Goal: Task Accomplishment & Management: Complete application form

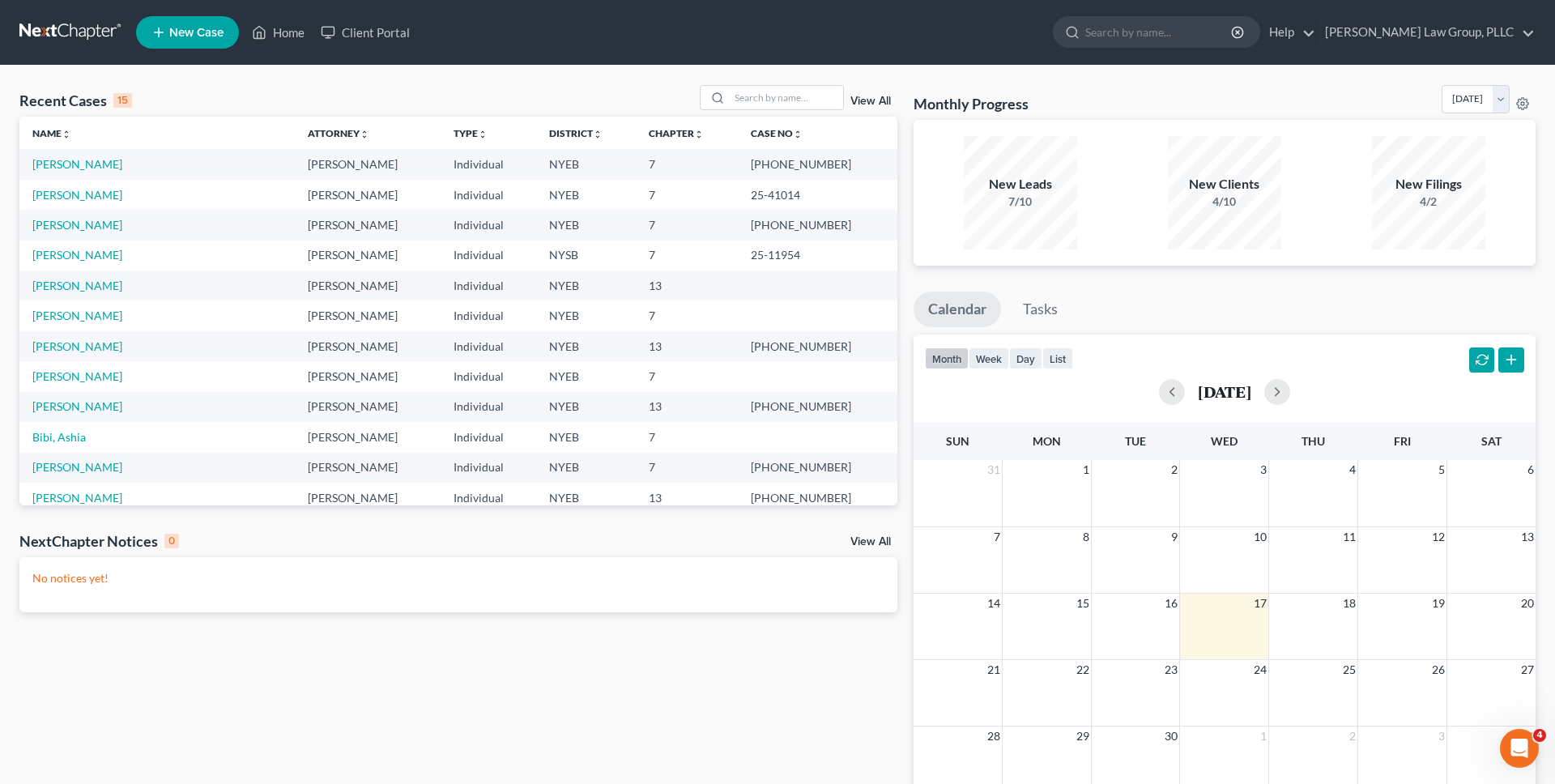
click at [1213, 99] on div "Monthly Progress Bankruptcy Bankruptcy [DATE] [DATE] [DATE] [DATE] [DATE] [DATE…" at bounding box center [1224, 103] width 622 height 35
click at [762, 95] on input "search" at bounding box center [786, 98] width 113 height 23
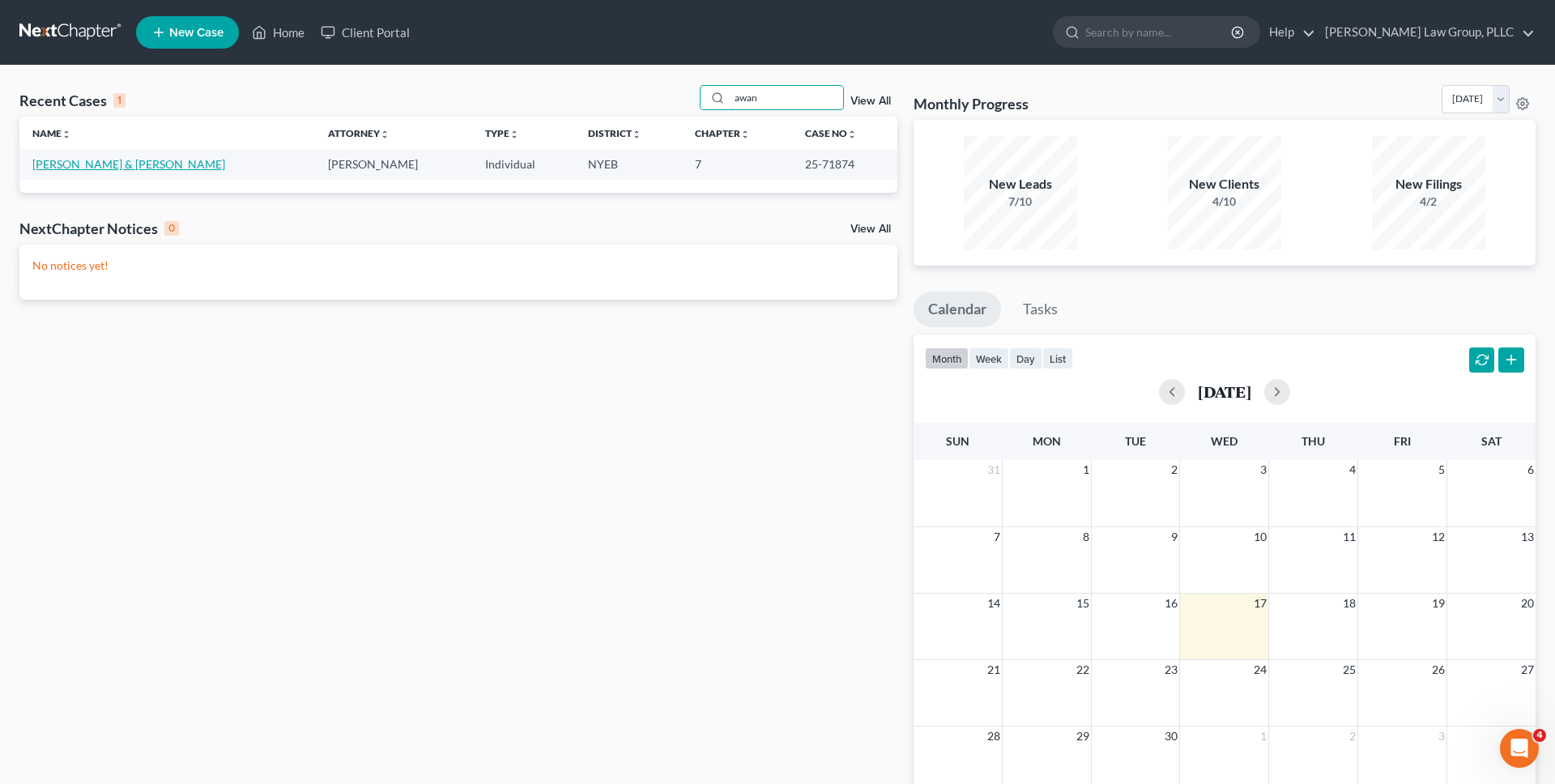
type input "awan"
click at [102, 166] on link "[PERSON_NAME] & [PERSON_NAME]" at bounding box center [128, 164] width 192 height 14
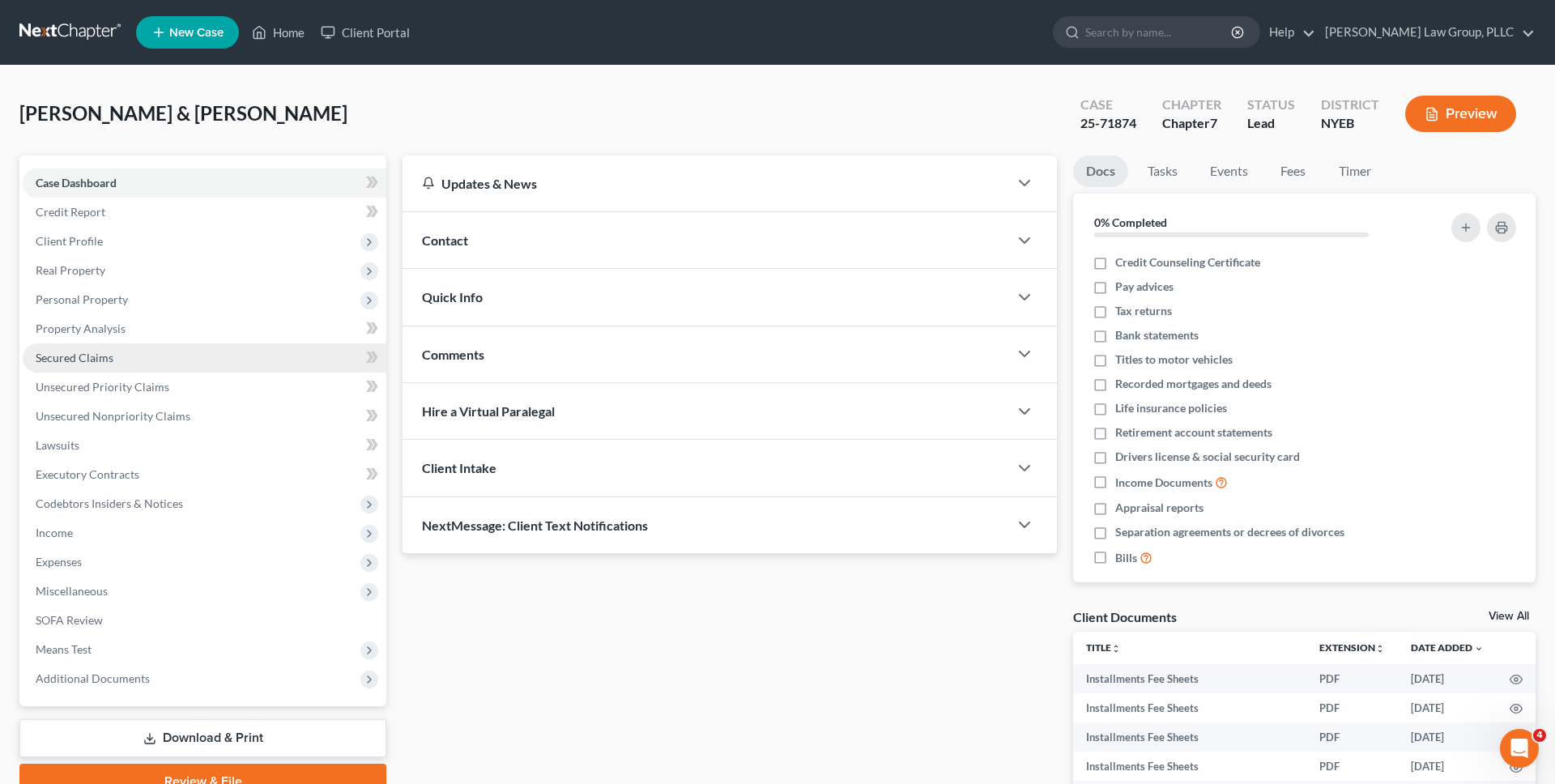
click at [249, 364] on link "Secured Claims" at bounding box center [204, 358] width 363 height 29
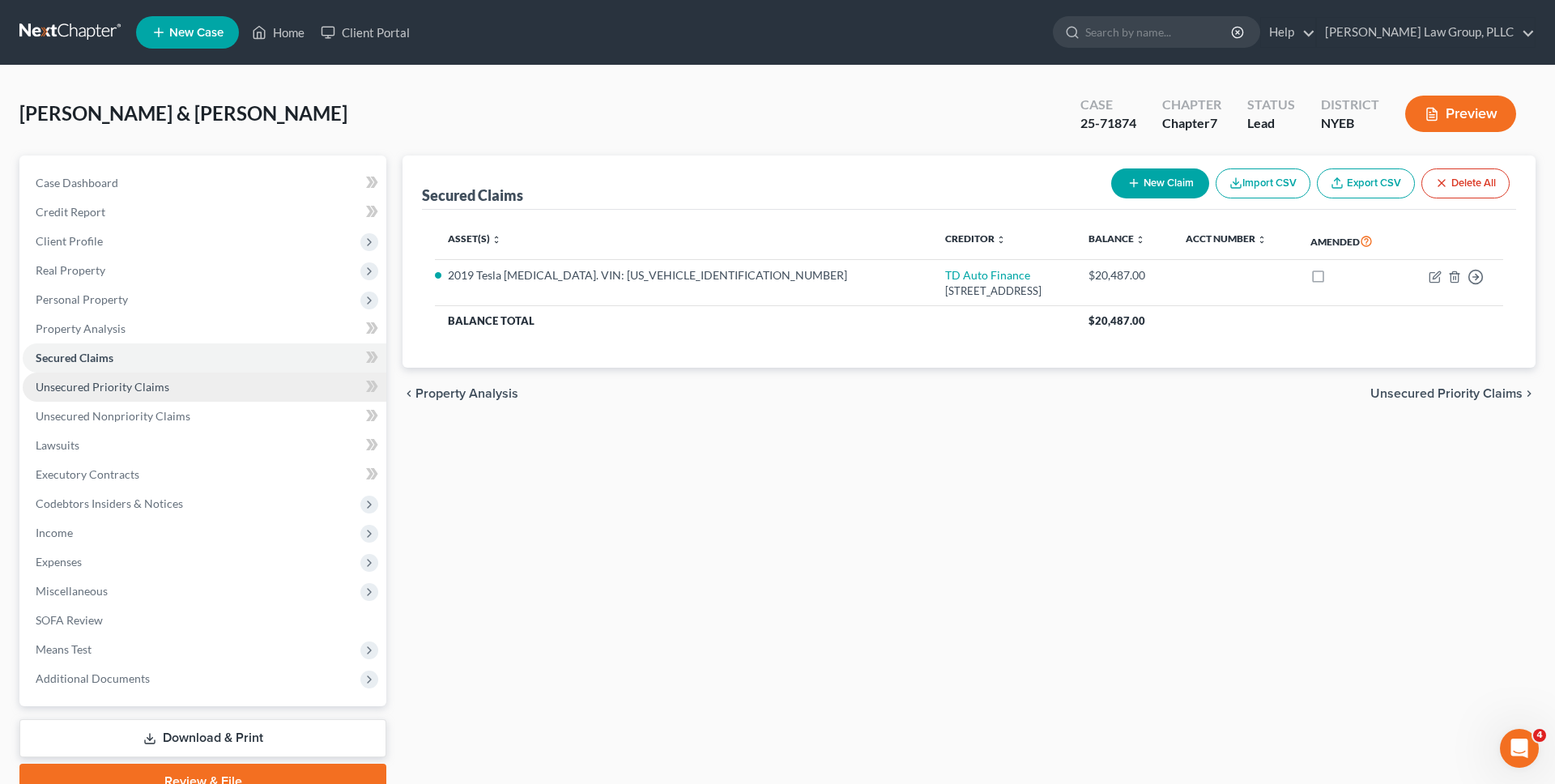
click at [259, 379] on link "Unsecured Priority Claims" at bounding box center [204, 387] width 363 height 29
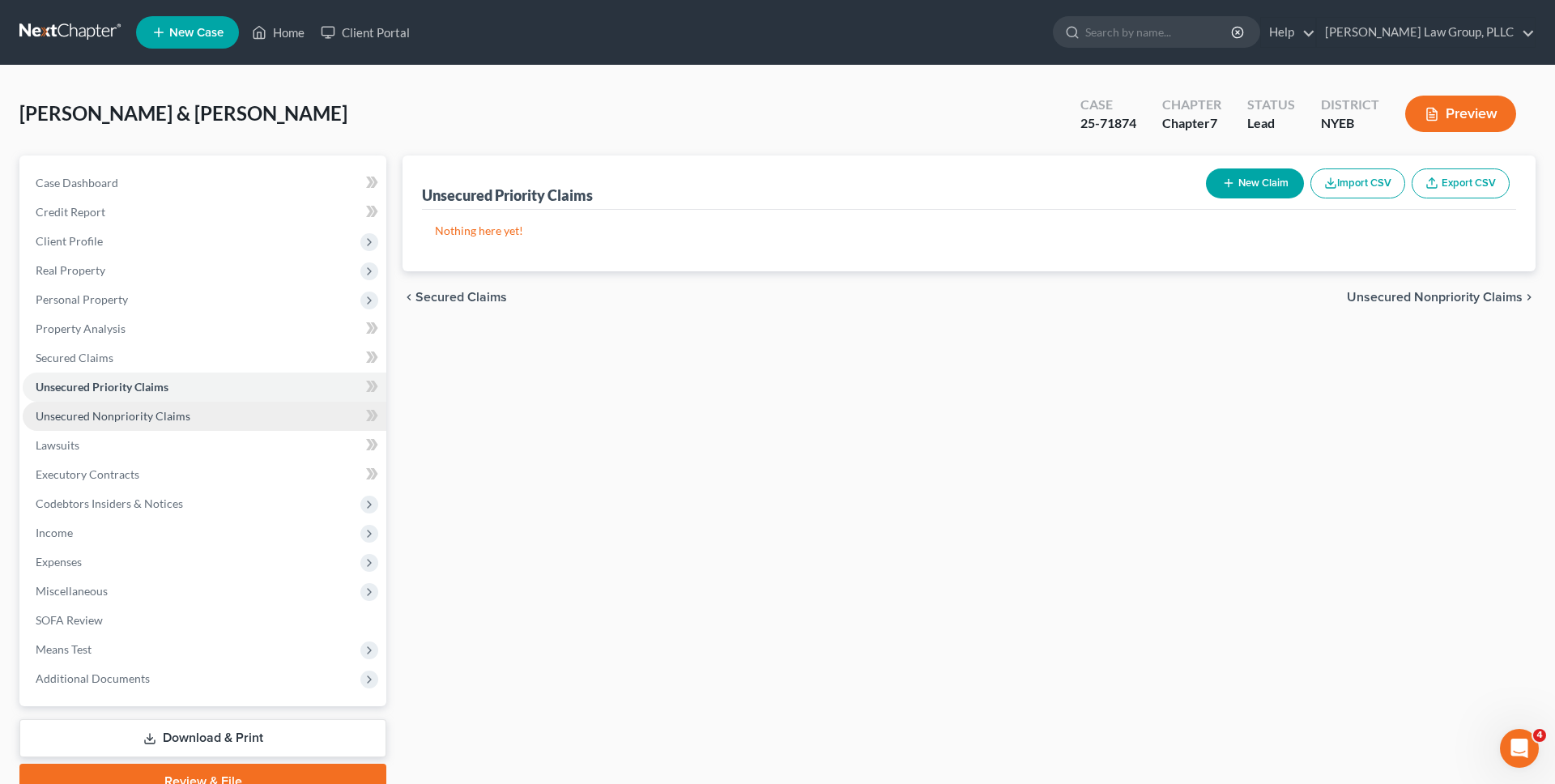
click at [260, 404] on link "Unsecured Nonpriority Claims" at bounding box center [204, 416] width 363 height 29
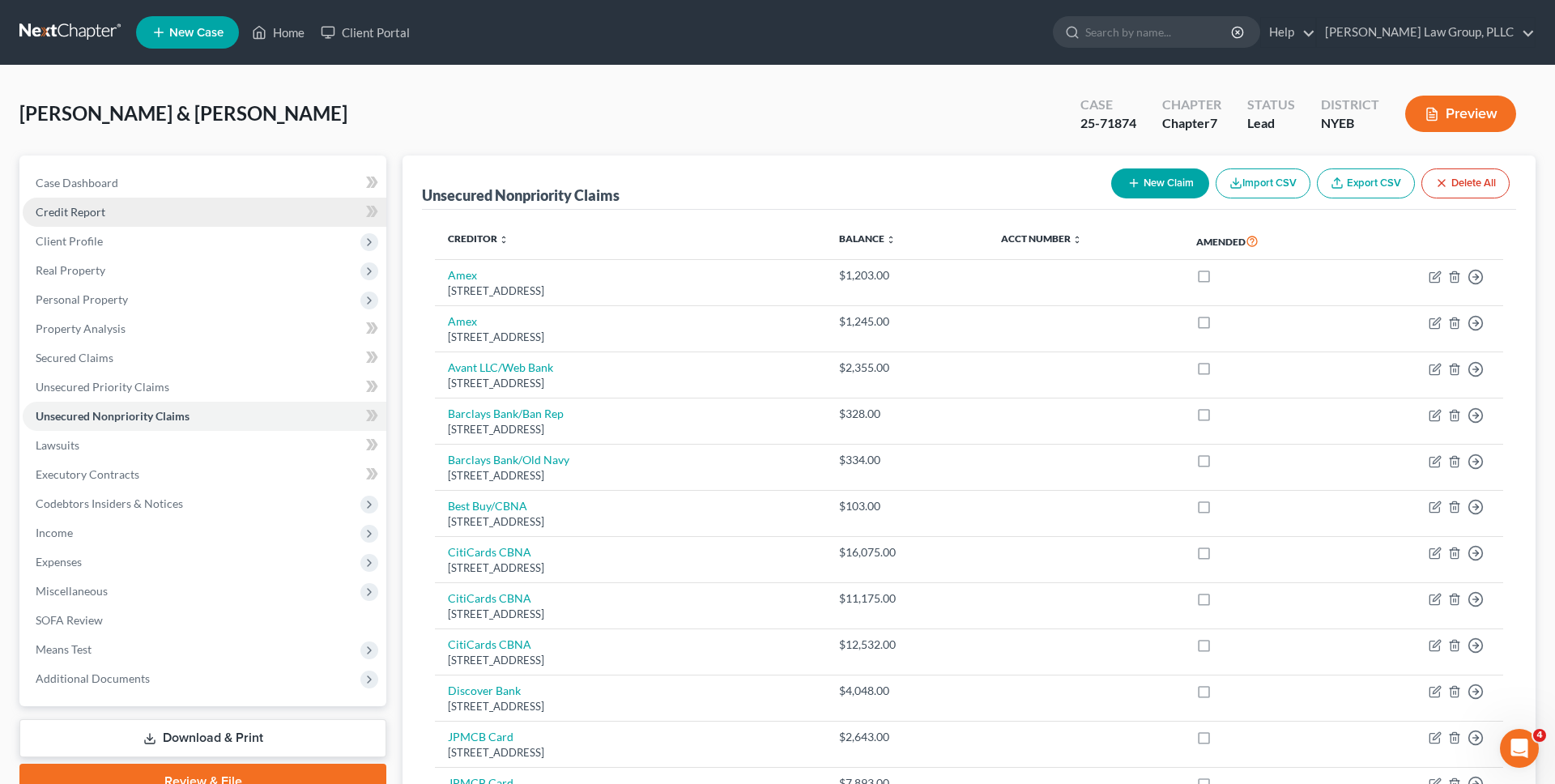
click at [140, 205] on link "Credit Report" at bounding box center [204, 212] width 363 height 29
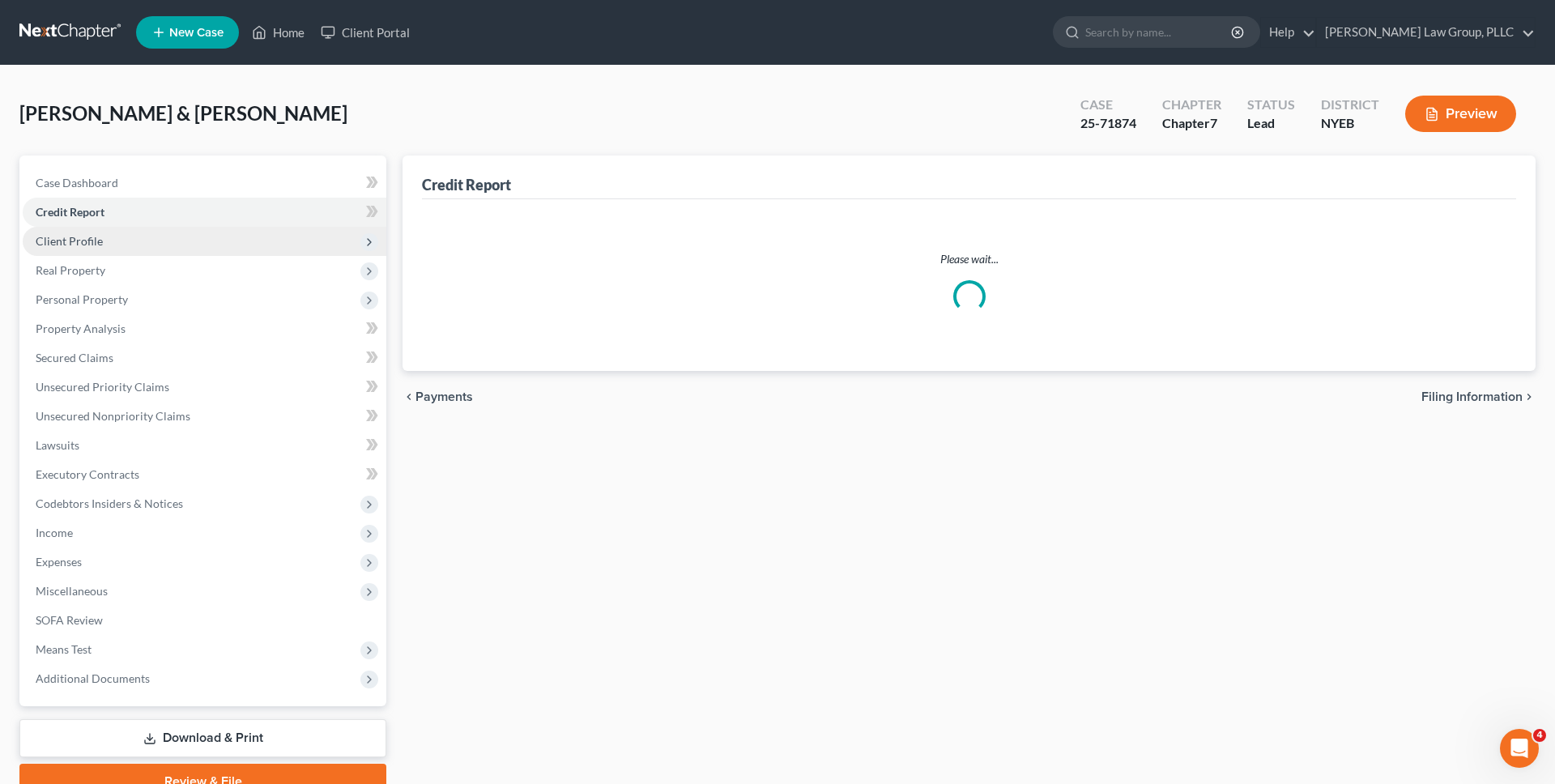
click at [140, 239] on span "Client Profile" at bounding box center [204, 241] width 363 height 29
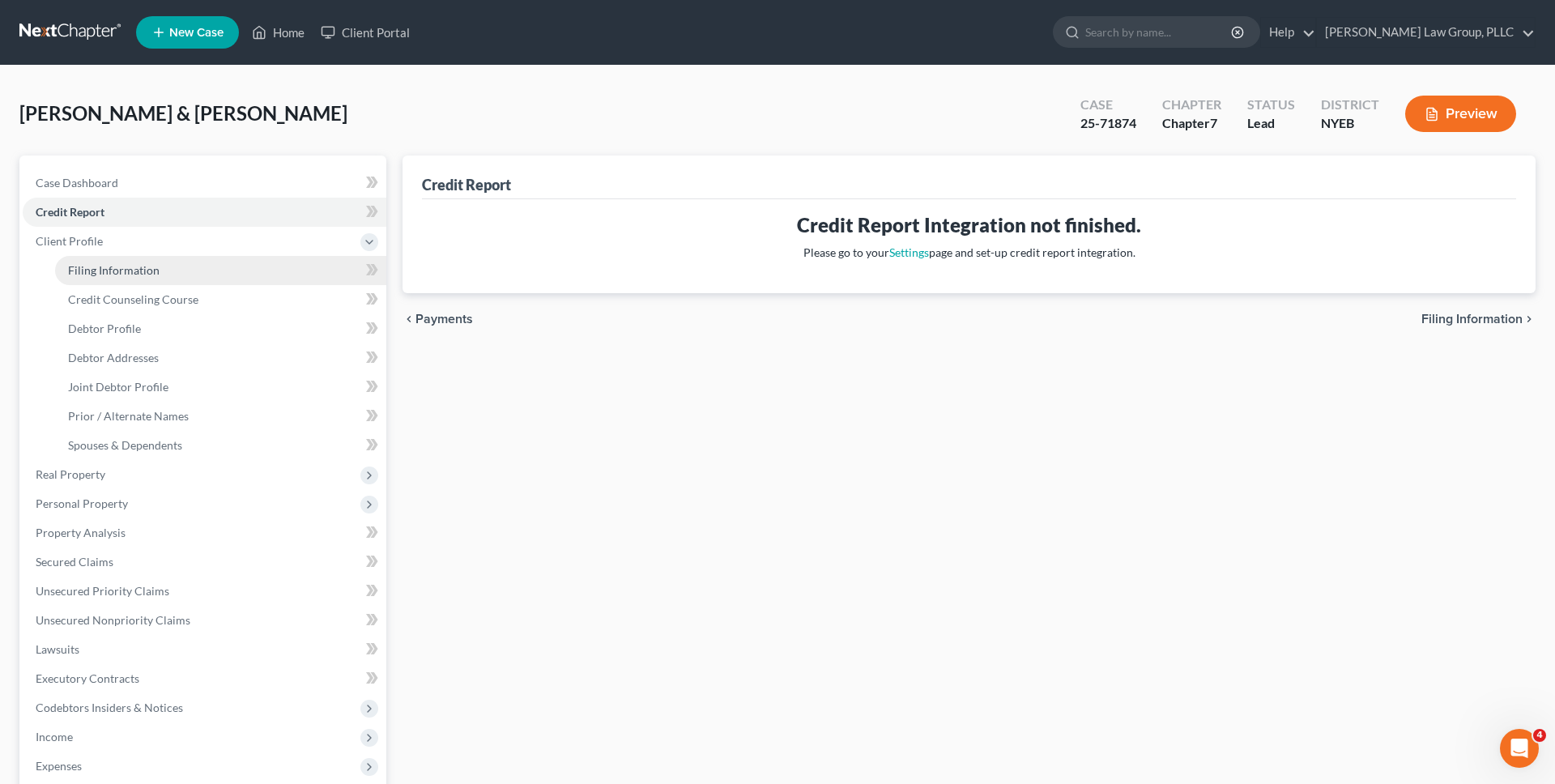
click at [141, 267] on span "Filing Information" at bounding box center [114, 269] width 92 height 14
select select "0"
select select "3"
select select "1"
select select "0"
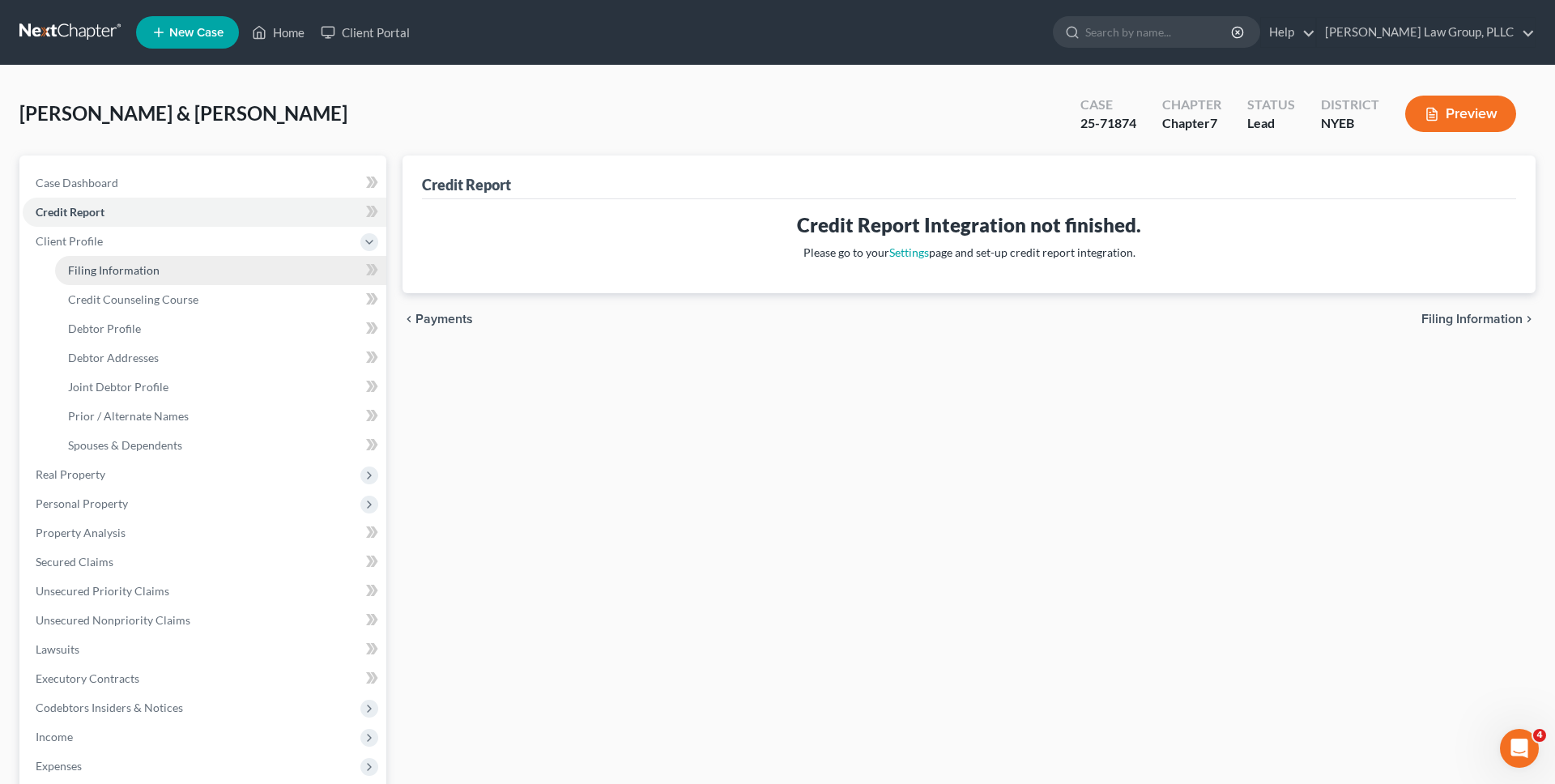
select select "53"
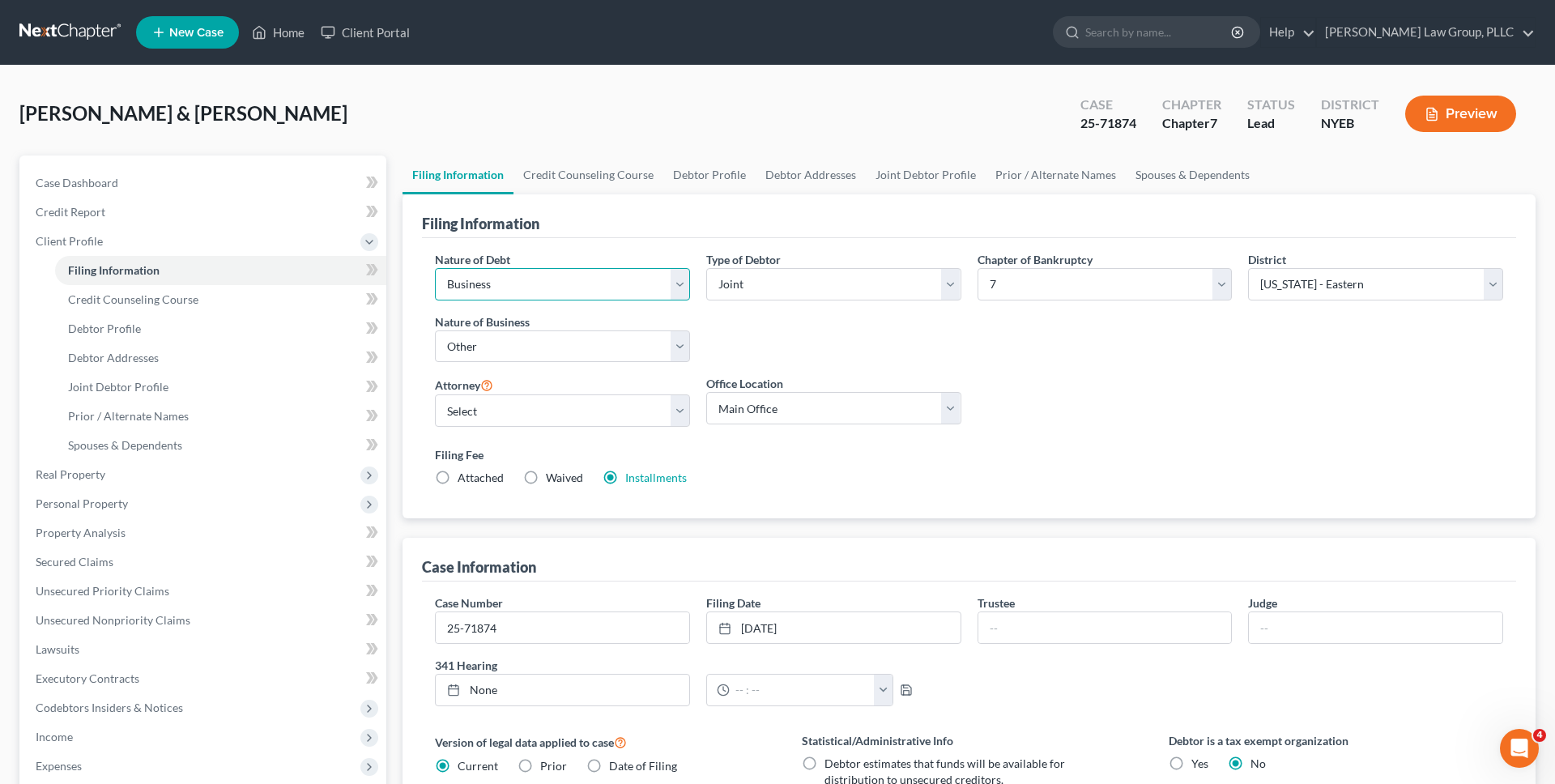
click at [499, 279] on select "Select Business Consumer Other" at bounding box center [562, 283] width 255 height 32
select select "1"
click at [435, 268] on select "Select Business Consumer Other" at bounding box center [562, 283] width 255 height 32
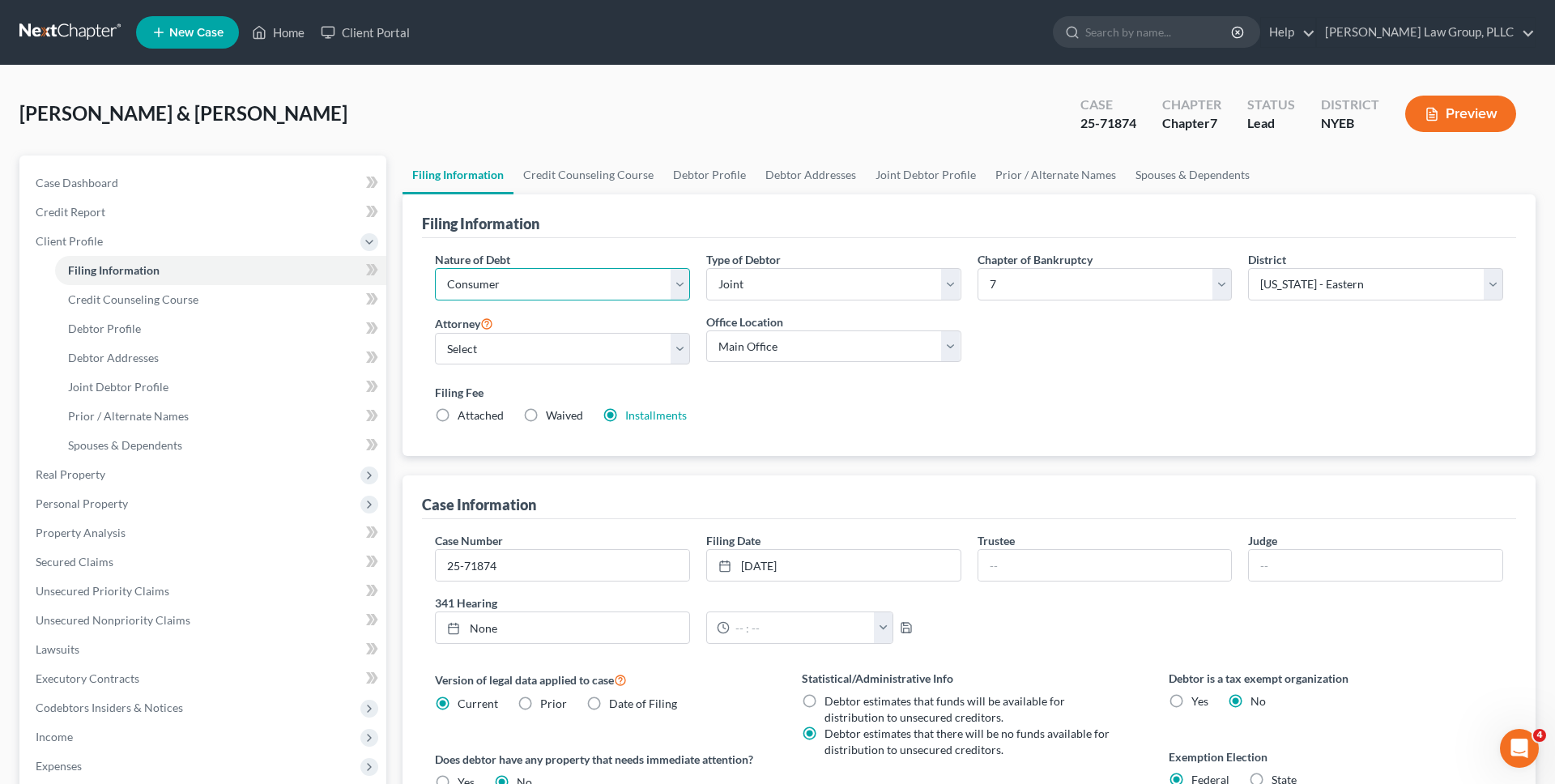
scroll to position [283, 0]
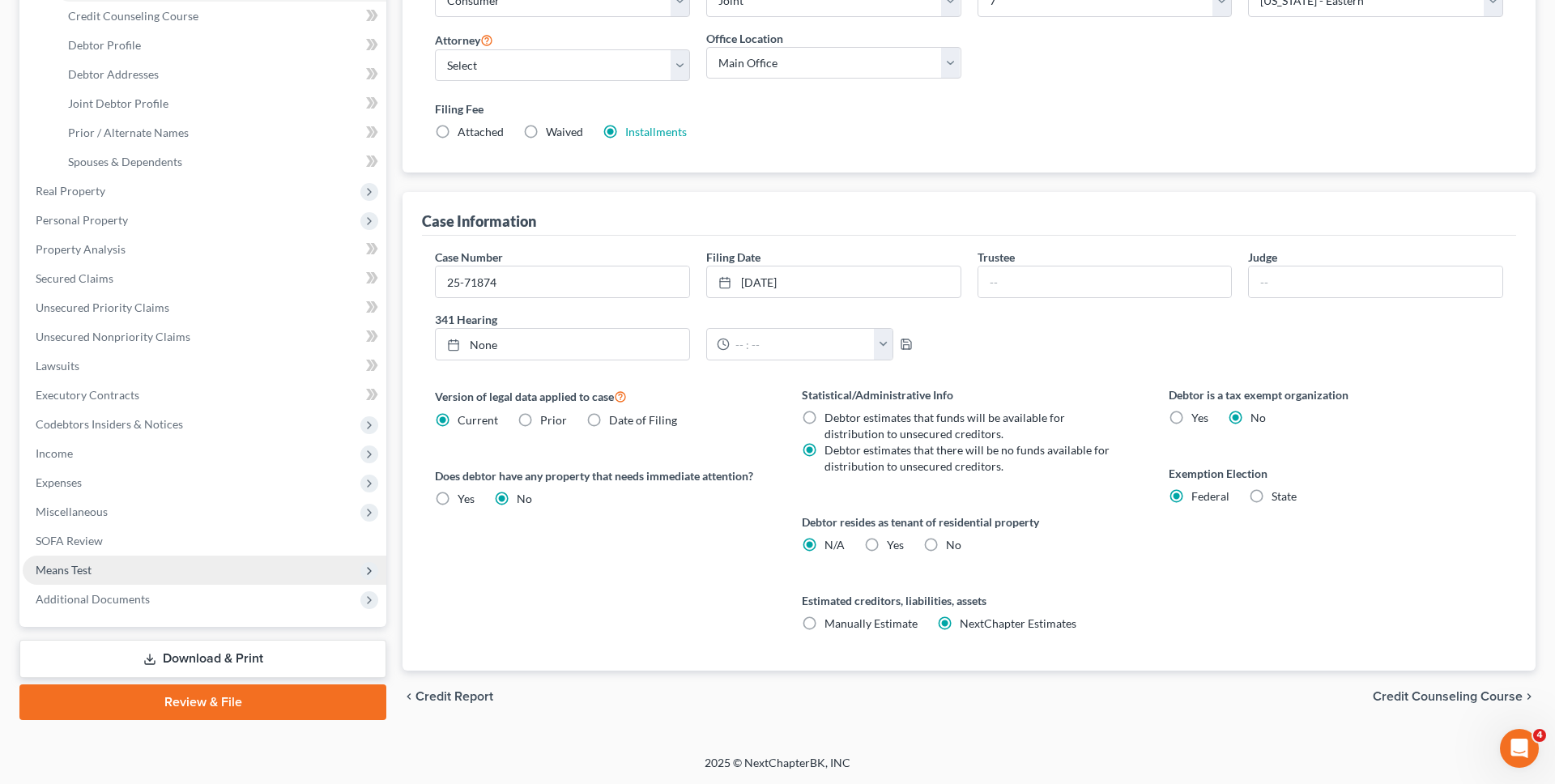
click at [226, 563] on span "Means Test" at bounding box center [204, 570] width 363 height 29
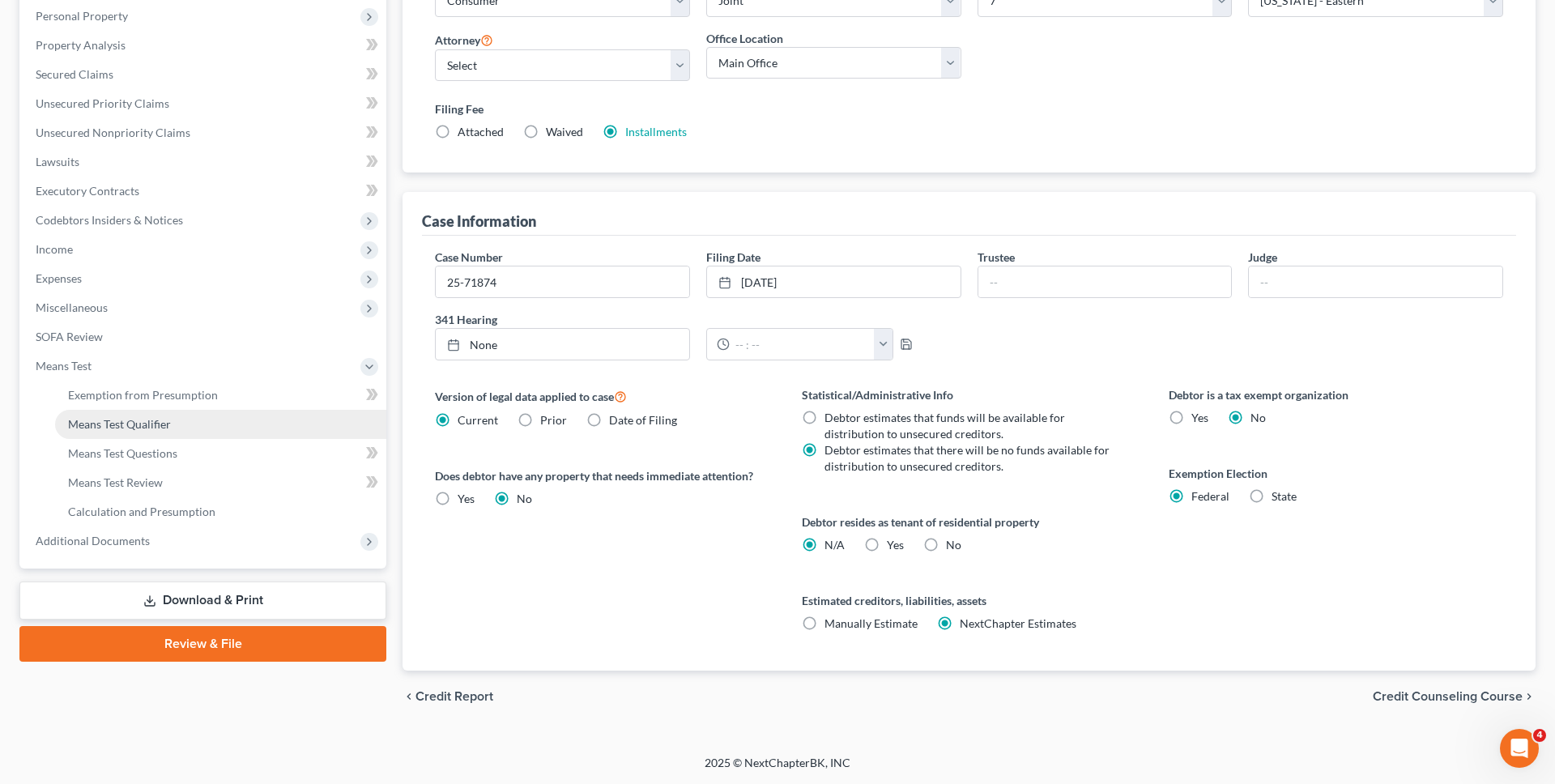
click at [206, 420] on link "Means Test Qualifier" at bounding box center [220, 425] width 331 height 29
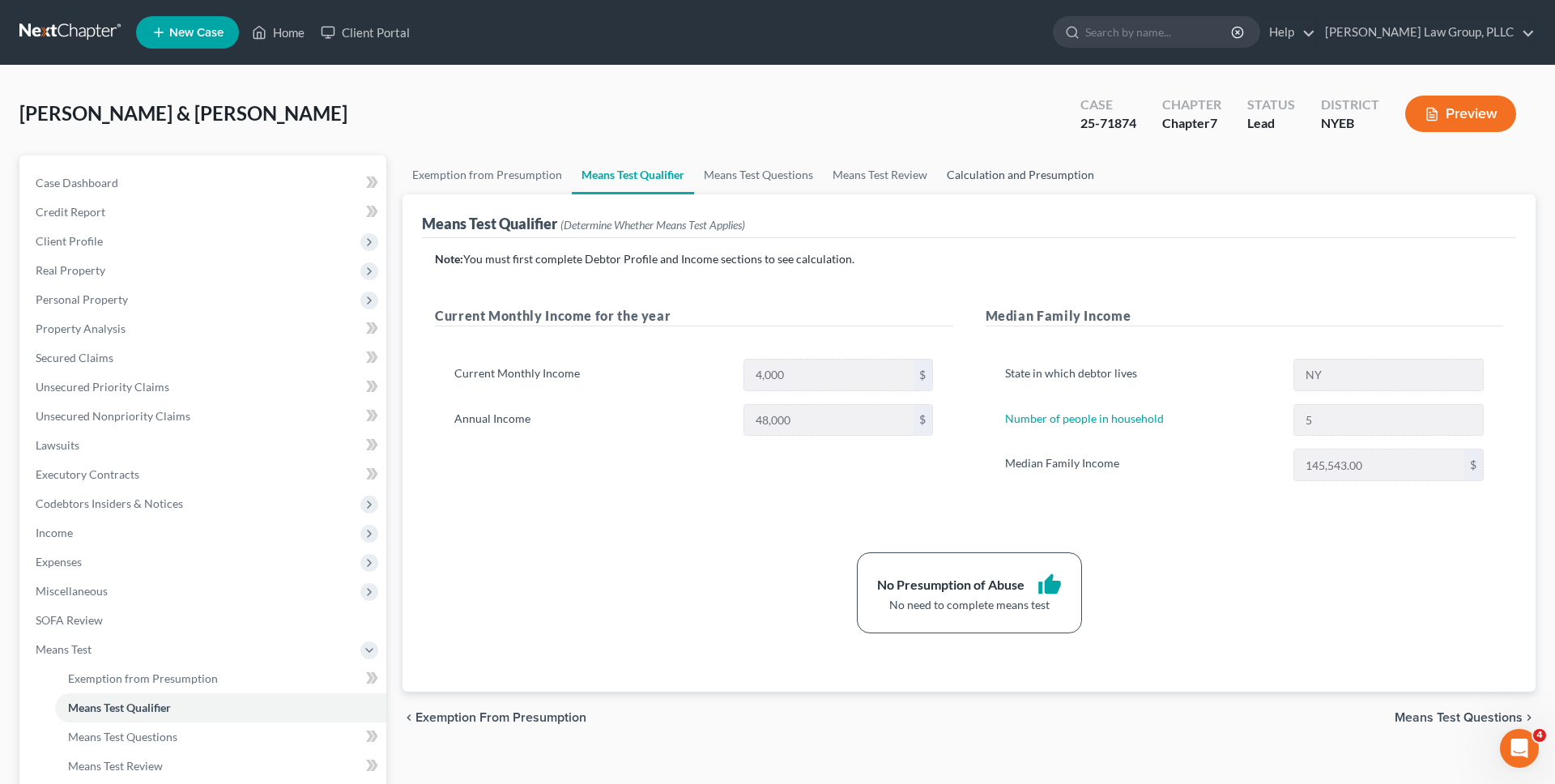
click at [994, 174] on link "Calculation and Presumption" at bounding box center [1020, 175] width 167 height 39
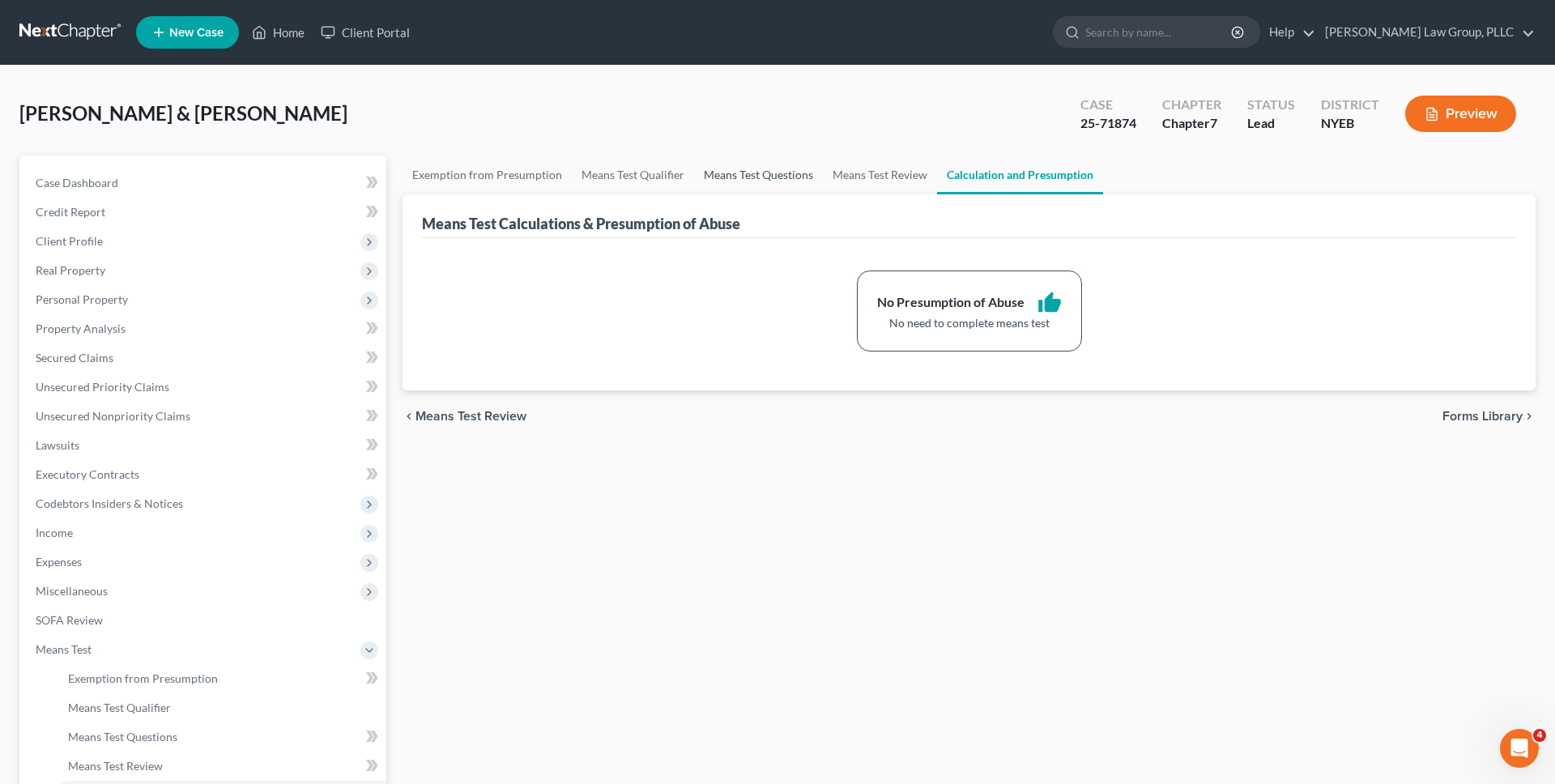
click at [745, 190] on link "Means Test Questions" at bounding box center [759, 175] width 129 height 39
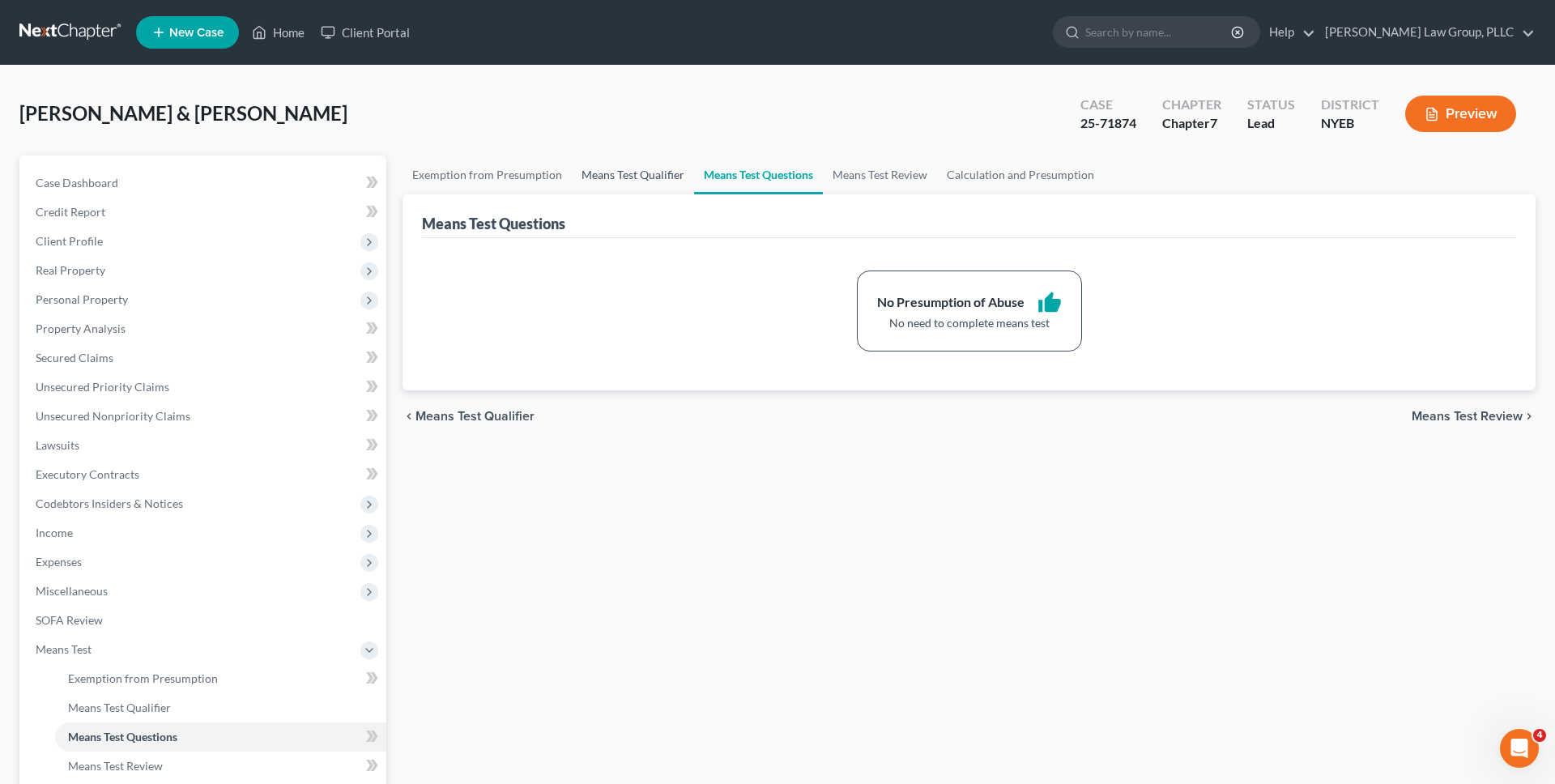
click at [649, 179] on link "Means Test Qualifier" at bounding box center [632, 175] width 122 height 39
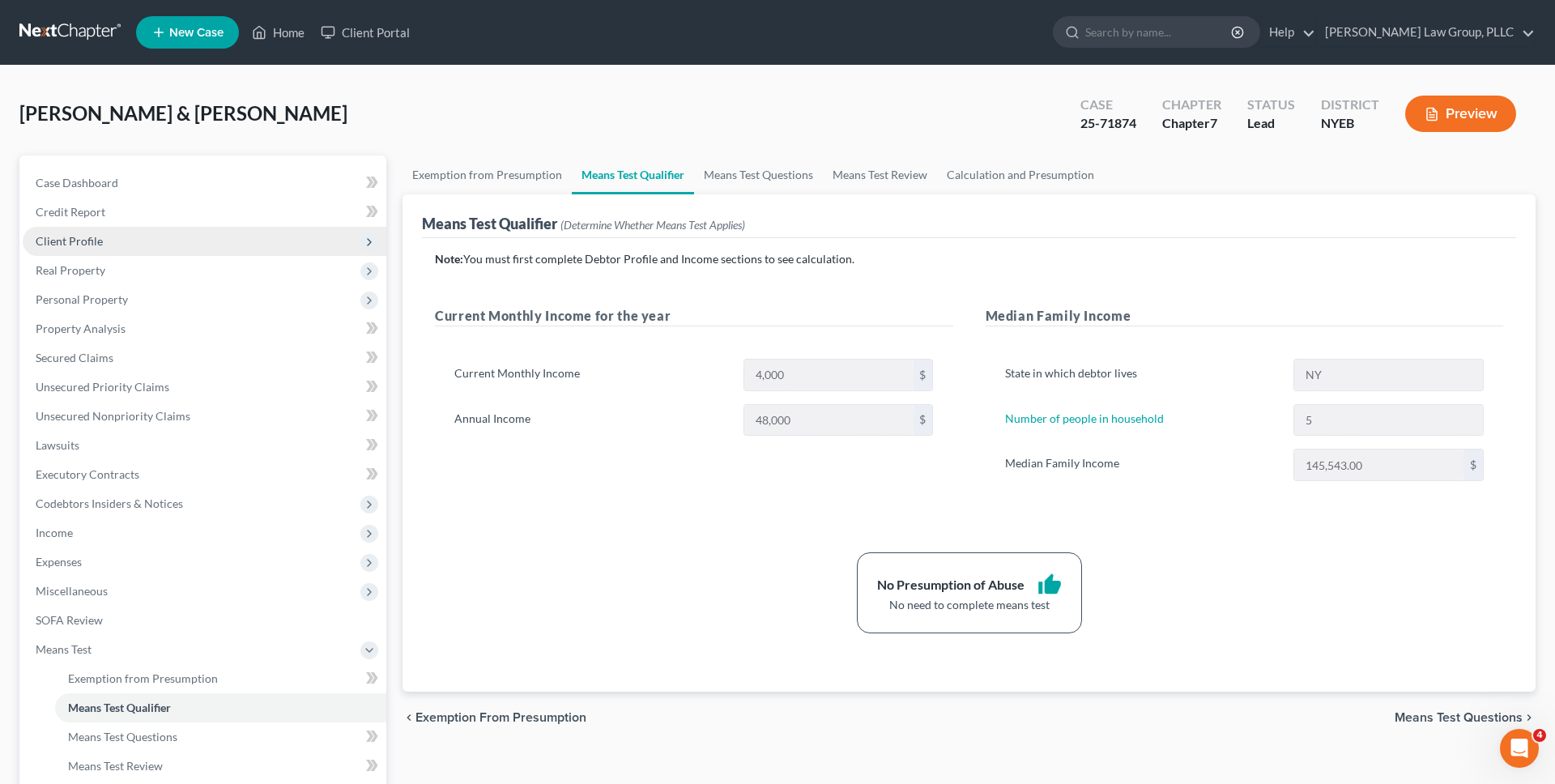
click at [227, 247] on span "Client Profile" at bounding box center [204, 241] width 363 height 29
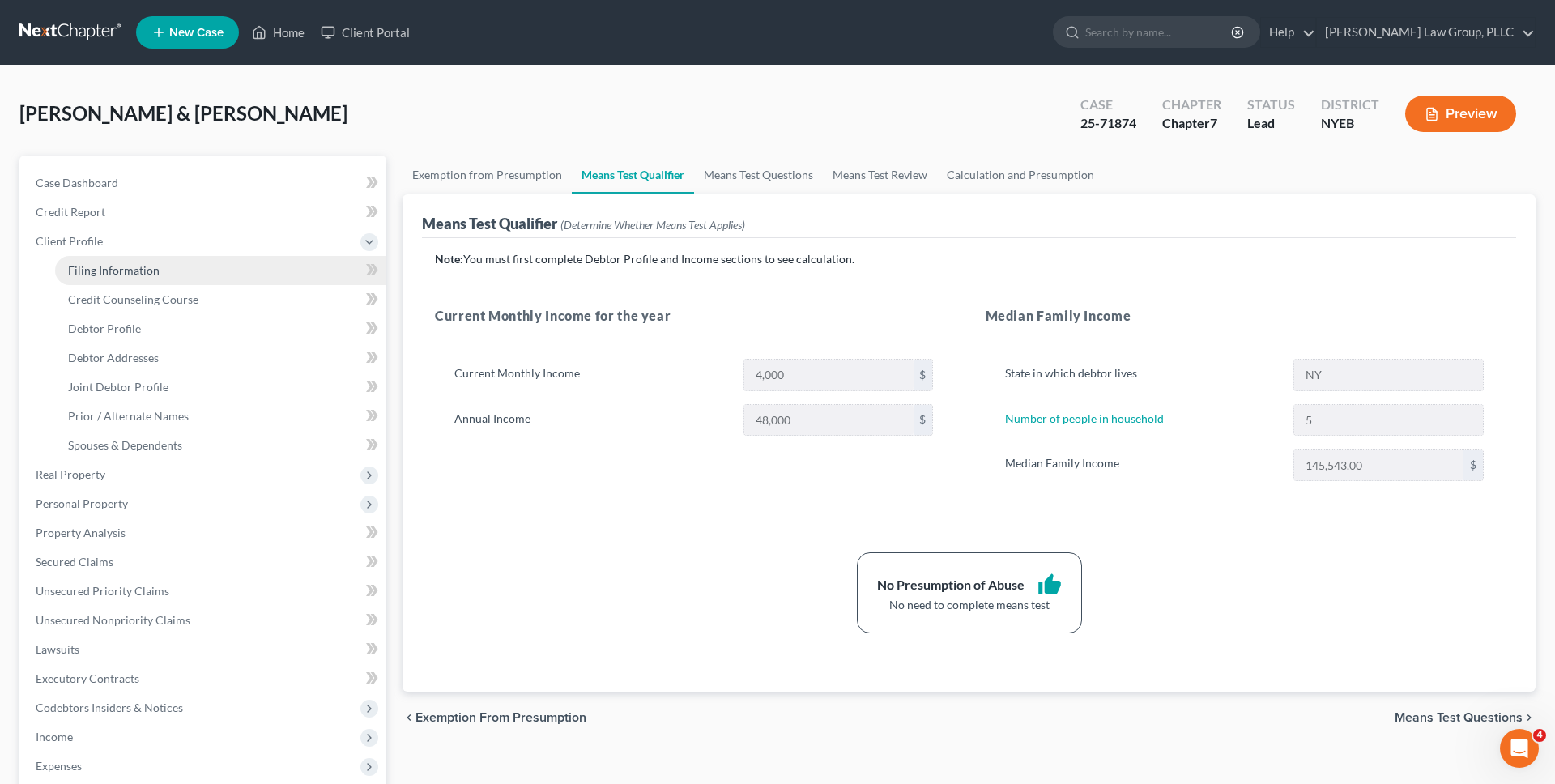
click at [226, 266] on link "Filing Information" at bounding box center [220, 270] width 331 height 29
select select "1"
select select "0"
select select "53"
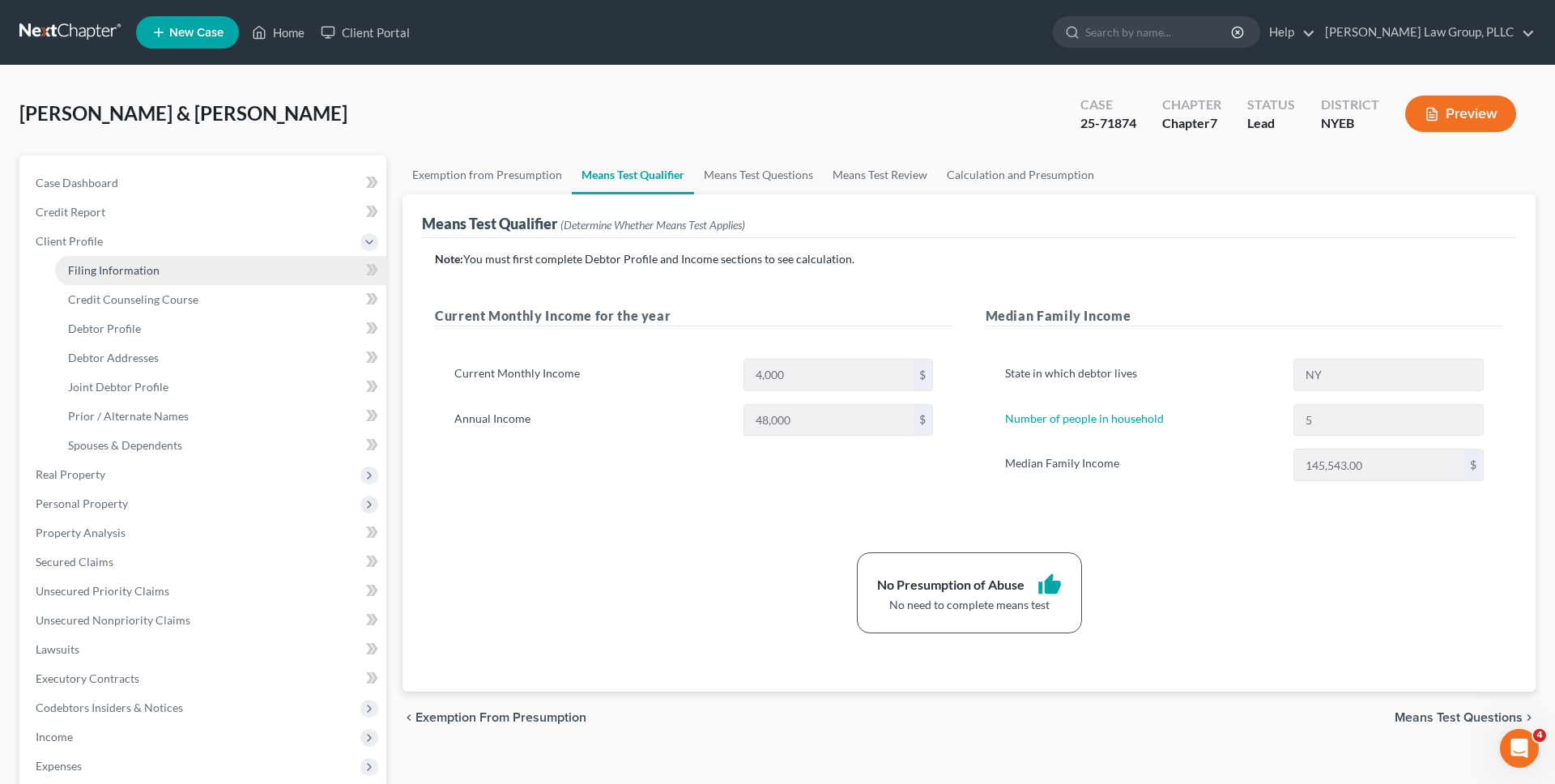
select select "0"
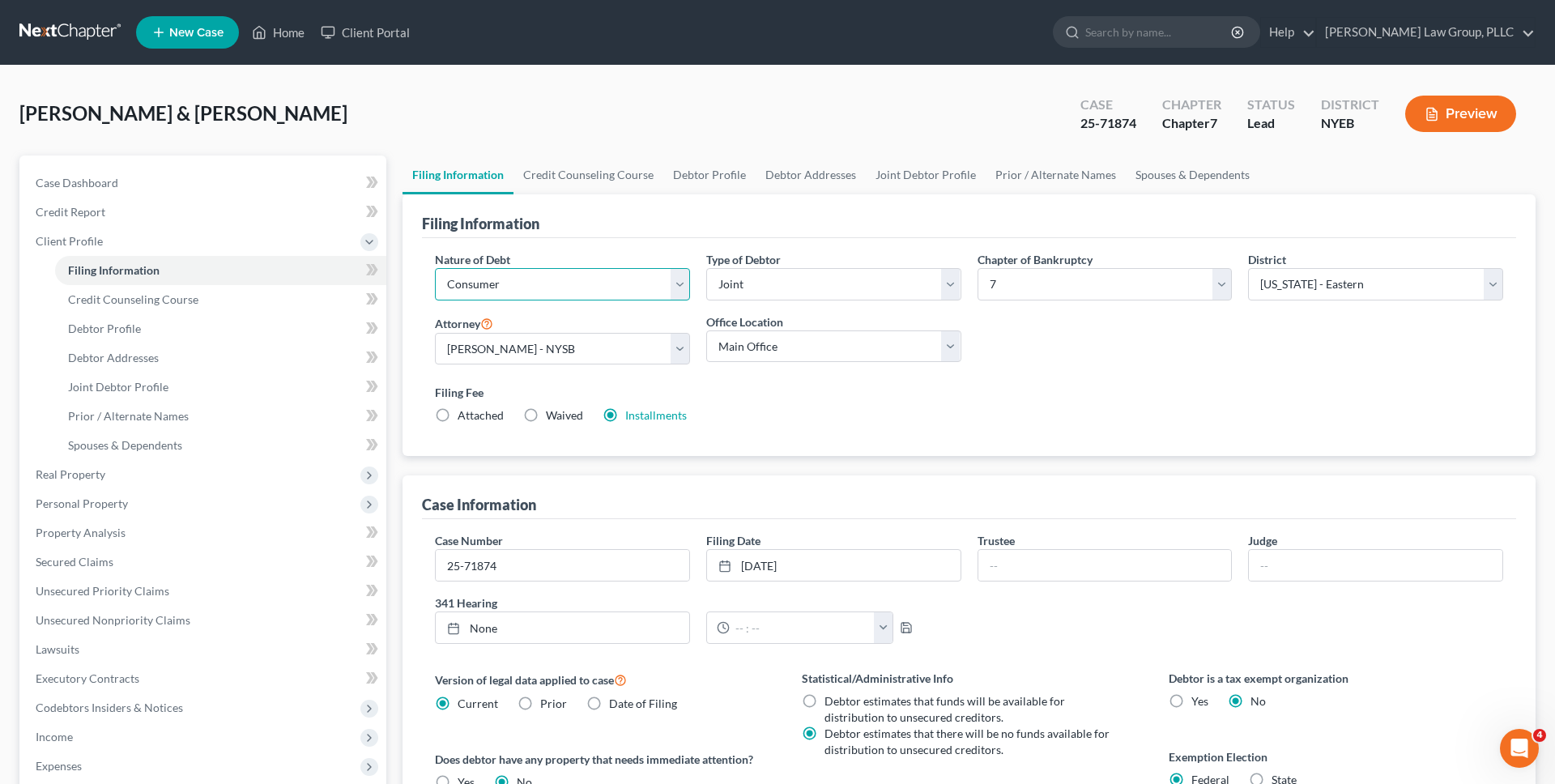
click at [462, 282] on select "Select Business Consumer Other" at bounding box center [562, 283] width 255 height 32
select select "0"
click at [435, 268] on select "Select Business Consumer Other" at bounding box center [562, 283] width 255 height 32
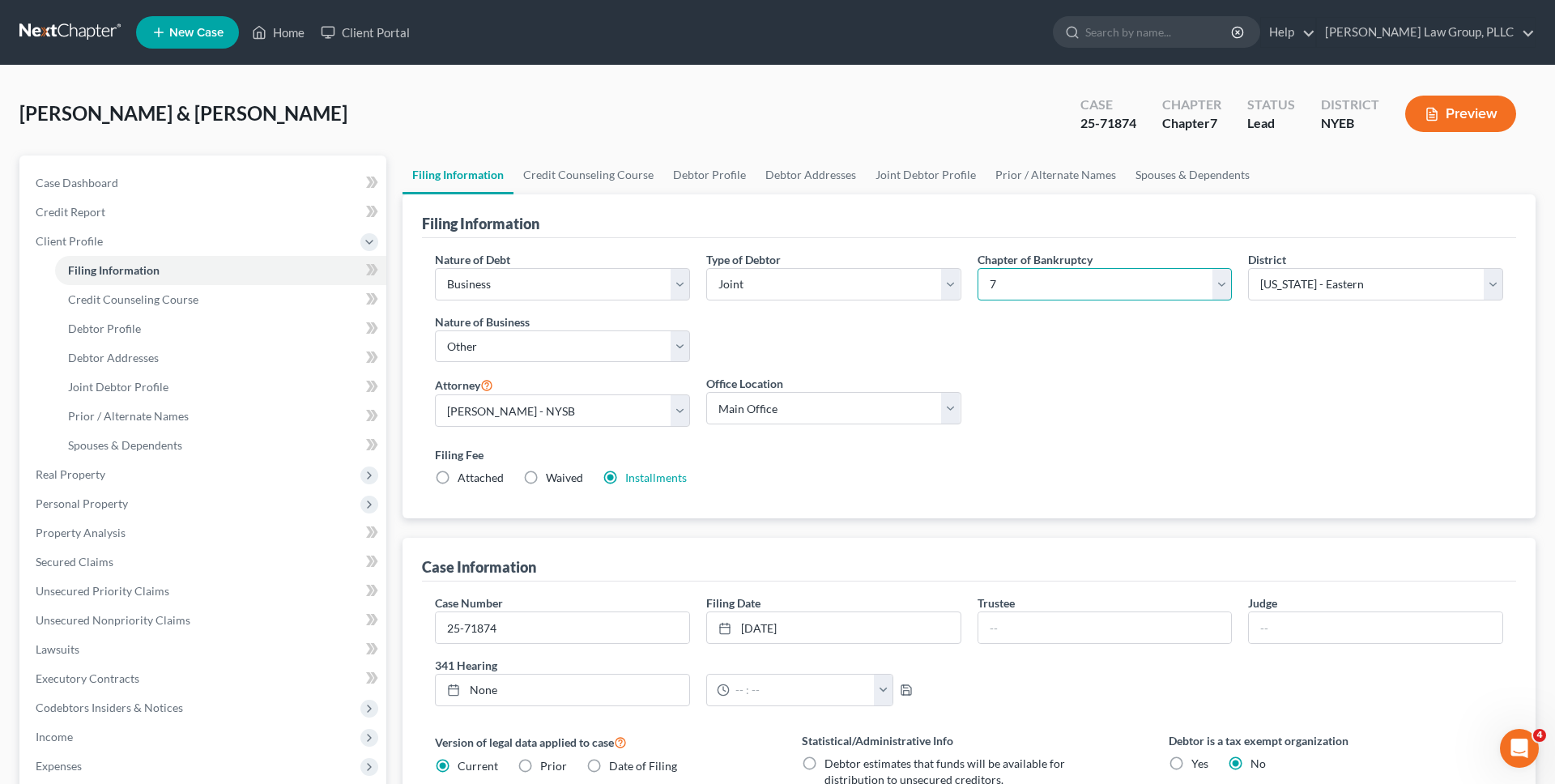
click at [987, 277] on select "Select 7 11 12 13" at bounding box center [1105, 283] width 255 height 32
select select "3"
click at [978, 268] on select "Select 7 11 12 13" at bounding box center [1105, 283] width 255 height 32
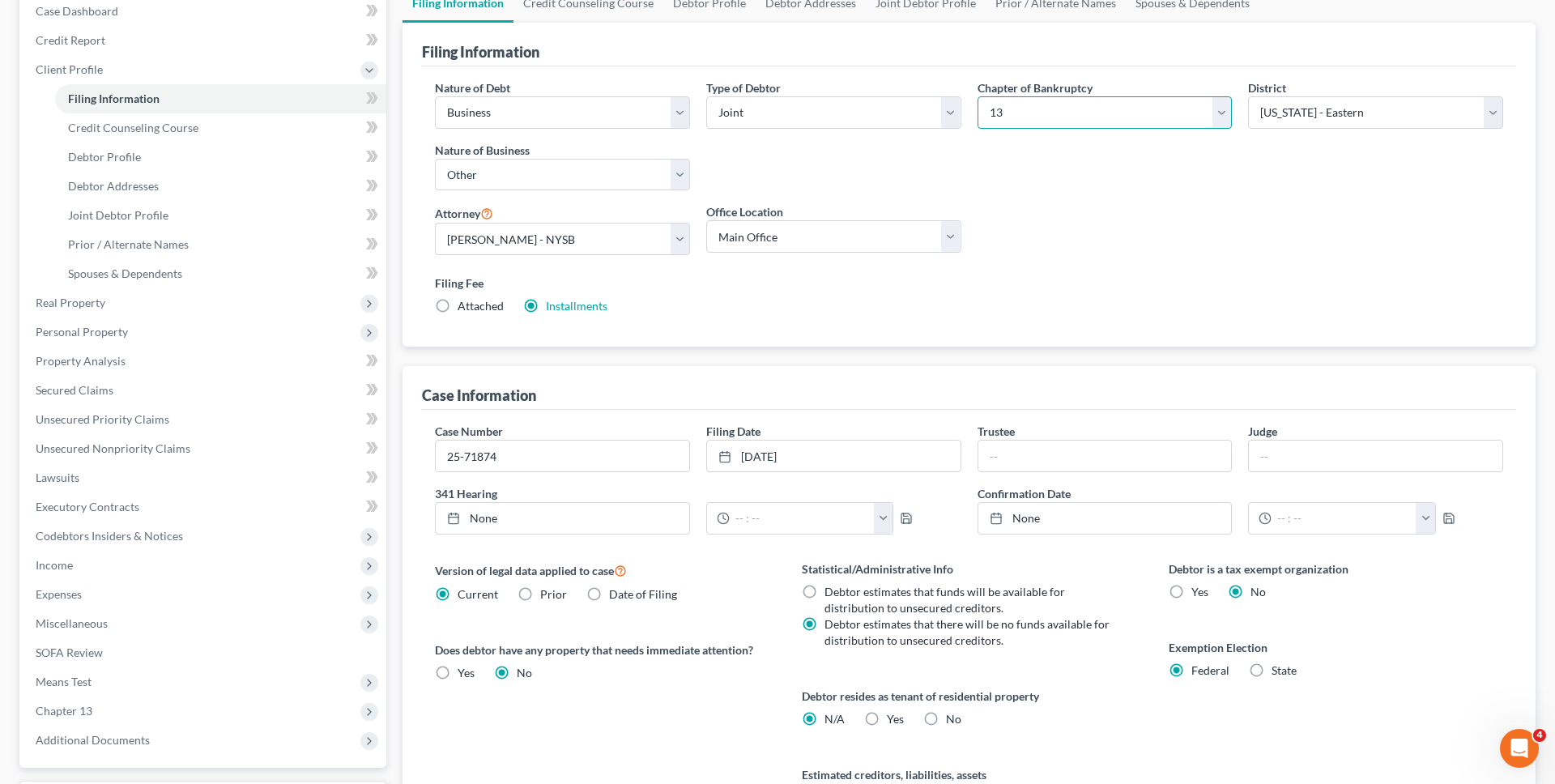
scroll to position [346, 0]
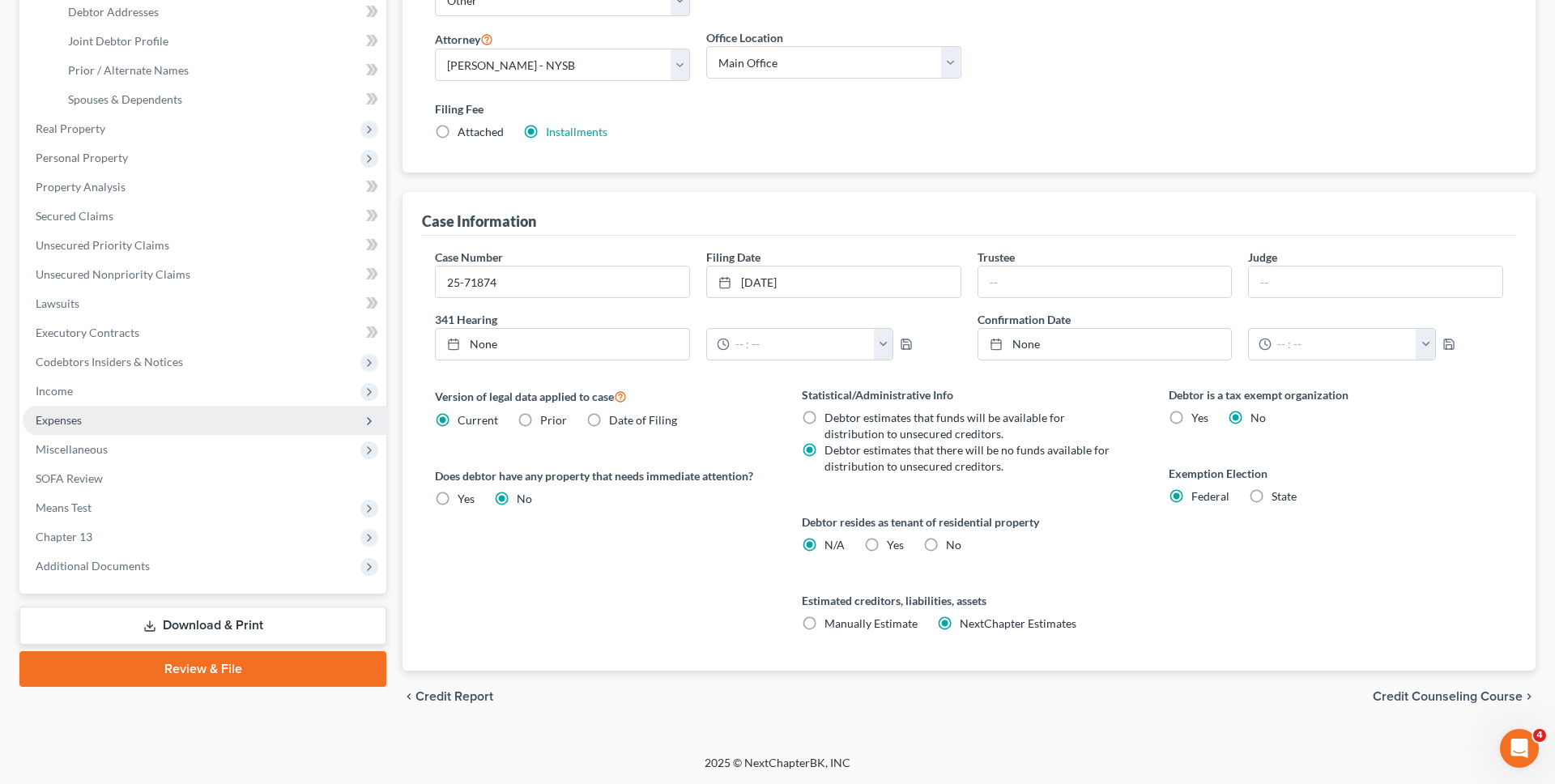
click at [263, 421] on span "Expenses" at bounding box center [204, 420] width 363 height 29
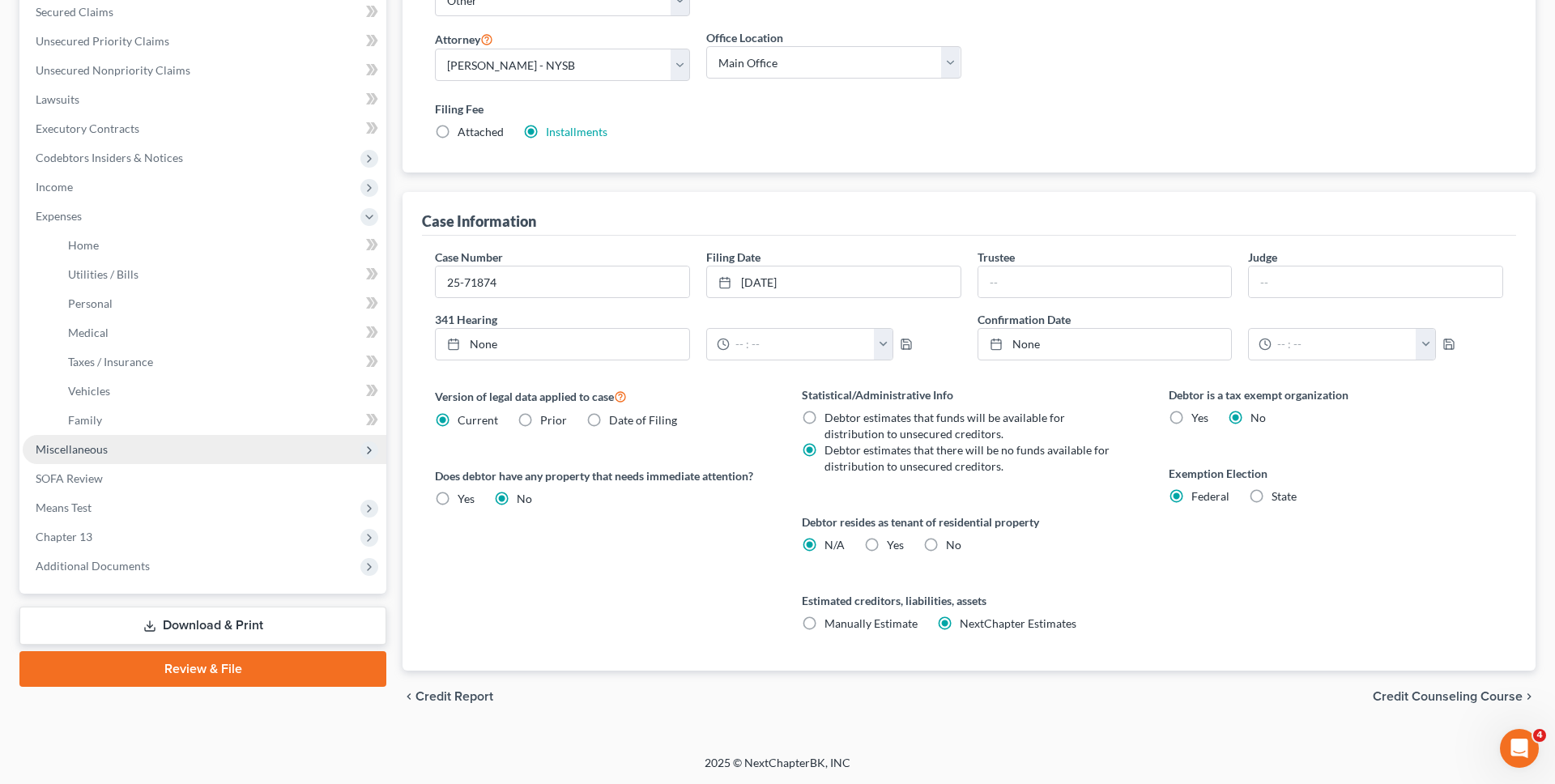
click at [263, 447] on span "Miscellaneous" at bounding box center [204, 449] width 363 height 29
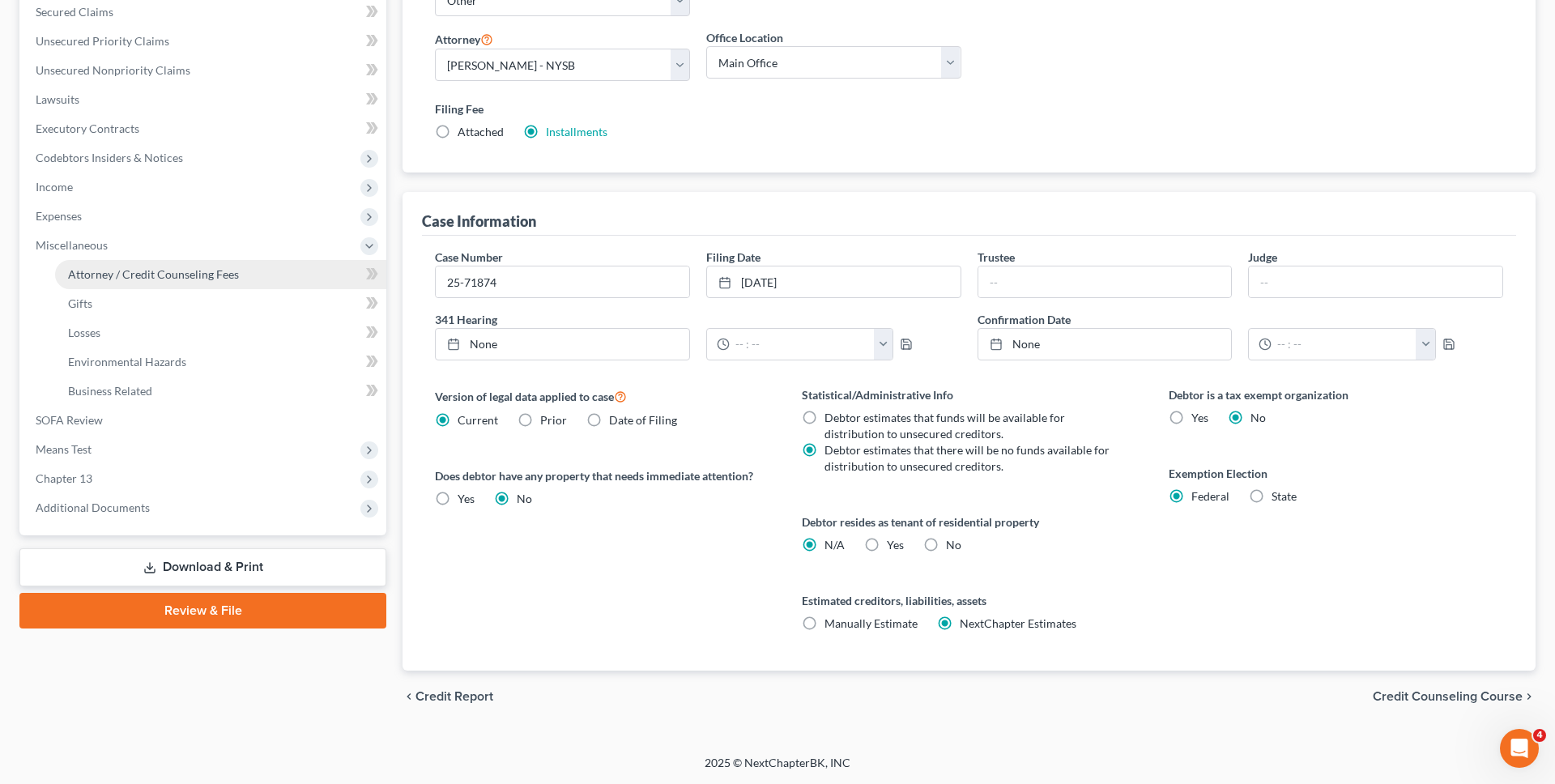
click at [250, 269] on link "Attorney / Credit Counseling Fees" at bounding box center [220, 274] width 331 height 29
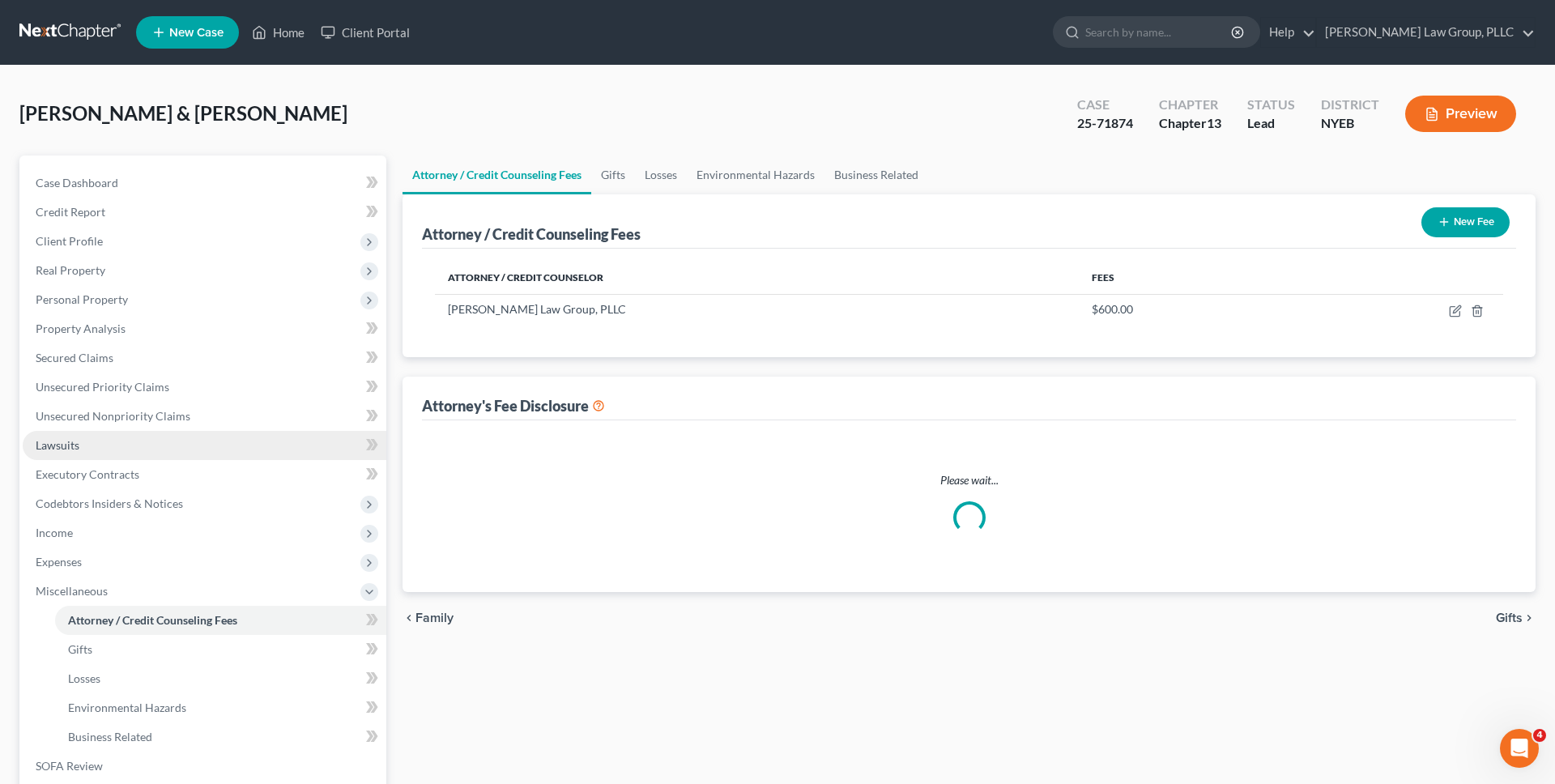
select select "0"
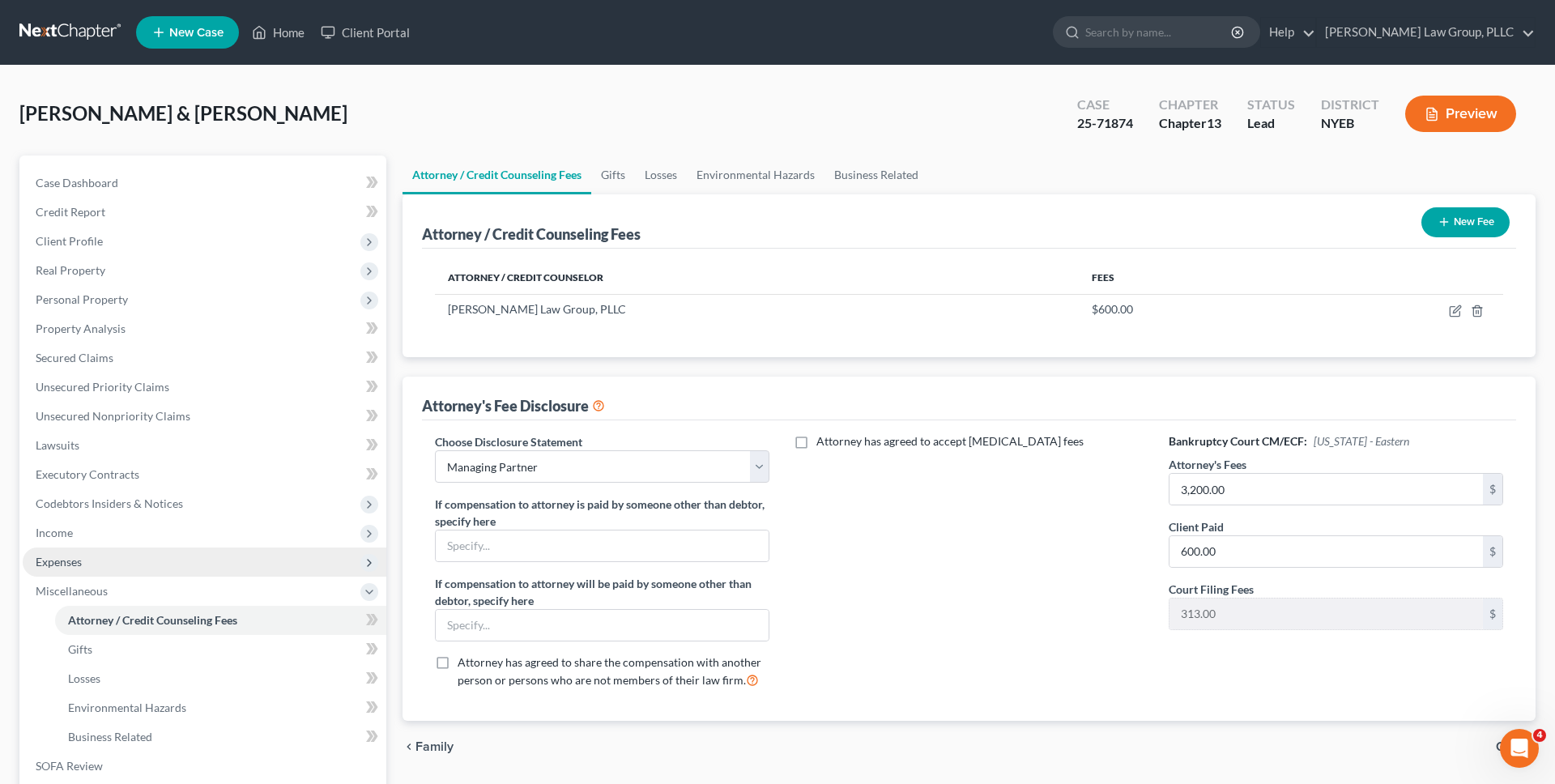
click at [222, 557] on span "Expenses" at bounding box center [204, 562] width 363 height 29
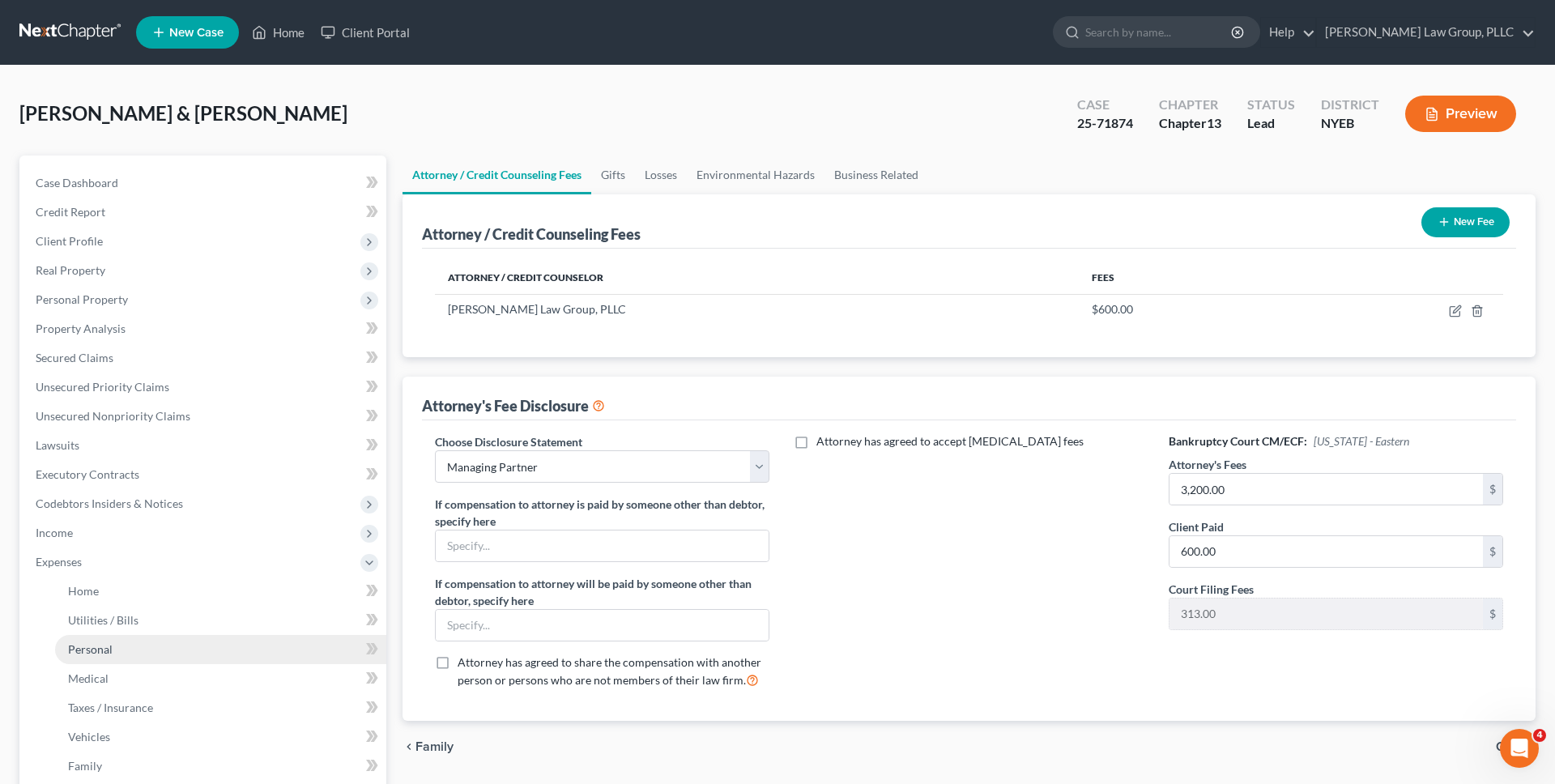
click at [205, 642] on link "Personal" at bounding box center [220, 649] width 331 height 29
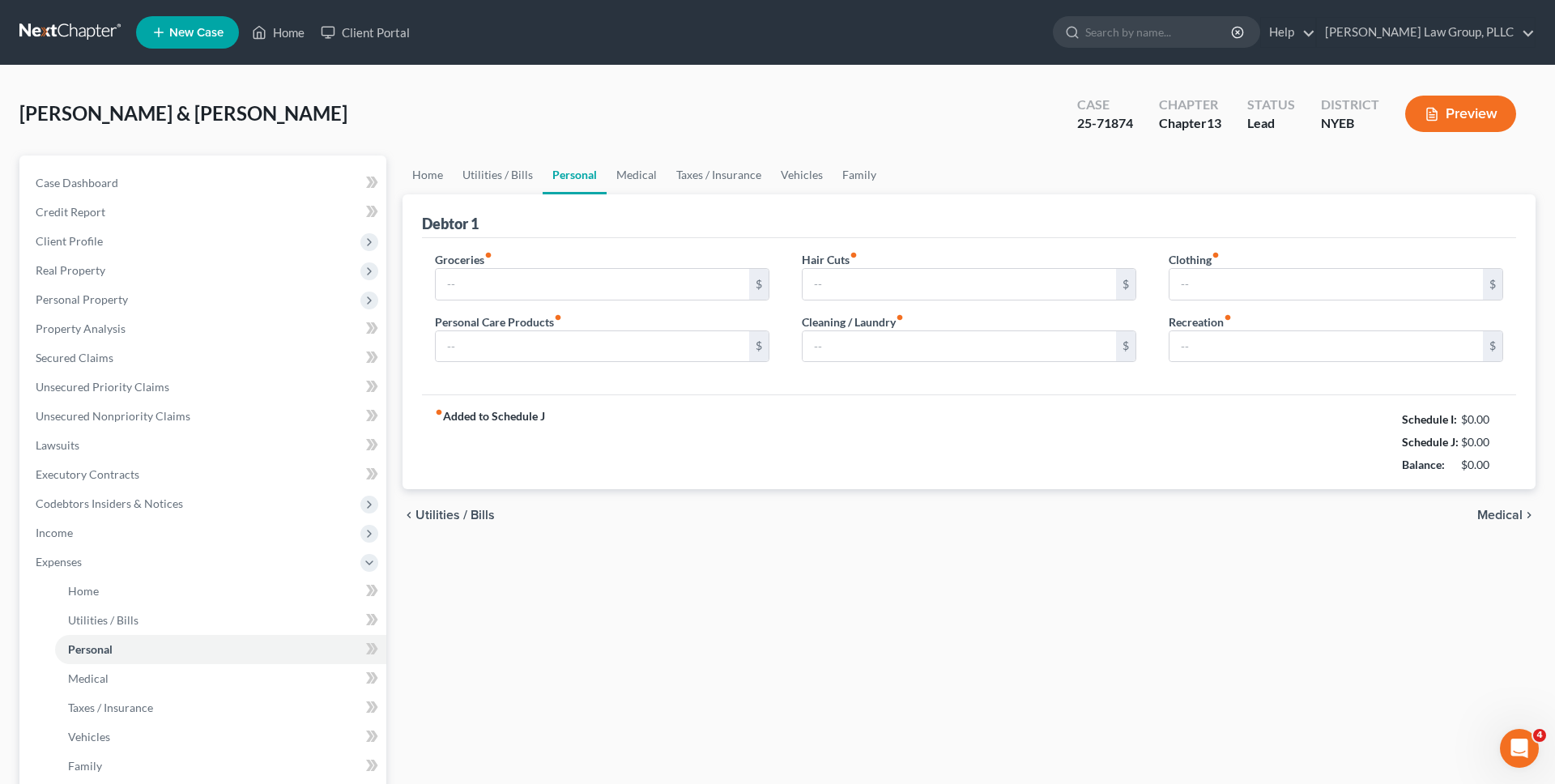
type input "650.00"
type input "70.00"
type input "0.00"
type input "60.00"
type input "200.00"
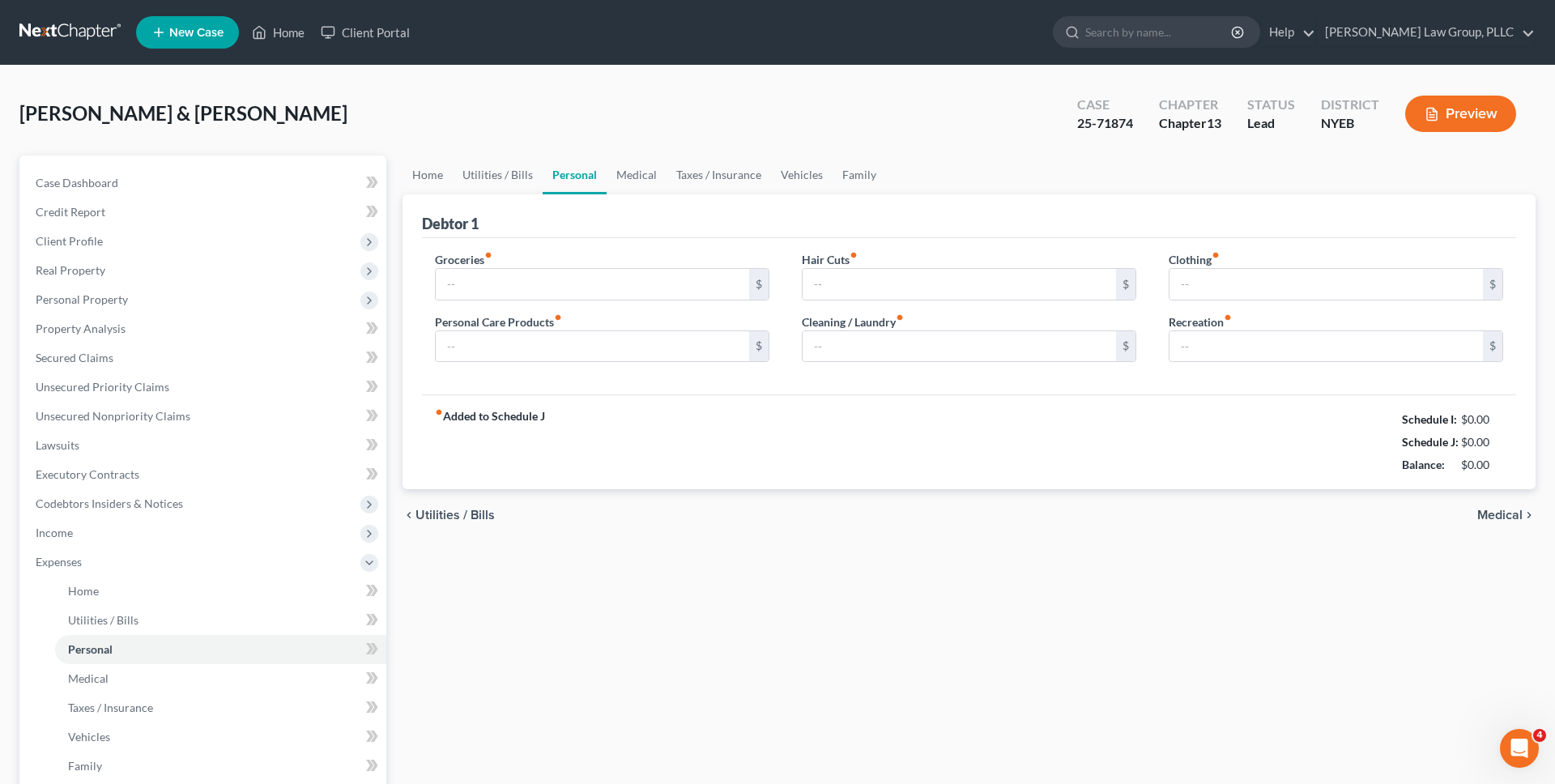
type input "0.00"
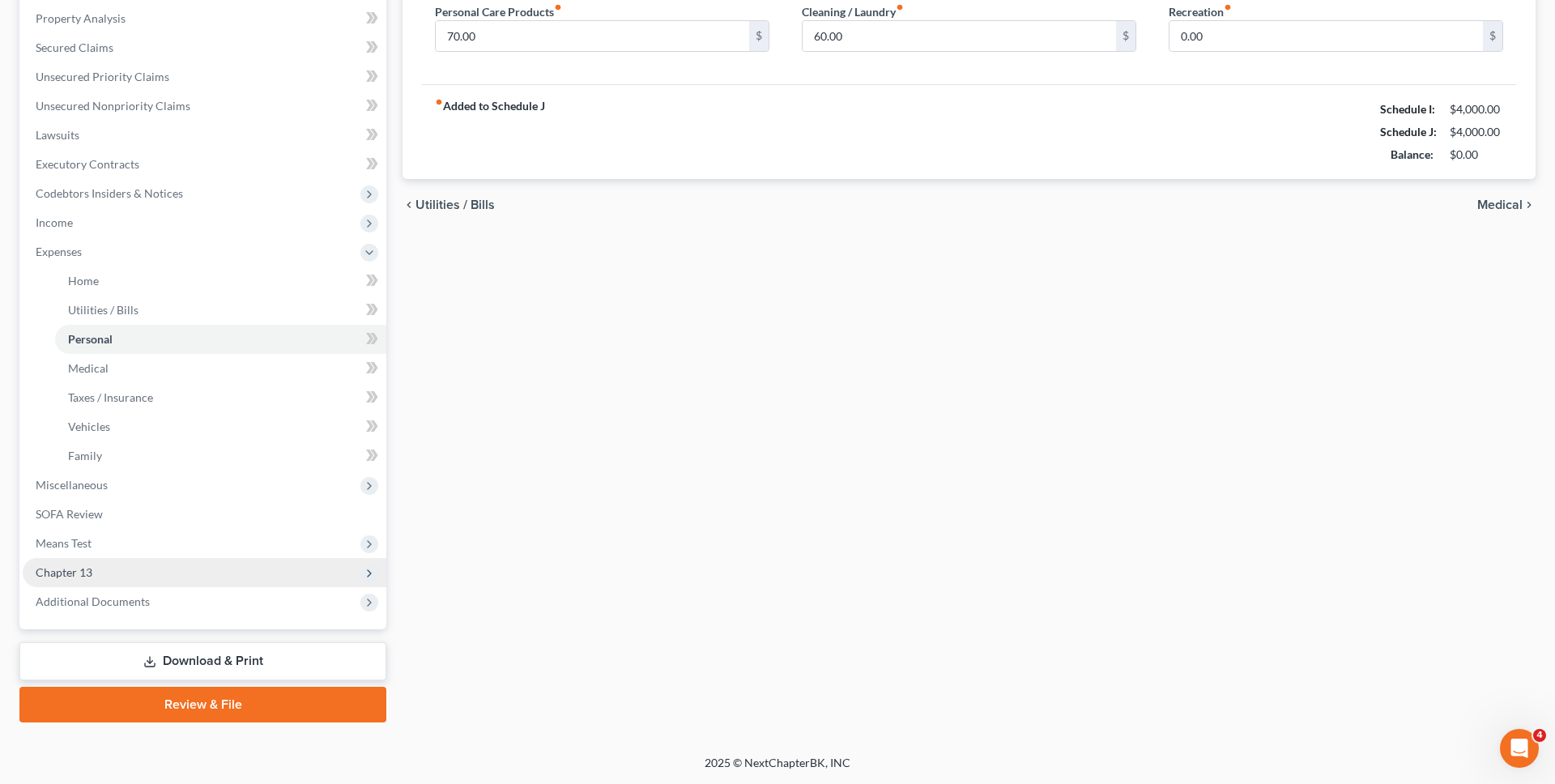
click at [185, 557] on span "Chapter 13" at bounding box center [204, 572] width 363 height 29
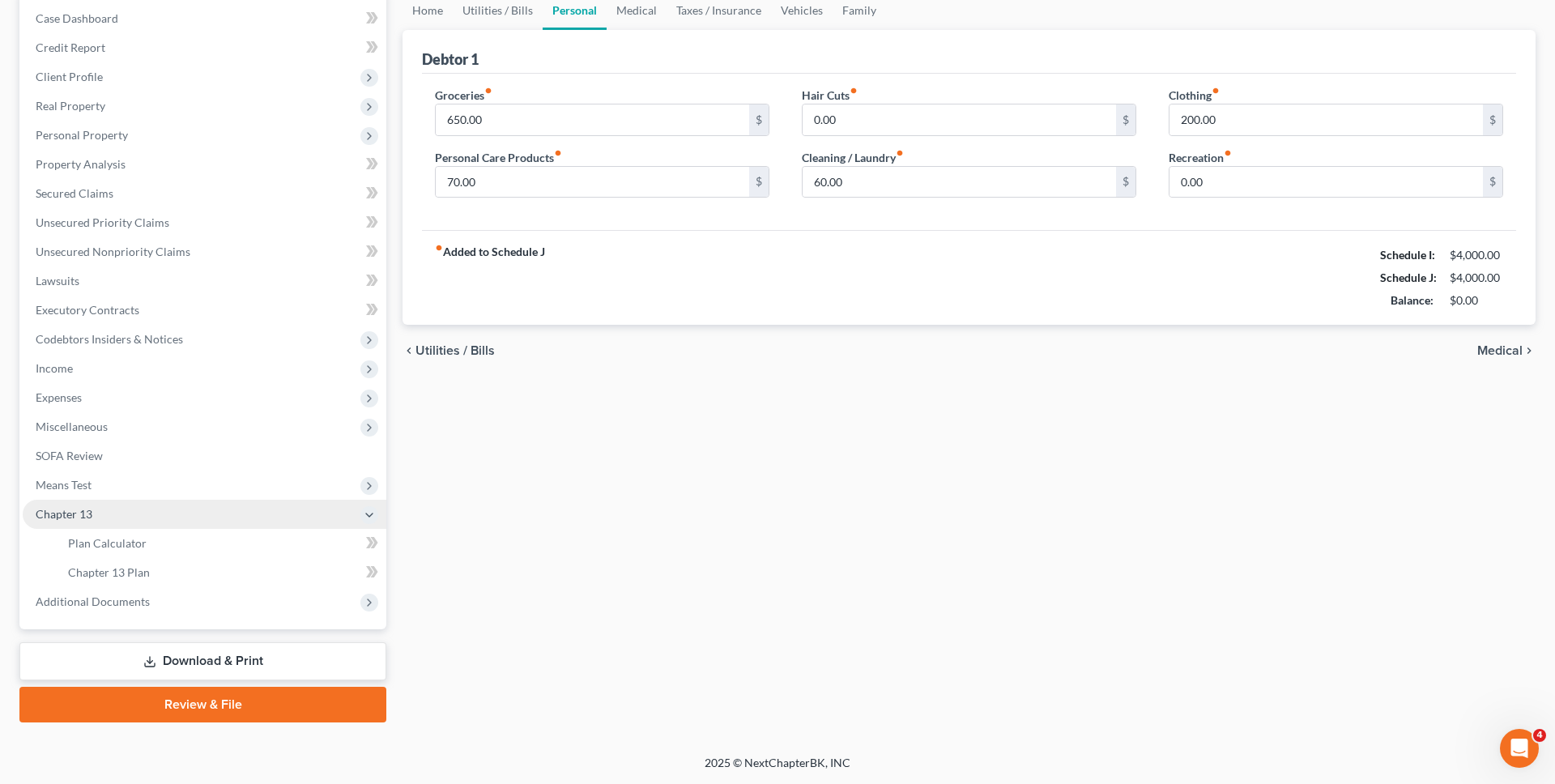
scroll to position [164, 0]
click at [185, 543] on link "Plan Calculator" at bounding box center [220, 543] width 331 height 29
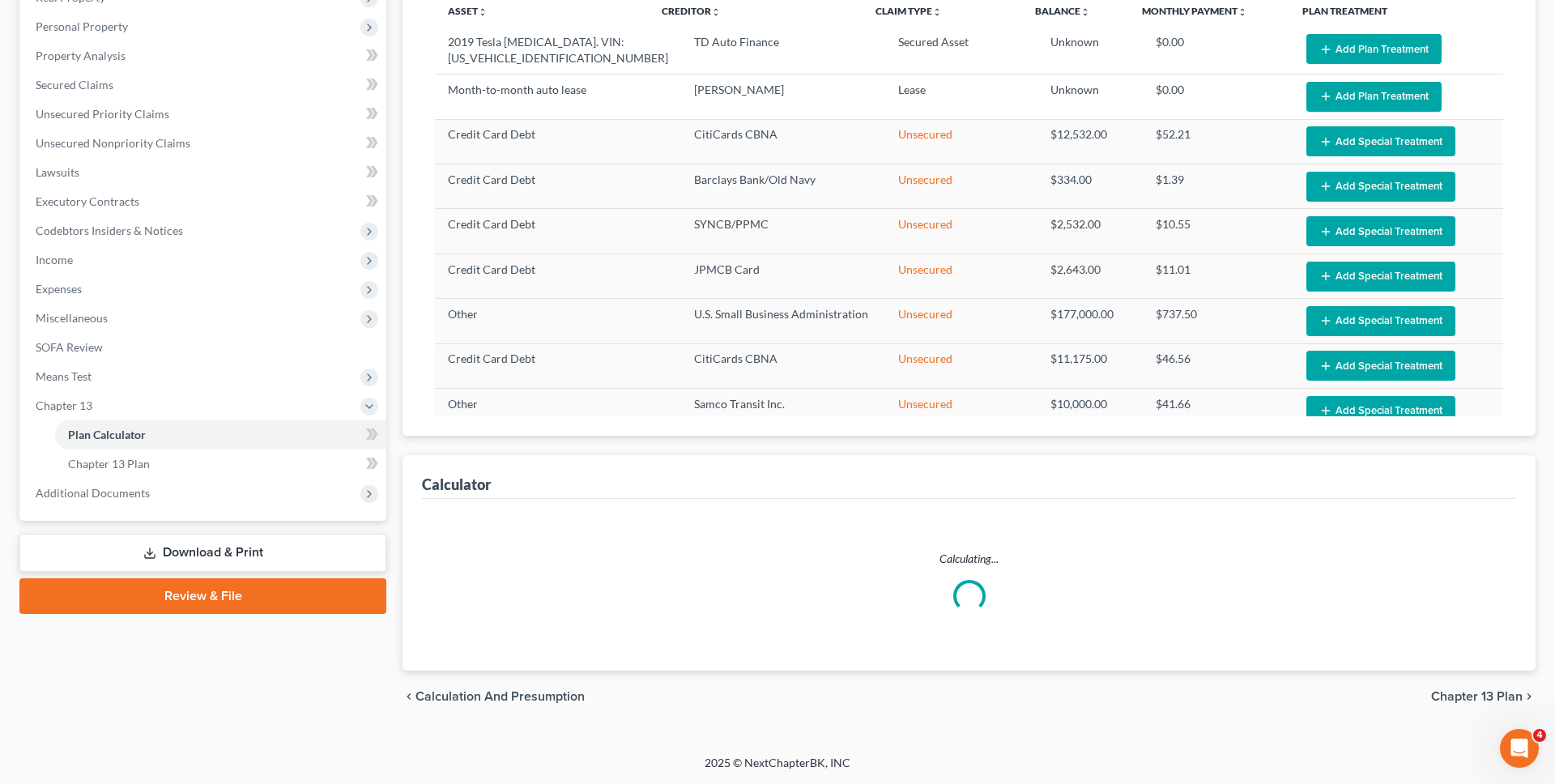
select select "59"
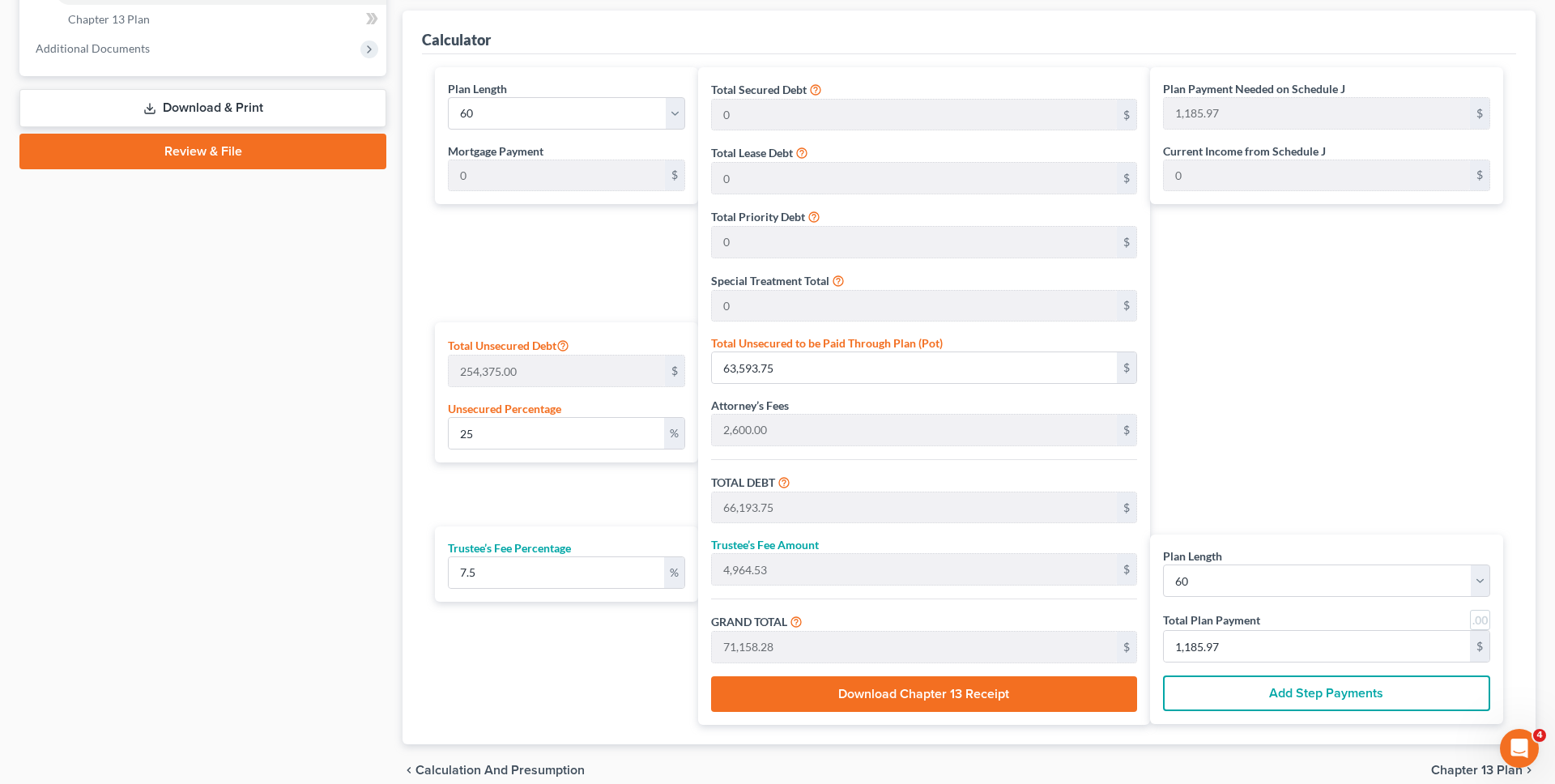
scroll to position [716, 0]
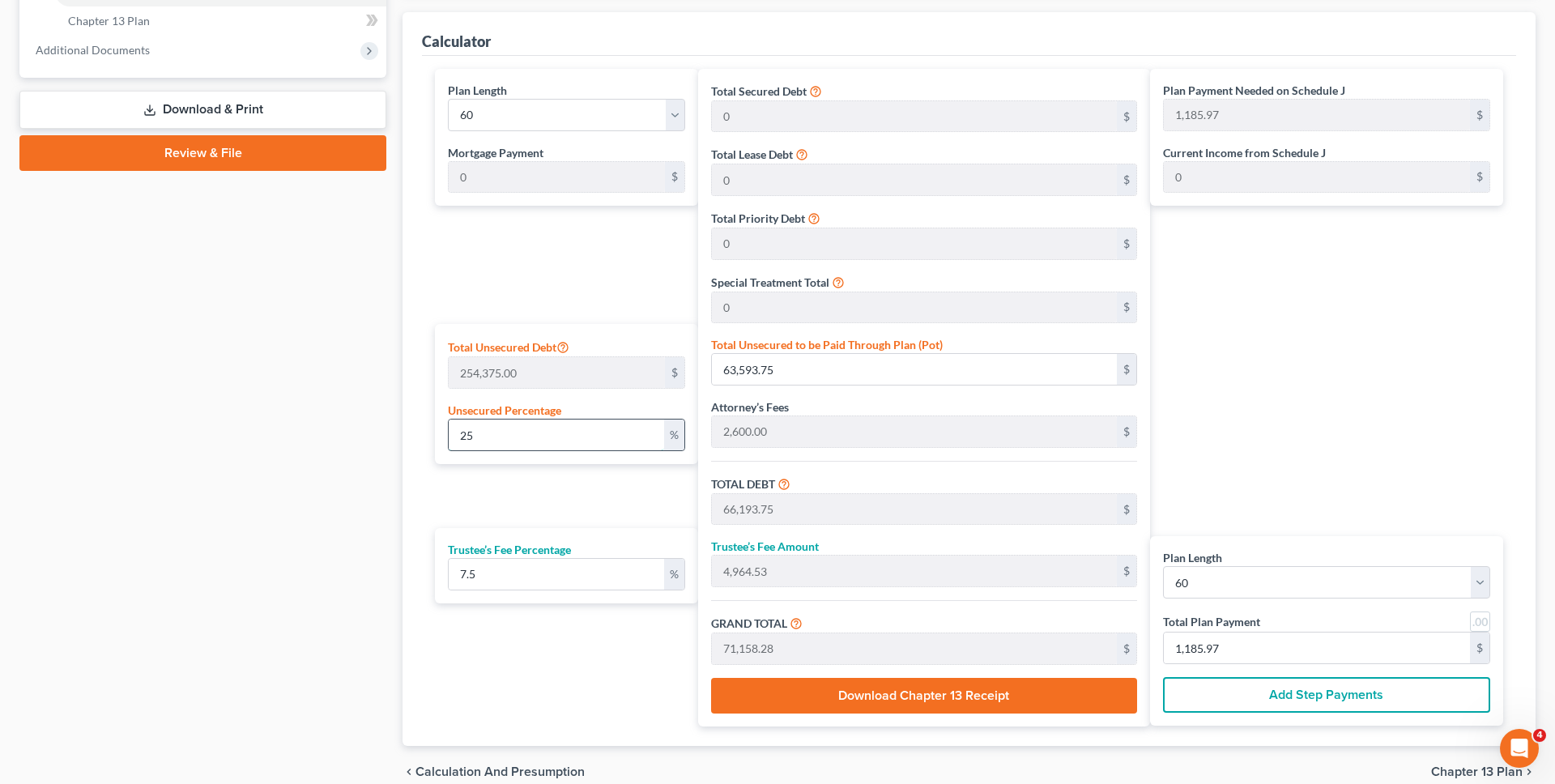
click at [526, 438] on input "25" at bounding box center [556, 435] width 216 height 31
type input "2"
type input "5,087.50"
type input "7,687.50"
type input "576.56"
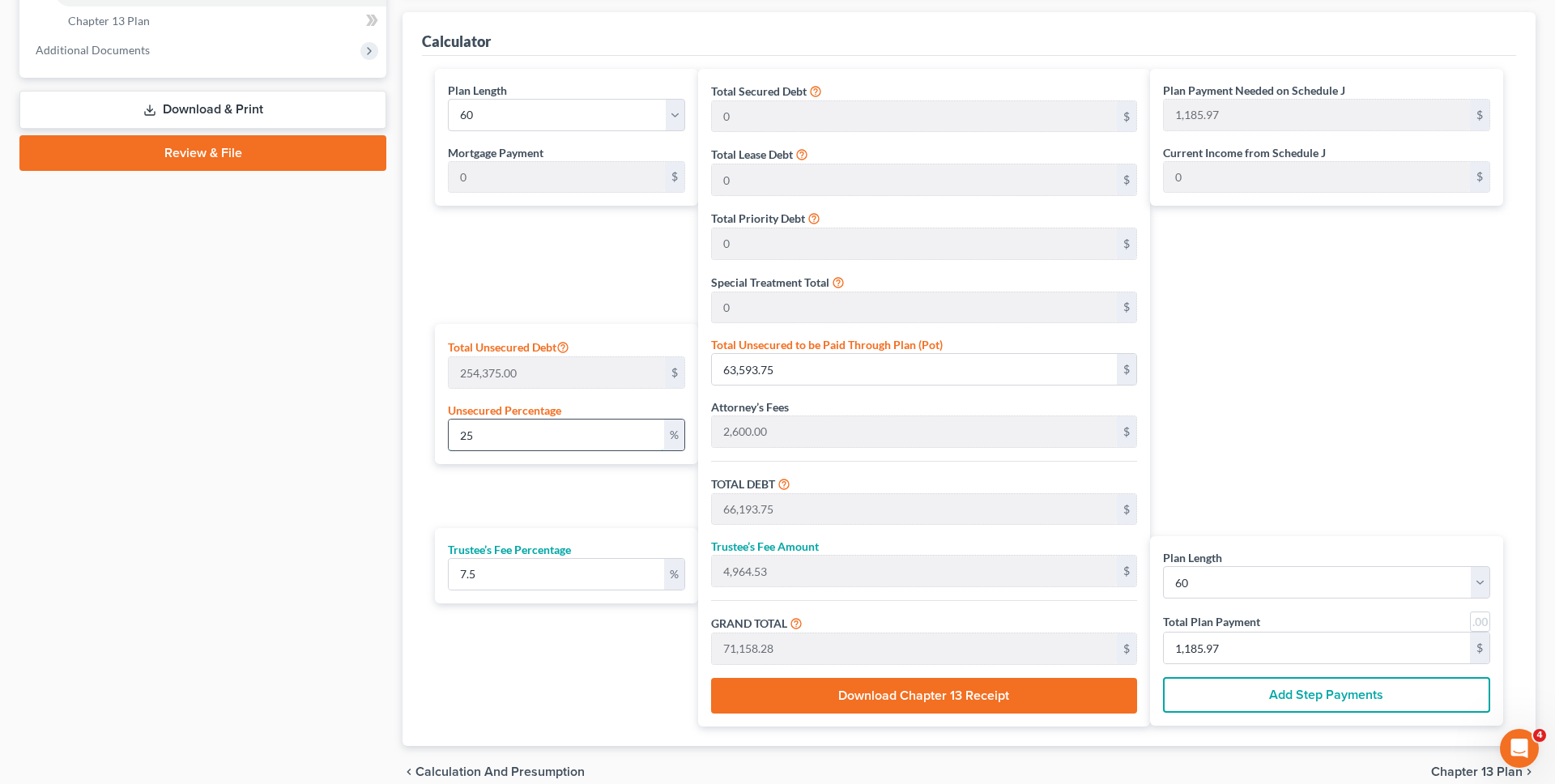
type input "8,264.06"
type input "137.73"
type input "2,600.00"
type input "195.00"
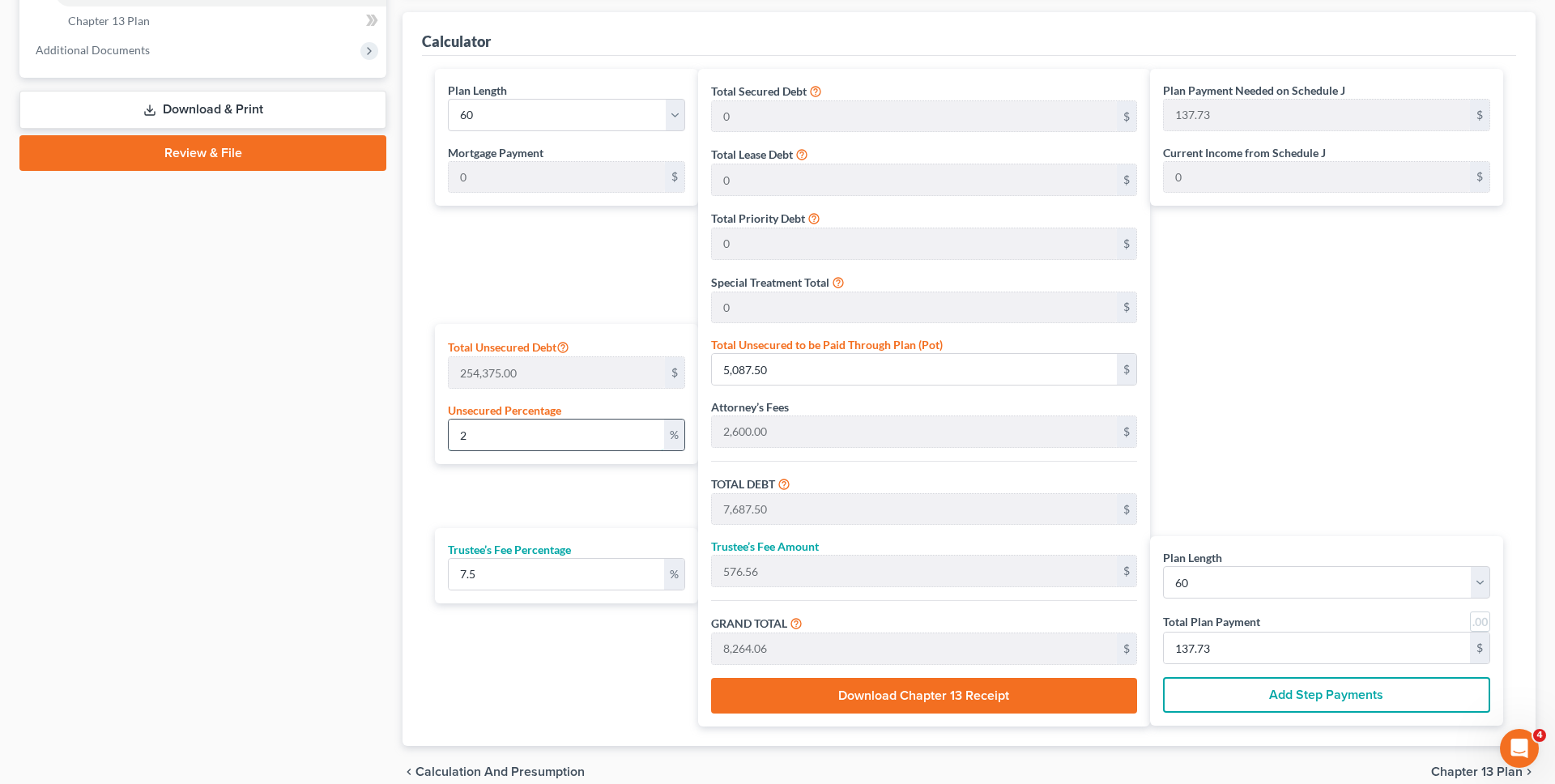
type input "2,795.00"
type input "46.58"
type input "1"
type input "2,543.75"
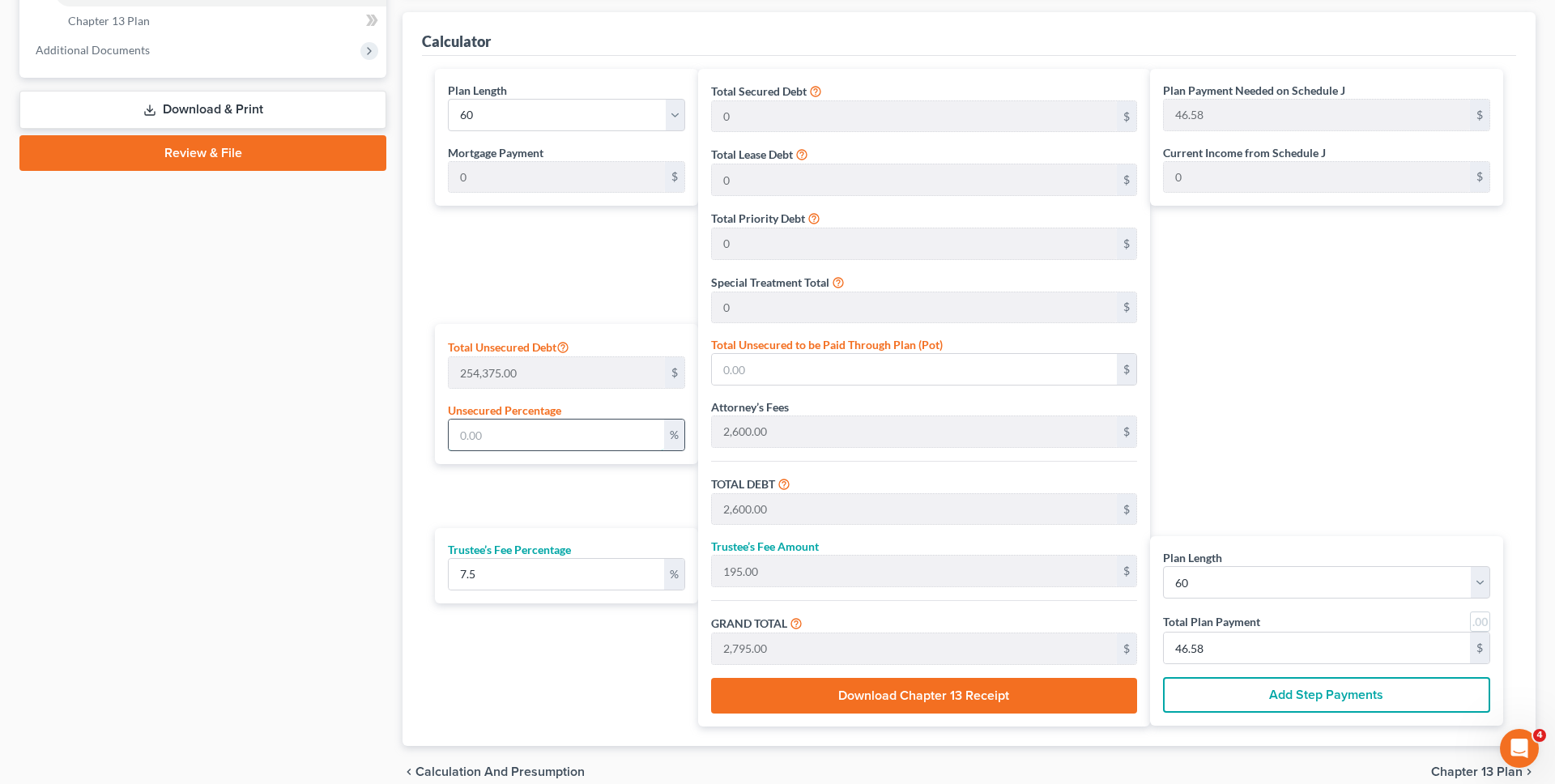
type input "5,143.75"
type input "385.78"
type input "5,529.53"
type input "92.15"
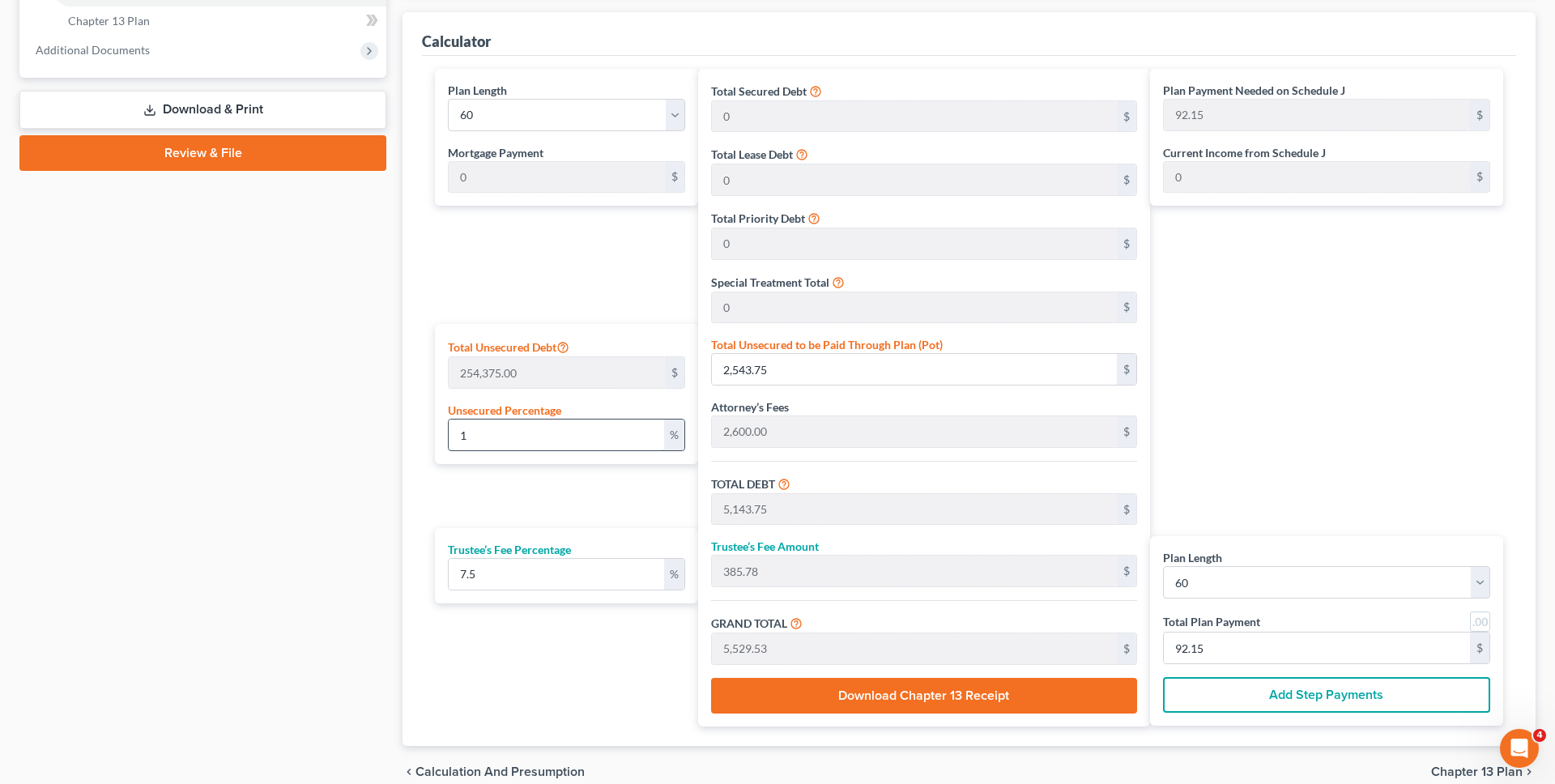
type input "10"
type input "25,437.50"
type input "28,037.50"
type input "2,102.81"
type input "30,140.31"
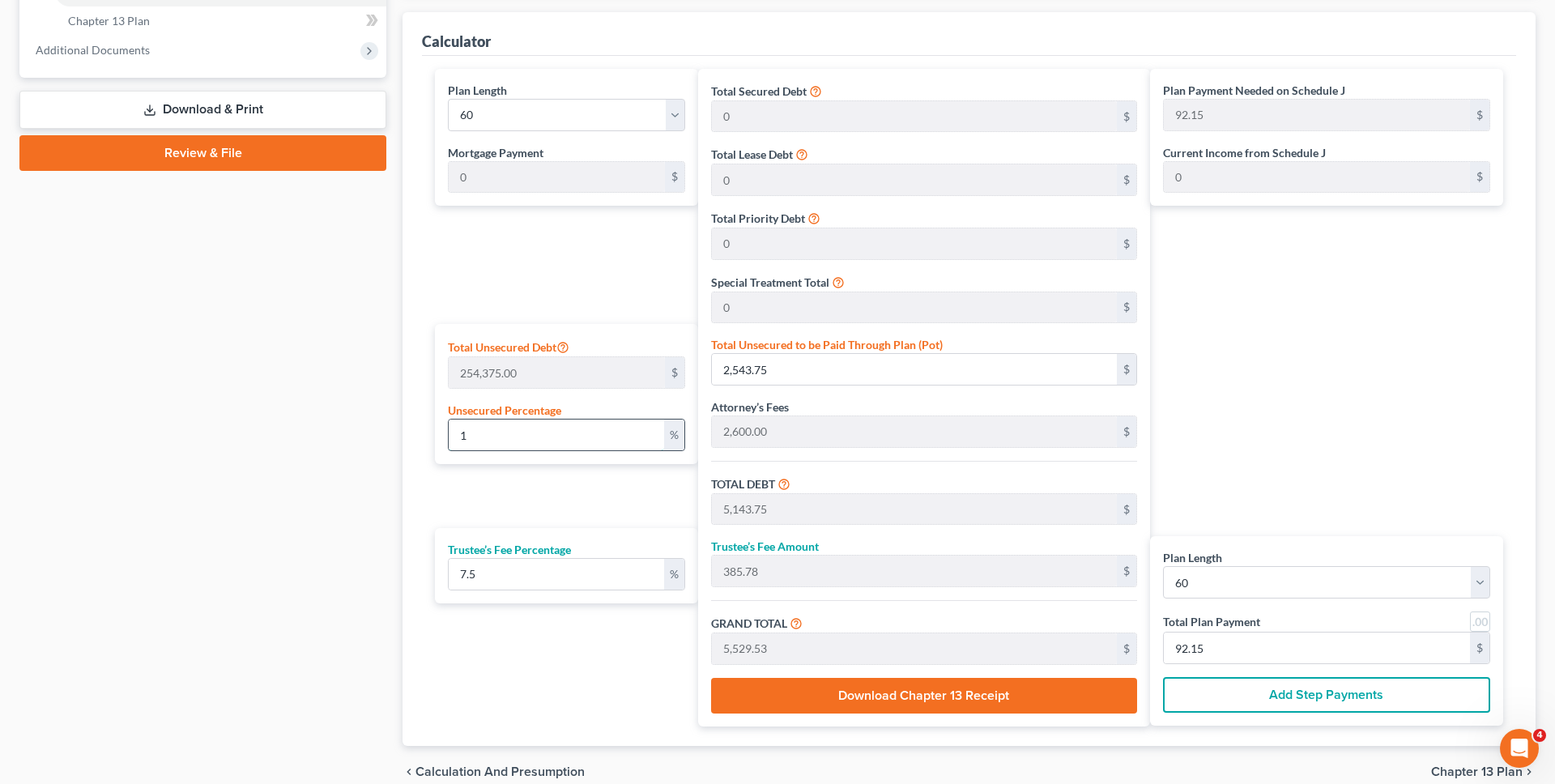
type input "502.33"
type input "100"
type input "254,375.00"
type input "256,975.00"
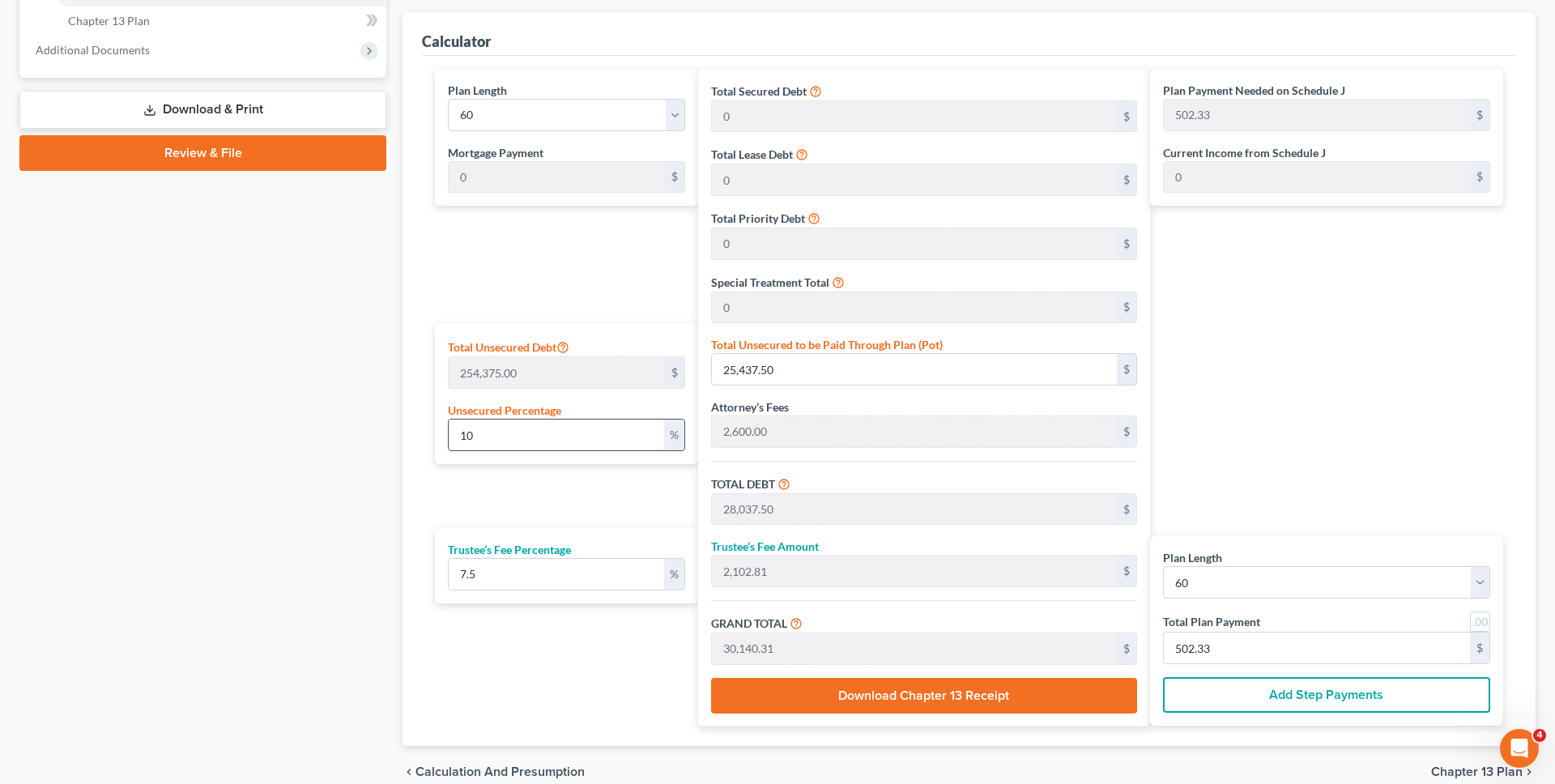
type input "19,273.12"
type input "276,248.12"
type input "4,604.13"
type input "100"
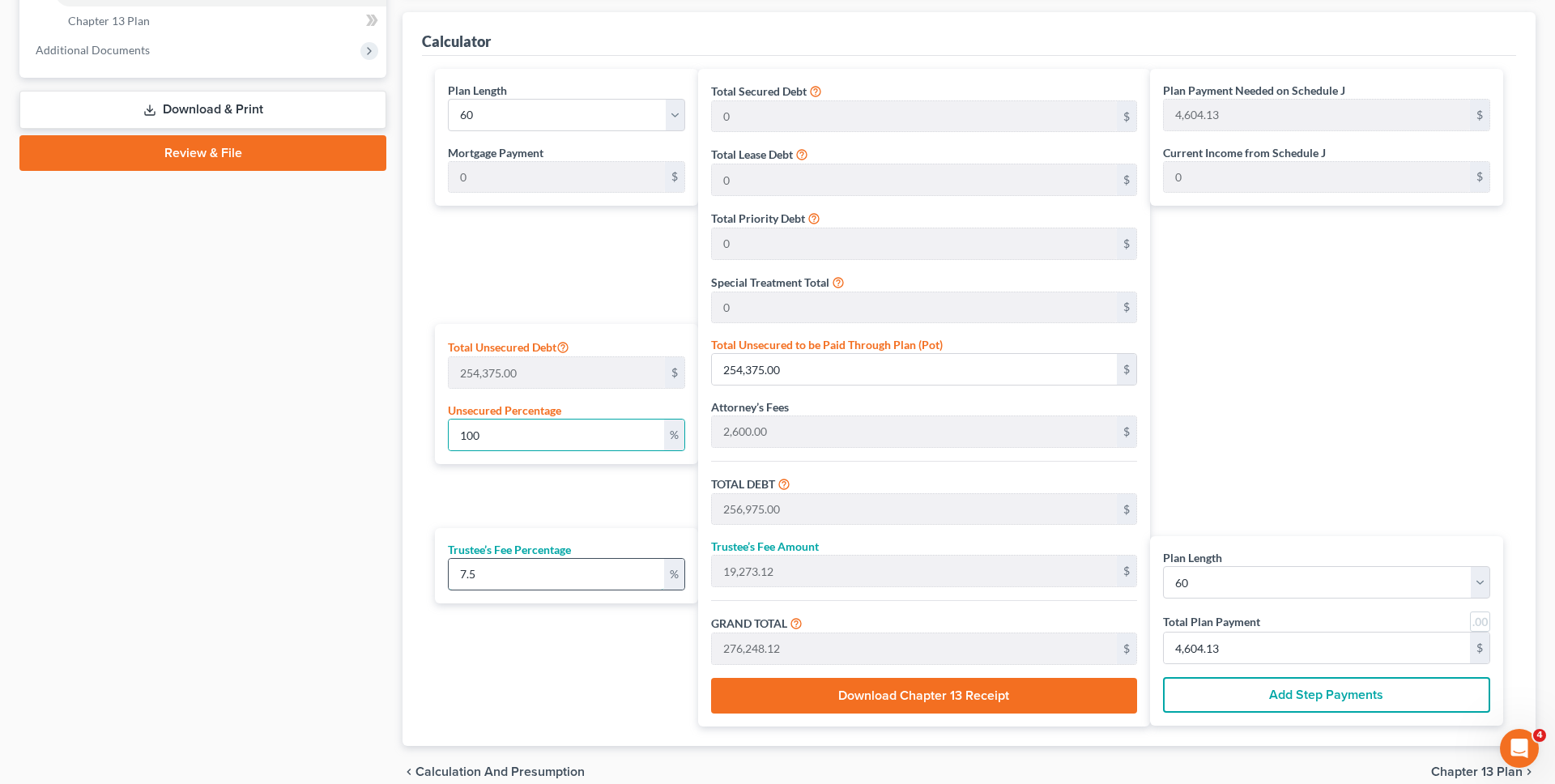
click at [524, 574] on input "7.5" at bounding box center [556, 574] width 216 height 31
type input "1"
type input "2,569.75"
type input "259,544.75"
type input "4,325.74"
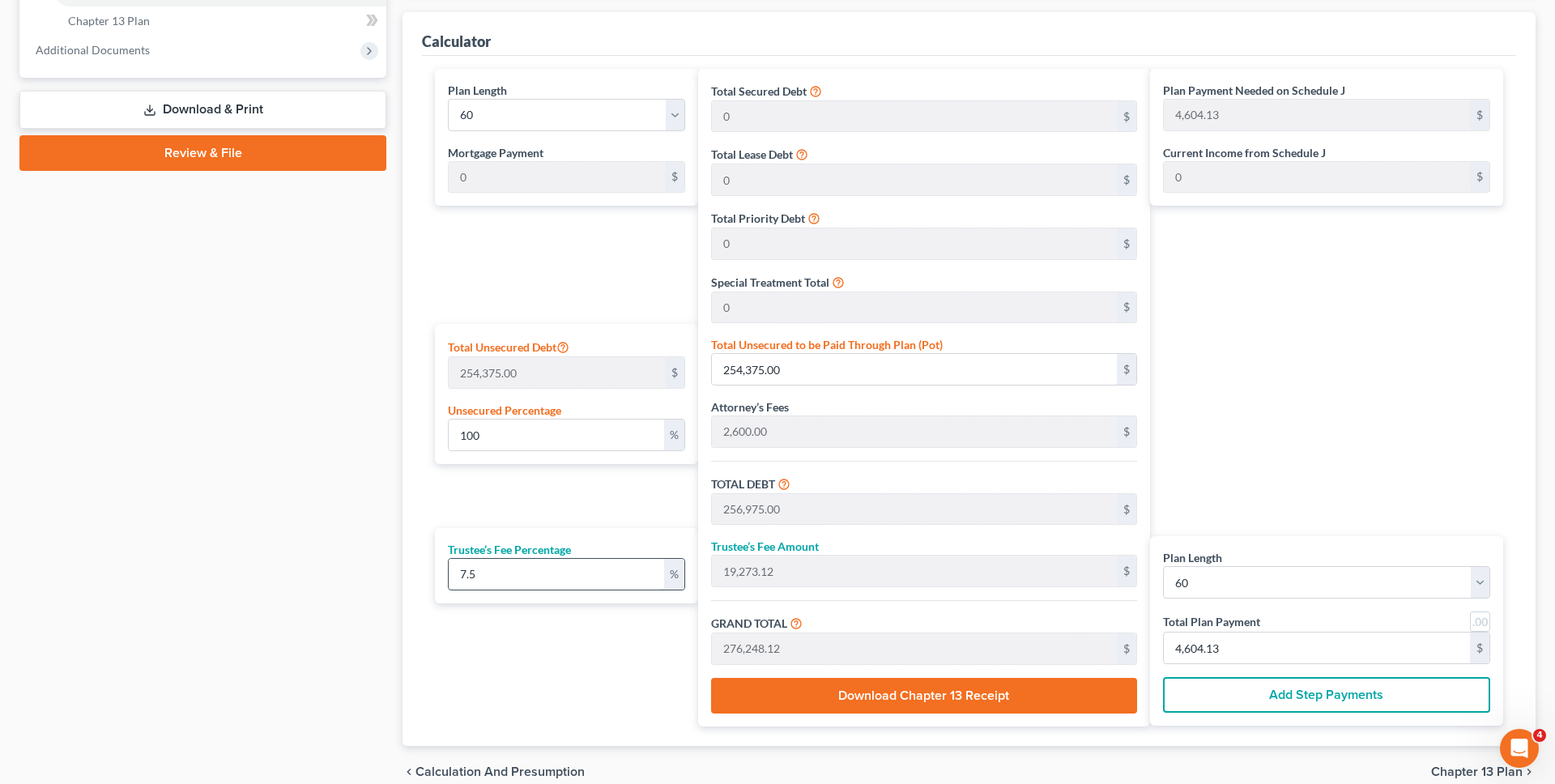
type input "4,325.74"
type input "10"
type input "25,697.50"
type input "282,672.50"
type input "4,711.20"
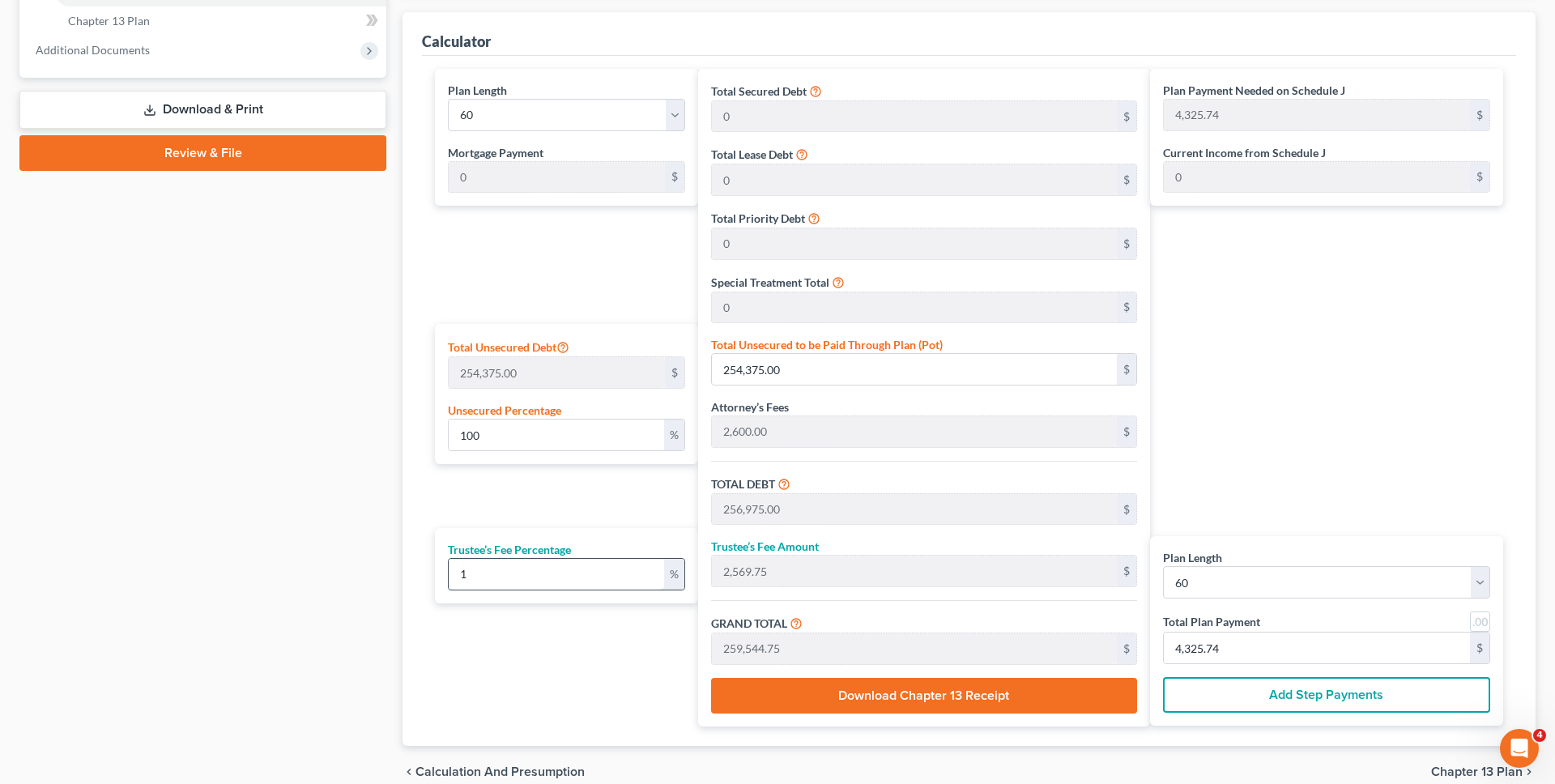
type input "4,711.20"
type input "10"
click at [518, 674] on div "Plan Length 1 2 3 4 5 6 7 8 9 10 11 12 13 14 15 16 17 18 19 20 21 22 23 24 25 2…" at bounding box center [563, 396] width 272 height 657
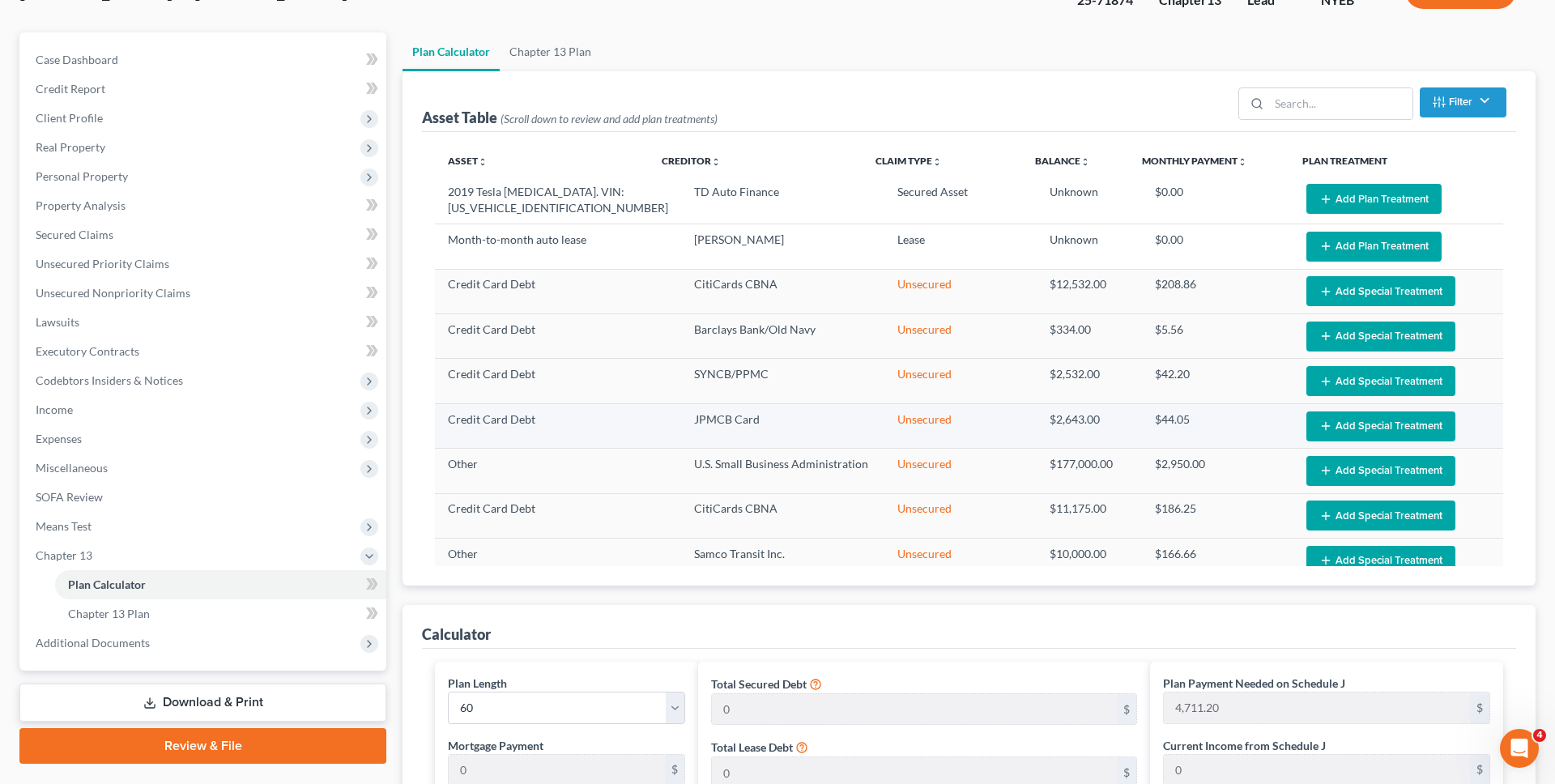
scroll to position [112, 0]
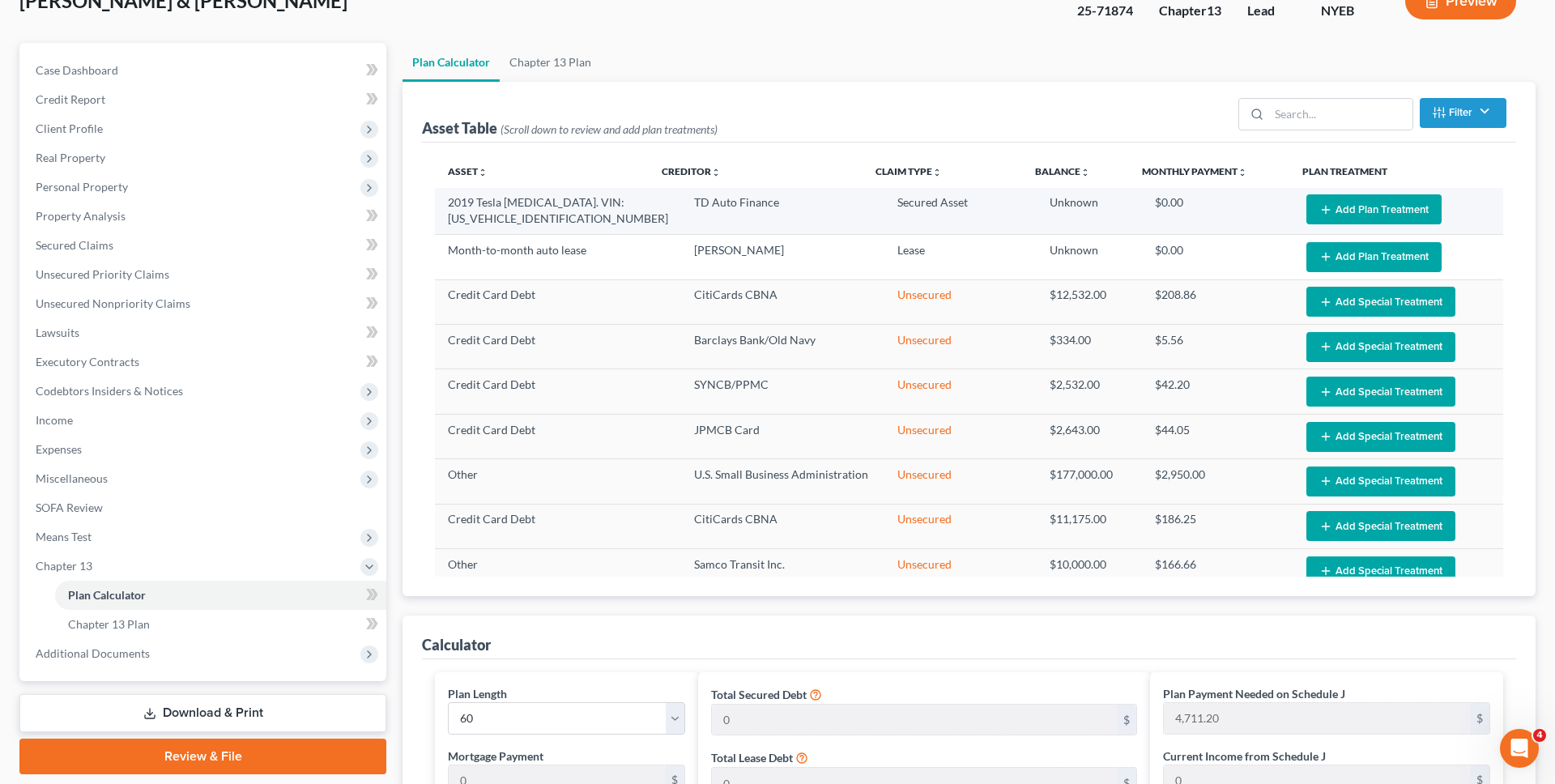
click at [1356, 216] on button "Add Plan Treatment" at bounding box center [1373, 209] width 135 height 30
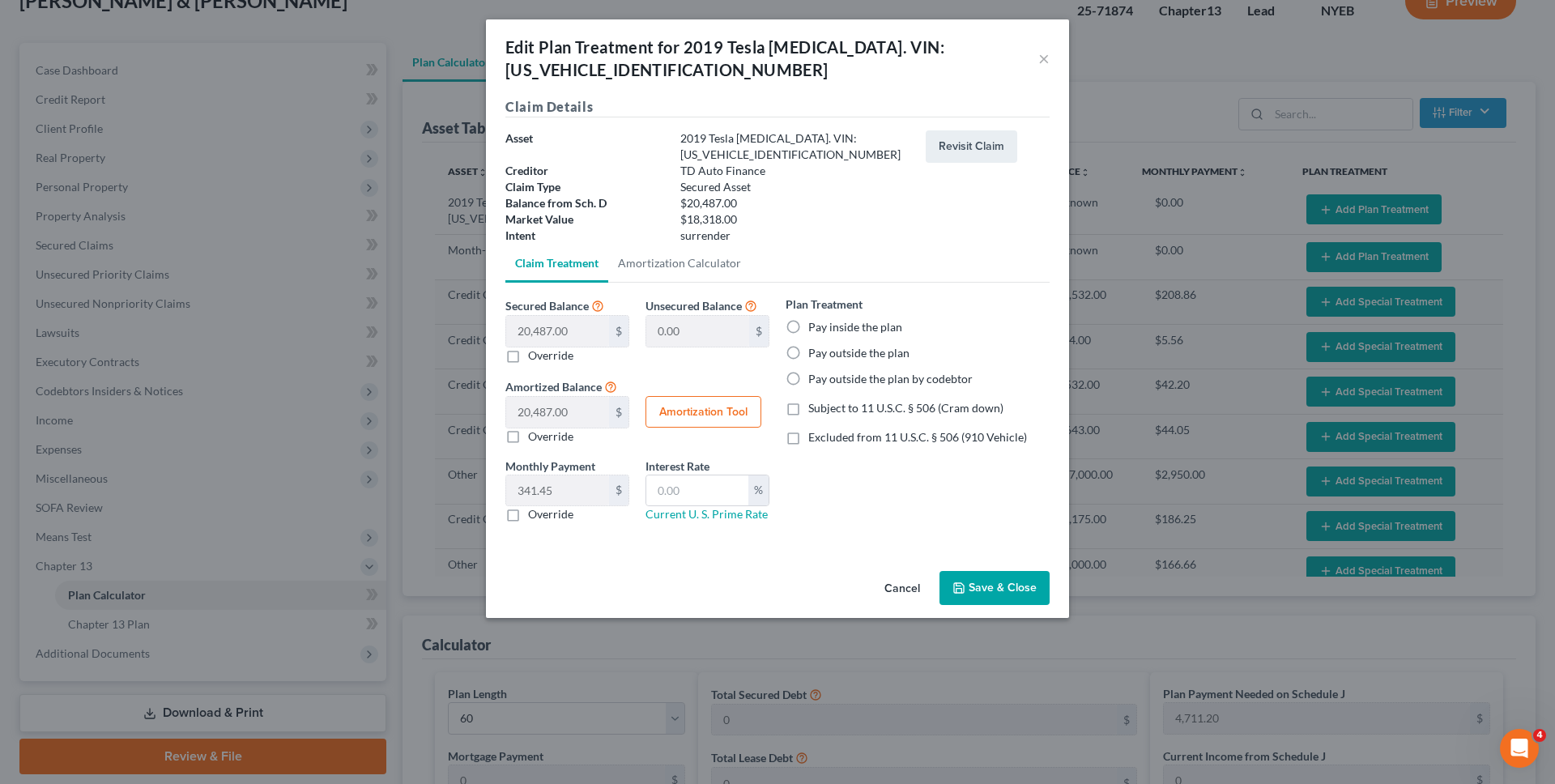
click at [862, 345] on label "Pay outside the plan" at bounding box center [860, 352] width 102 height 17
click at [825, 345] on input "Pay outside the plan" at bounding box center [820, 350] width 11 height 11
radio input "true"
click at [984, 571] on button "Save & Close" at bounding box center [994, 588] width 110 height 34
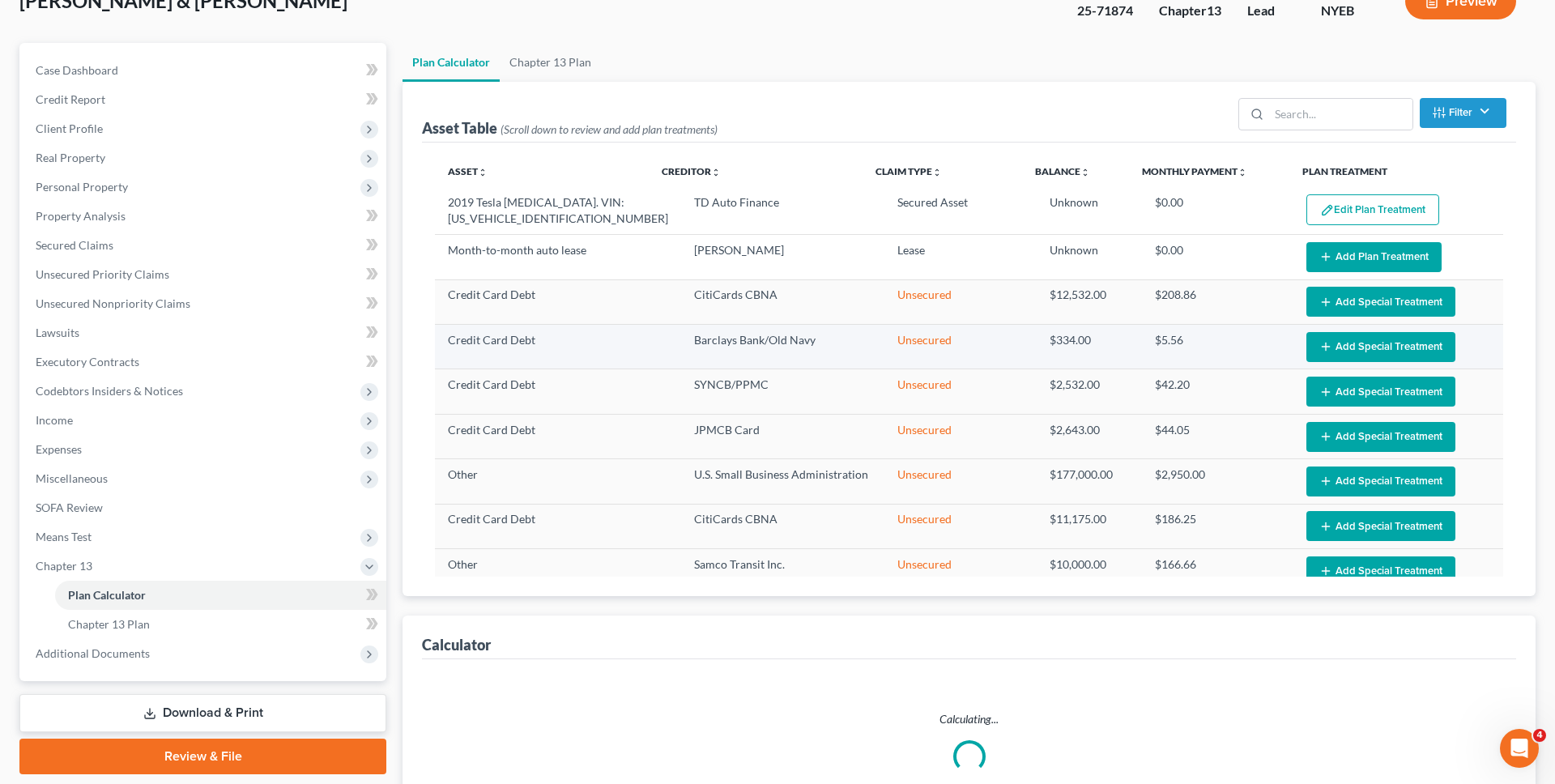
select select "59"
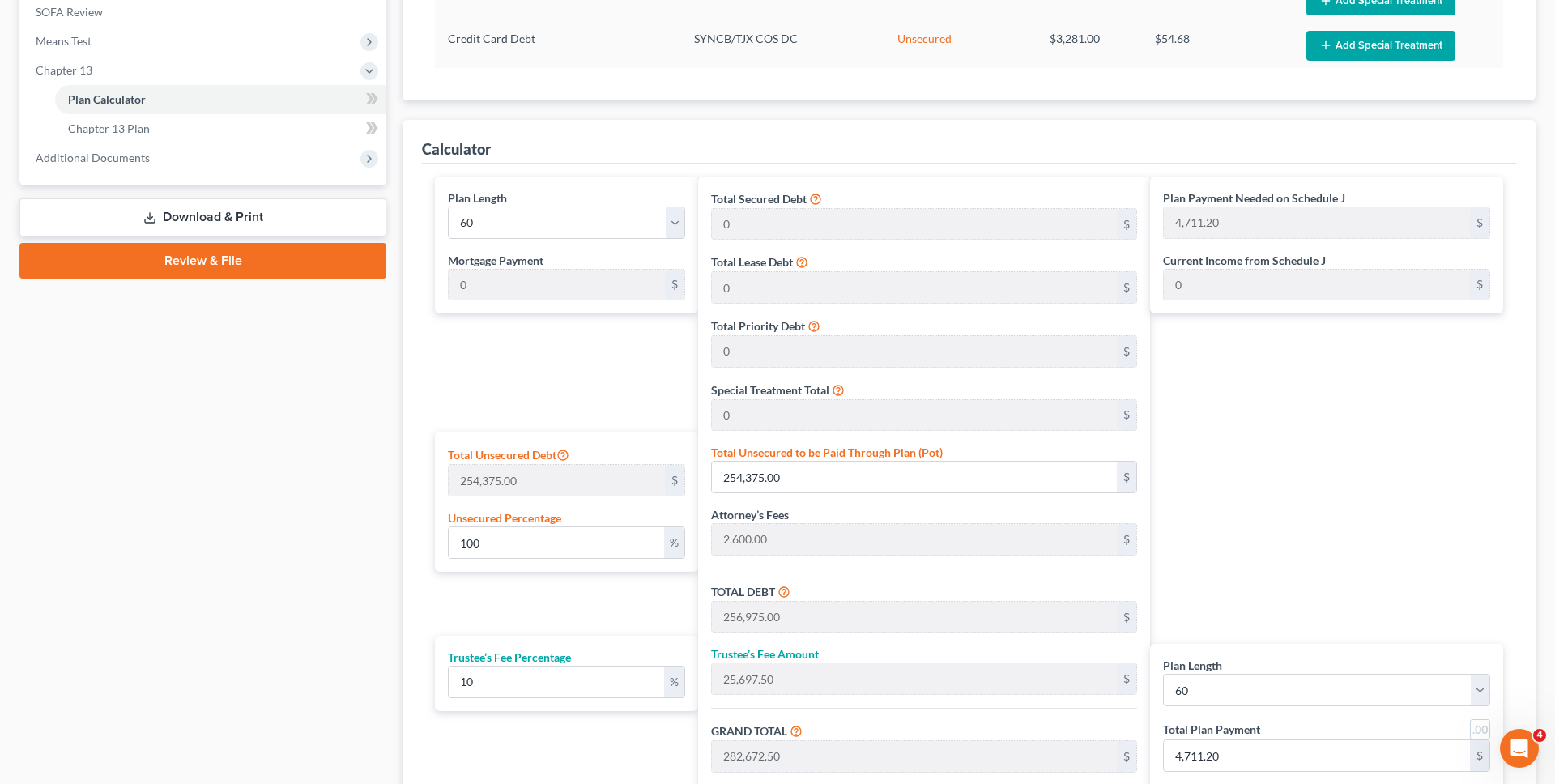
scroll to position [495, 0]
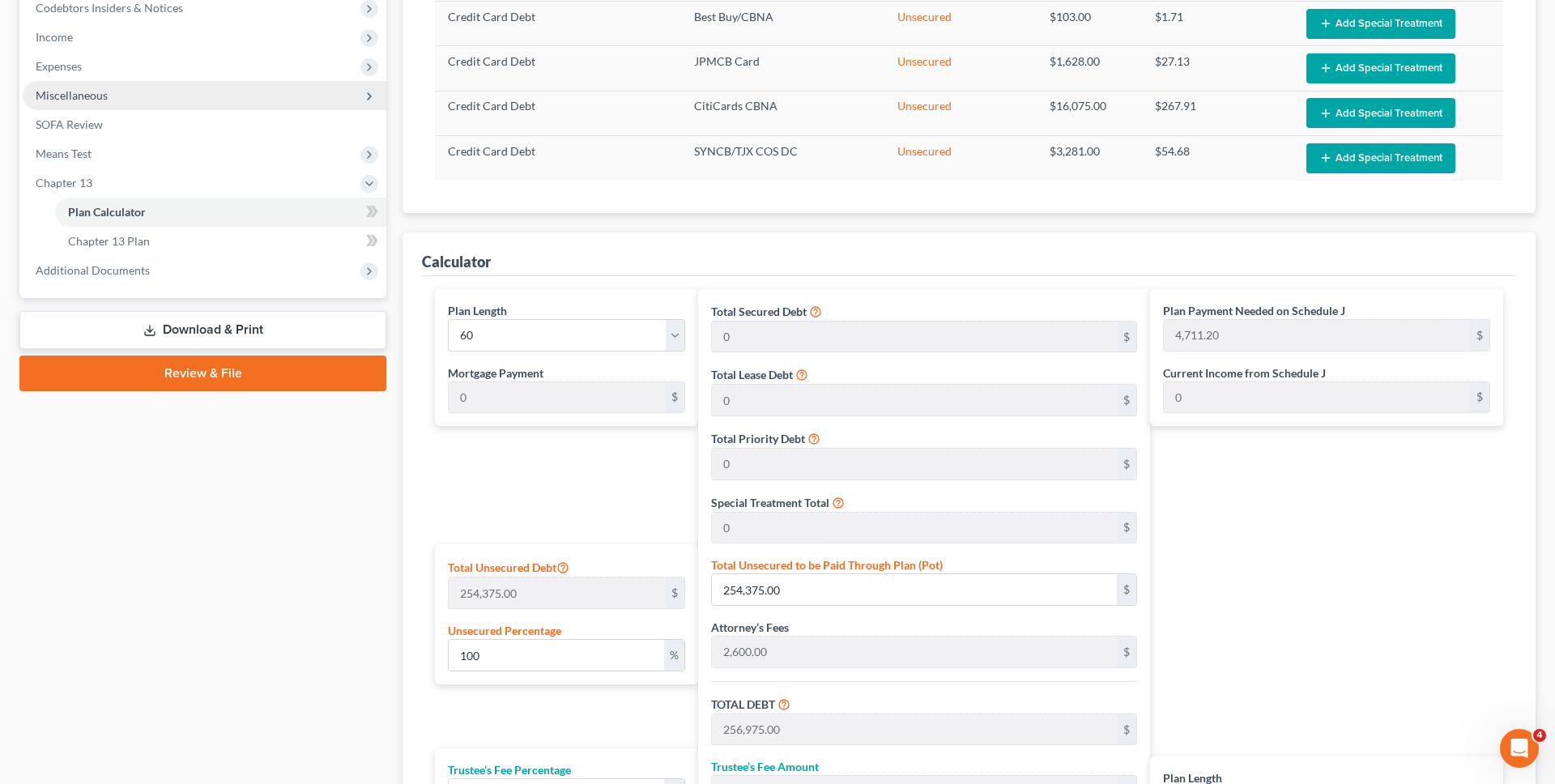
click at [246, 95] on span "Miscellaneous" at bounding box center [204, 96] width 363 height 29
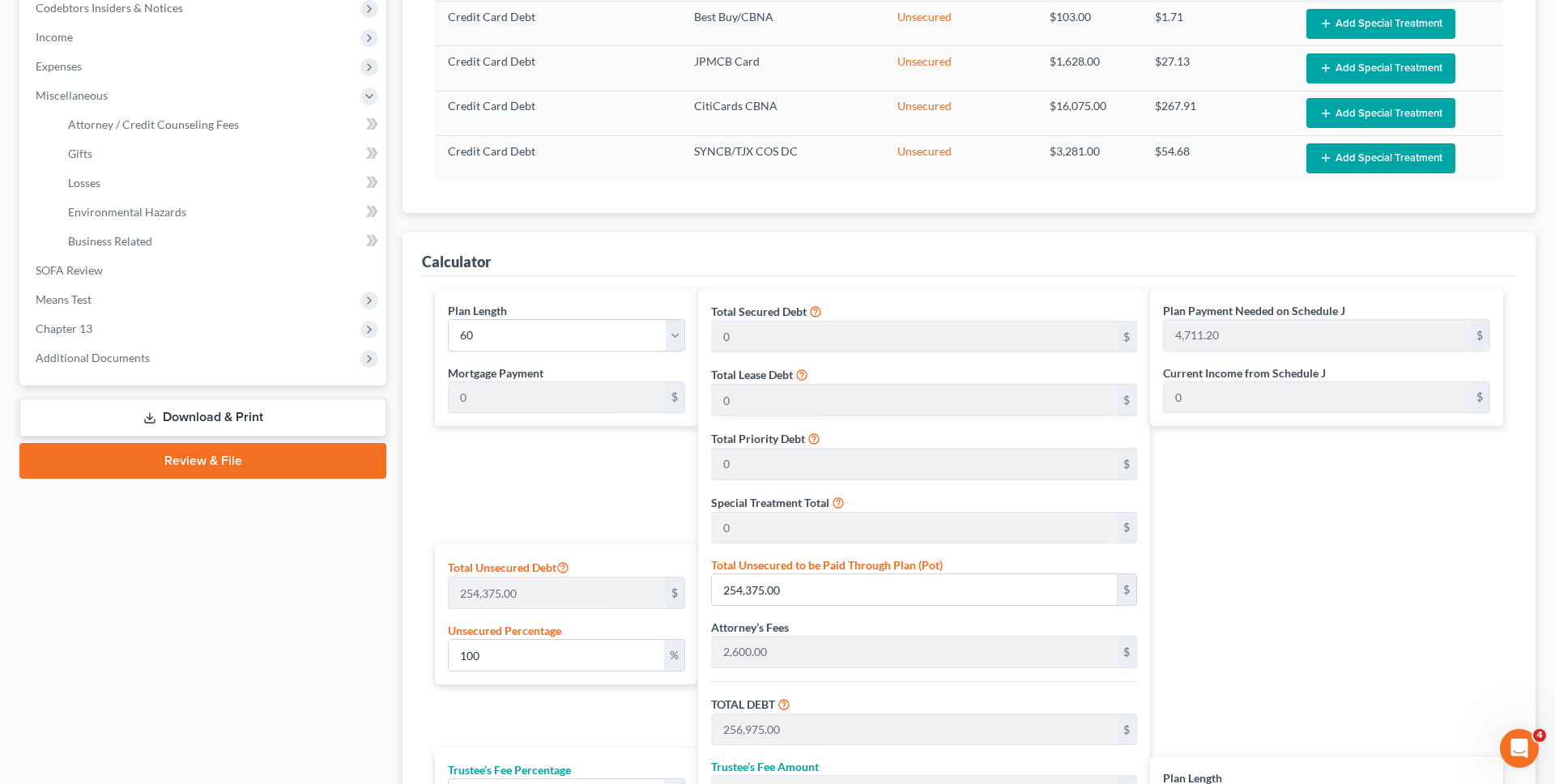
click at [245, 140] on li "Gifts" at bounding box center [220, 154] width 331 height 29
click at [249, 123] on link "Attorney / Credit Counseling Fees" at bounding box center [220, 125] width 331 height 29
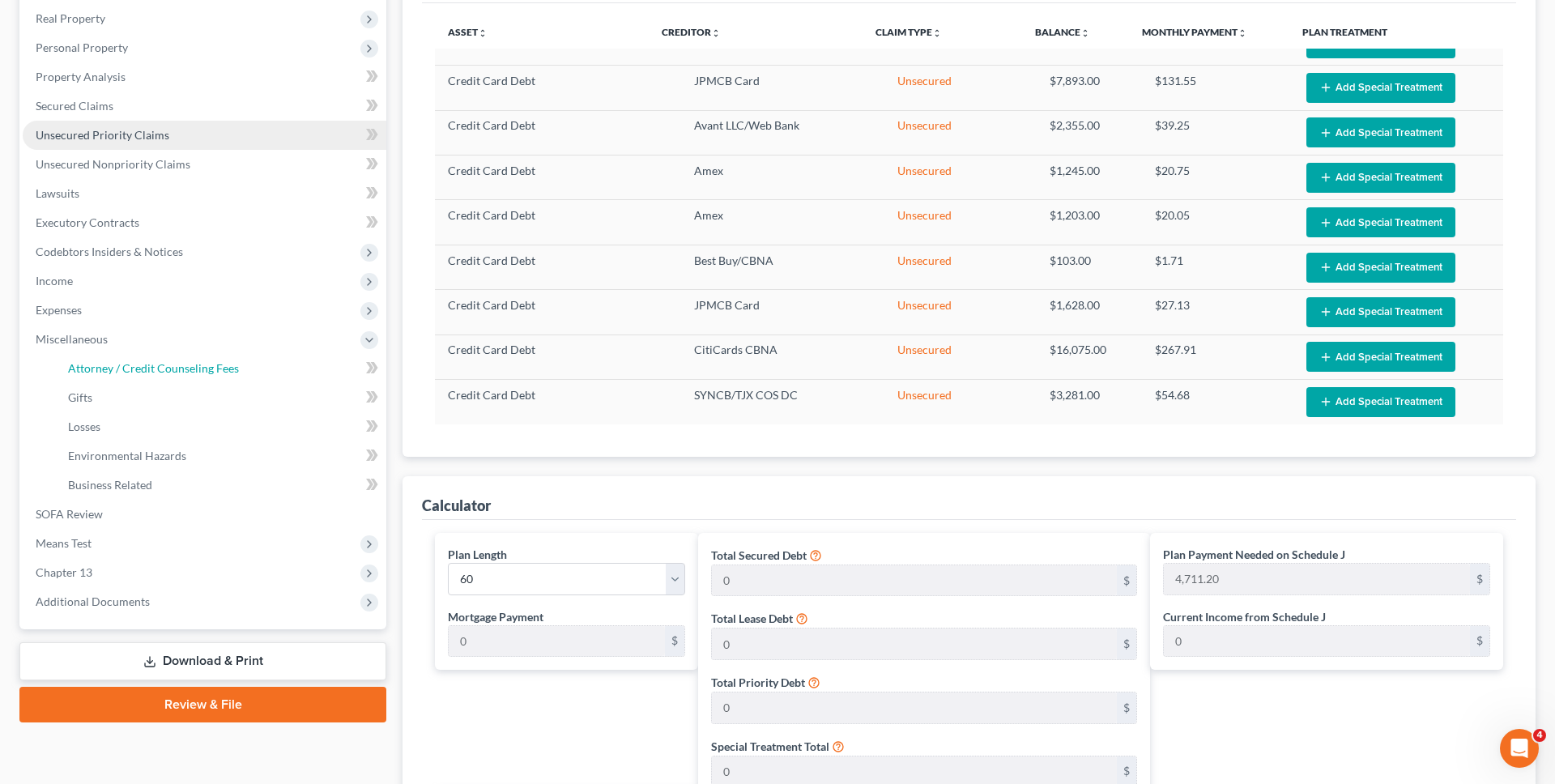
select select "0"
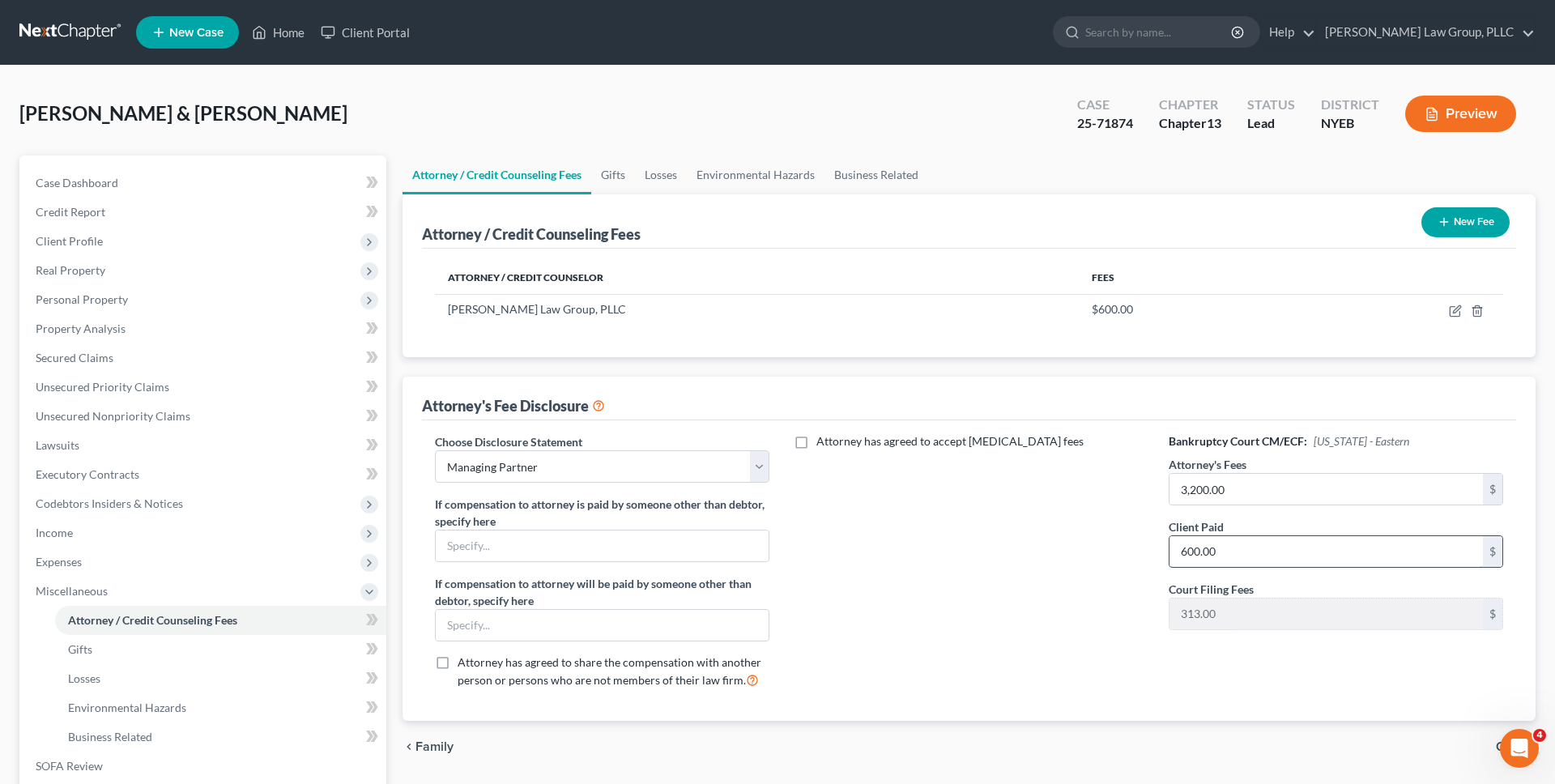
click at [1419, 560] on input "600.00" at bounding box center [1325, 552] width 314 height 31
type input "2,400"
click at [999, 538] on div "Attorney has agreed to accept [MEDICAL_DATA] fees" at bounding box center [969, 567] width 367 height 268
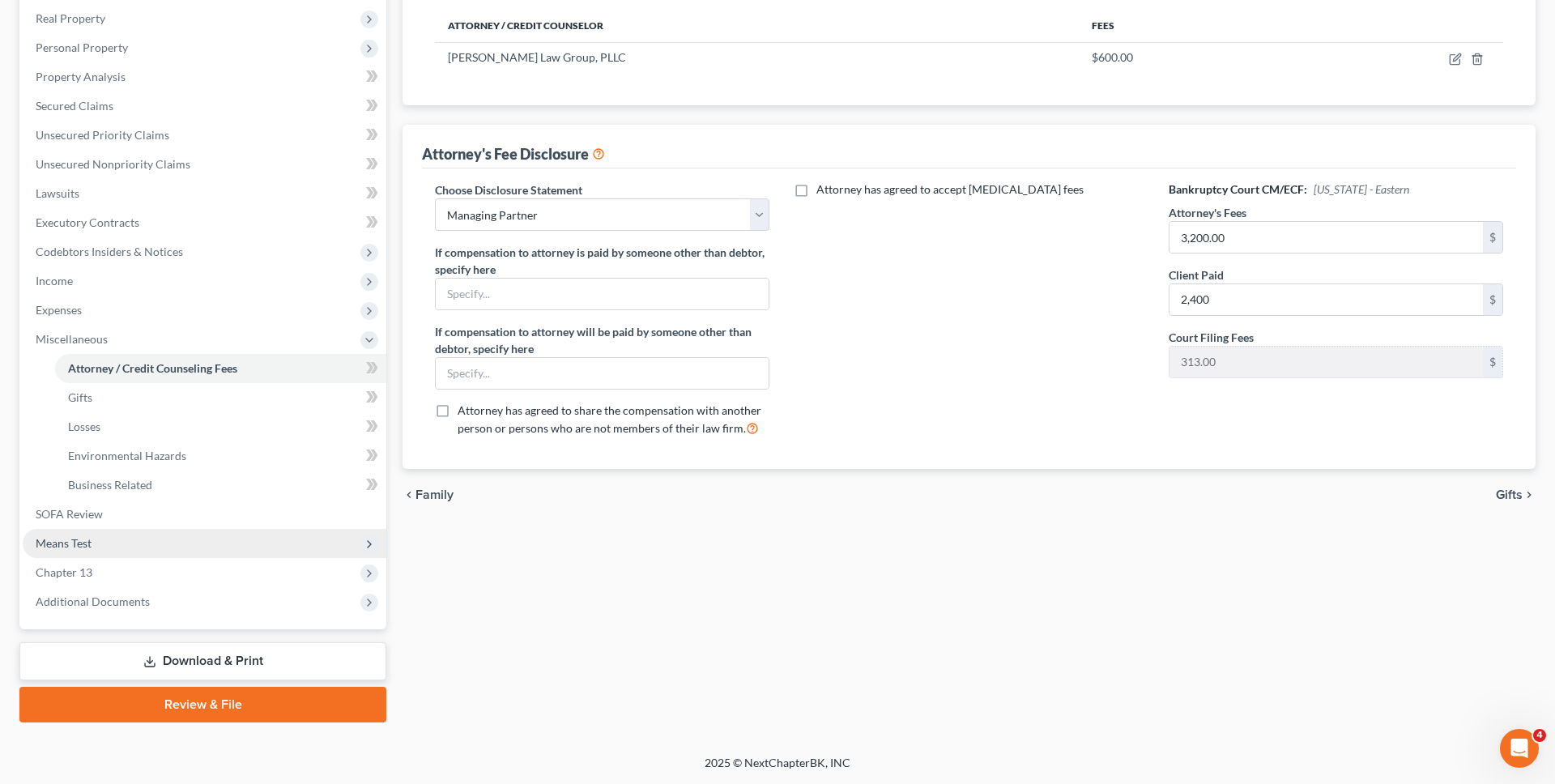
click at [200, 548] on span "Means Test" at bounding box center [204, 543] width 363 height 29
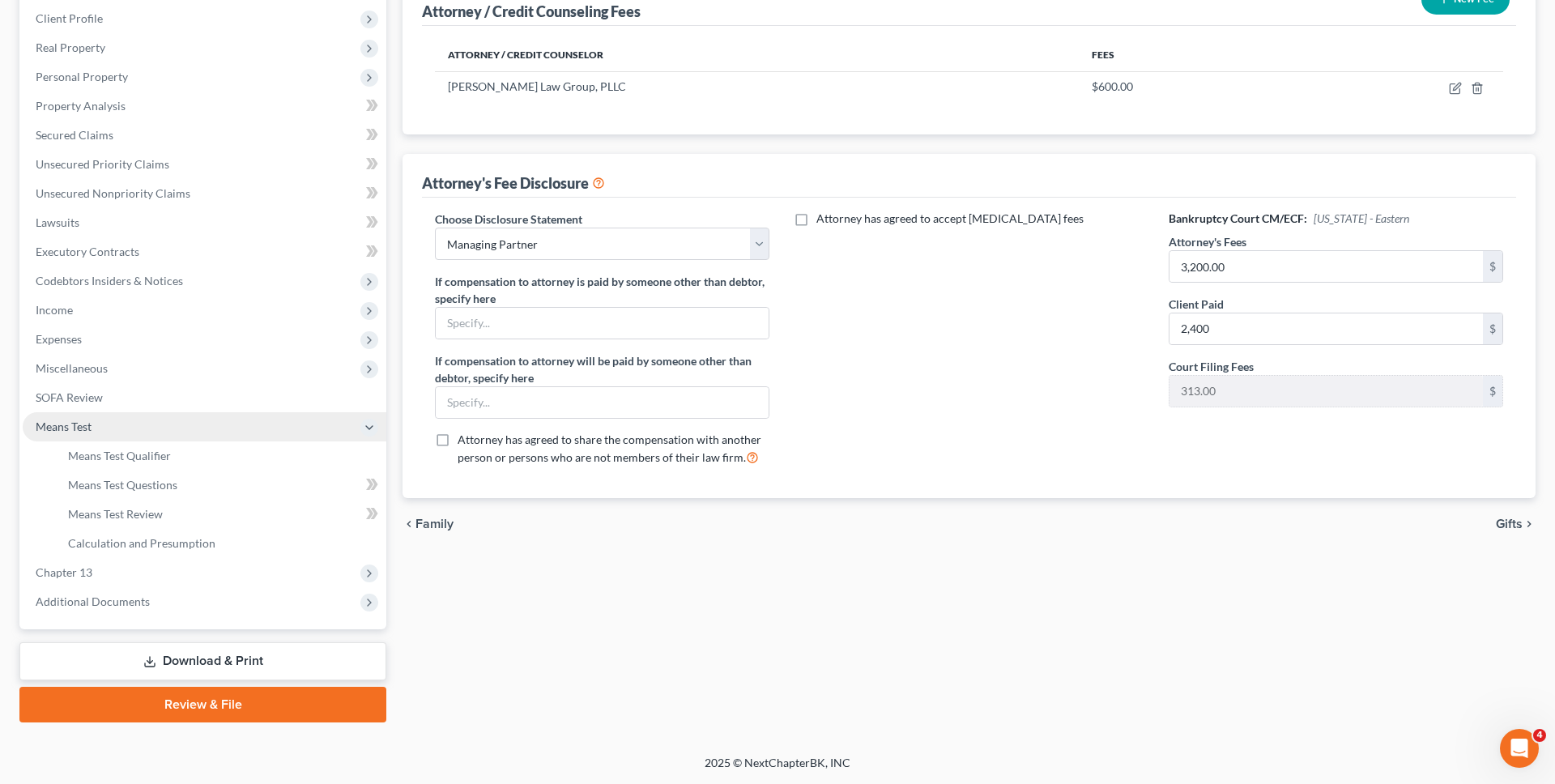
scroll to position [223, 0]
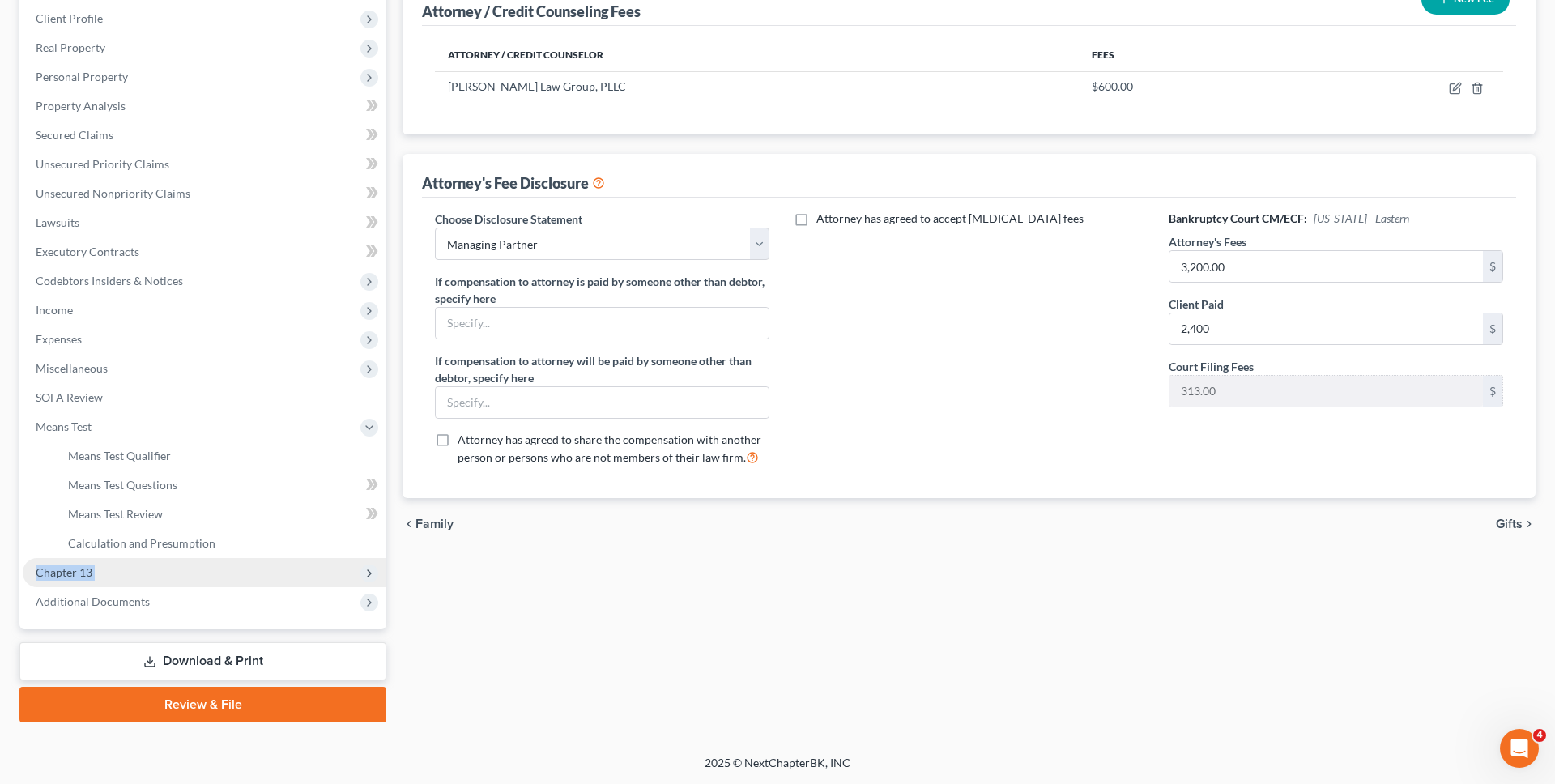
drag, startPoint x: 187, startPoint y: 591, endPoint x: 217, endPoint y: 557, distance: 45.3
click at [217, 557] on ul "Case Dashboard Payments Invoices Payments Payments Credit Report Client Profile" at bounding box center [204, 280] width 363 height 671
click at [217, 557] on span "Chapter 13" at bounding box center [204, 572] width 363 height 29
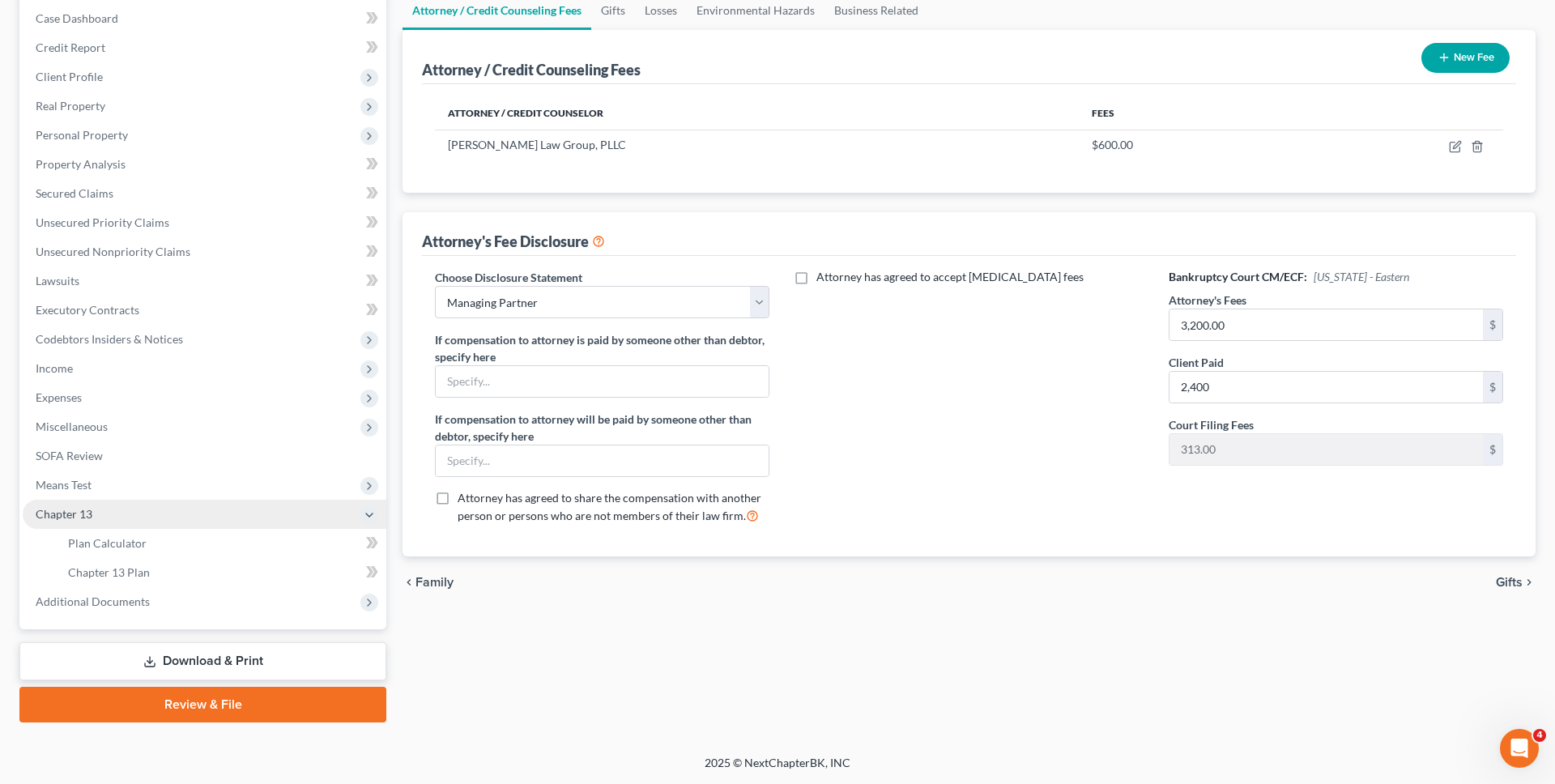
scroll to position [164, 0]
click at [195, 542] on link "Plan Calculator" at bounding box center [220, 543] width 331 height 29
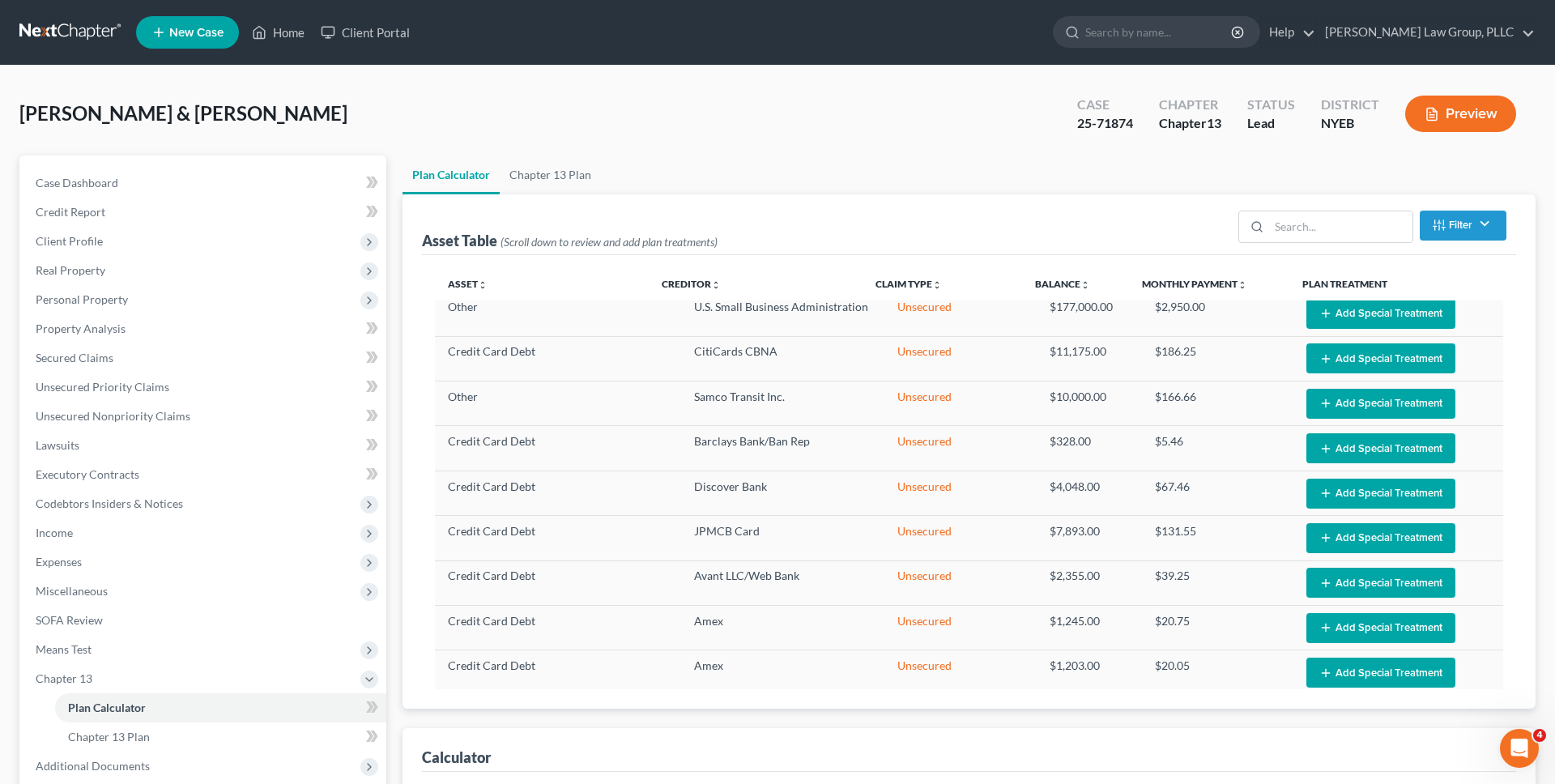
scroll to position [478, 0]
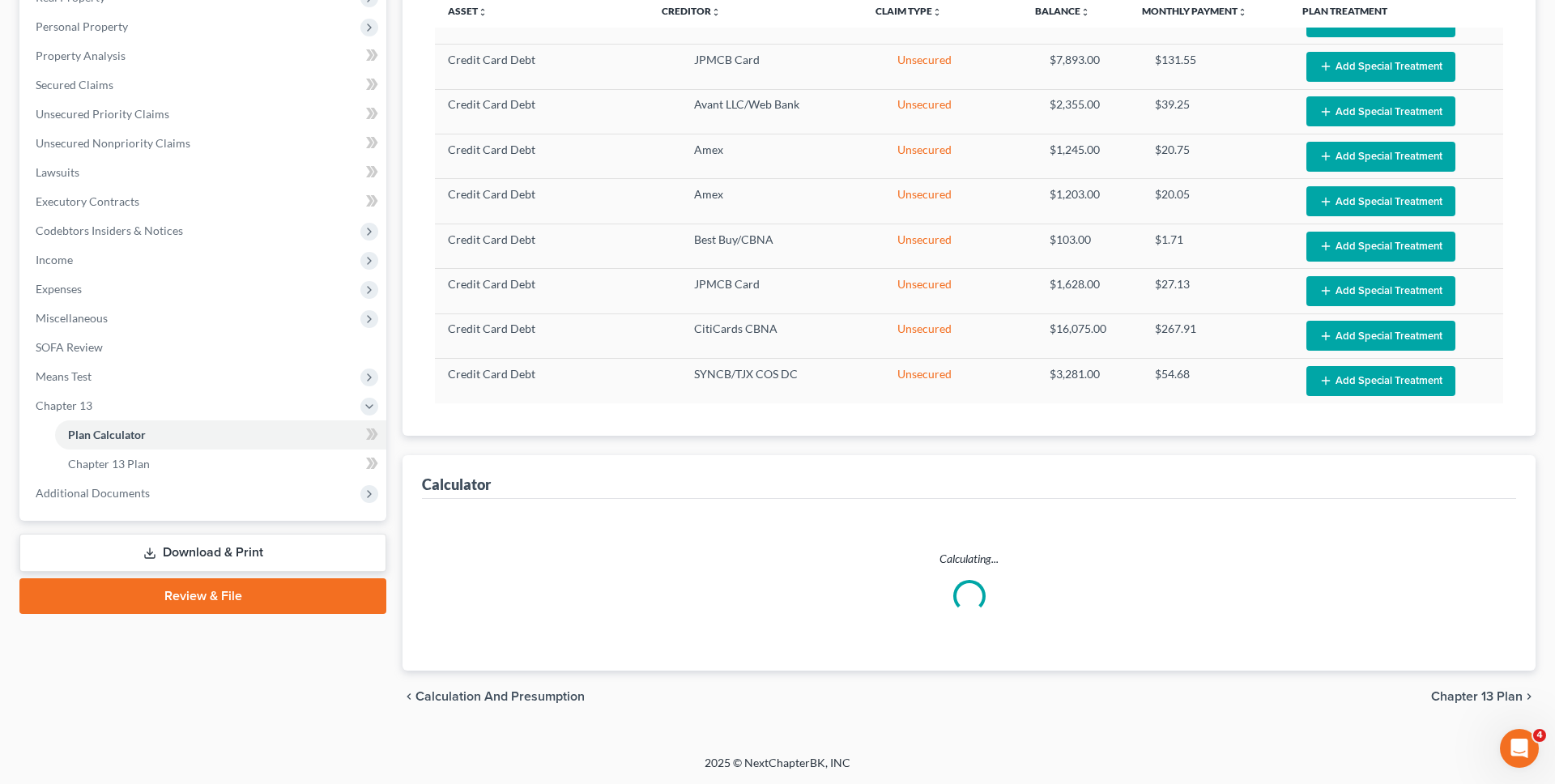
select select "59"
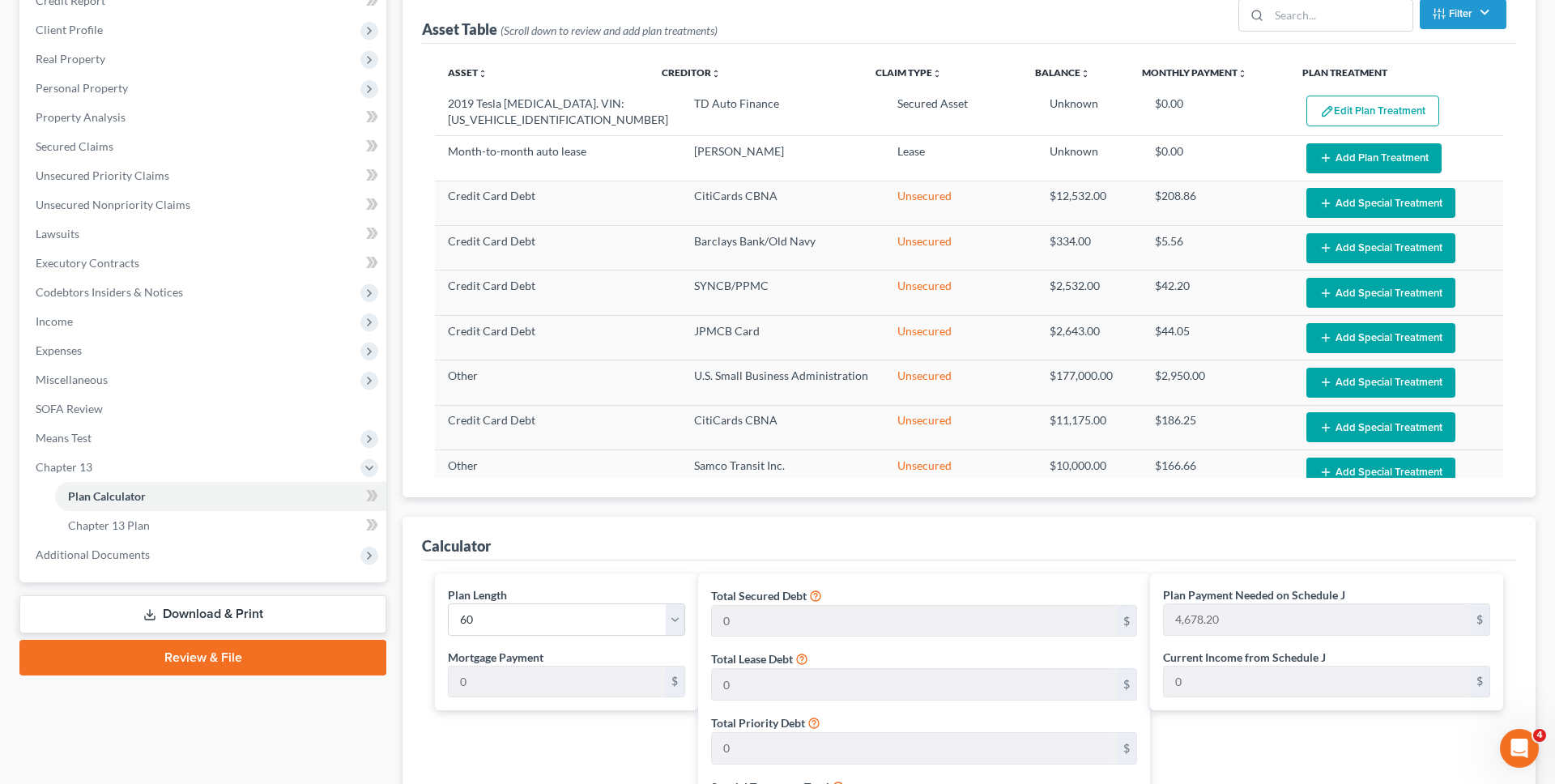
scroll to position [0, 0]
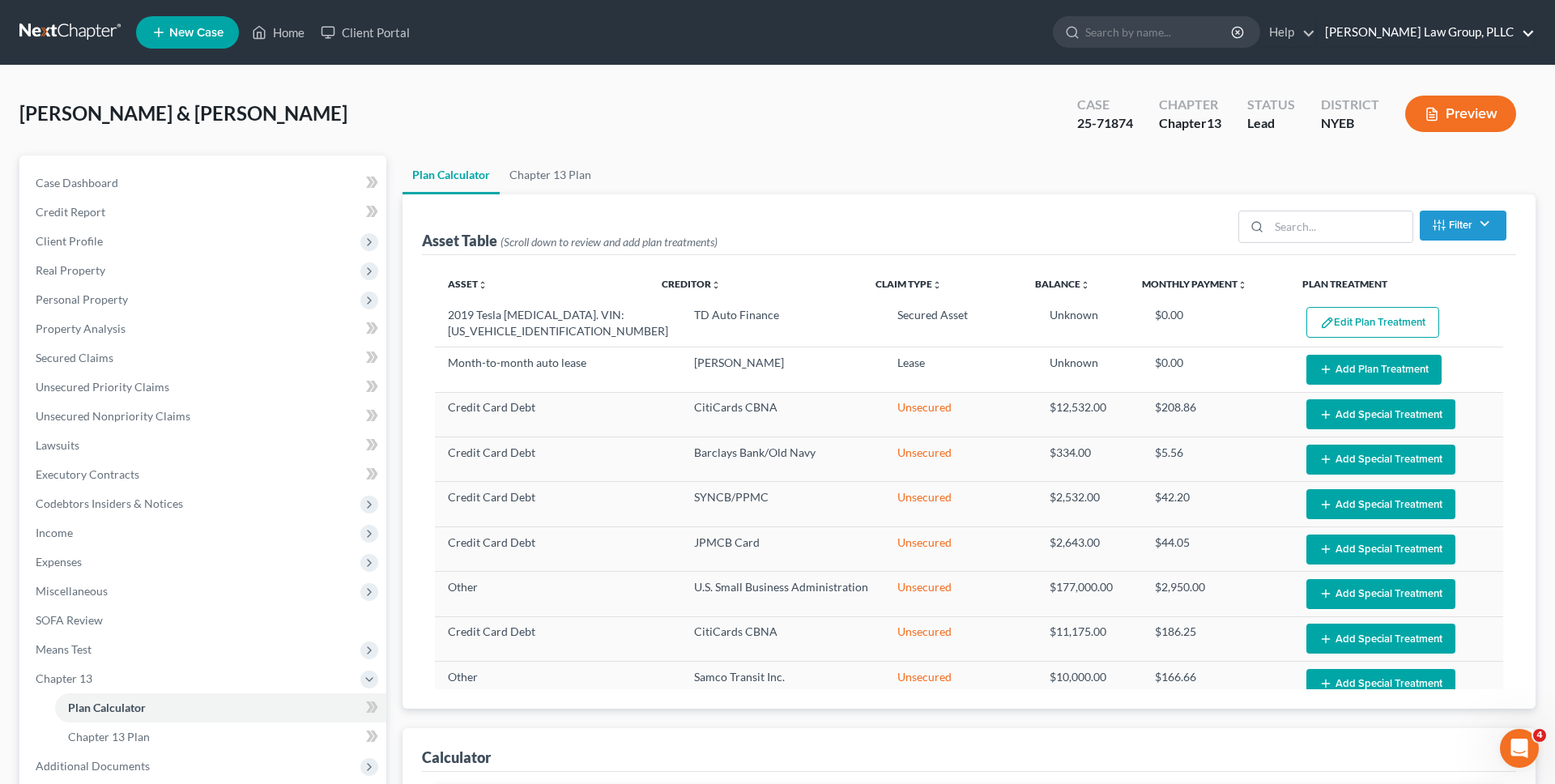
click at [1496, 36] on link "[PERSON_NAME] Law Group, PLLC" at bounding box center [1425, 32] width 218 height 29
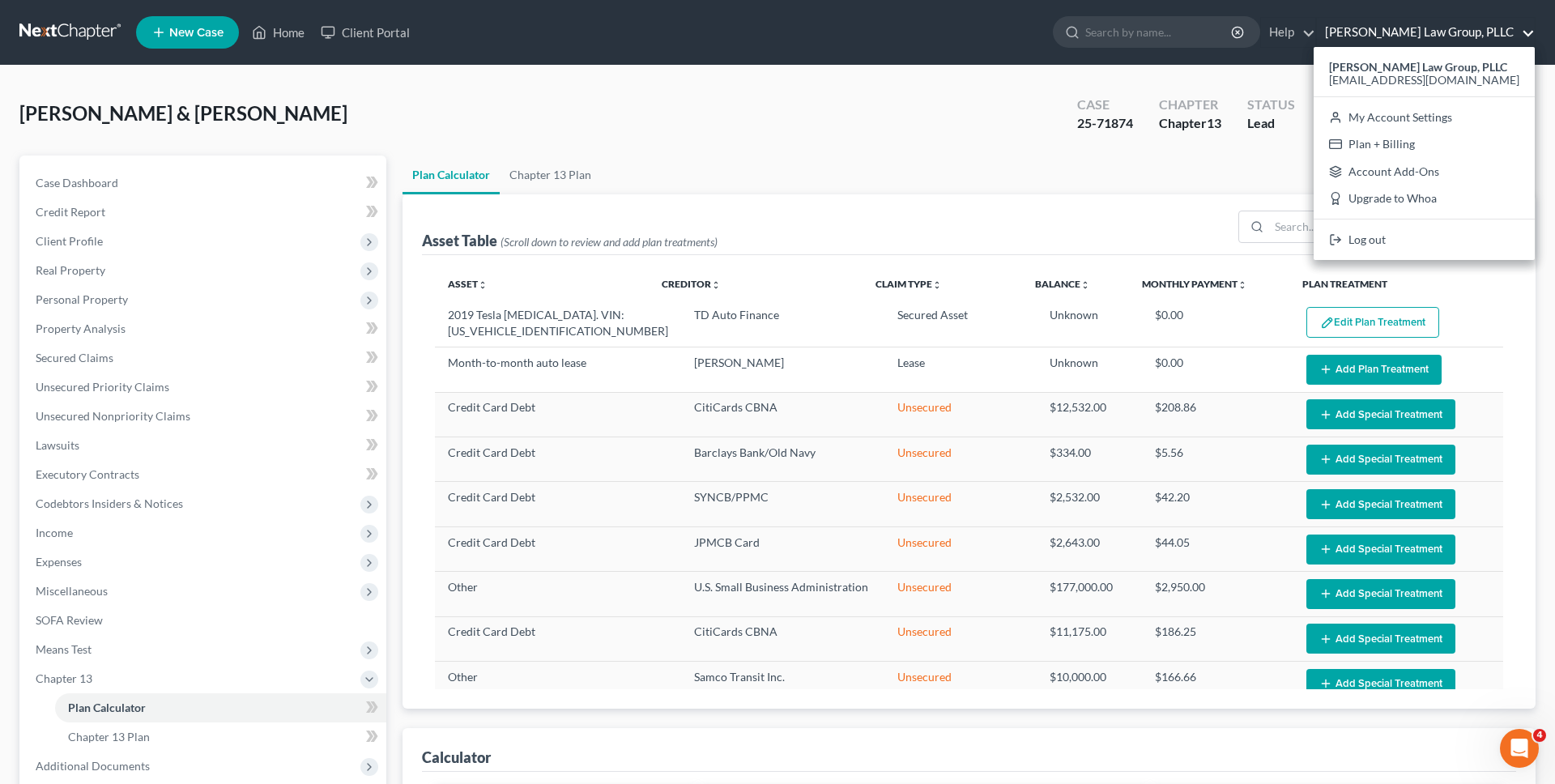
click at [1257, 167] on ul "Plan Calculator Chapter 13 Plan" at bounding box center [969, 175] width 1133 height 39
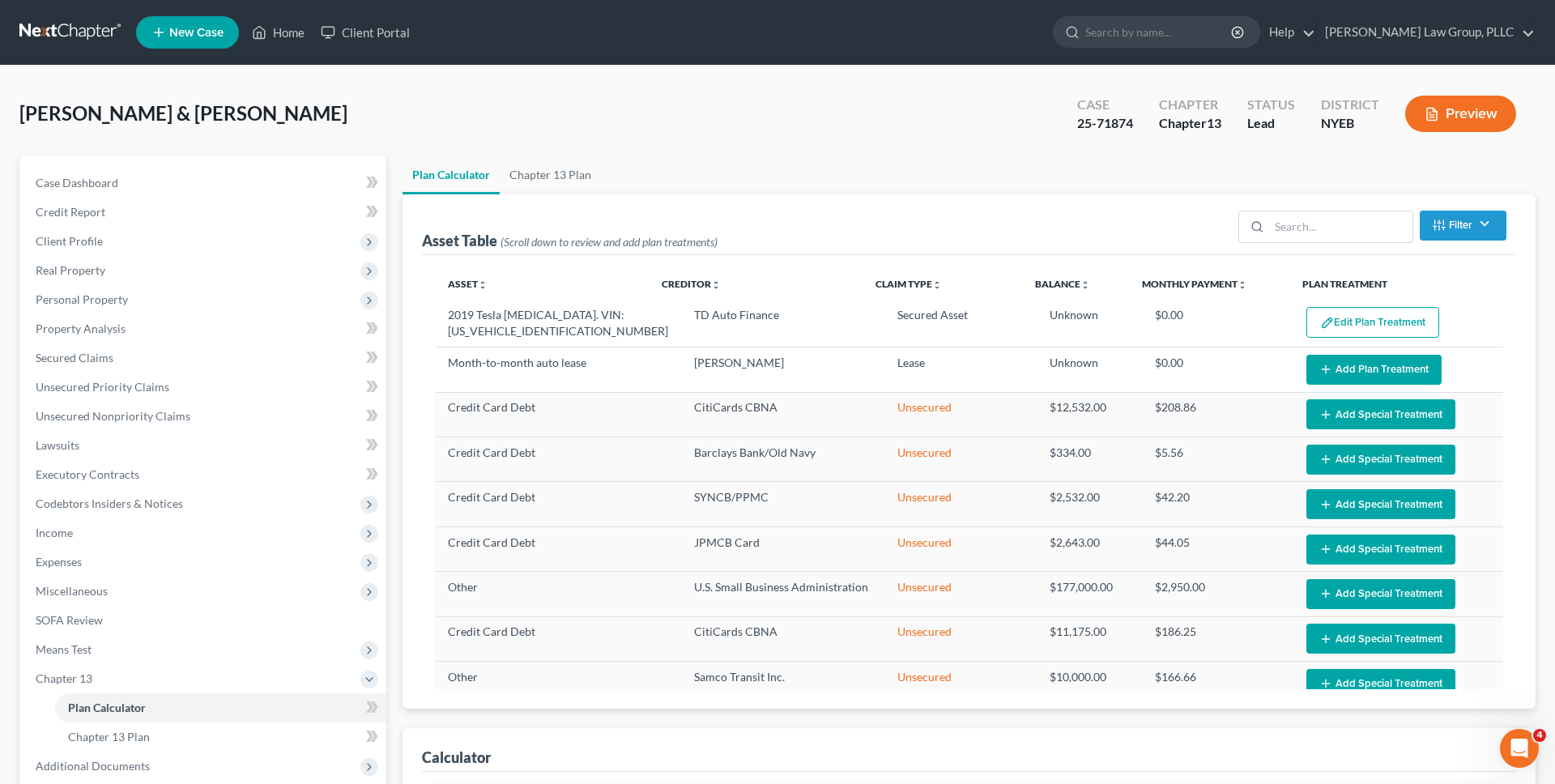
click at [710, 177] on ul "Plan Calculator Chapter 13 Plan" at bounding box center [969, 175] width 1133 height 39
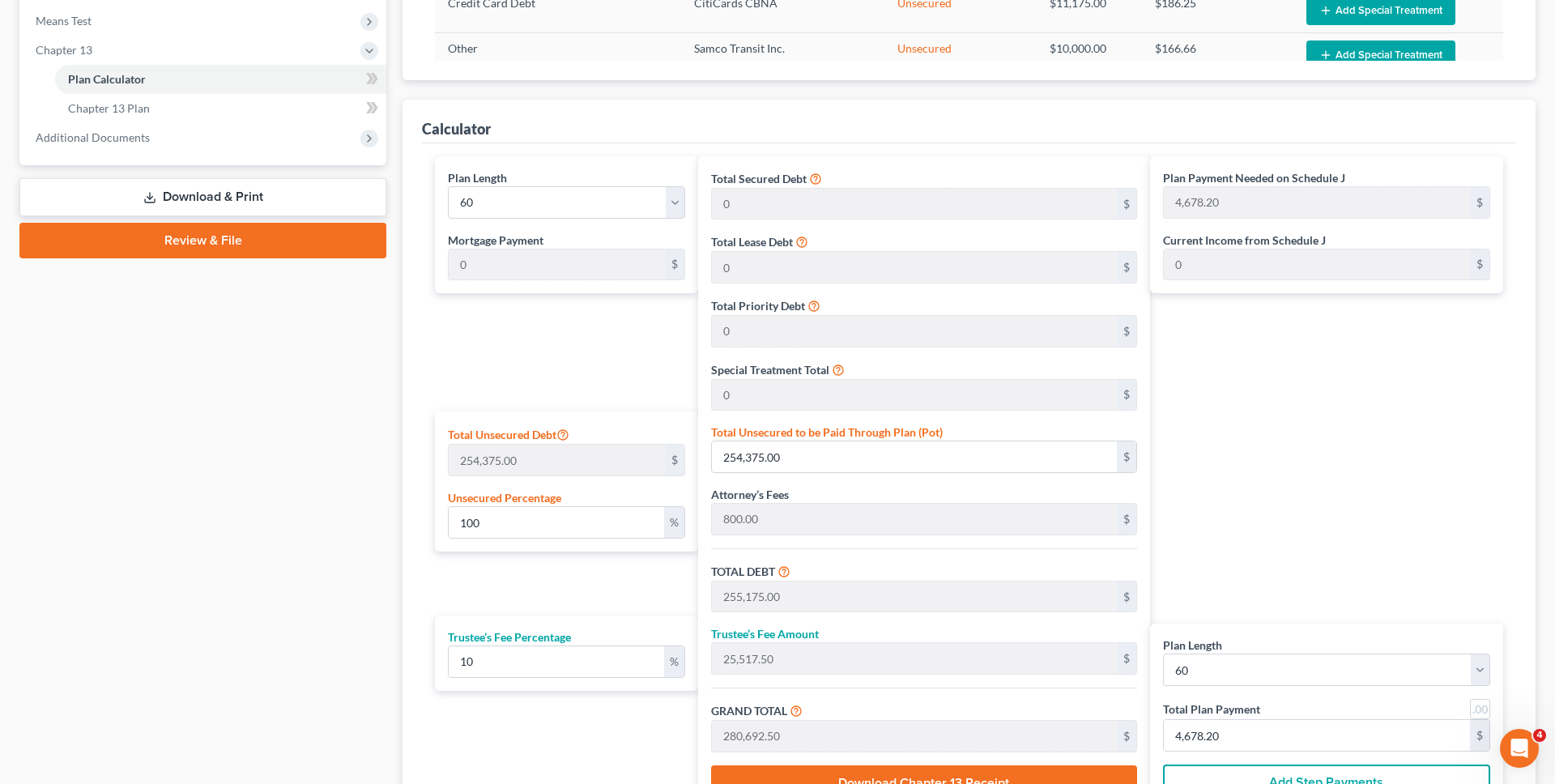
scroll to position [657, 0]
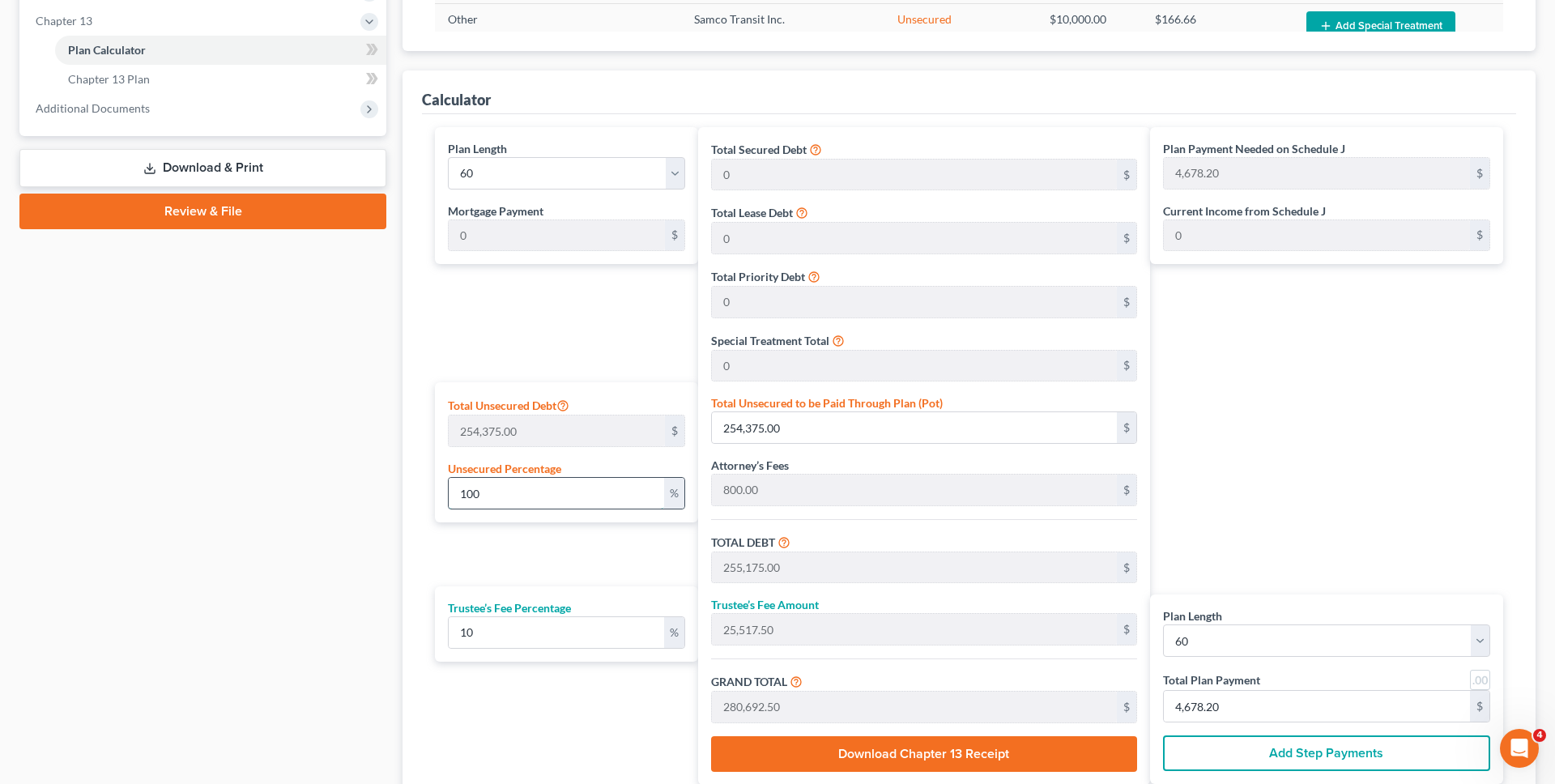
click at [517, 500] on input "100" at bounding box center [556, 493] width 216 height 31
type input "10"
type input "25,437.50"
type input "26,237.50"
type input "2,623.75"
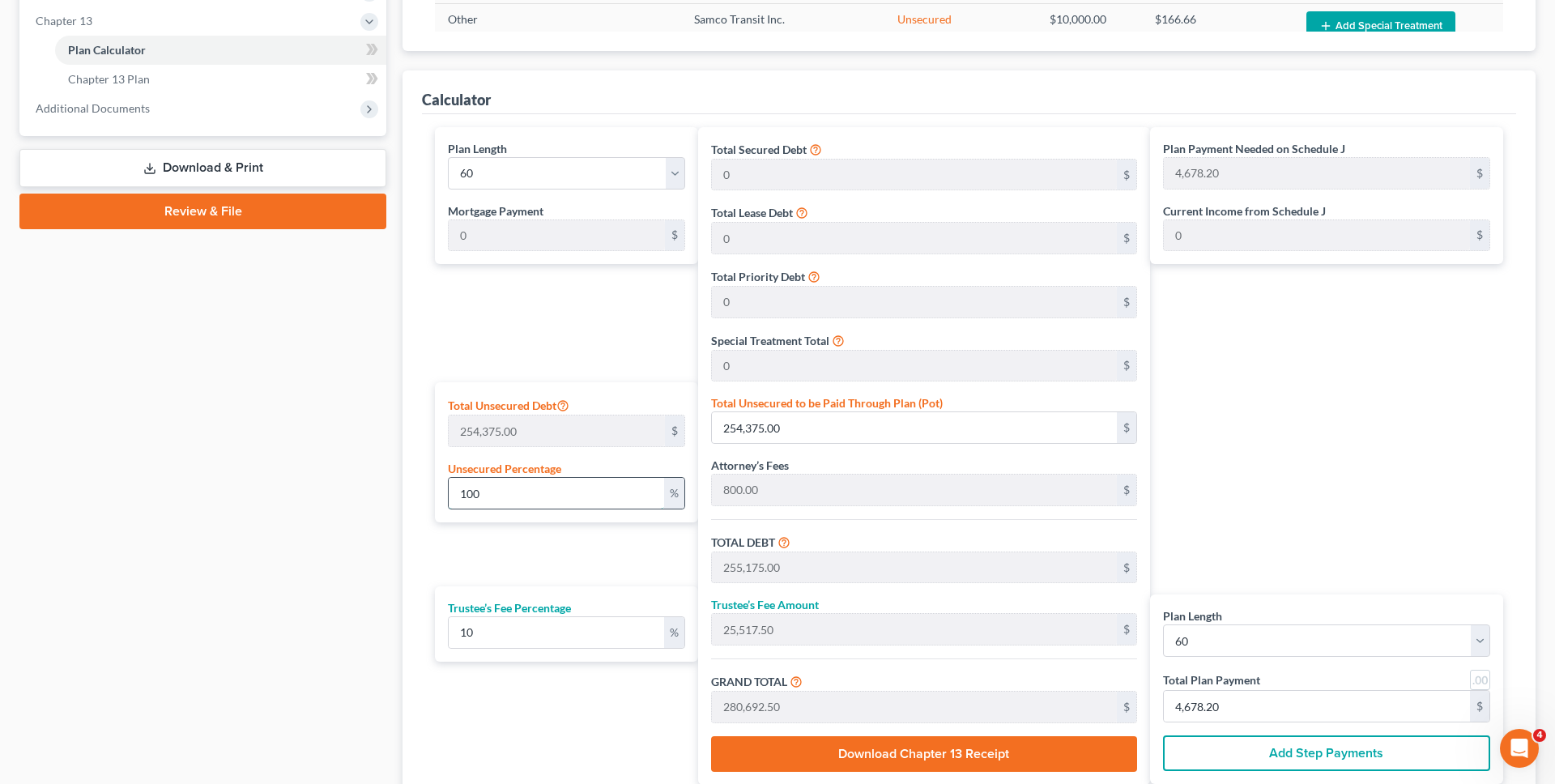
type input "28,861.25"
type input "481.02"
type input "1"
type input "2,543.75"
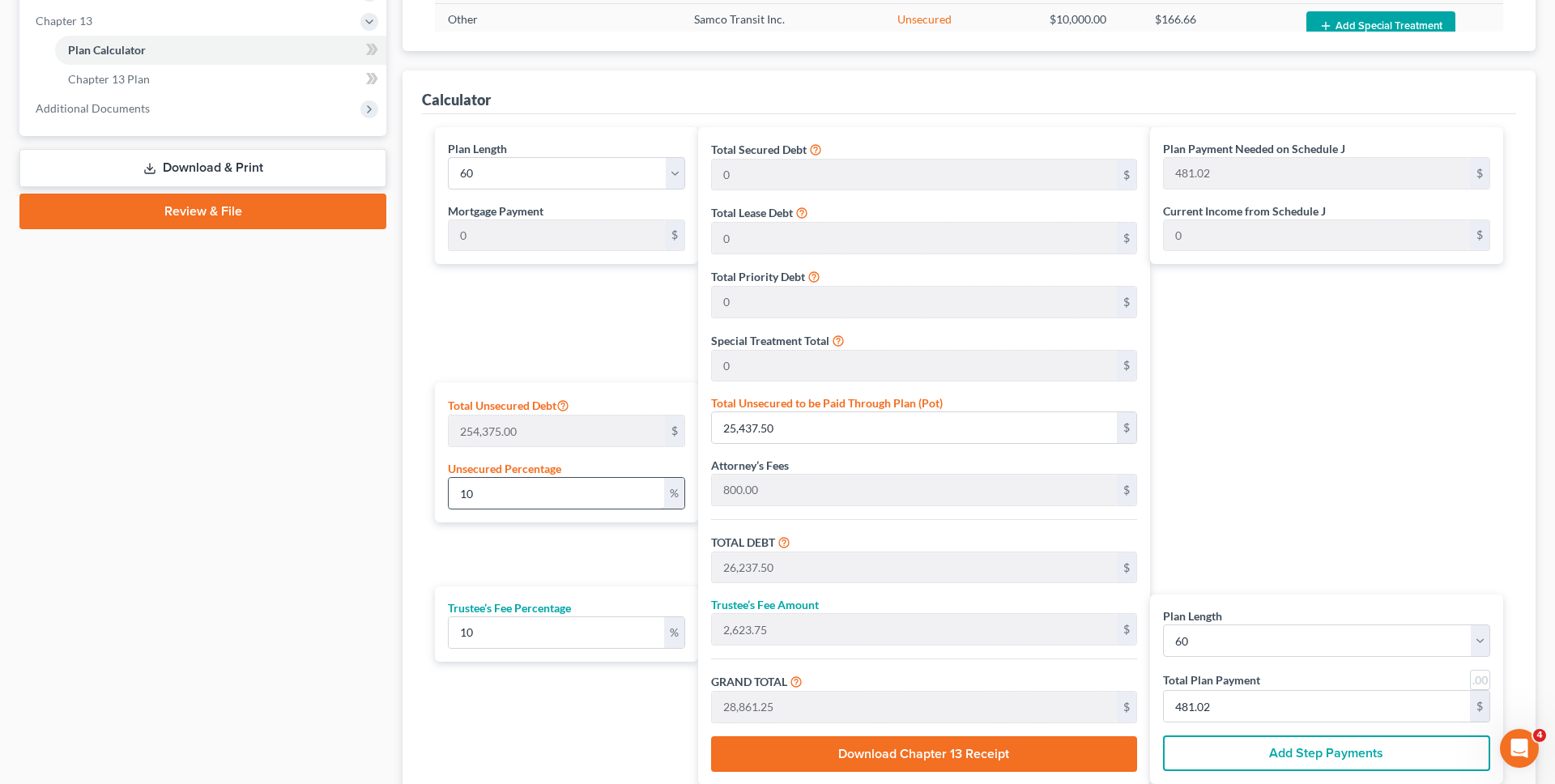
type input "3,343.75"
type input "334.37"
type input "3,678.12"
type input "61.30"
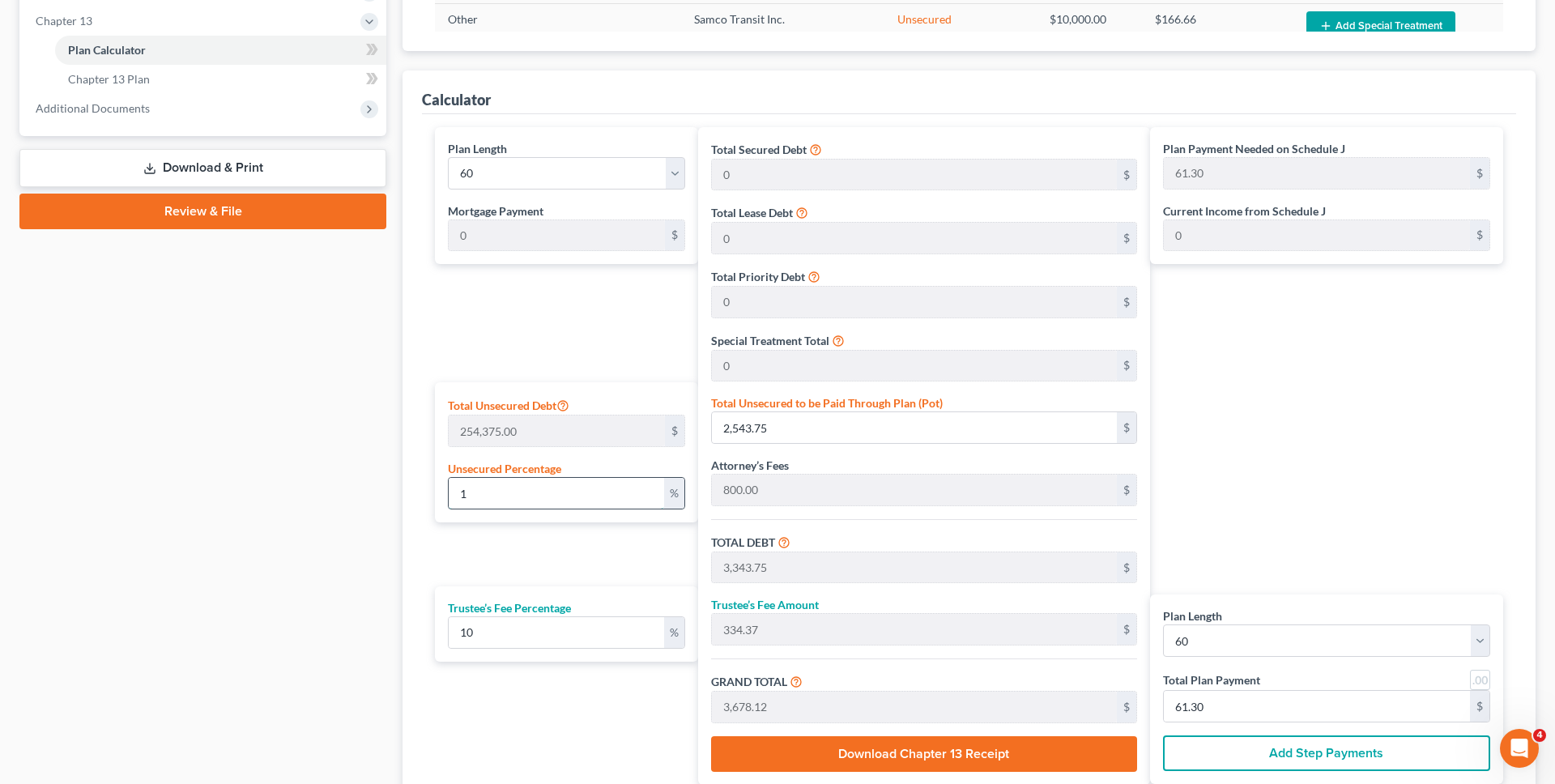
type input "800.00"
type input "80.00"
type input "880.00"
type input "14.66"
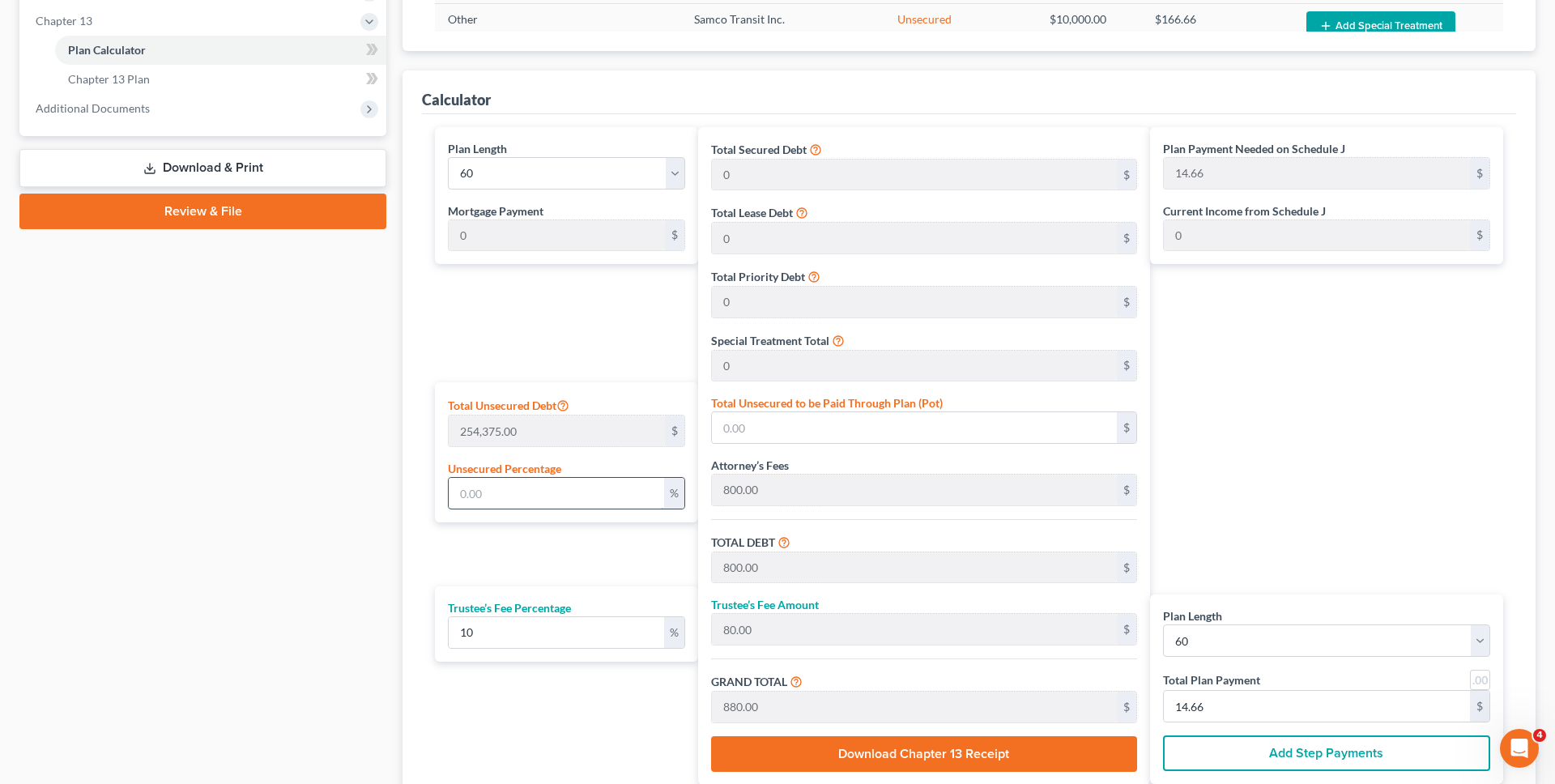
type input "2"
type input "5,087.50"
type input "5,887.50"
type input "588.75"
type input "6,476.25"
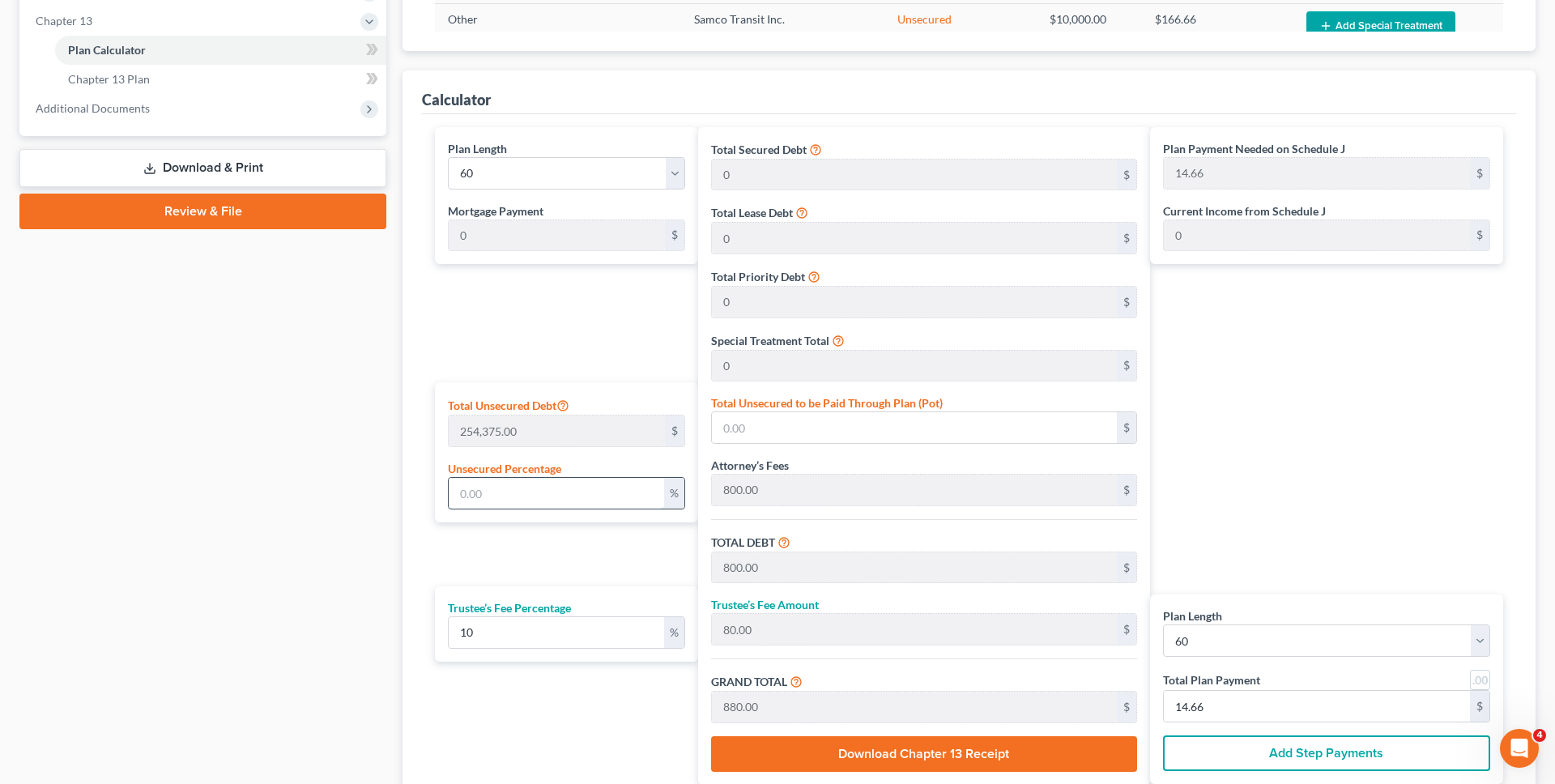
type input "107.93"
type input "25"
type input "63,593.75"
type input "64,393.75"
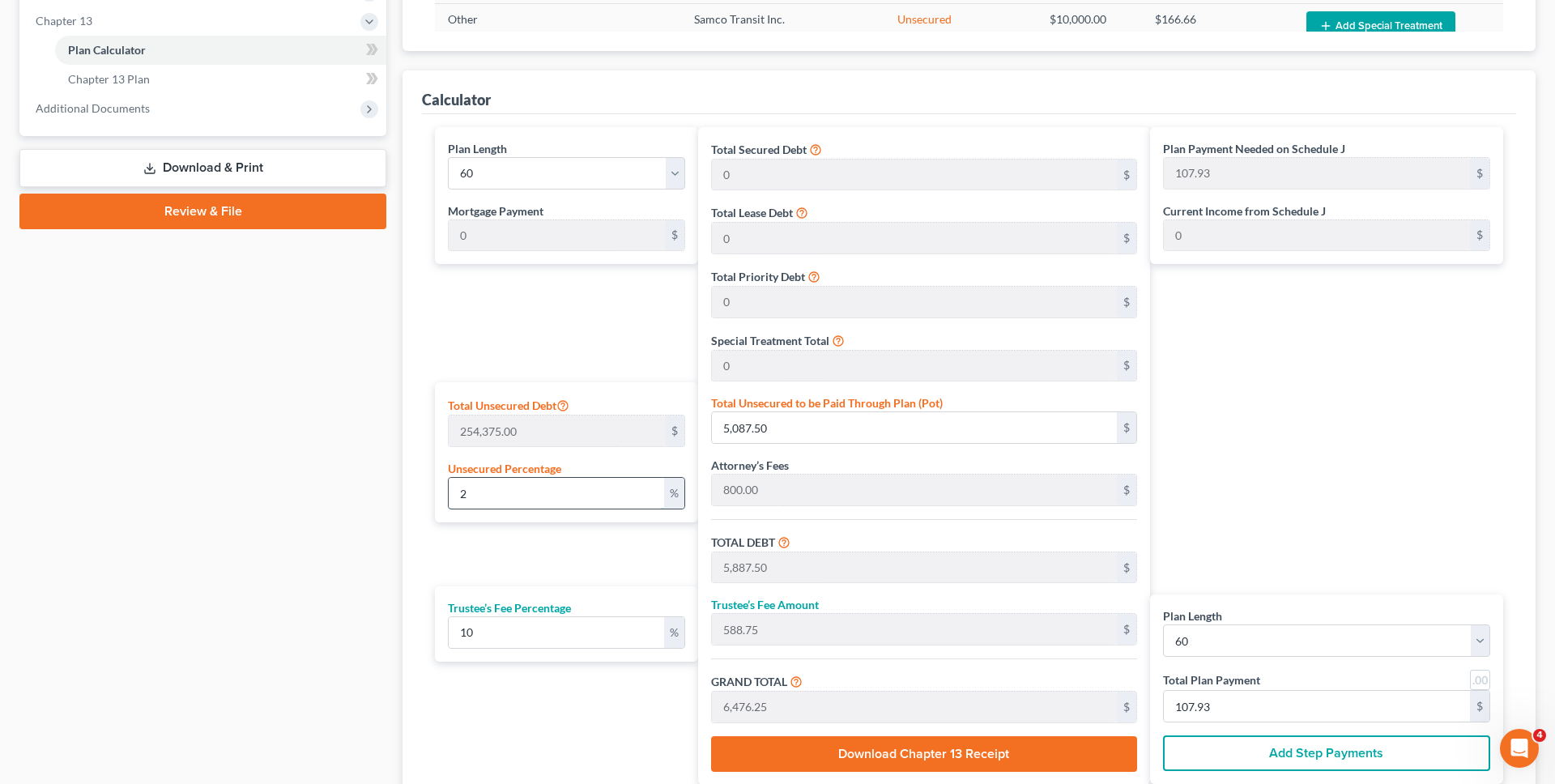
type input "6,439.37"
type input "70,833.12"
type input "1,180.55"
type input "25"
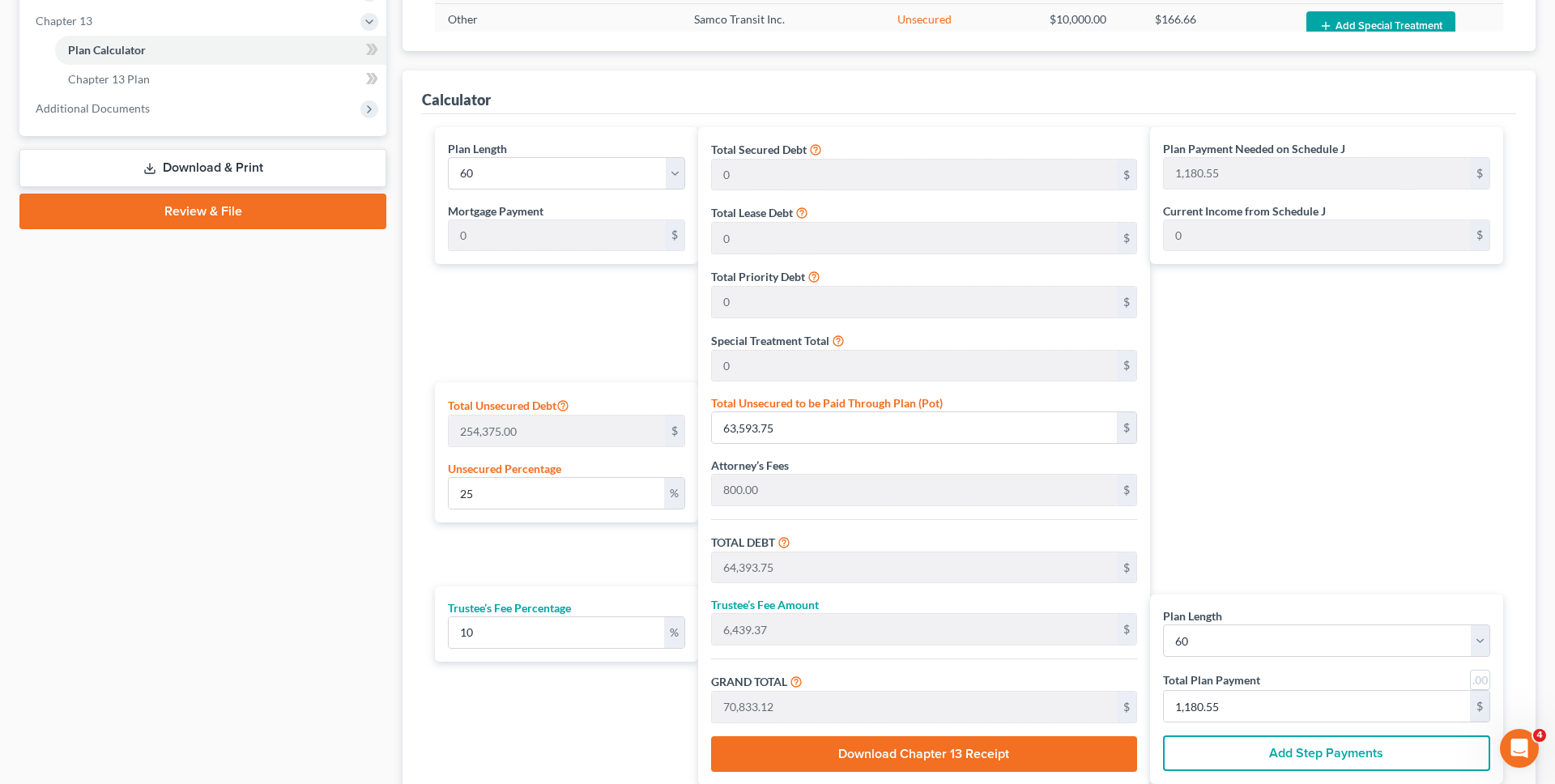
click at [540, 363] on div "Plan Length 1 2 3 4 5 6 7 8 9 10 11 12 13 14 15 16 17 18 19 20 21 22 23 24 25 2…" at bounding box center [563, 455] width 272 height 657
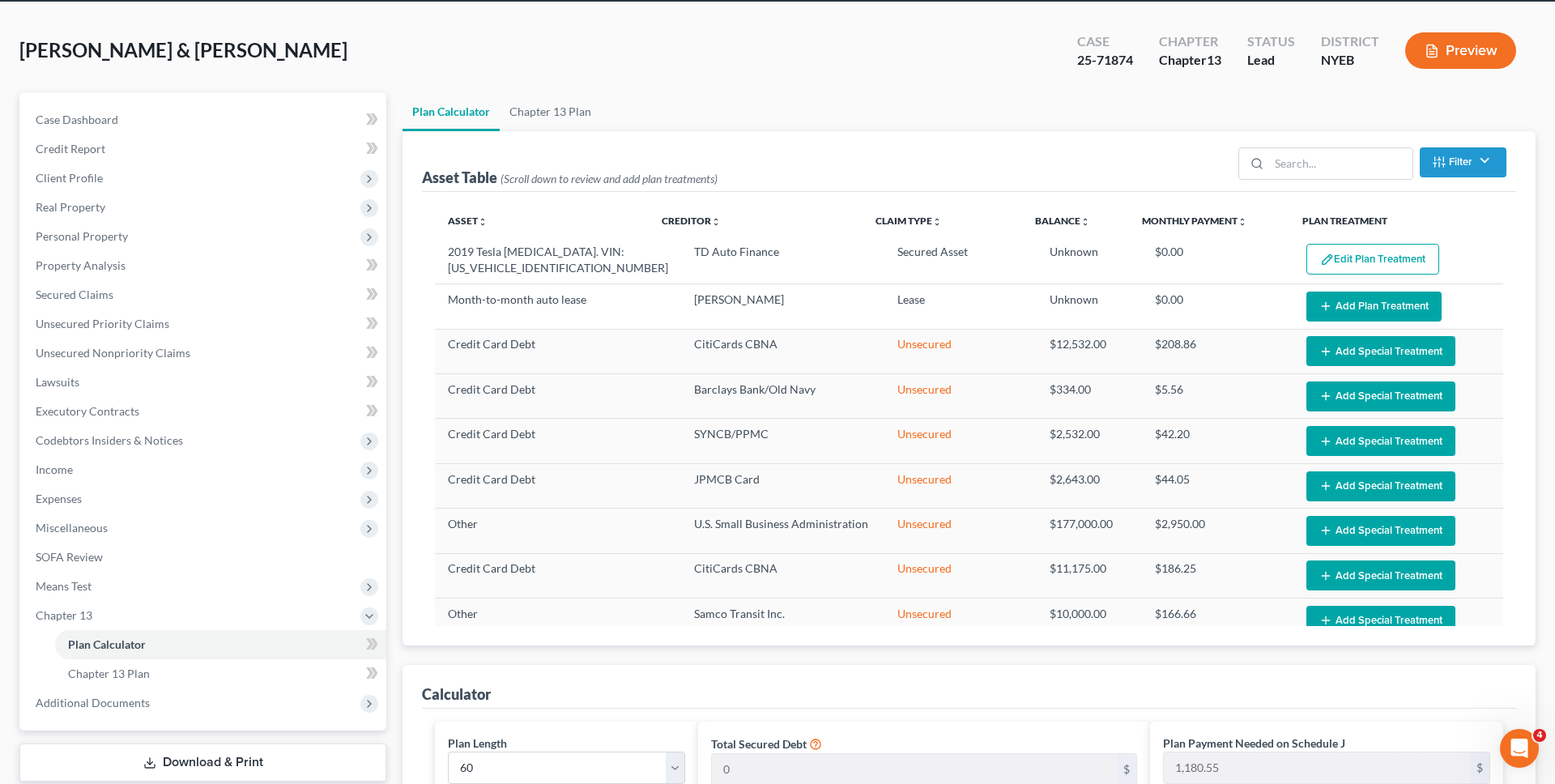
scroll to position [0, 0]
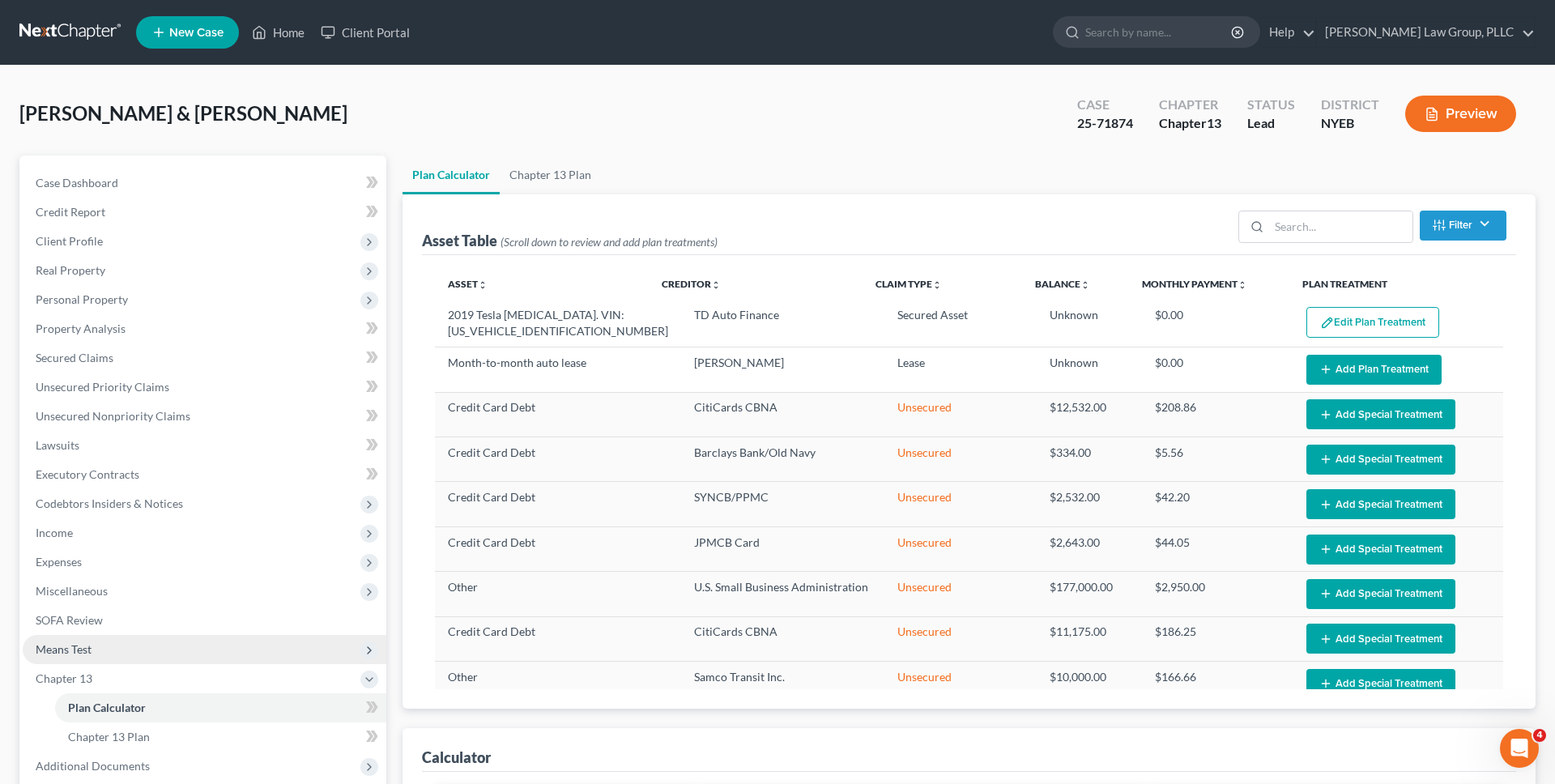
click at [283, 642] on span "Means Test" at bounding box center [204, 649] width 363 height 29
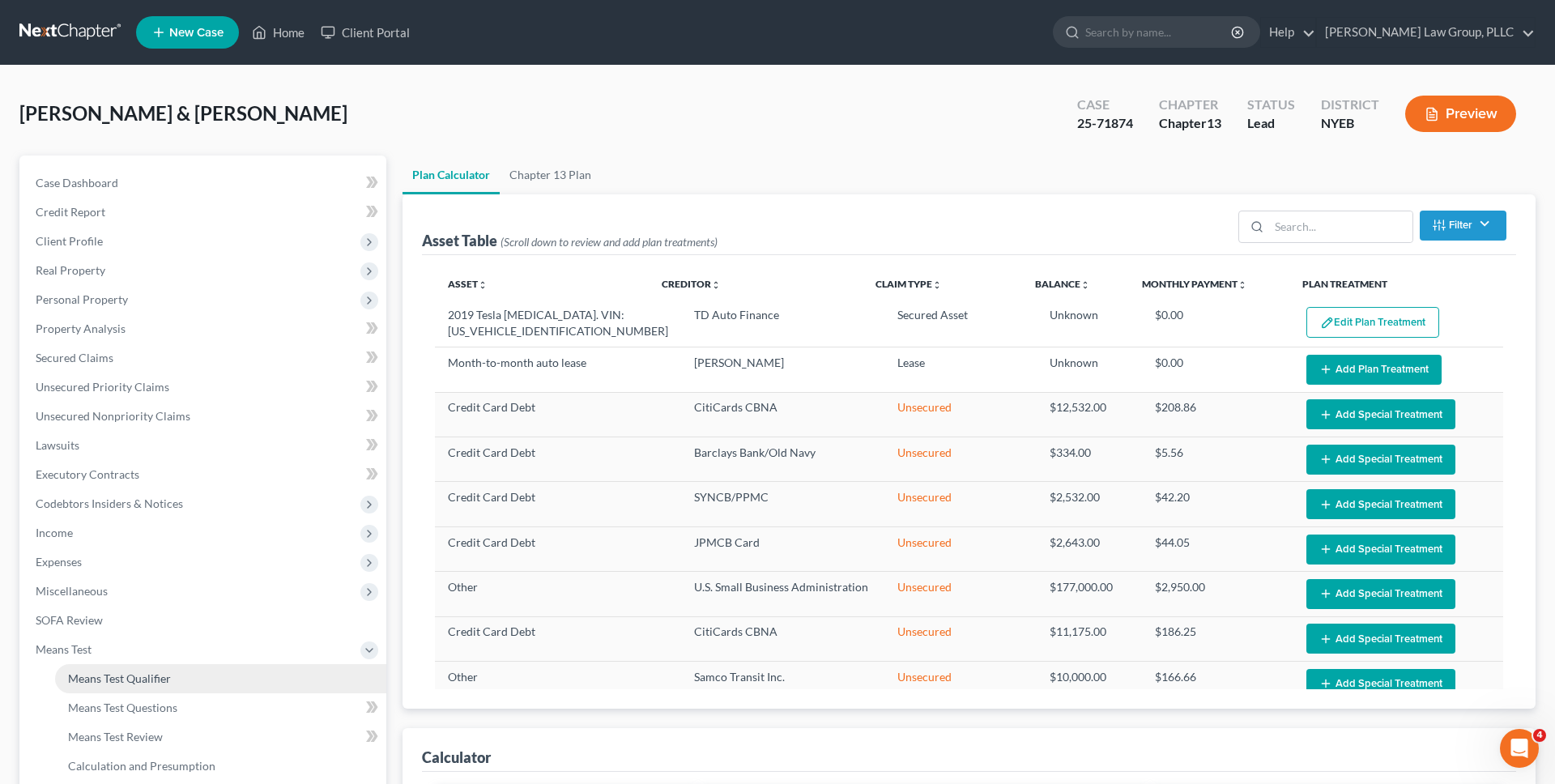
click at [277, 671] on link "Means Test Qualifier" at bounding box center [220, 679] width 331 height 29
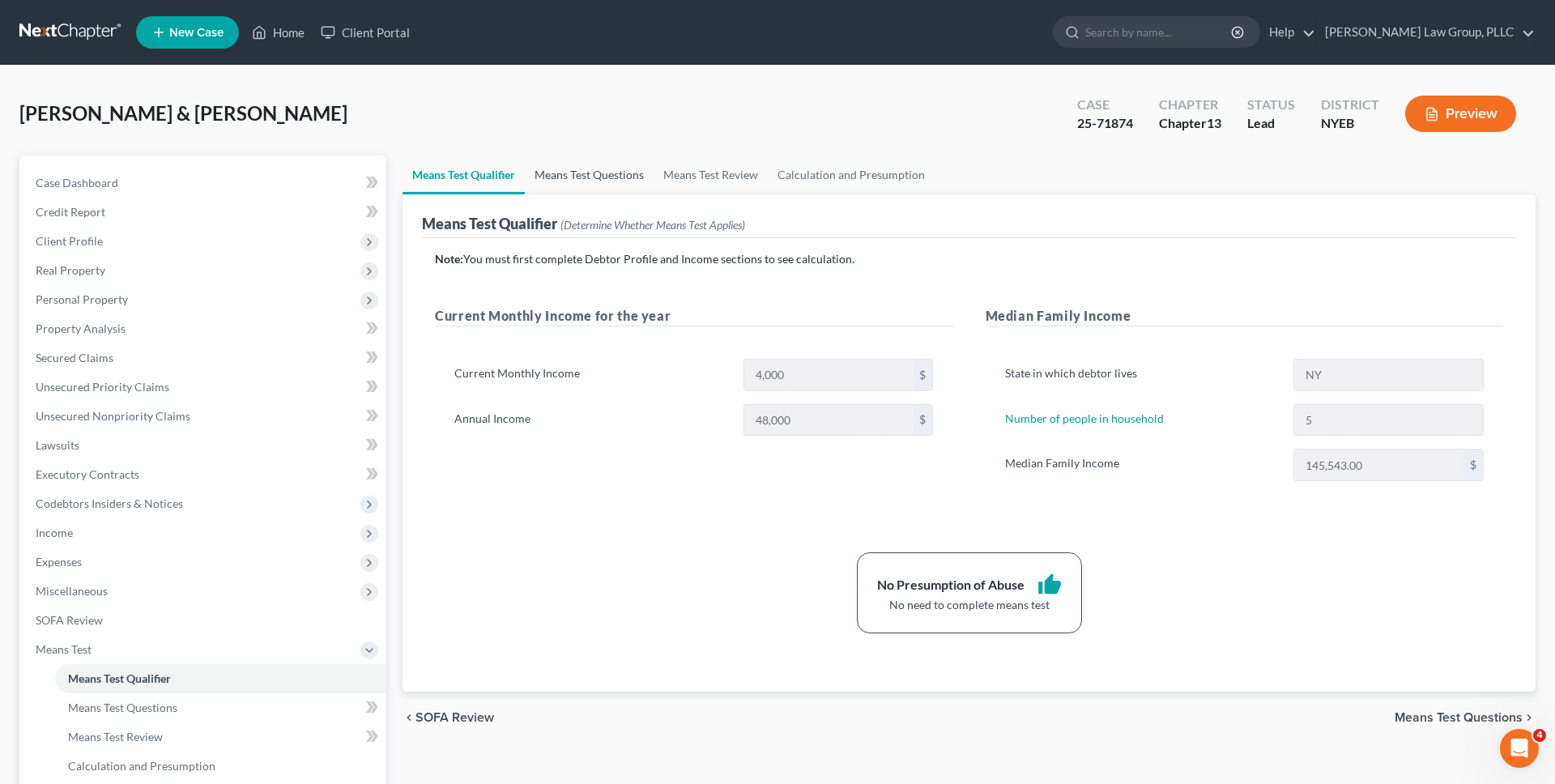
click at [582, 181] on link "Means Test Questions" at bounding box center [589, 175] width 129 height 39
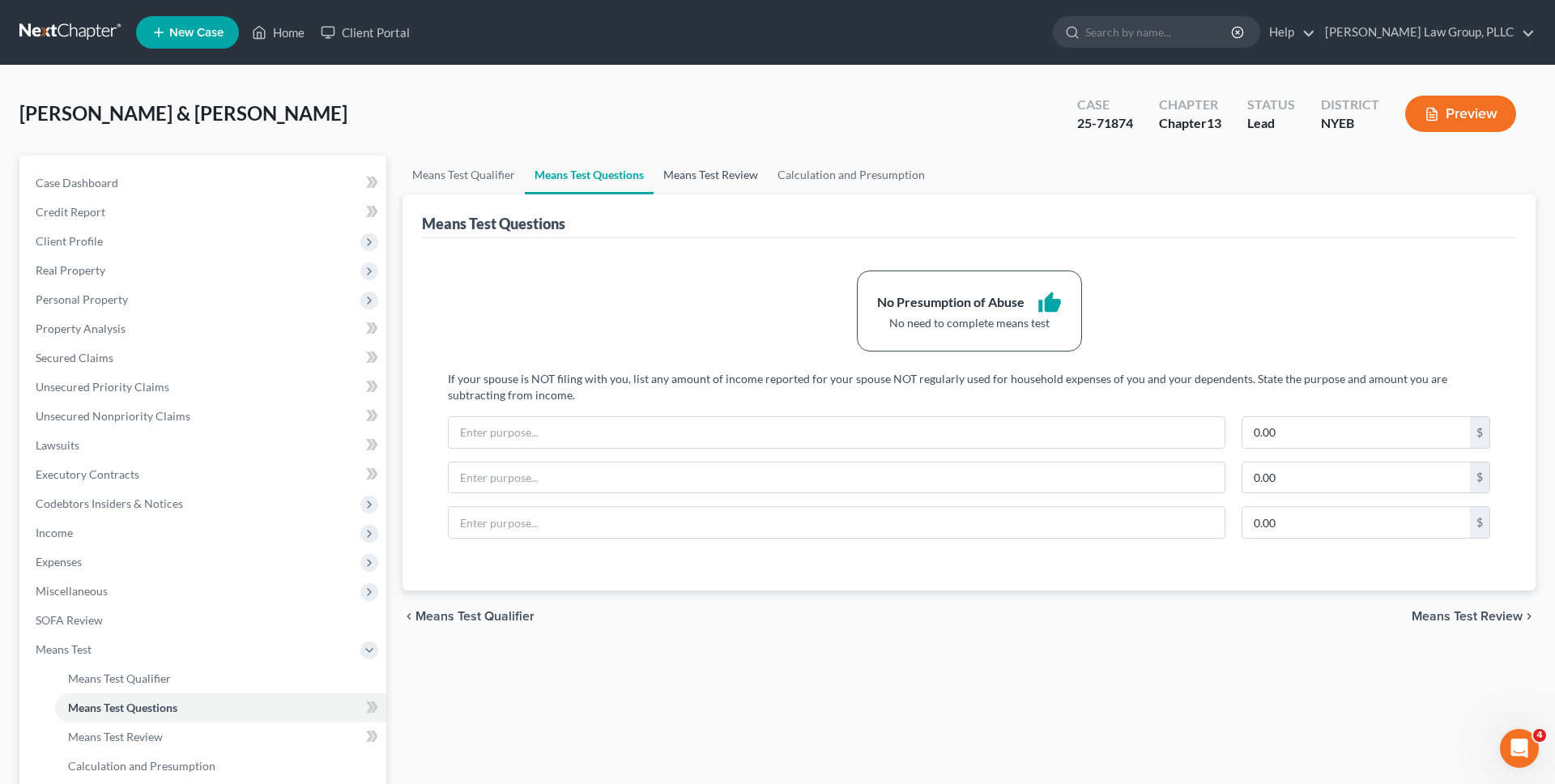
click at [736, 163] on link "Means Test Review" at bounding box center [710, 175] width 114 height 39
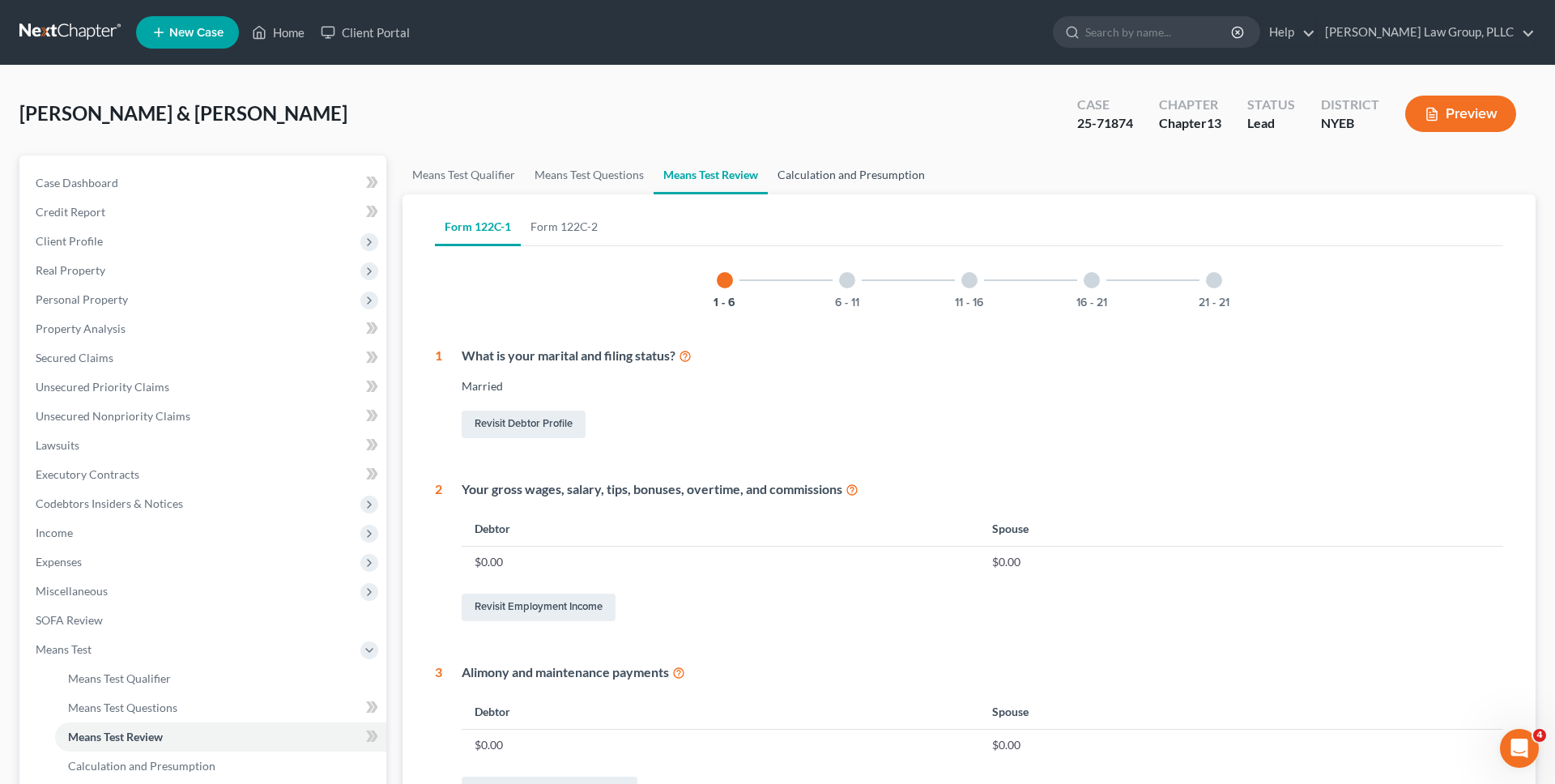
click at [832, 177] on link "Calculation and Presumption" at bounding box center [851, 175] width 167 height 39
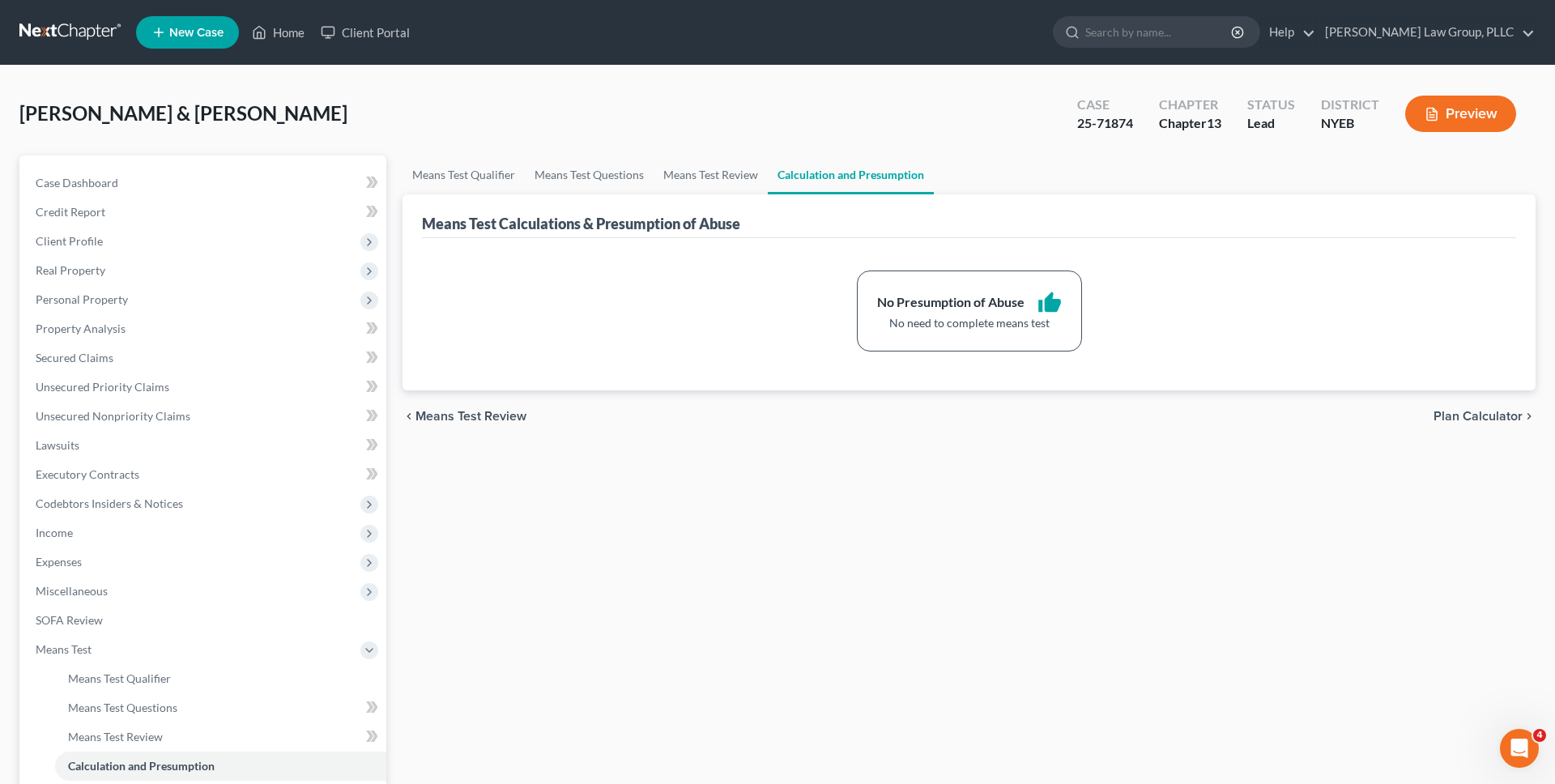
click at [1435, 111] on polyline "button" at bounding box center [1435, 110] width 4 height 4
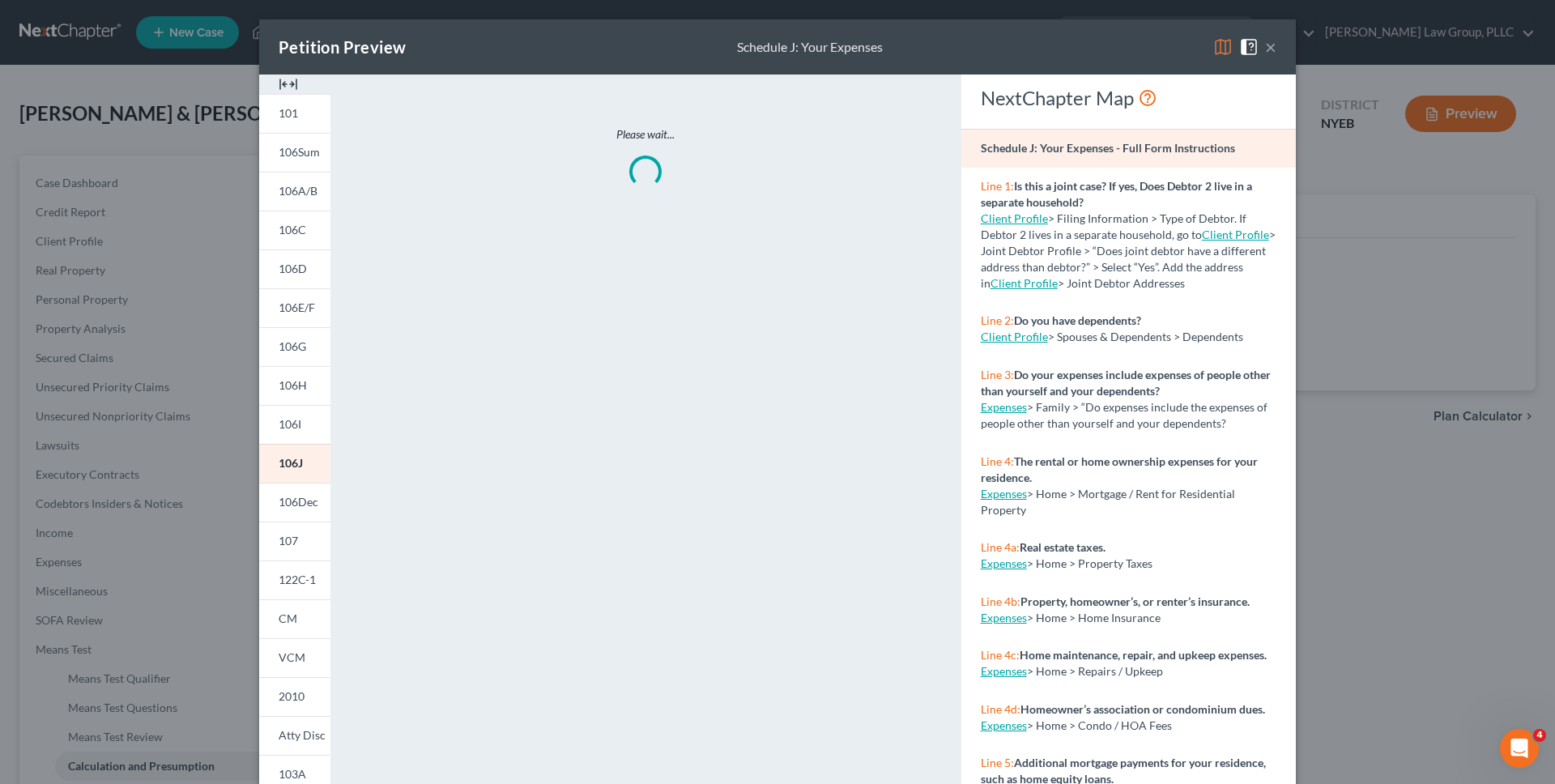
click at [1219, 42] on img at bounding box center [1223, 47] width 20 height 20
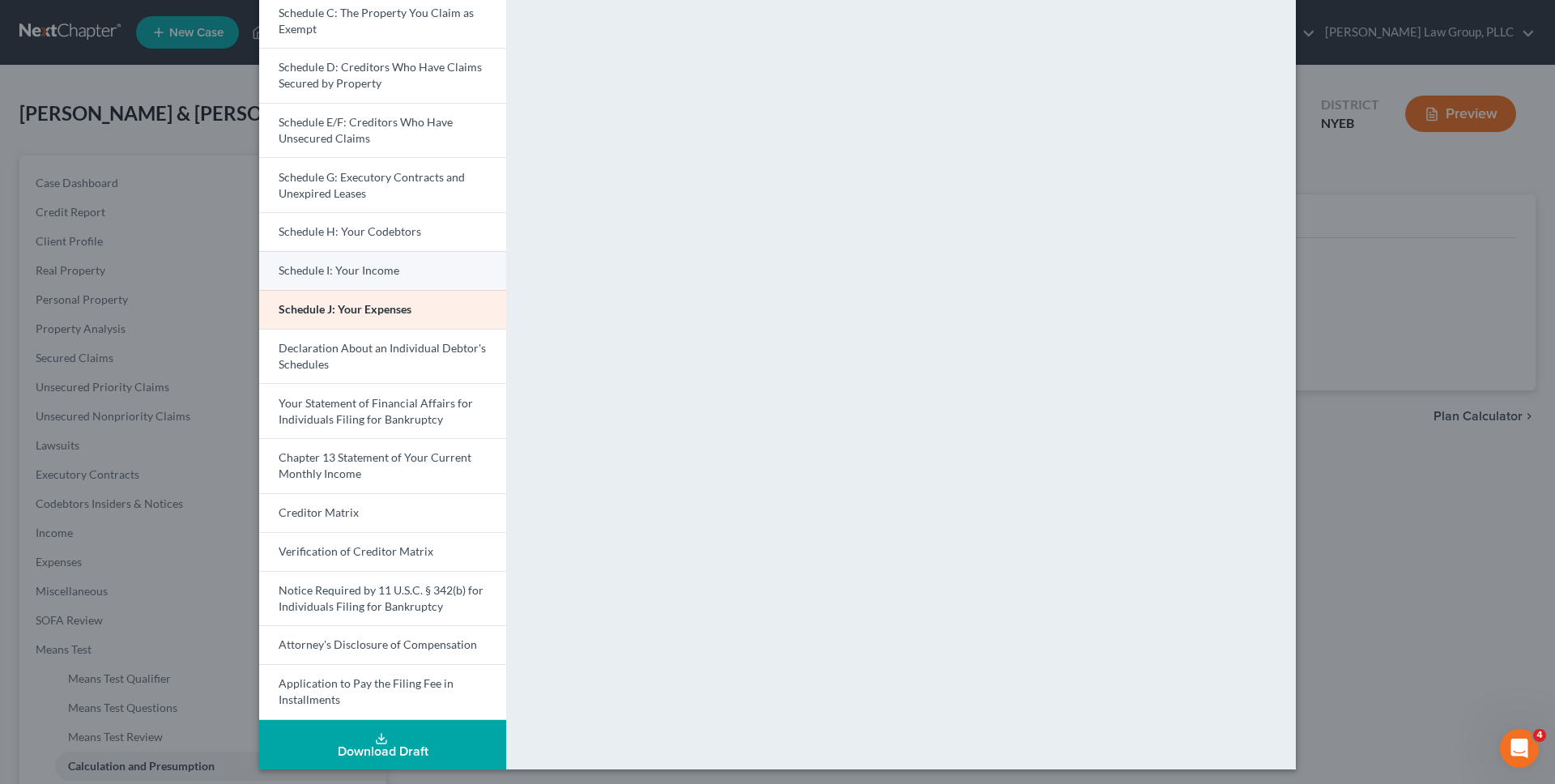
scroll to position [238, 0]
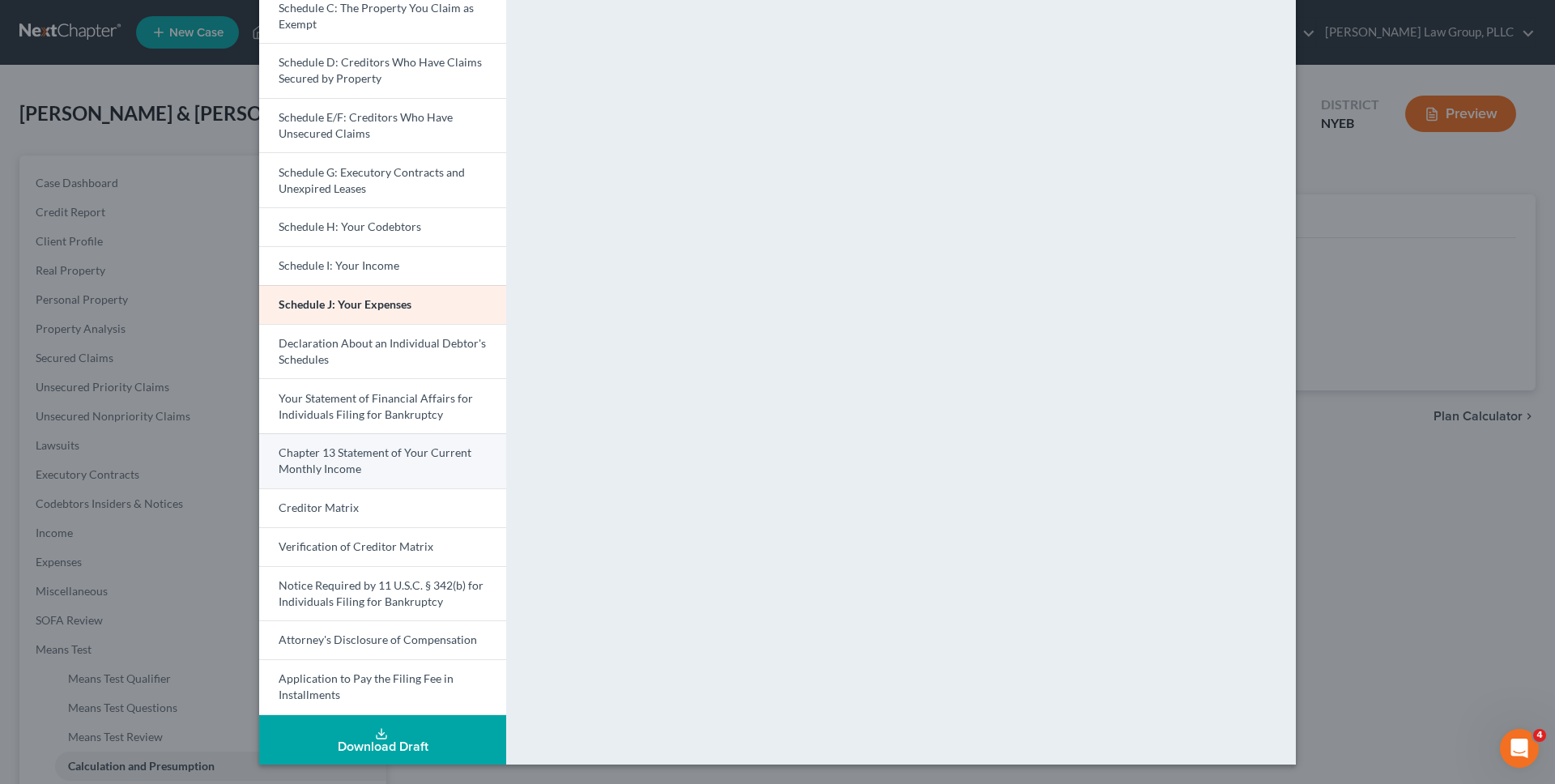
click at [417, 456] on span "Chapter 13 Statement of Your Current Monthly Income" at bounding box center [374, 460] width 192 height 30
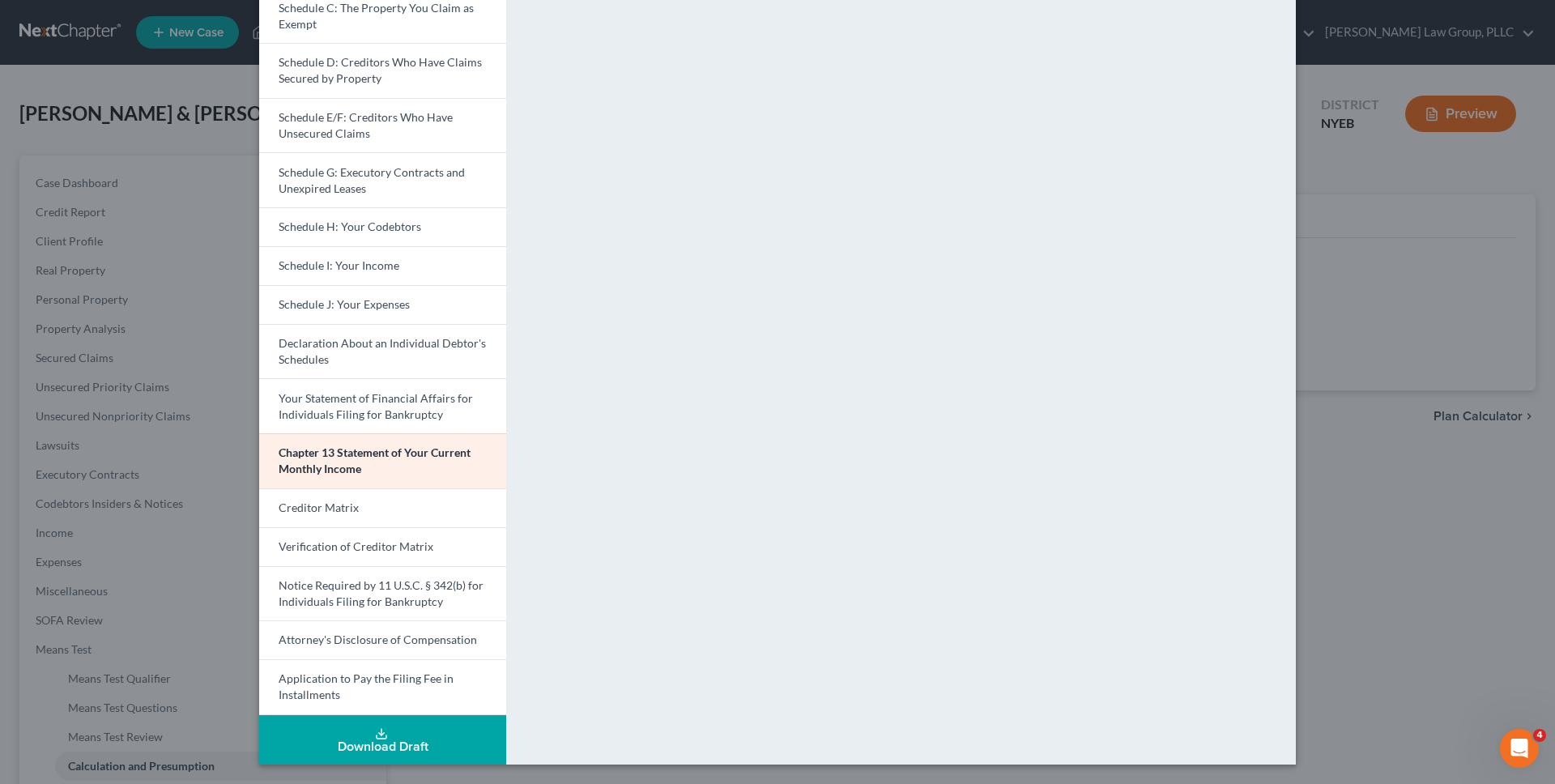
scroll to position [217, 0]
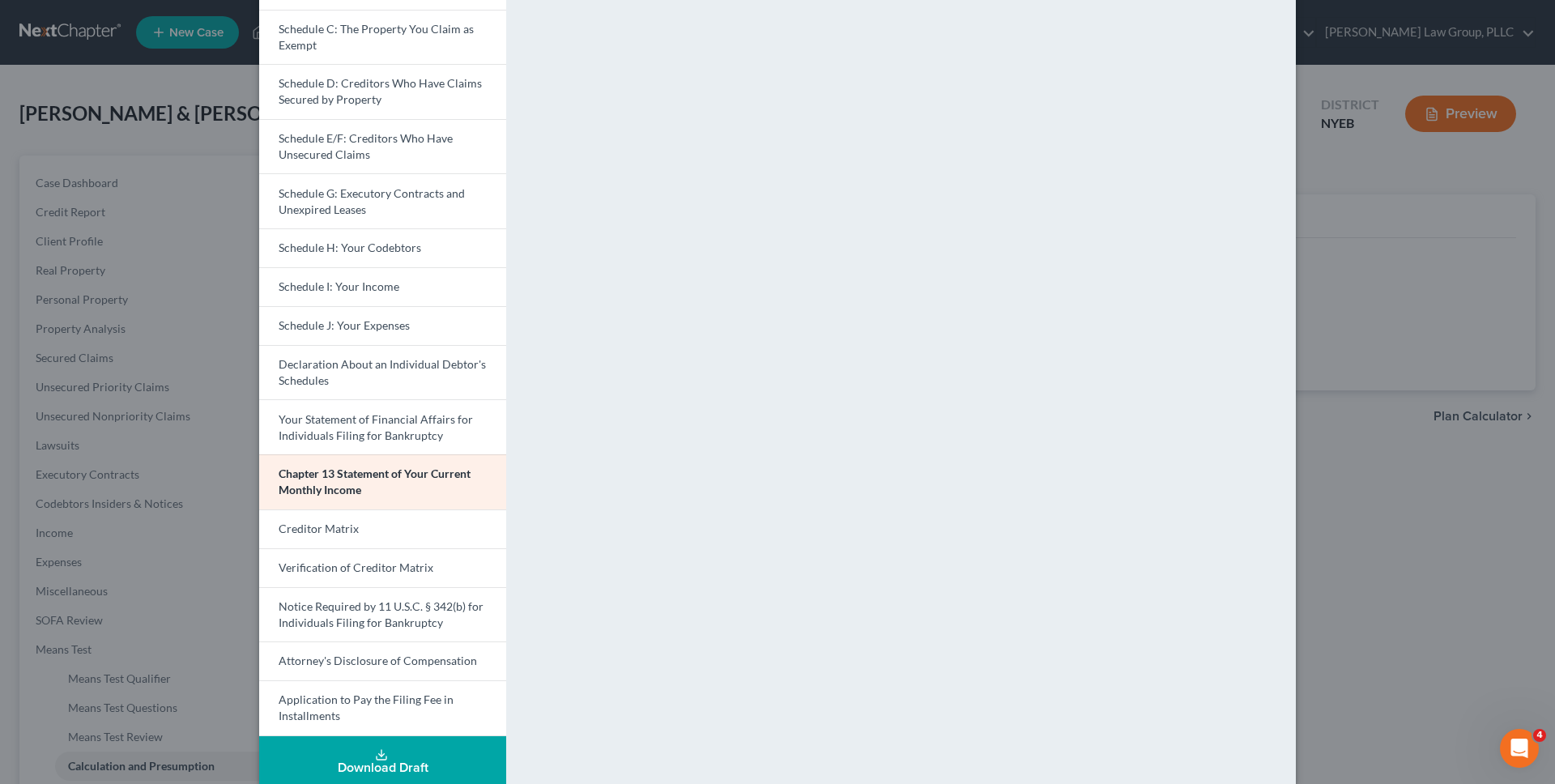
click at [1305, 340] on div "Petition Preview Chapter 13 Statement of Your Current Monthly Income × Voluntar…" at bounding box center [778, 392] width 1555 height 784
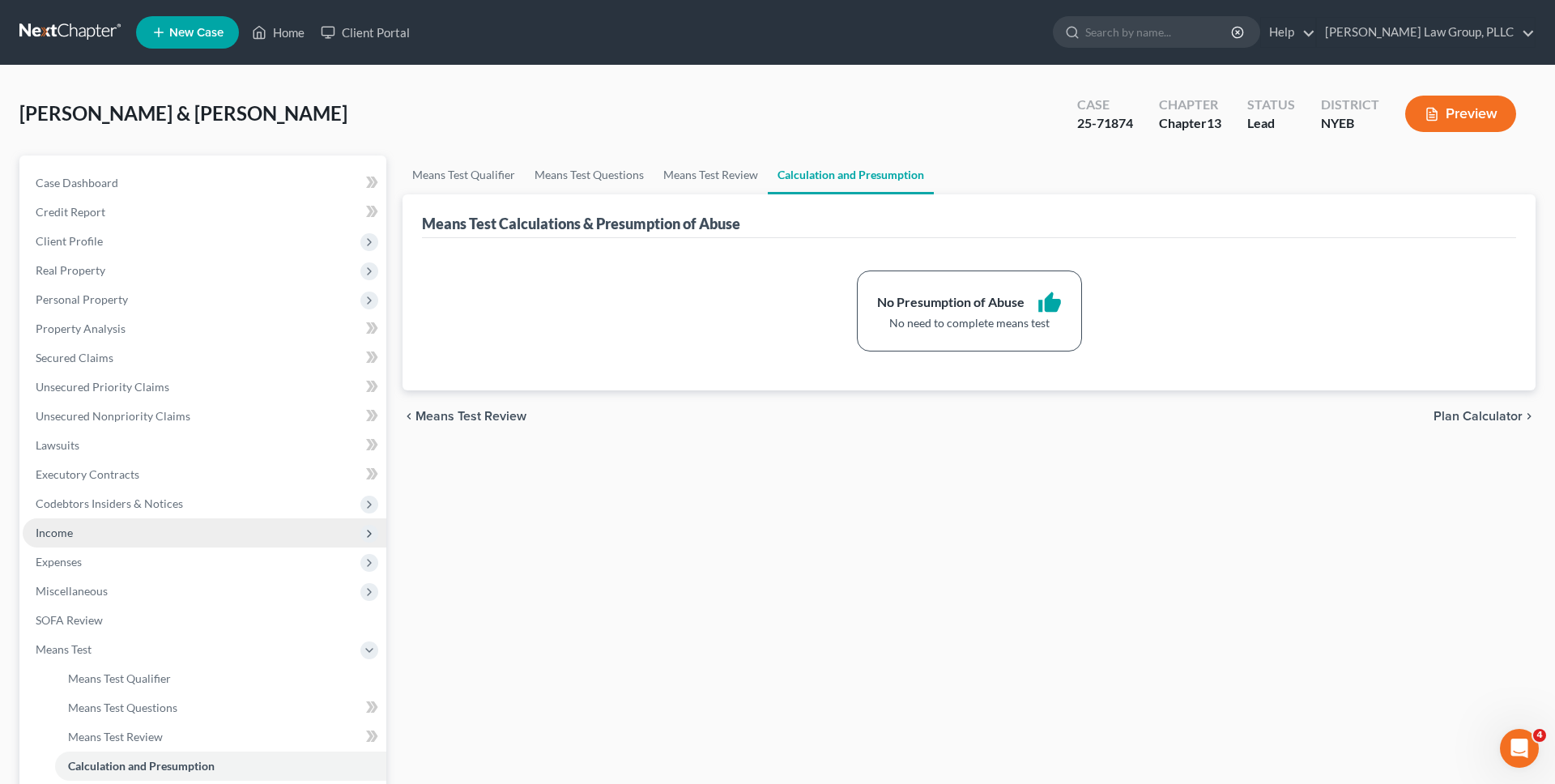
click at [120, 532] on span "Income" at bounding box center [204, 533] width 363 height 29
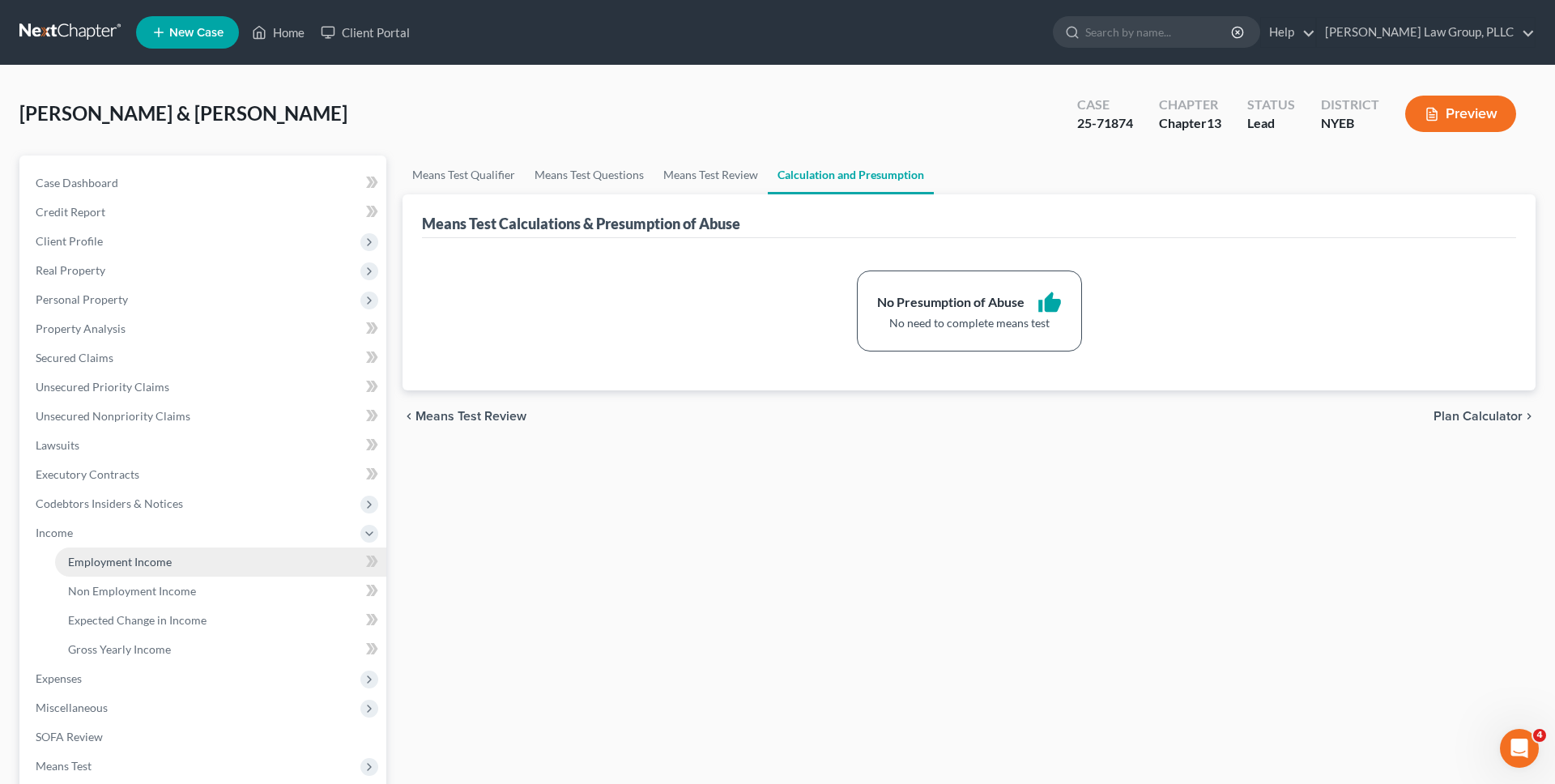
click at [118, 560] on span "Employment Income" at bounding box center [120, 561] width 104 height 14
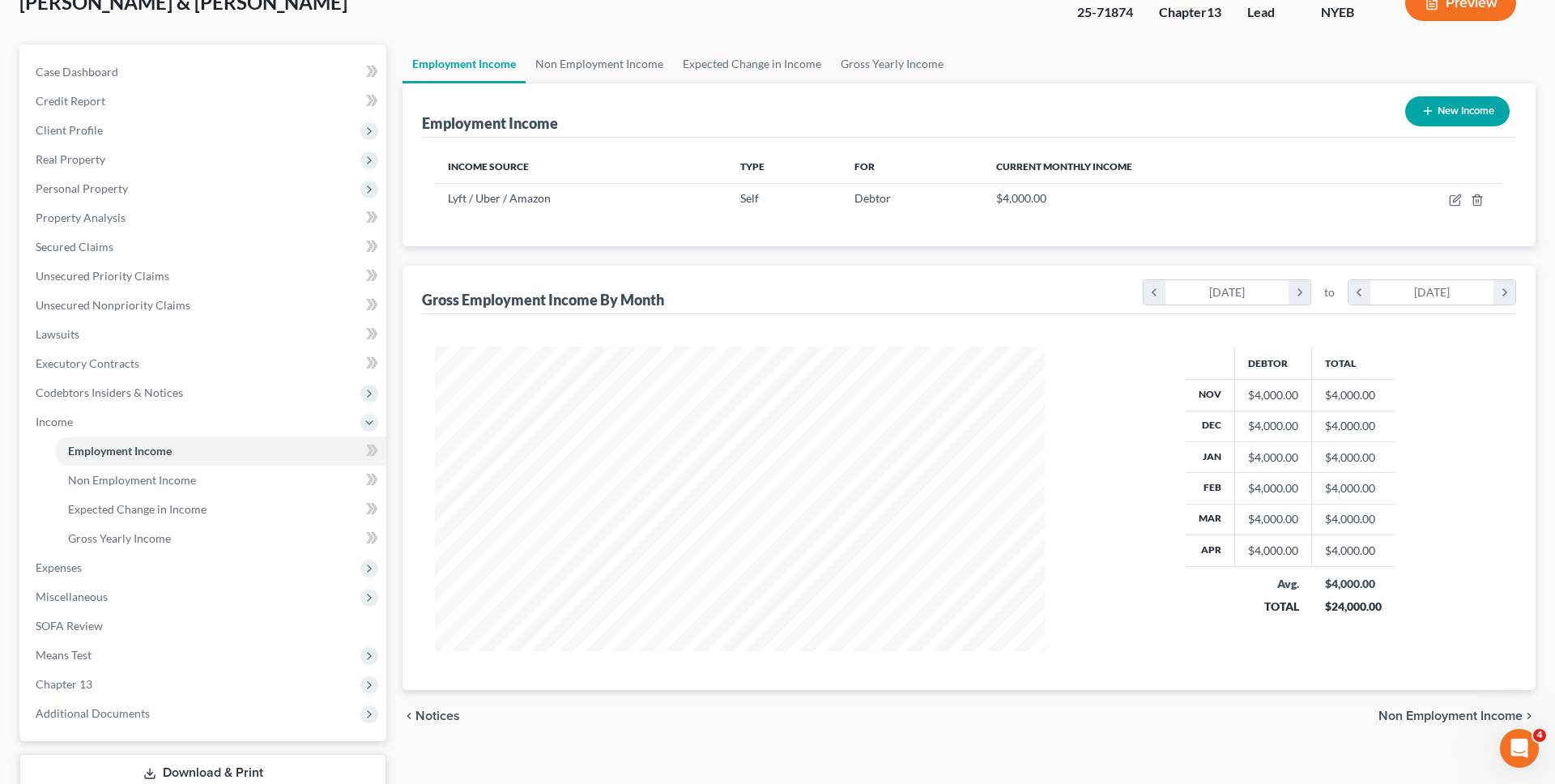
scroll to position [223, 0]
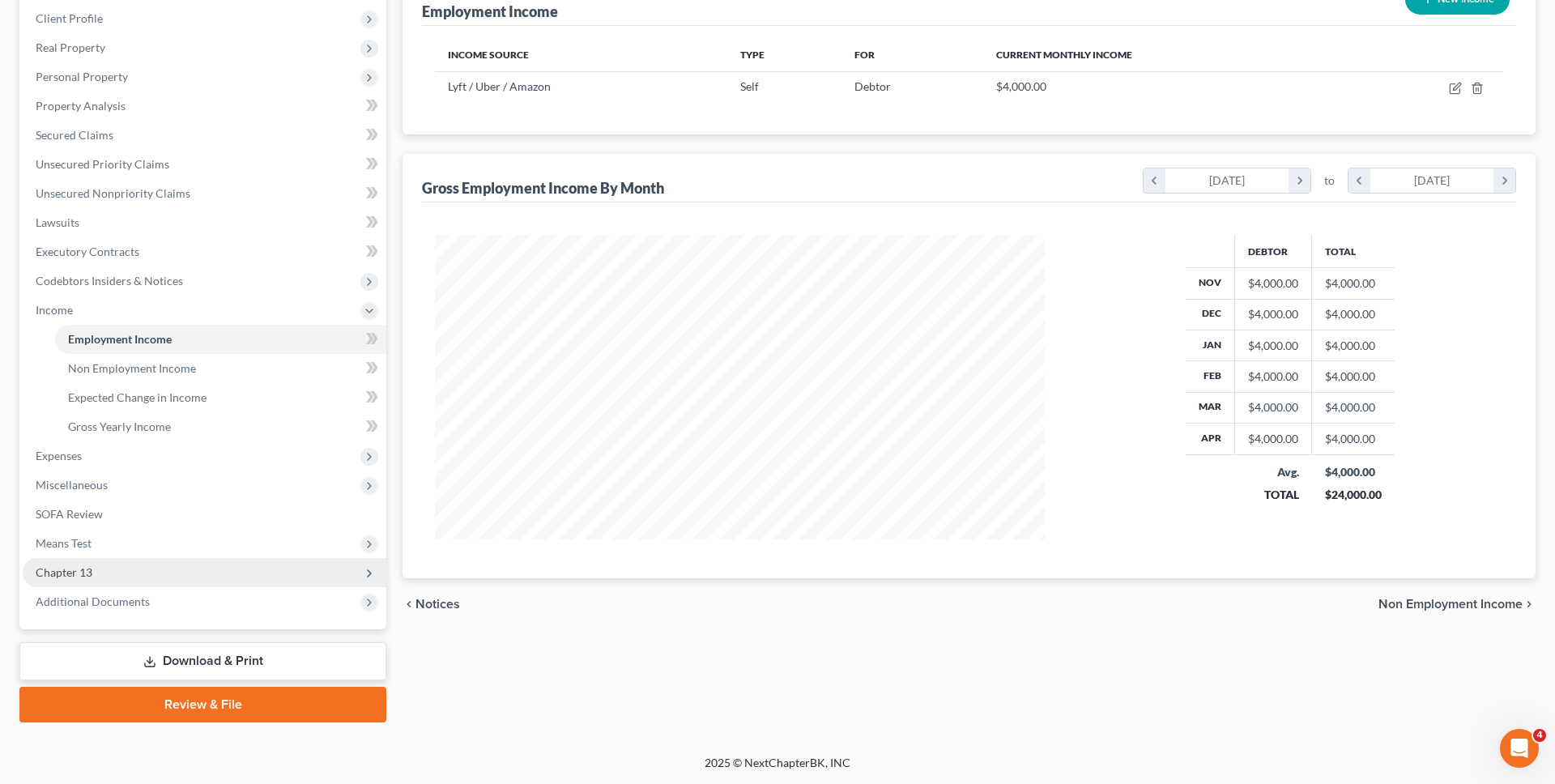
click at [142, 567] on span "Chapter 13" at bounding box center [204, 572] width 363 height 29
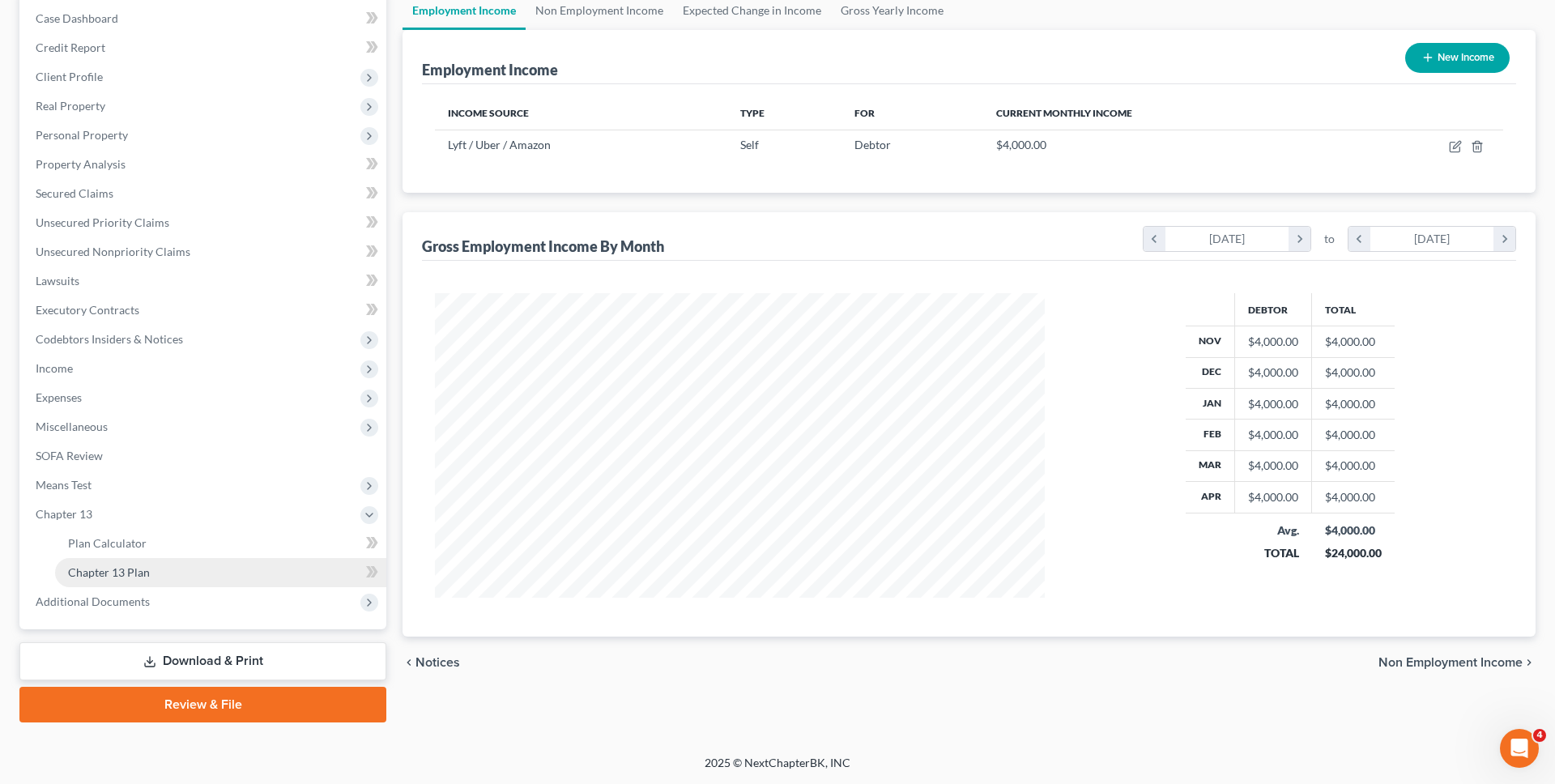
scroll to position [164, 0]
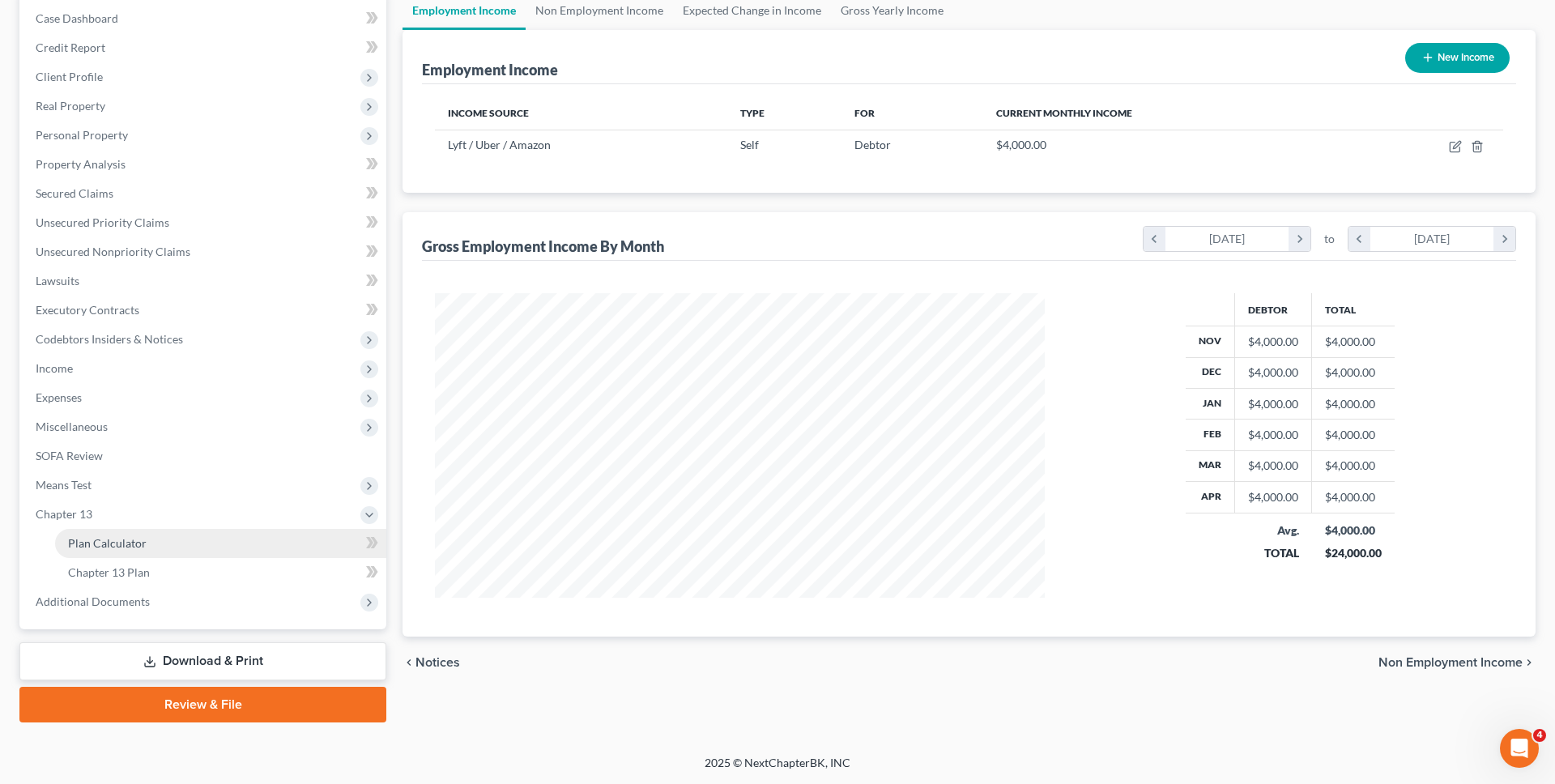
click at [151, 544] on link "Plan Calculator" at bounding box center [220, 543] width 331 height 29
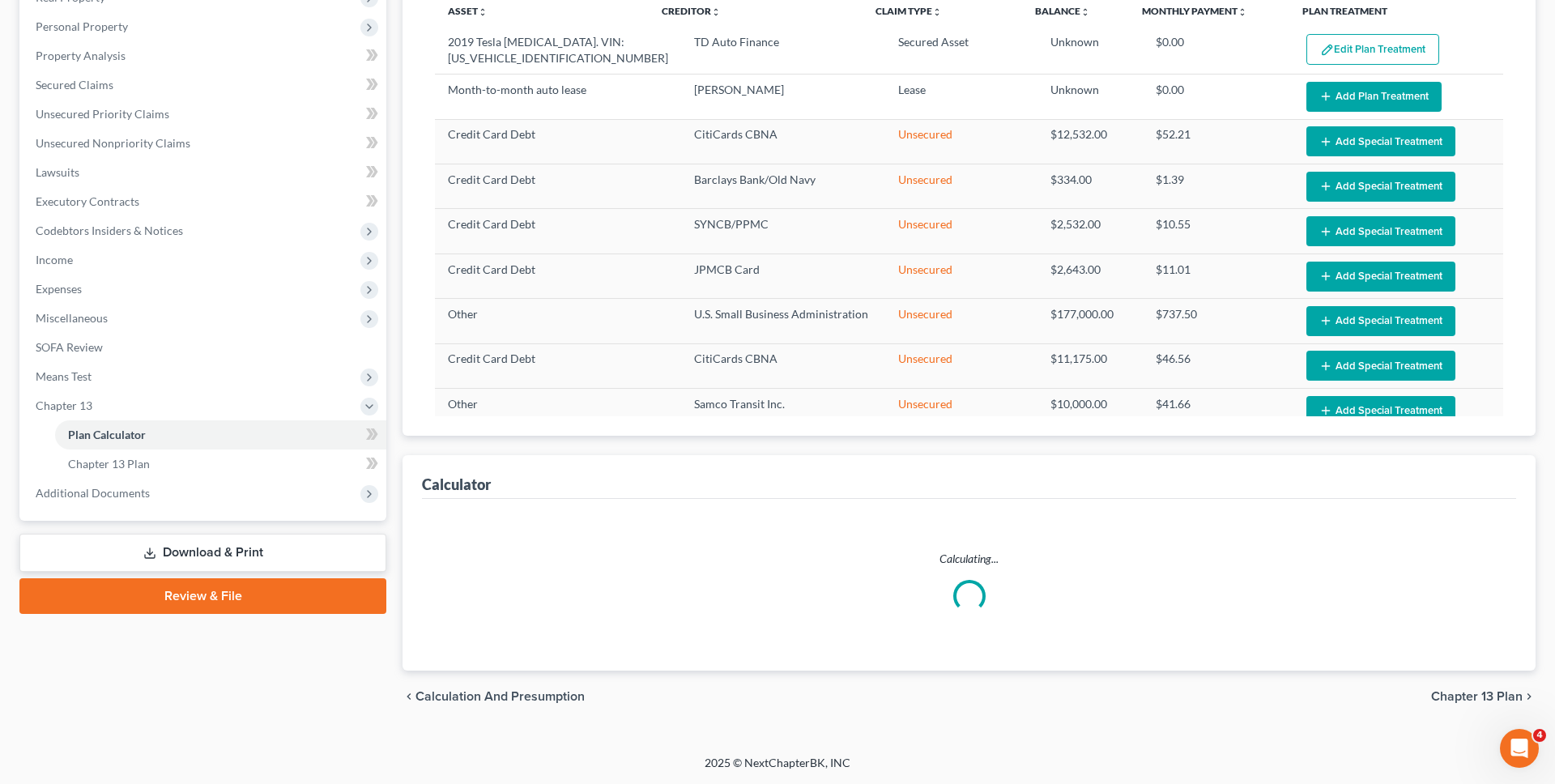
select select "59"
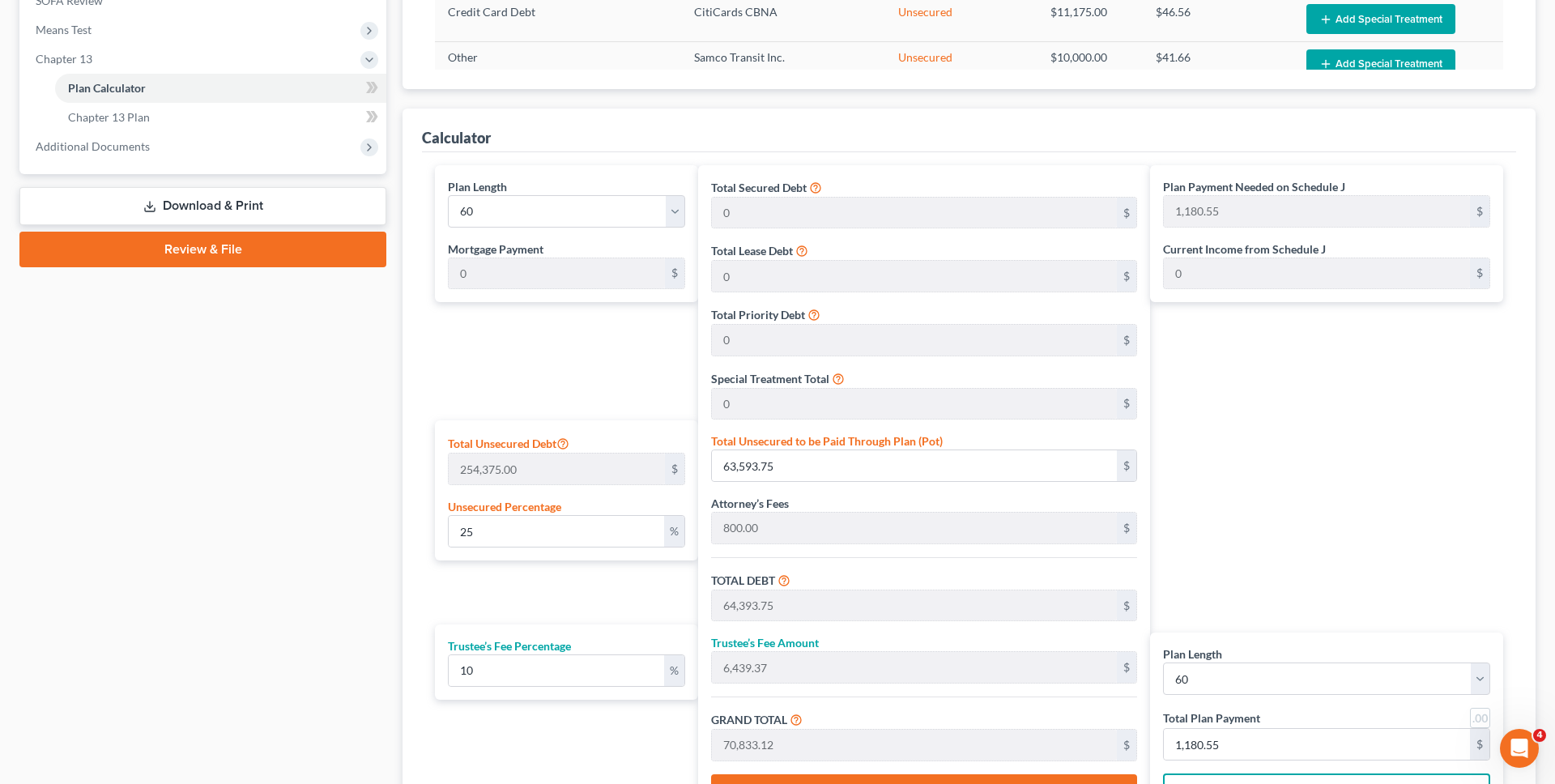
scroll to position [620, 0]
click at [806, 456] on input "63,593.75" at bounding box center [914, 465] width 405 height 31
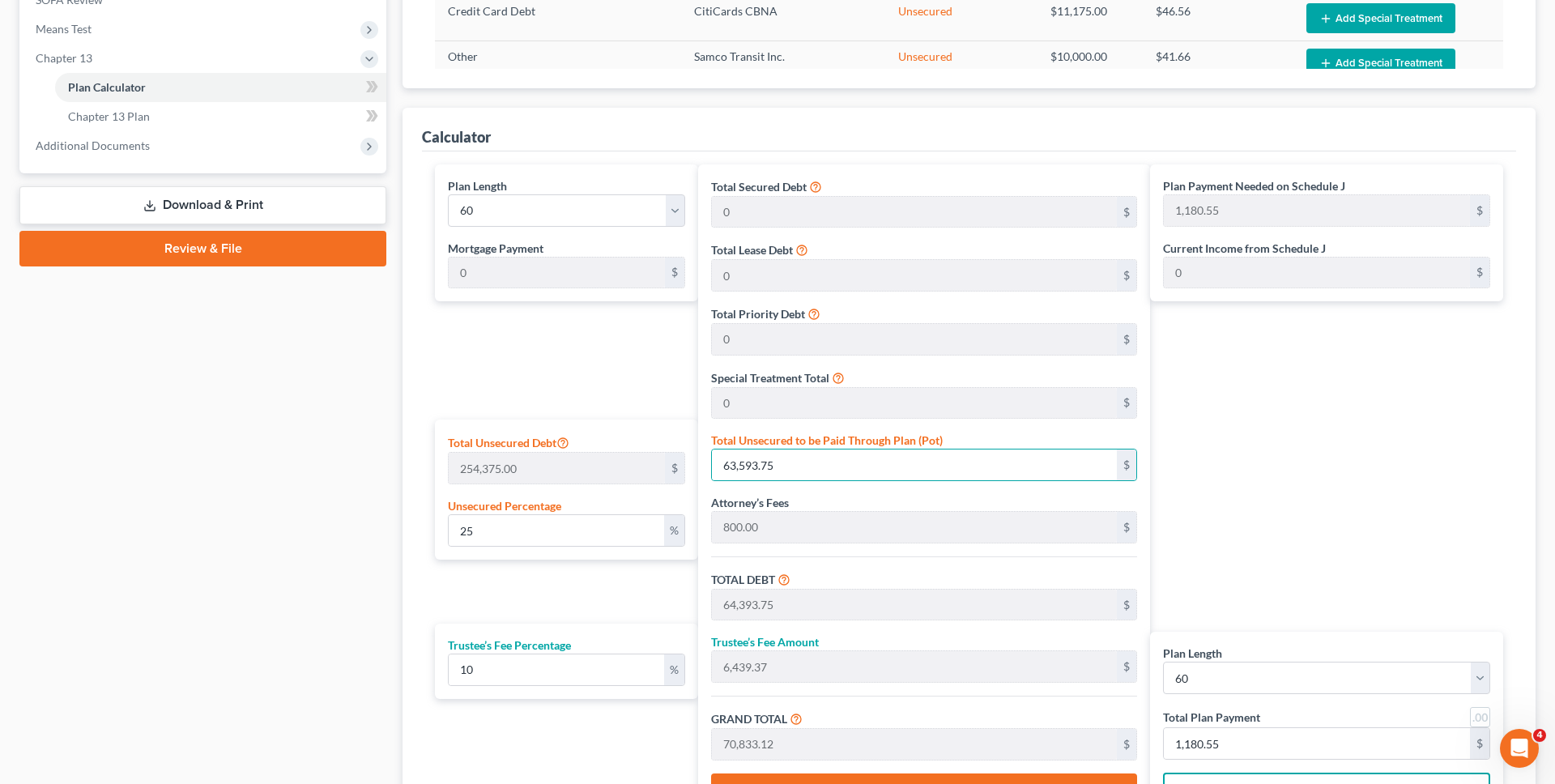
click at [641, 395] on div "Plan Length 1 2 3 4 5 6 7 8 9 10 11 12 13 14 15 16 17 18 19 20 21 22 23 24 25 2…" at bounding box center [563, 492] width 272 height 657
click at [619, 530] on input "25" at bounding box center [556, 530] width 216 height 31
click at [779, 473] on input "63,593.75" at bounding box center [914, 465] width 405 height 31
type input "0.002358722358722359"
type input "6"
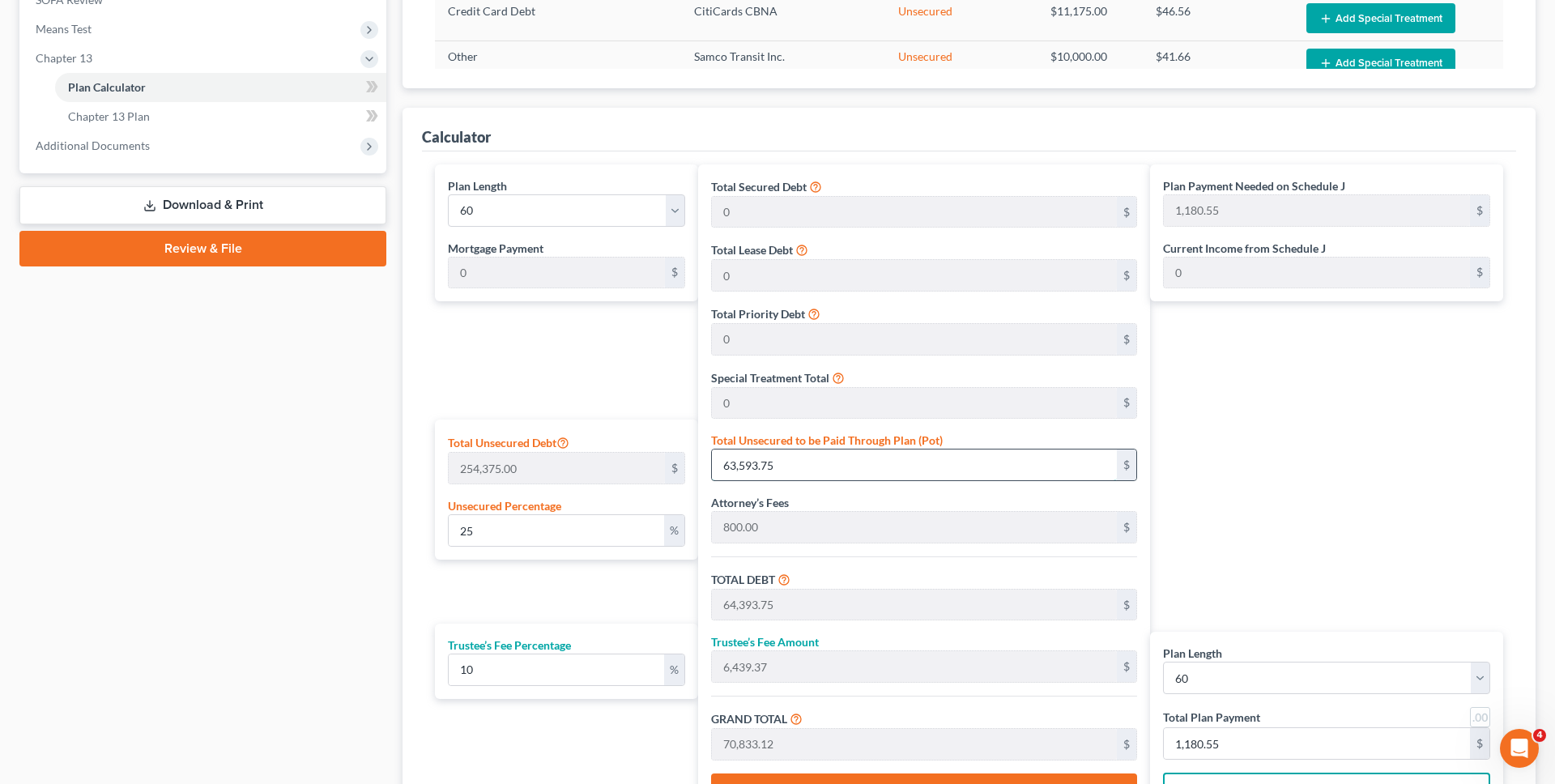
type input "806.00"
type input "80.60"
type input "886.60"
type input "14.77"
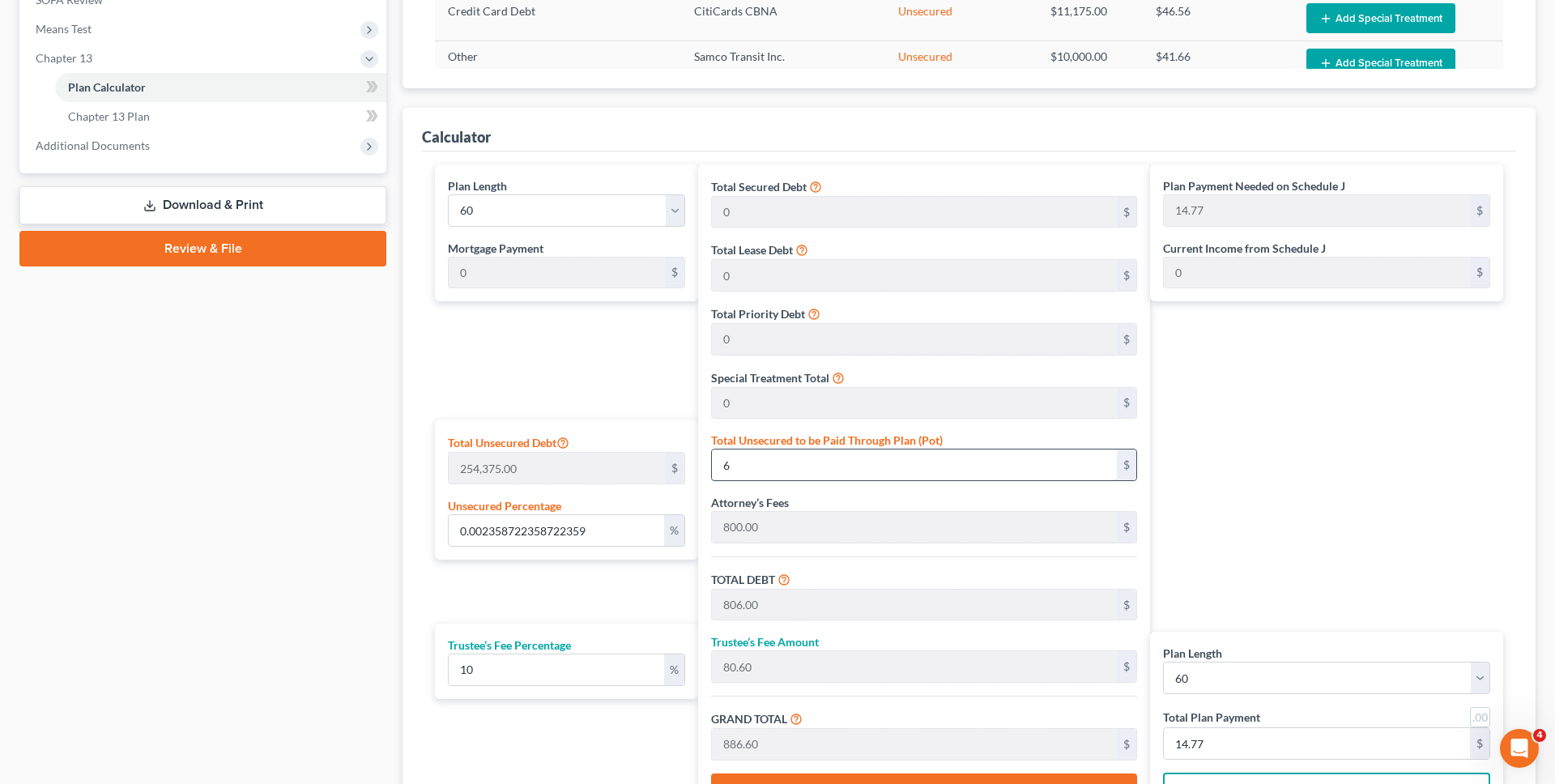
type input "0.026732186732186733"
type input "68"
type input "868.00"
type input "86.80"
type input "954.80"
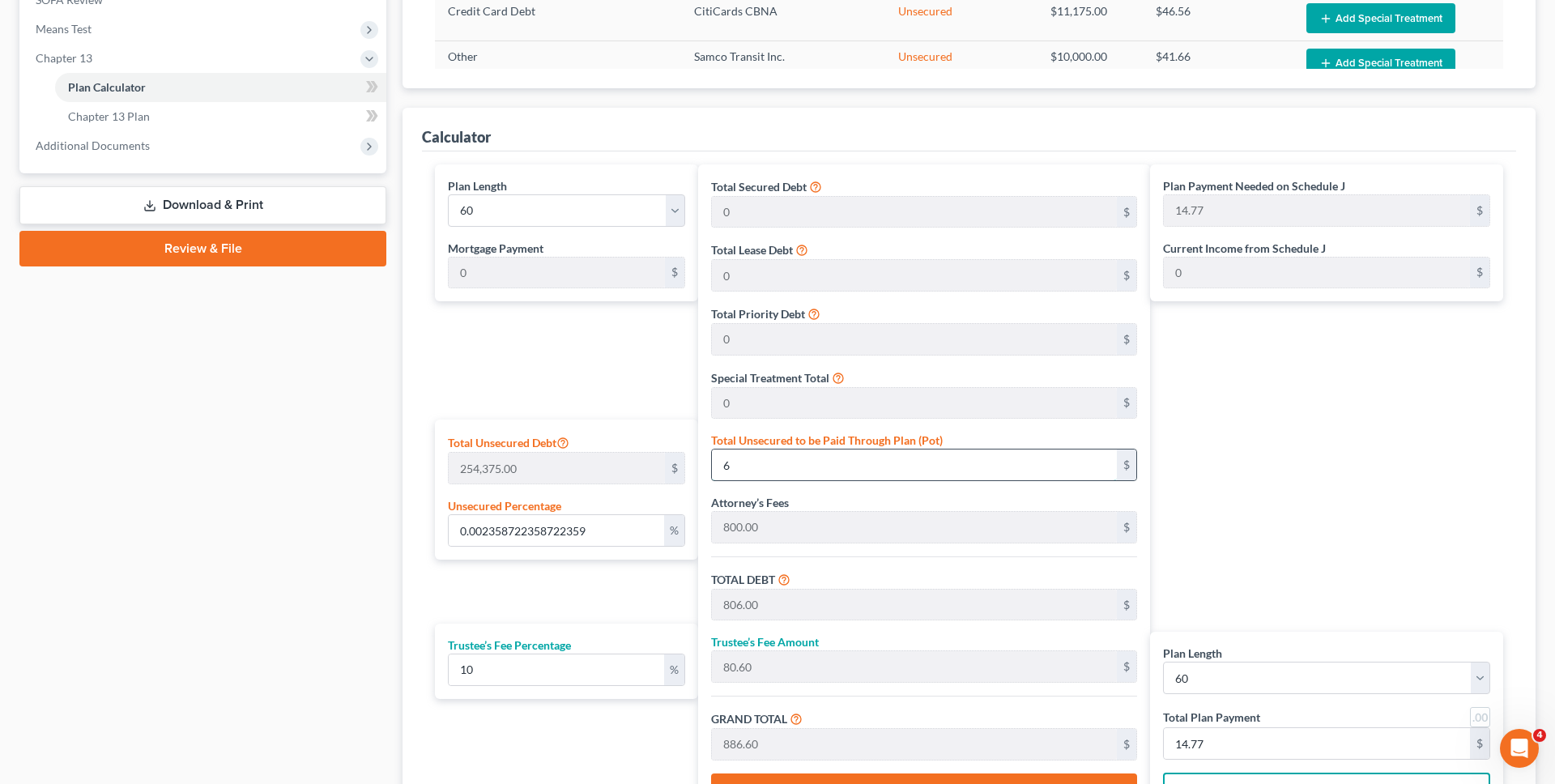
type input "15.91"
type input "0.26732186732186736"
type input "680"
type input "1,480.00"
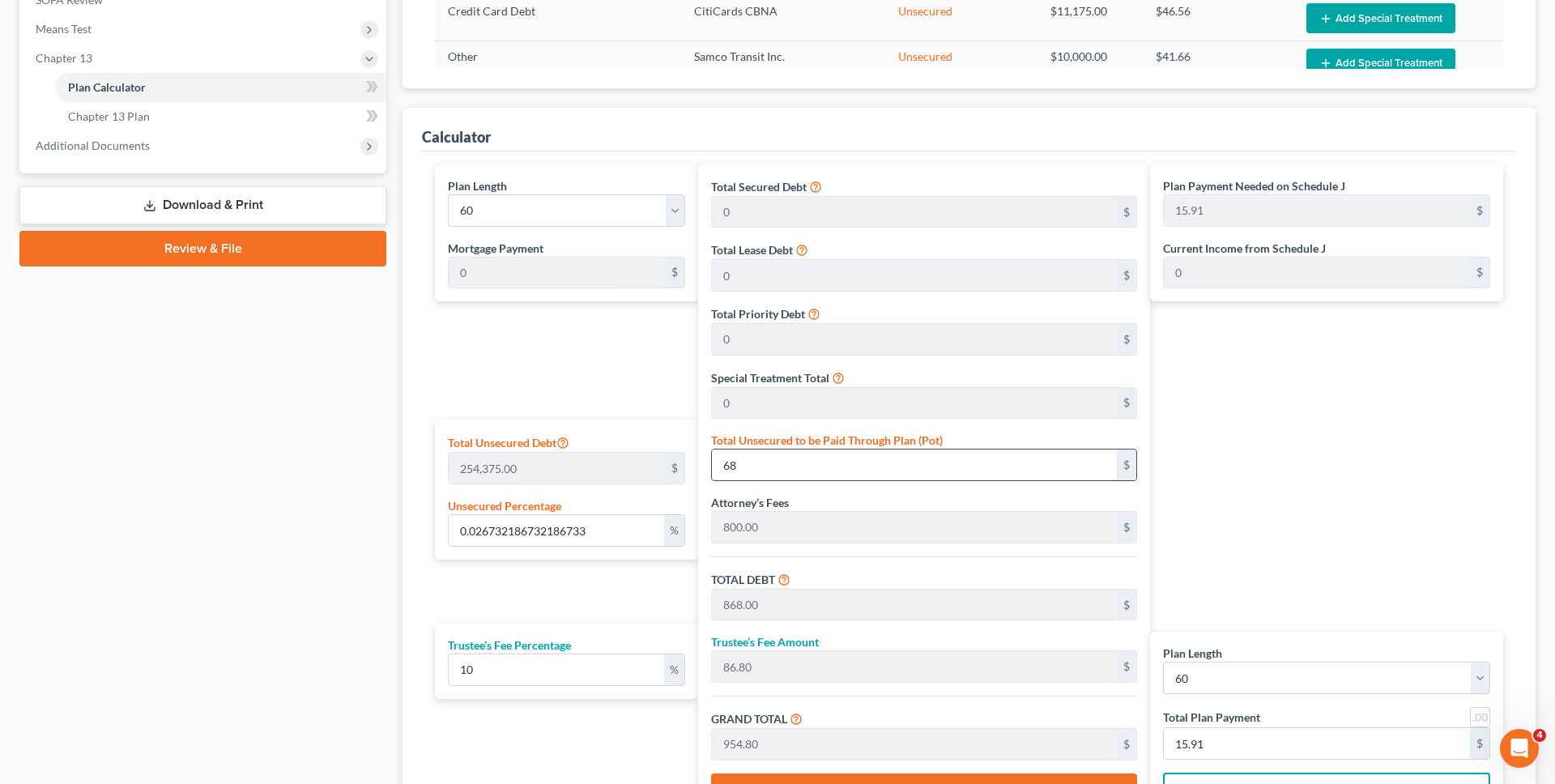
type input "148.00"
type input "1,628.00"
type input "27.13"
type input "2.673218673218673"
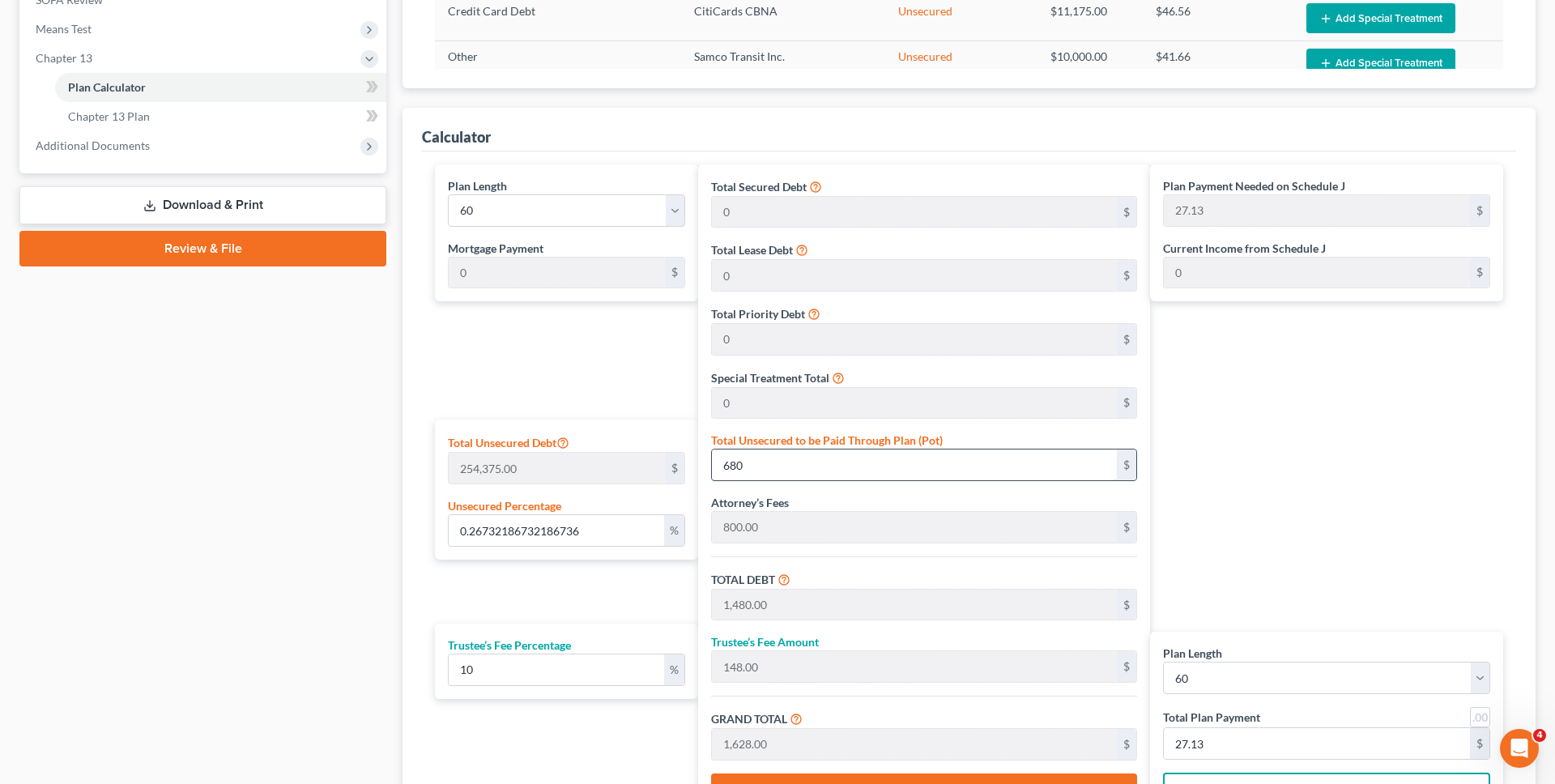
type input "6800"
type input "7,600.00"
type input "760.00"
type input "8,360.00"
type input "139.33"
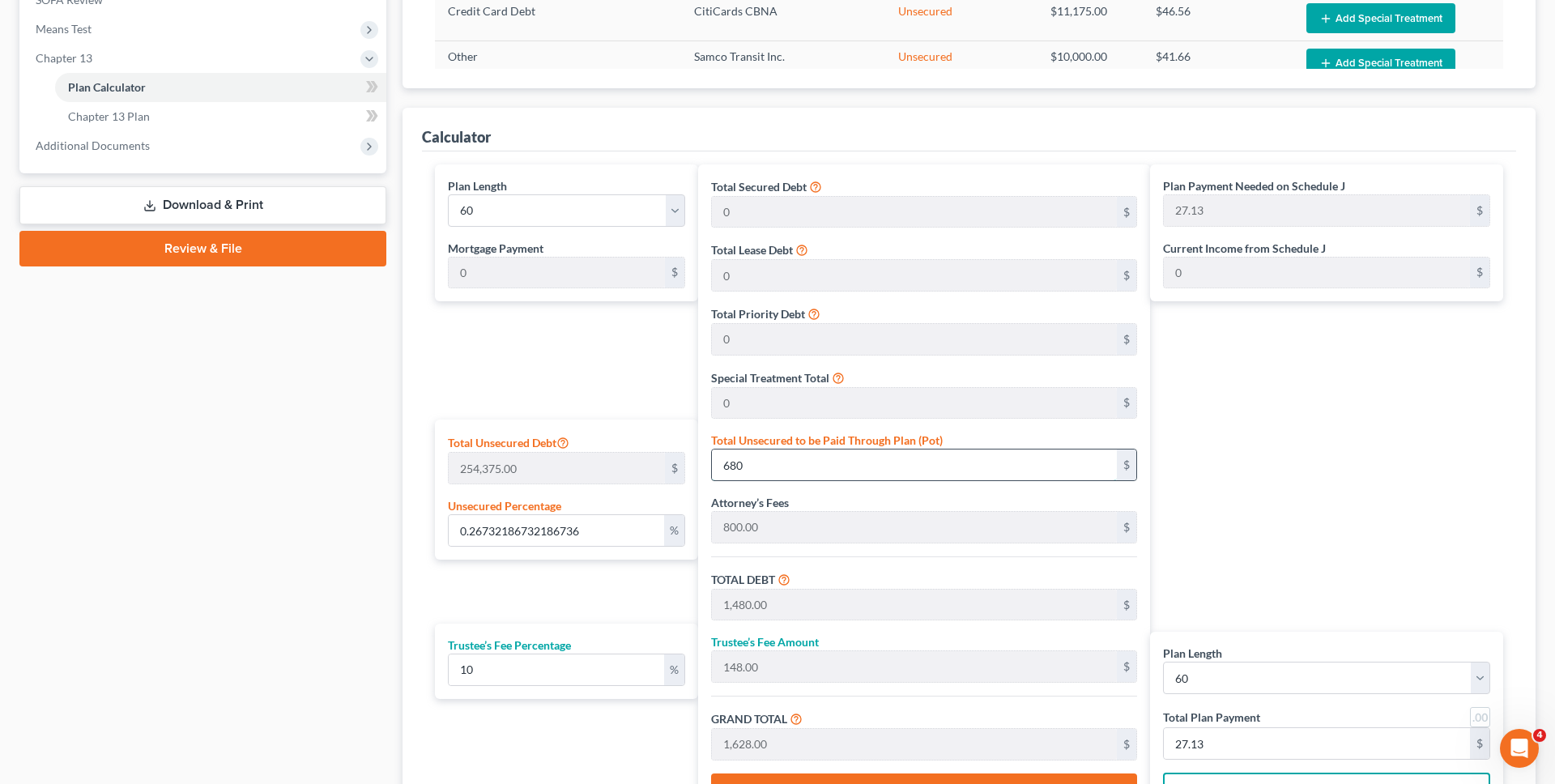
type input "139.33"
type input "6,800"
type input "26.73218673218673"
type input "6,8000"
type input "68,800.00"
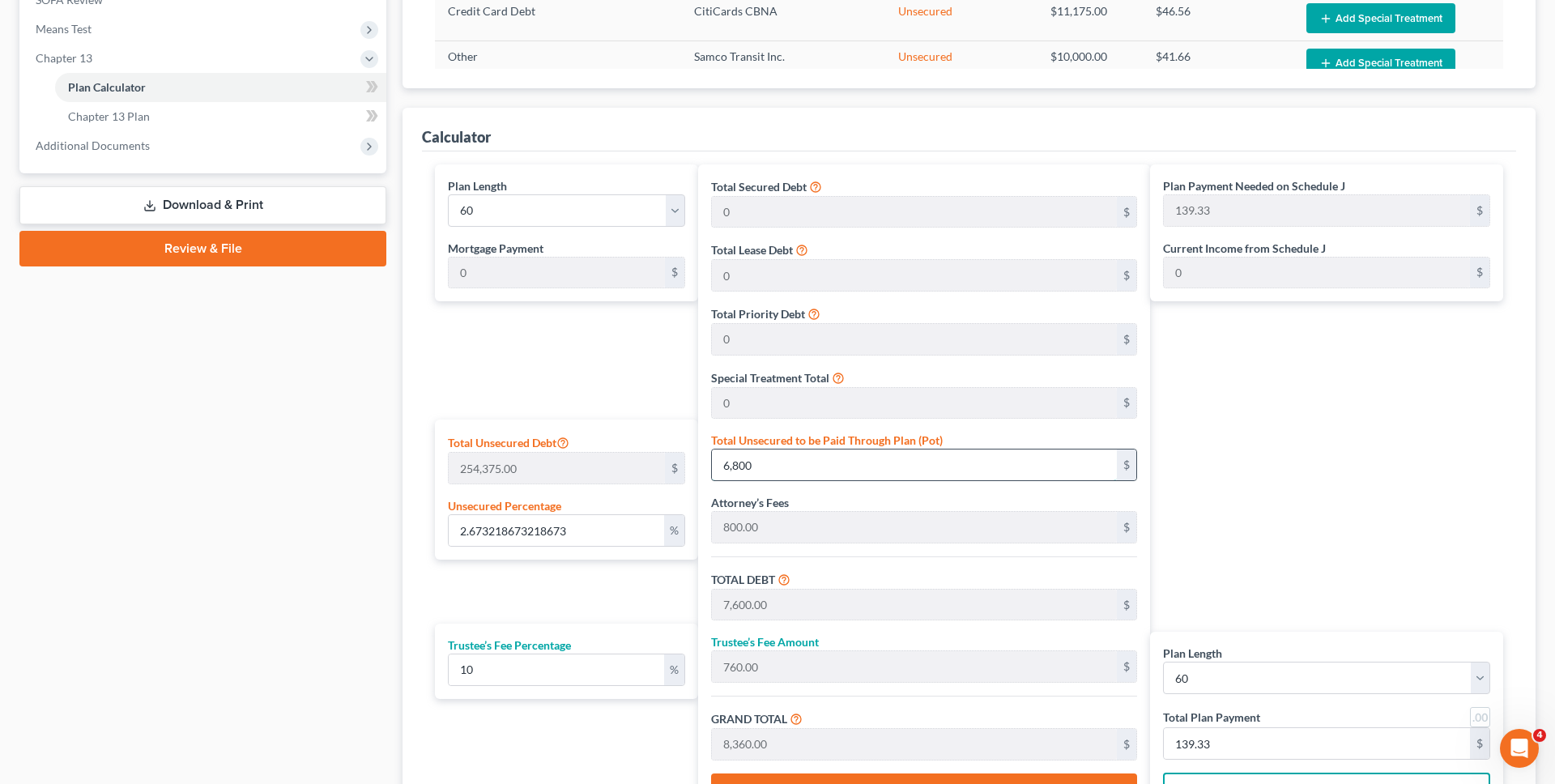
type input "6,880.00"
type input "75,680.00"
type input "1,261.33"
type input "68,000"
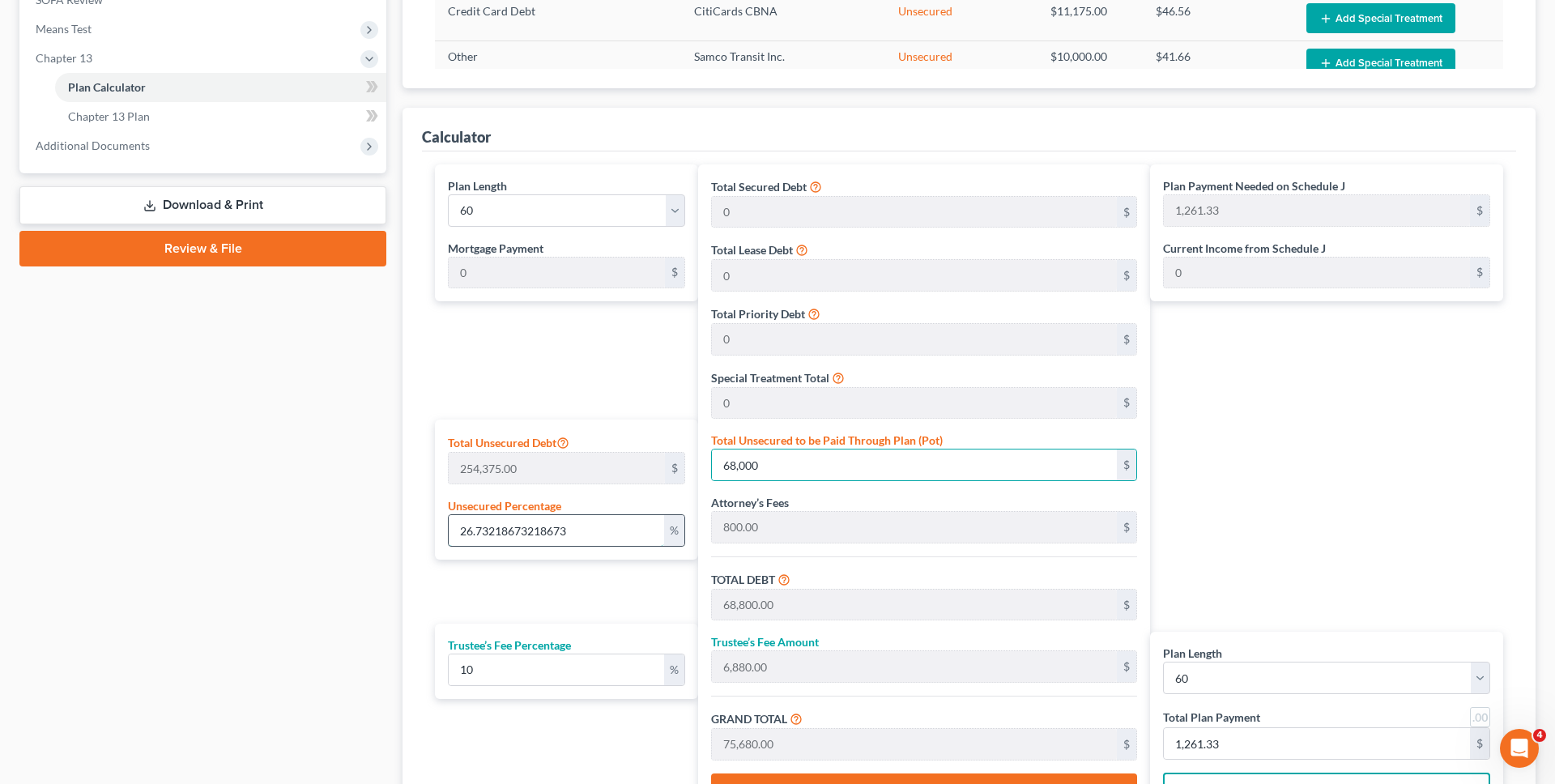
click at [625, 533] on input "26.73218673218673" at bounding box center [556, 530] width 216 height 31
type input "2"
type input "5,087.50"
type input "5,887.50"
type input "588.75"
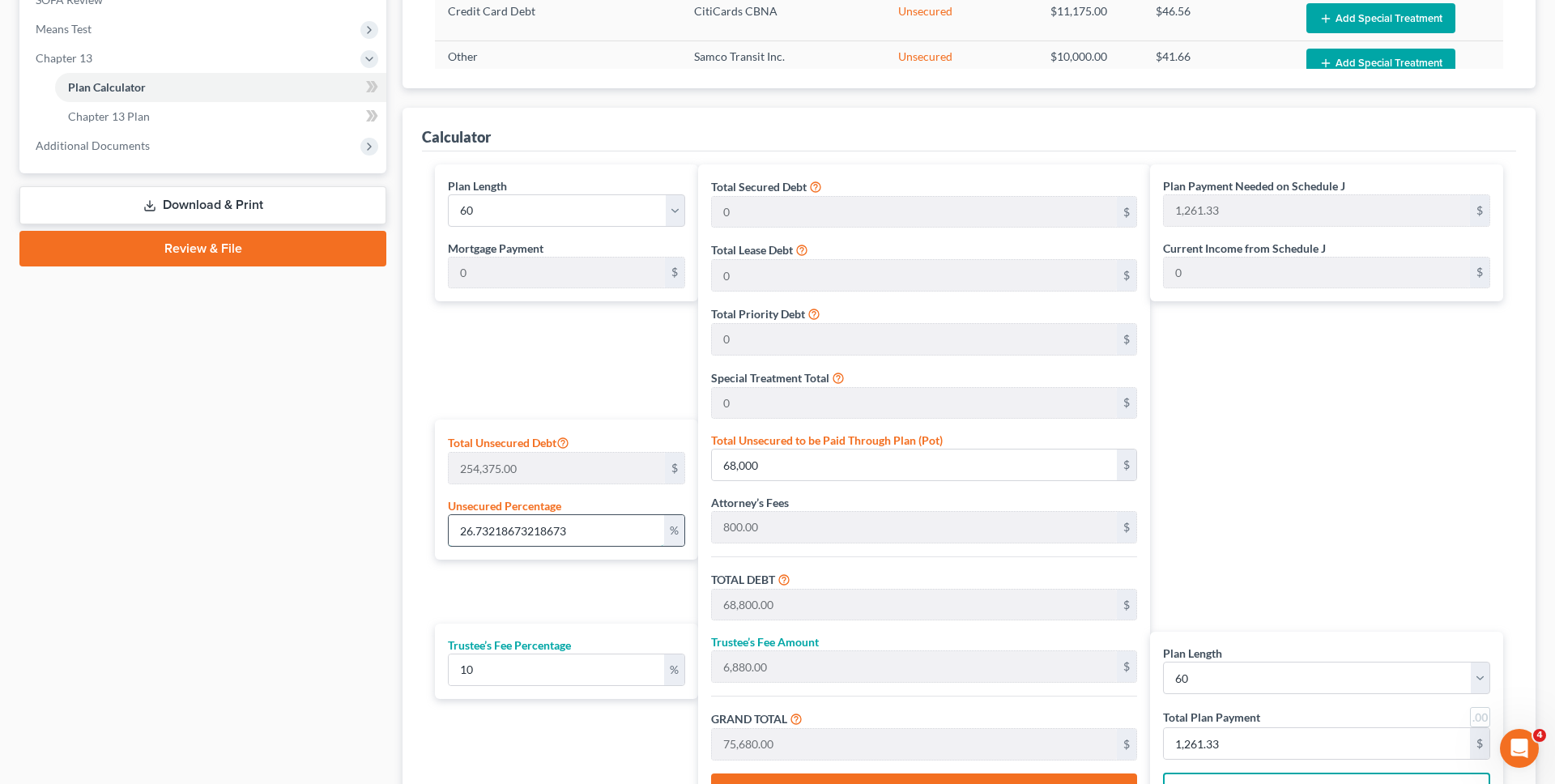
type input "6,476.25"
type input "107.93"
type input "25"
type input "63,593.75"
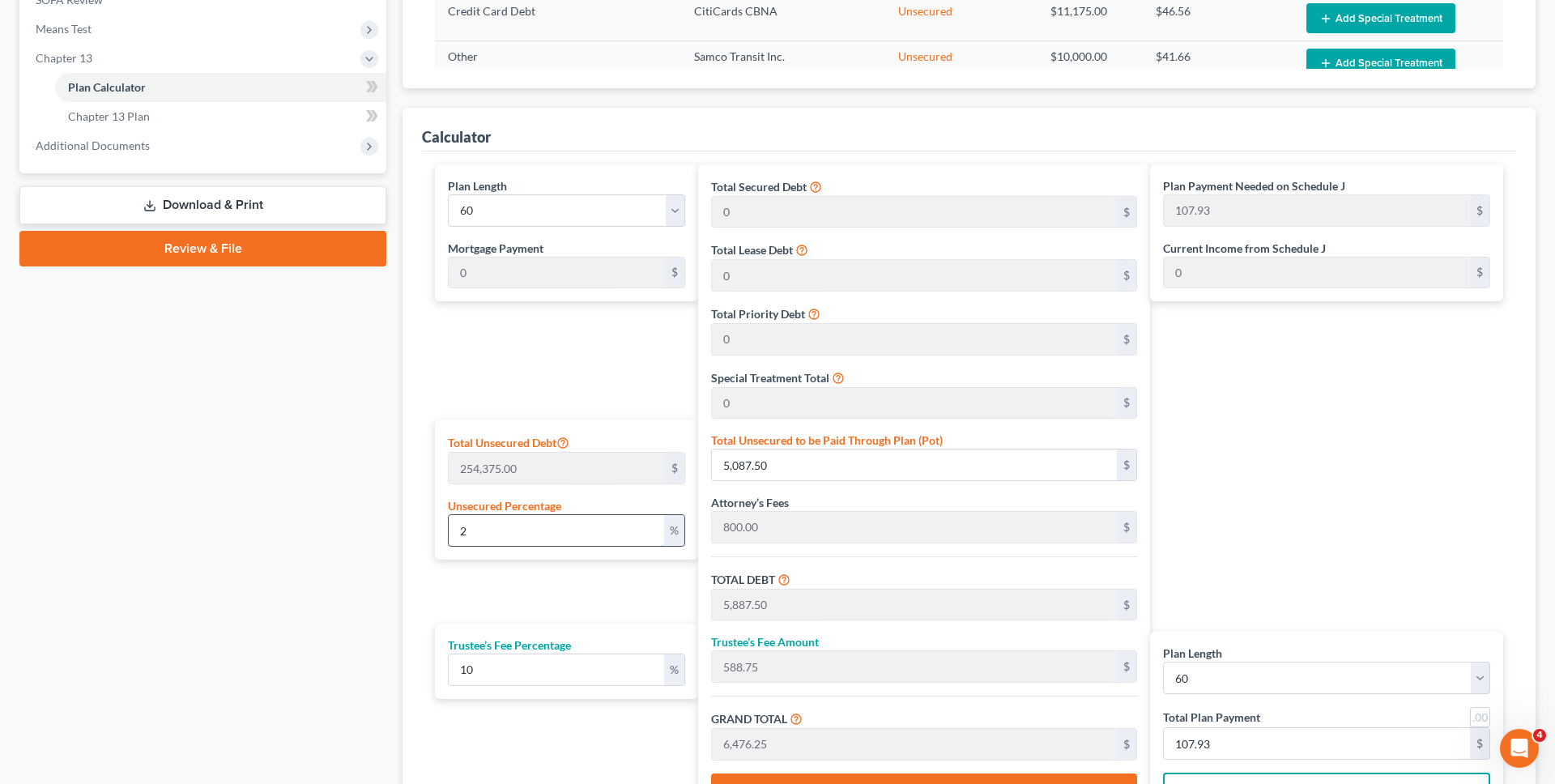
type input "64,393.75"
type input "6,439.37"
type input "70,833.12"
type input "1,180.55"
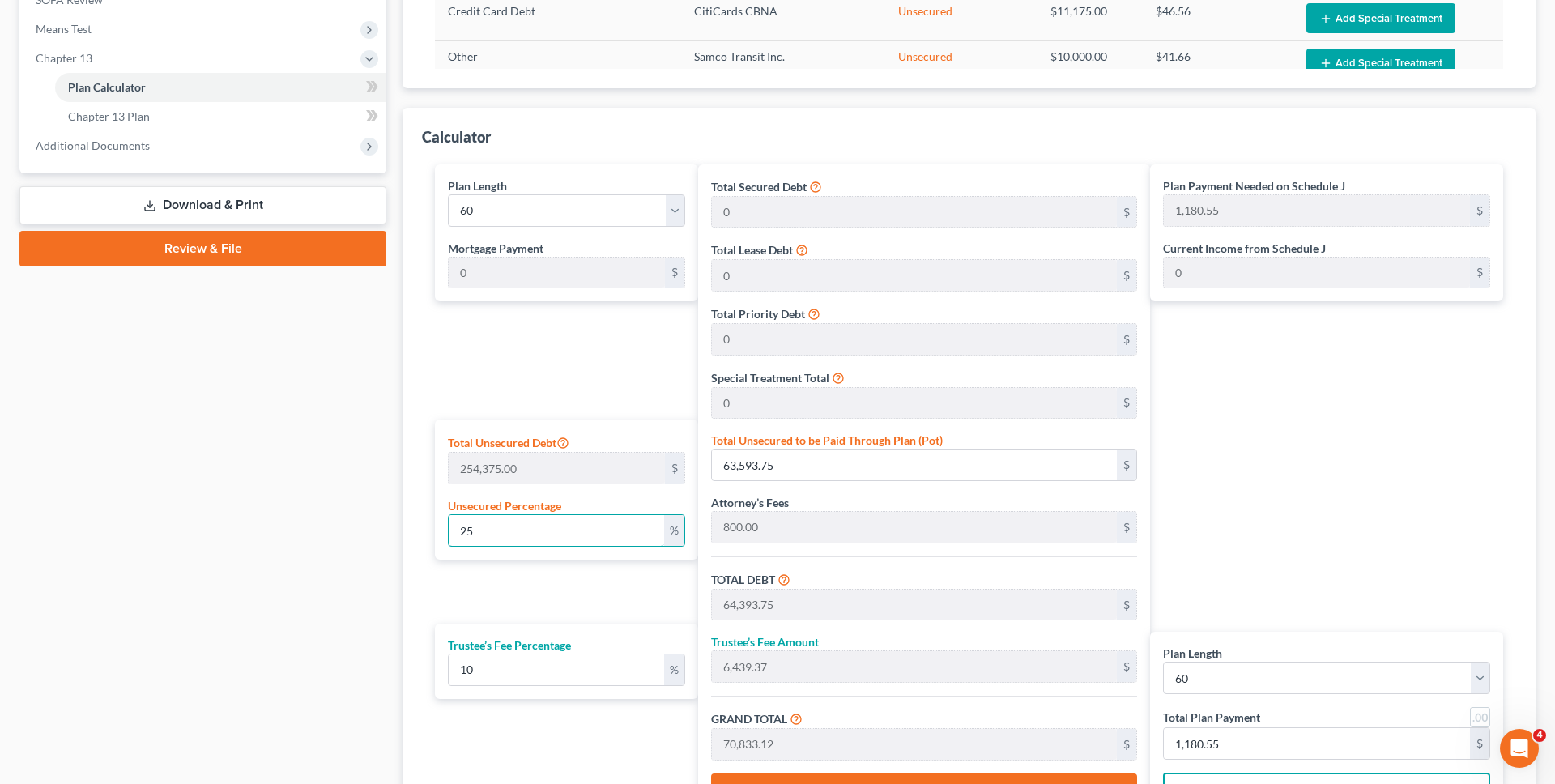
type input "25"
click at [462, 598] on div "Plan Length 1 2 3 4 5 6 7 8 9 10 11 12 13 14 15 16 17 18 19 20 21 22 23 24 25 2…" at bounding box center [563, 492] width 272 height 657
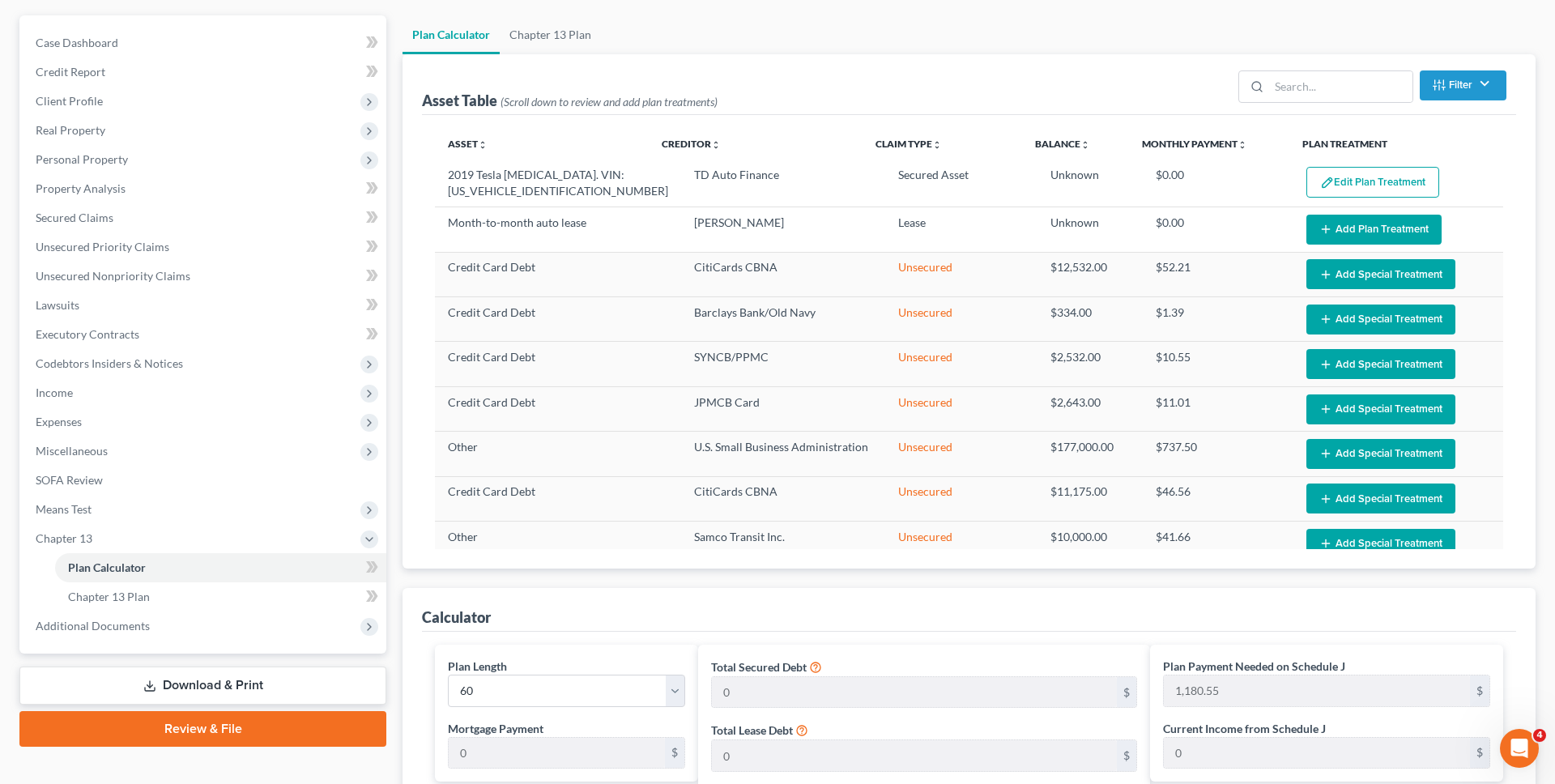
scroll to position [0, 0]
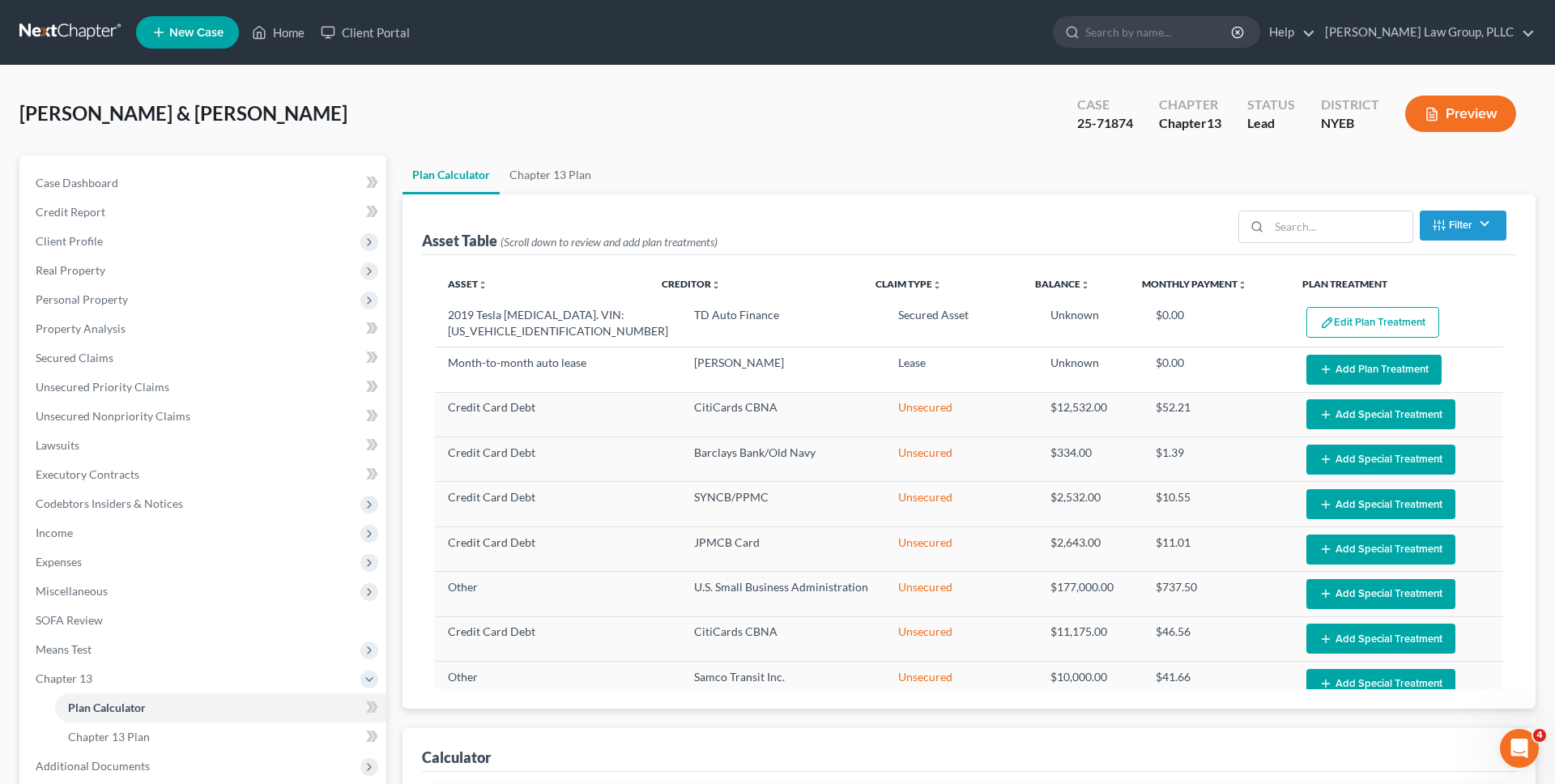
click at [89, 52] on nav "Home New Case Client Portal [PERSON_NAME] Law Group, PLLC [EMAIL_ADDRESS][DOMAI…" at bounding box center [778, 32] width 1555 height 64
click at [89, 35] on link at bounding box center [71, 32] width 104 height 29
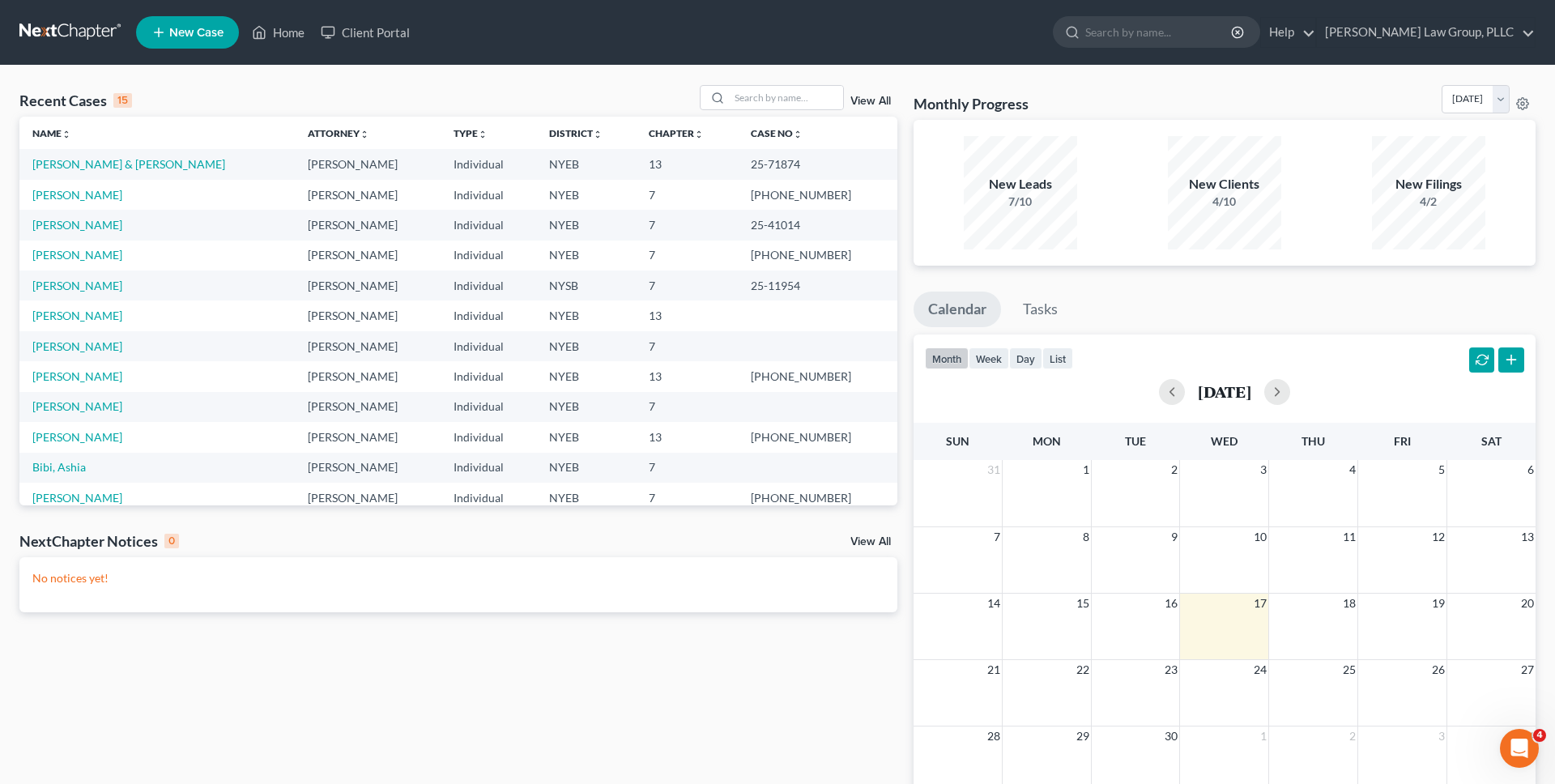
click at [1072, 28] on ul "New Case Home Client Portal - No Result - See all results Or Press Enter... Hel…" at bounding box center [835, 32] width 1400 height 42
click at [162, 161] on link "[PERSON_NAME] & [PERSON_NAME]" at bounding box center [128, 164] width 192 height 14
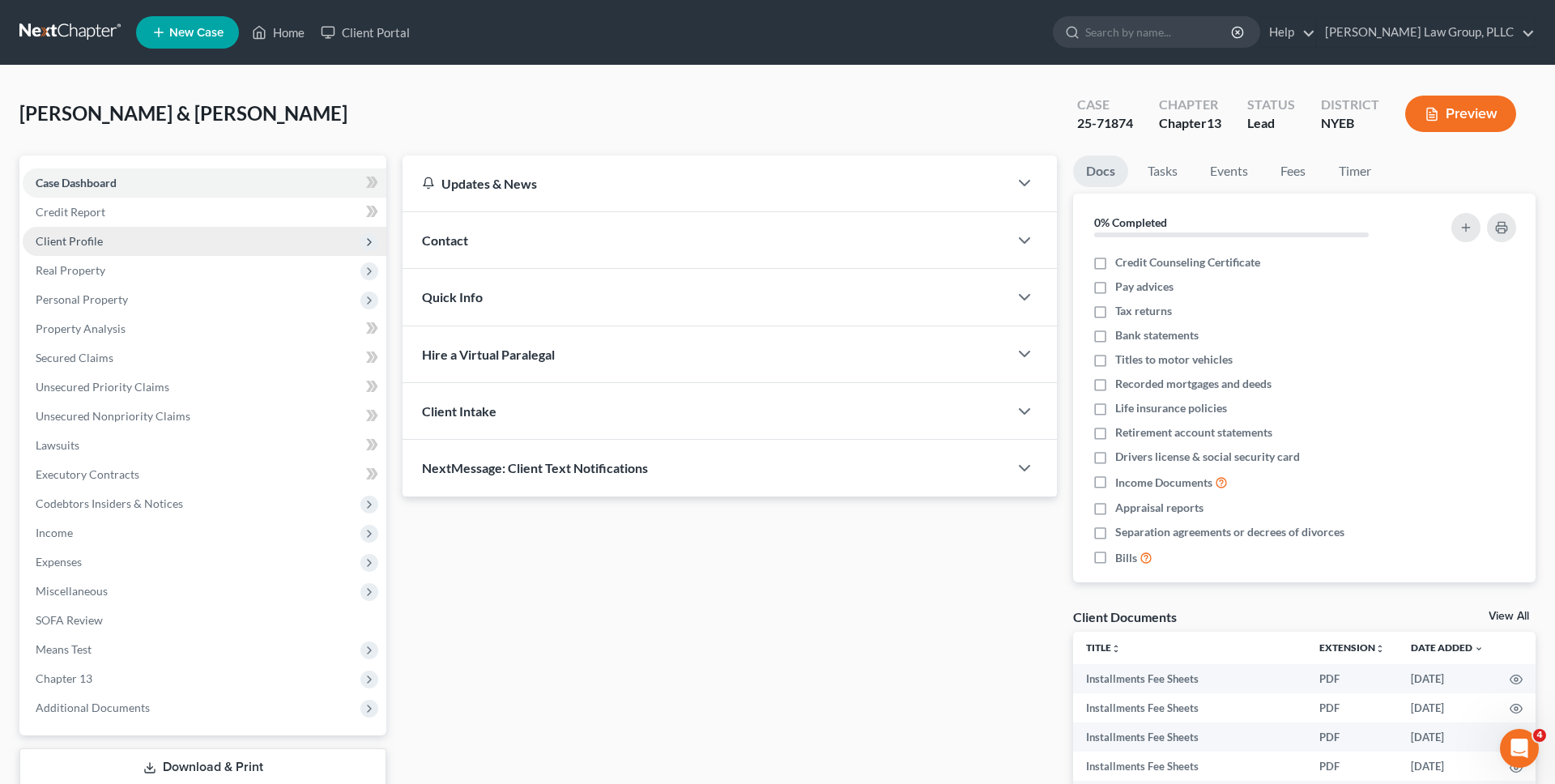
click at [165, 244] on span "Client Profile" at bounding box center [204, 241] width 363 height 29
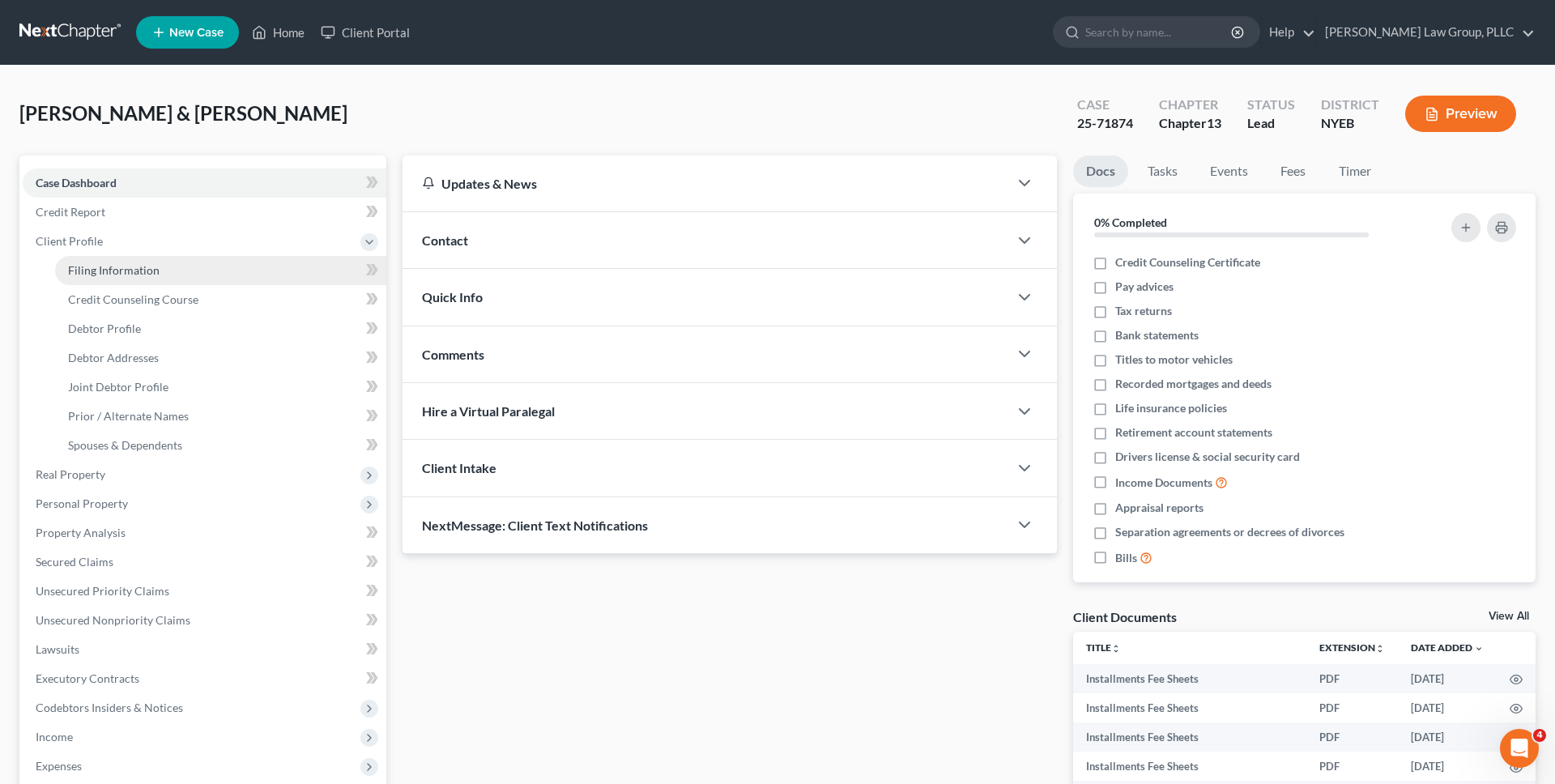
click at [171, 269] on link "Filing Information" at bounding box center [220, 270] width 331 height 29
select select "0"
select select "3"
select select "1"
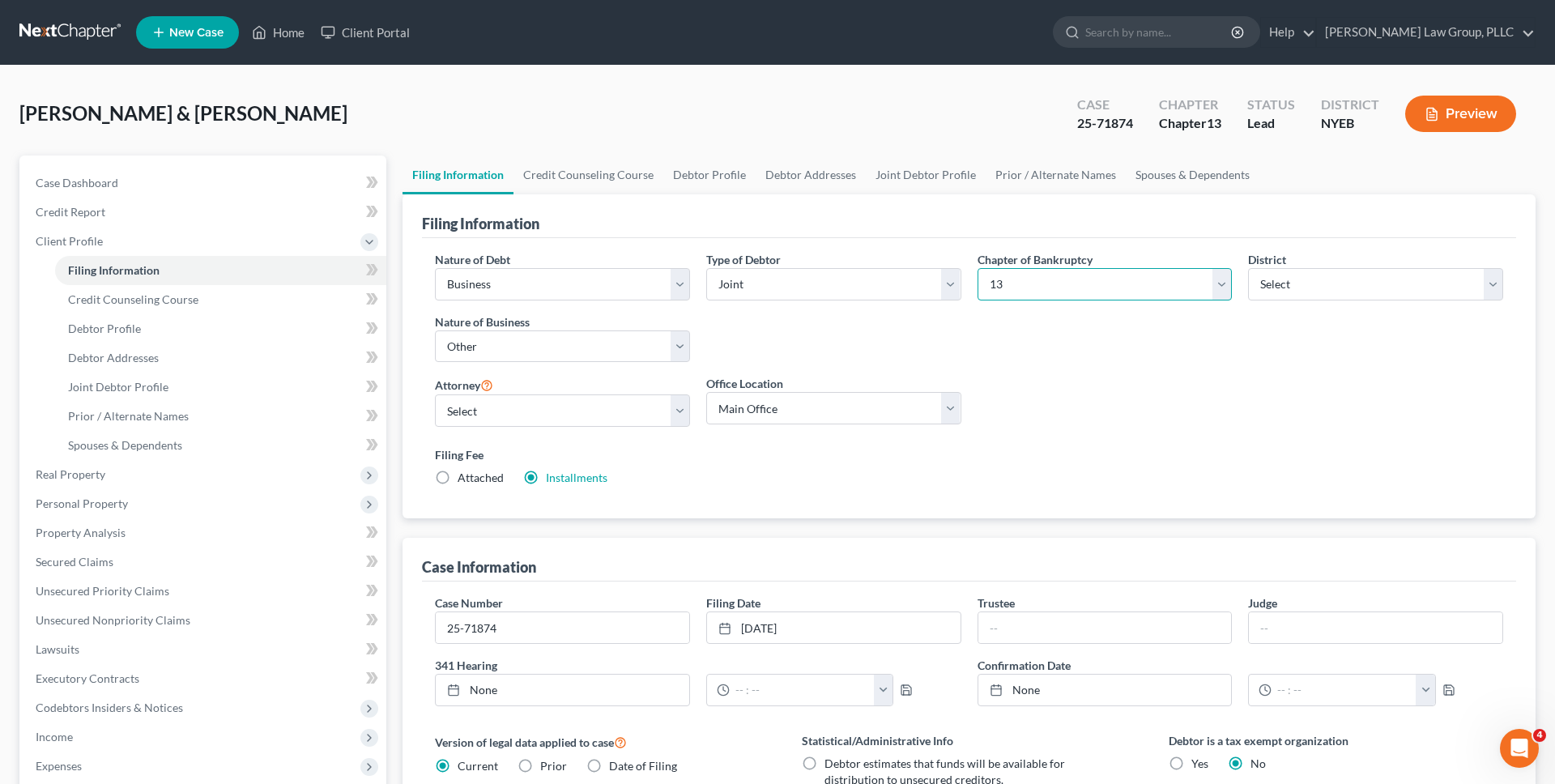
click at [1030, 293] on select "Select 7 11 12 13" at bounding box center [1105, 283] width 255 height 32
select select "0"
click at [978, 268] on select "Select 7 11 12 13" at bounding box center [1105, 283] width 255 height 32
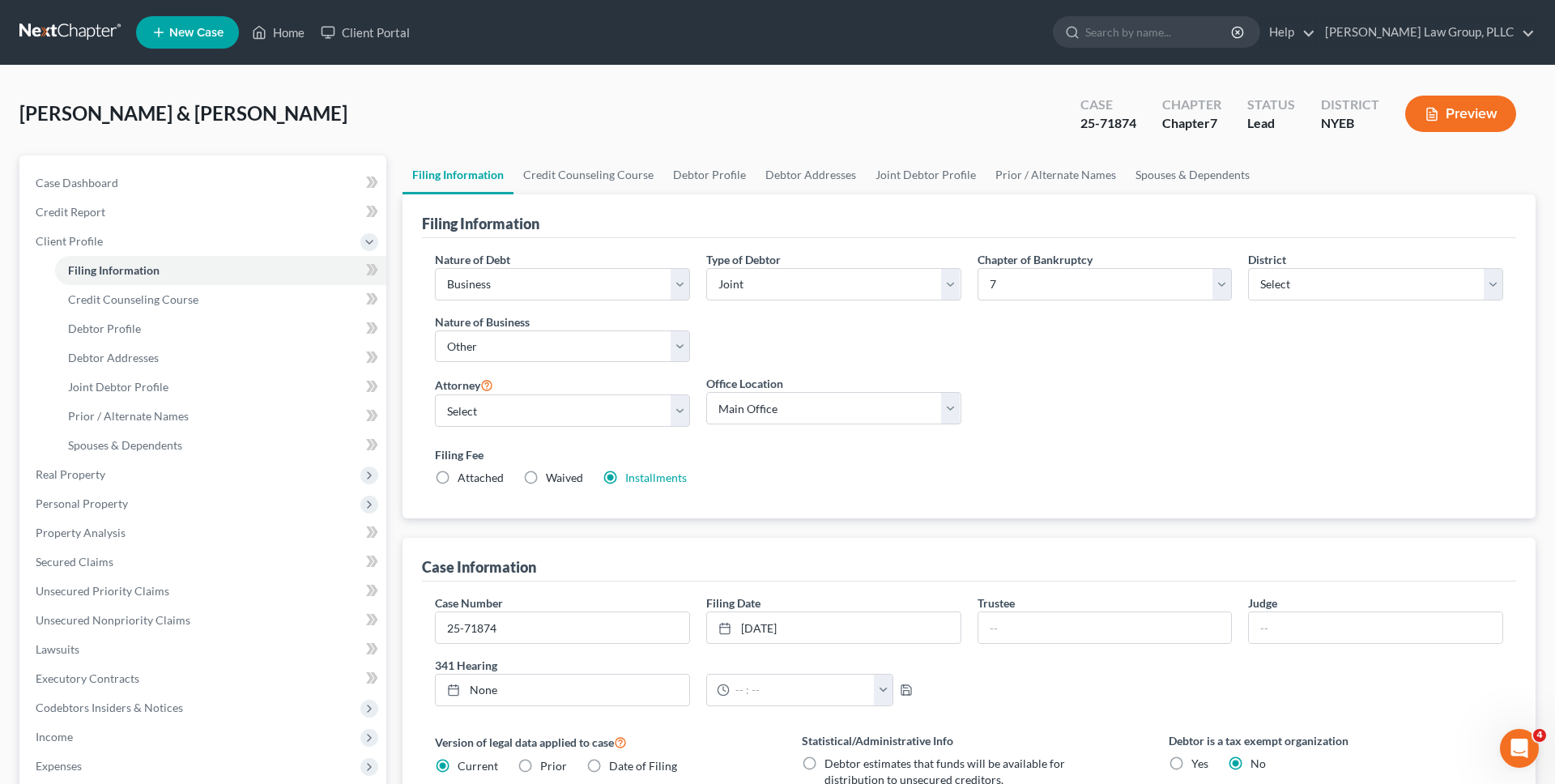
click at [68, 21] on link at bounding box center [71, 32] width 104 height 29
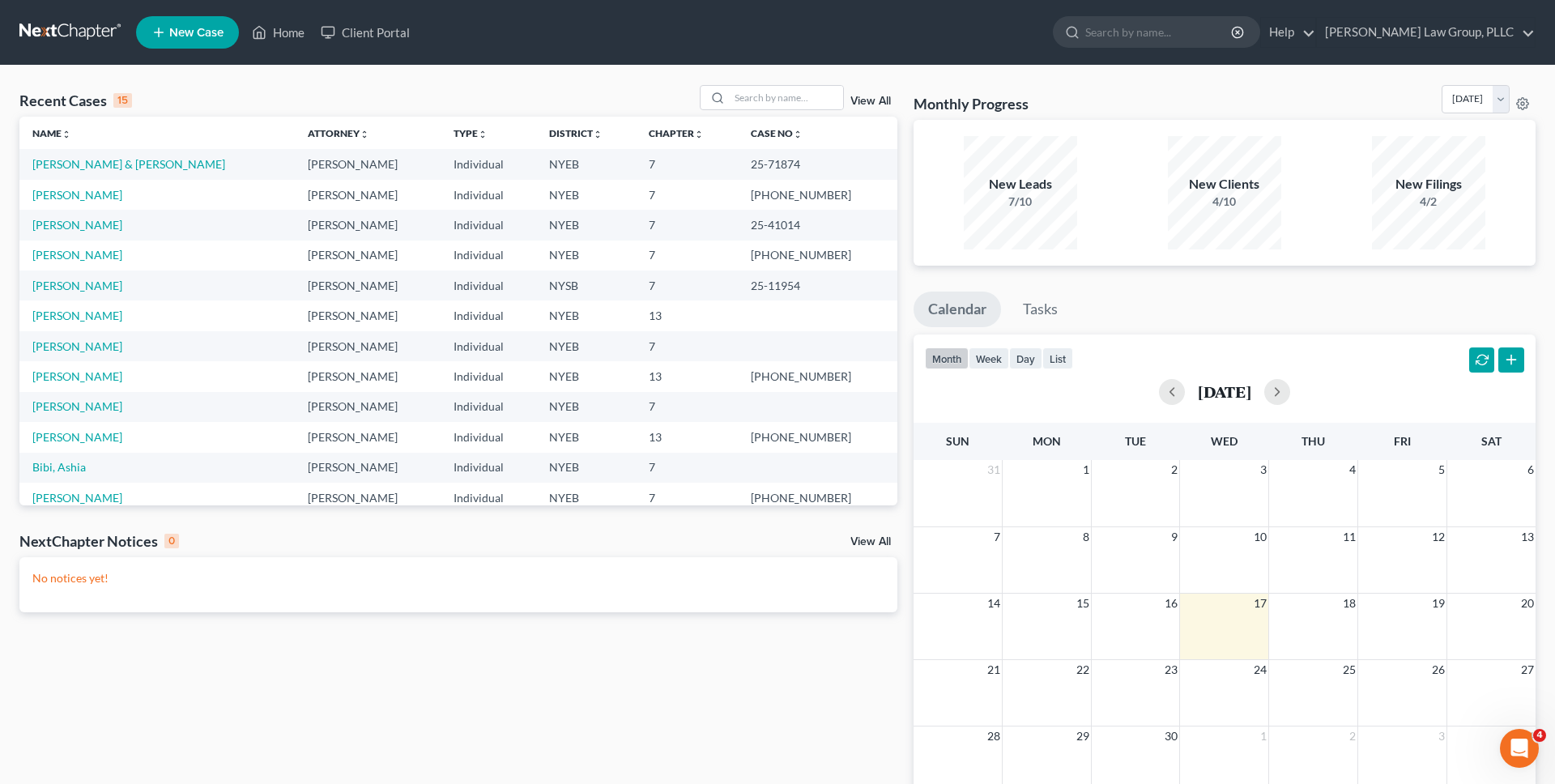
click at [603, 46] on ul "New Case Home Client Portal - No Result - See all results Or Press Enter... Hel…" at bounding box center [835, 32] width 1400 height 42
click at [51, 163] on link "[PERSON_NAME] & [PERSON_NAME]" at bounding box center [128, 164] width 192 height 14
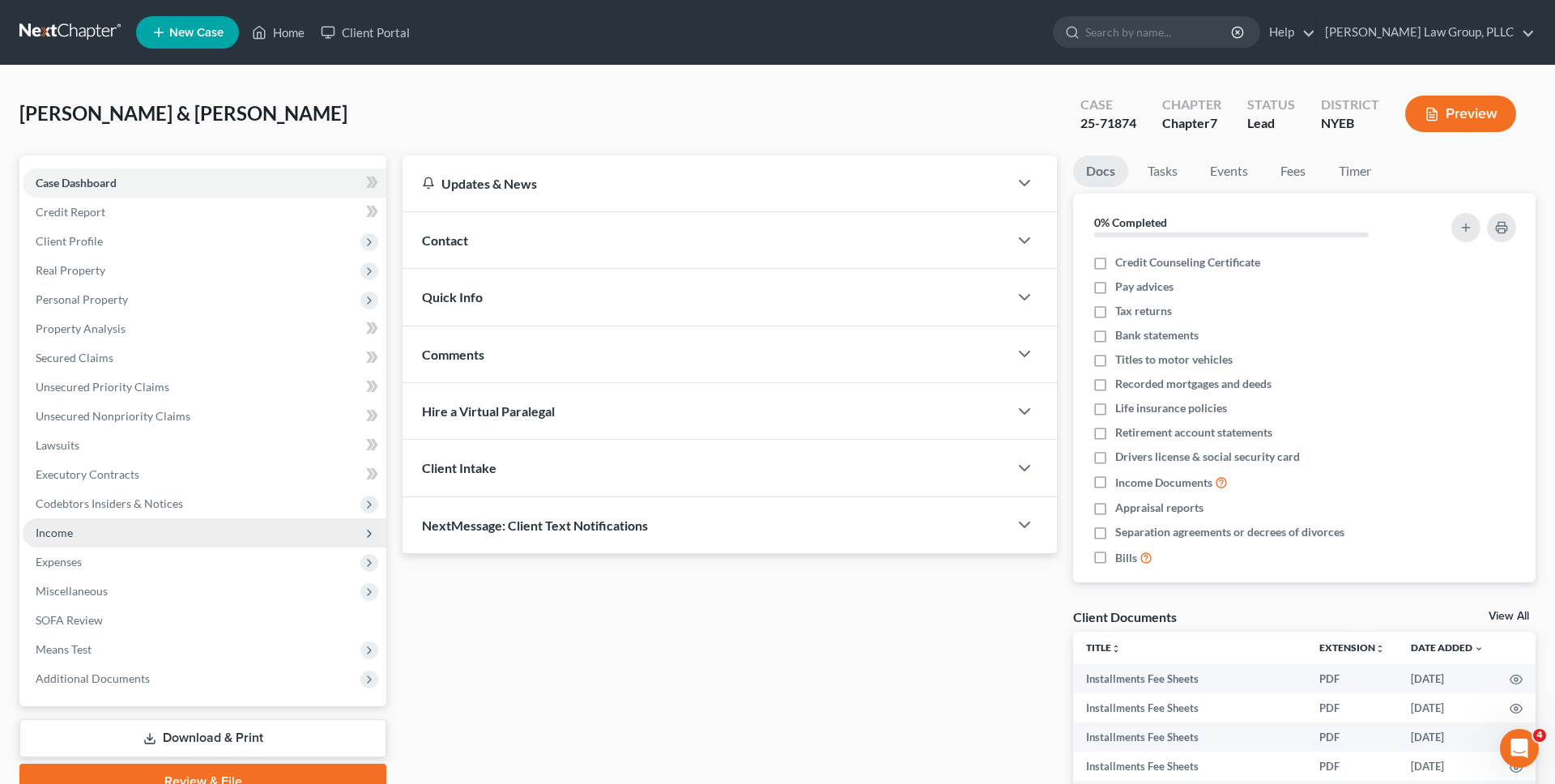
click at [134, 526] on span "Income" at bounding box center [204, 533] width 363 height 29
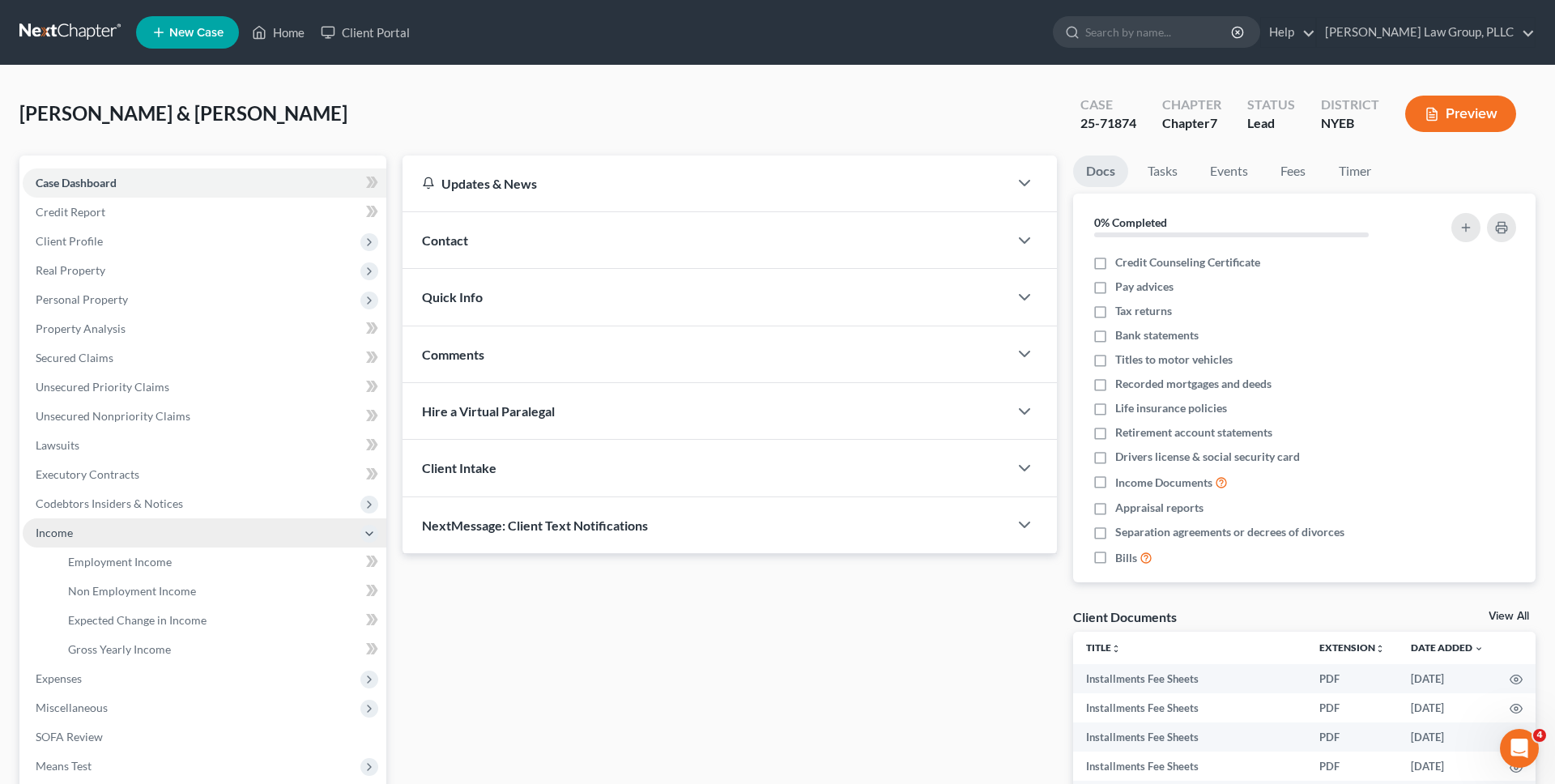
click at [162, 533] on span "Income" at bounding box center [204, 533] width 363 height 29
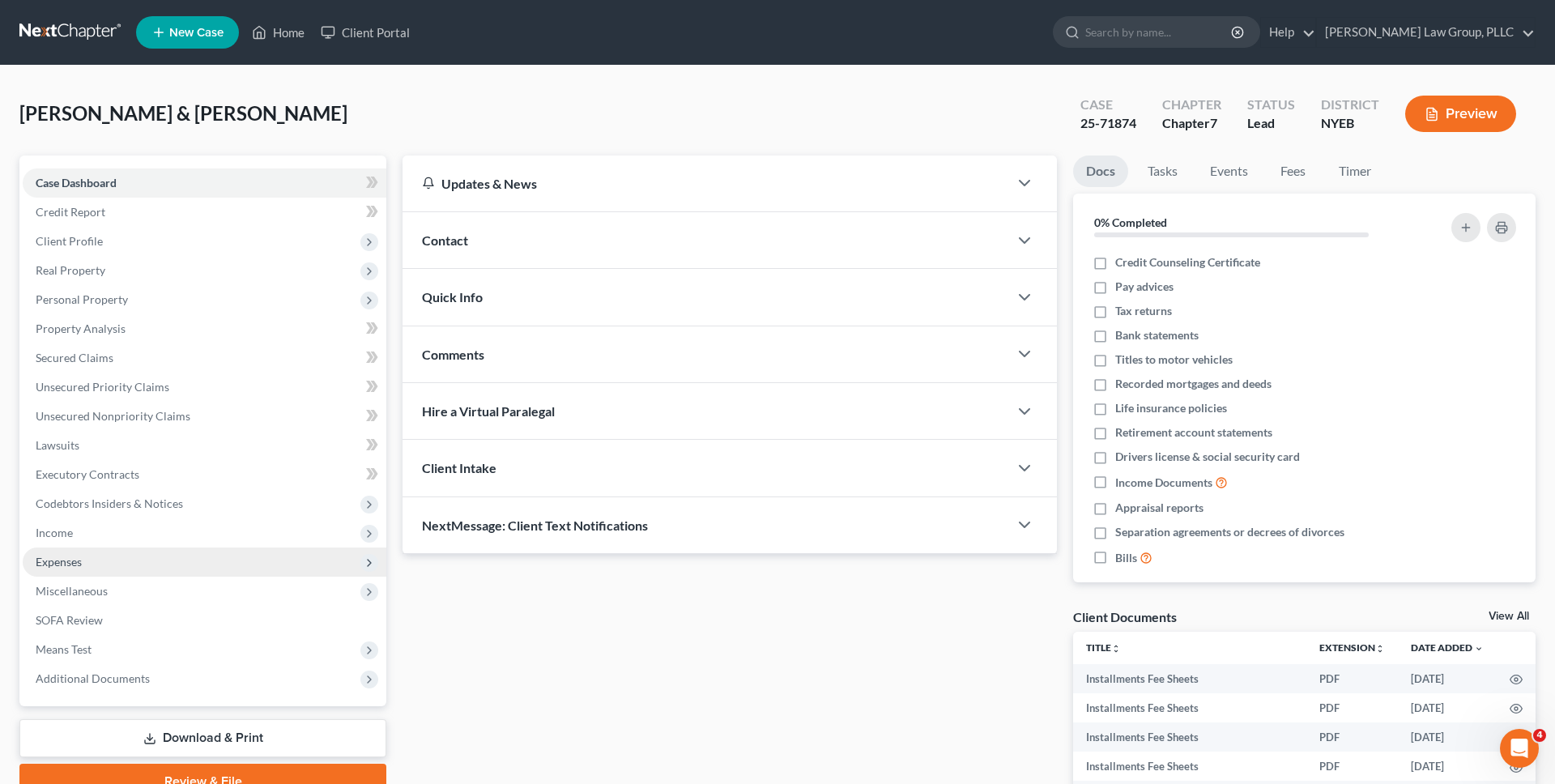
click at [159, 562] on span "Expenses" at bounding box center [204, 562] width 363 height 29
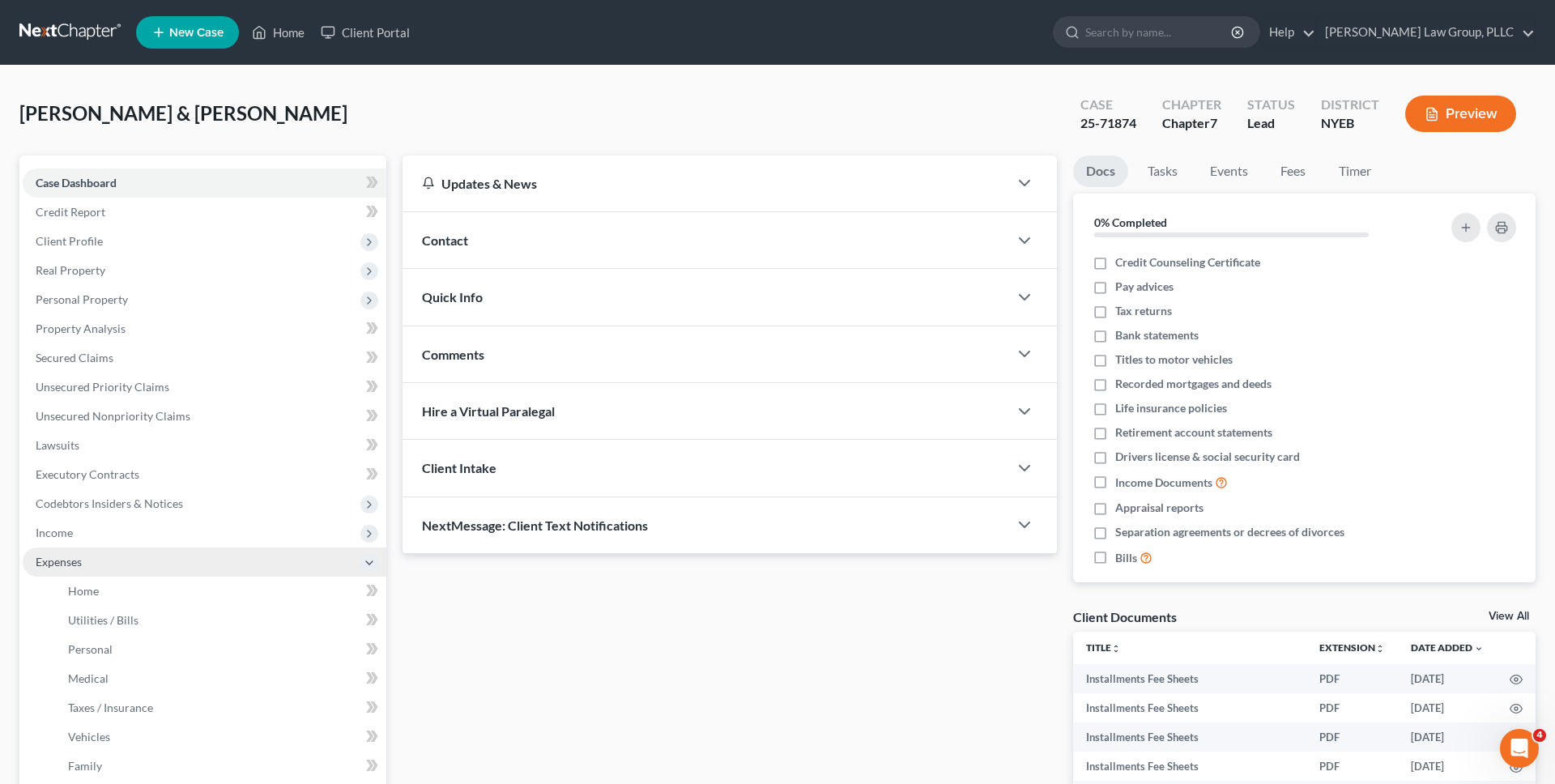
click at [159, 564] on span "Expenses" at bounding box center [204, 562] width 363 height 29
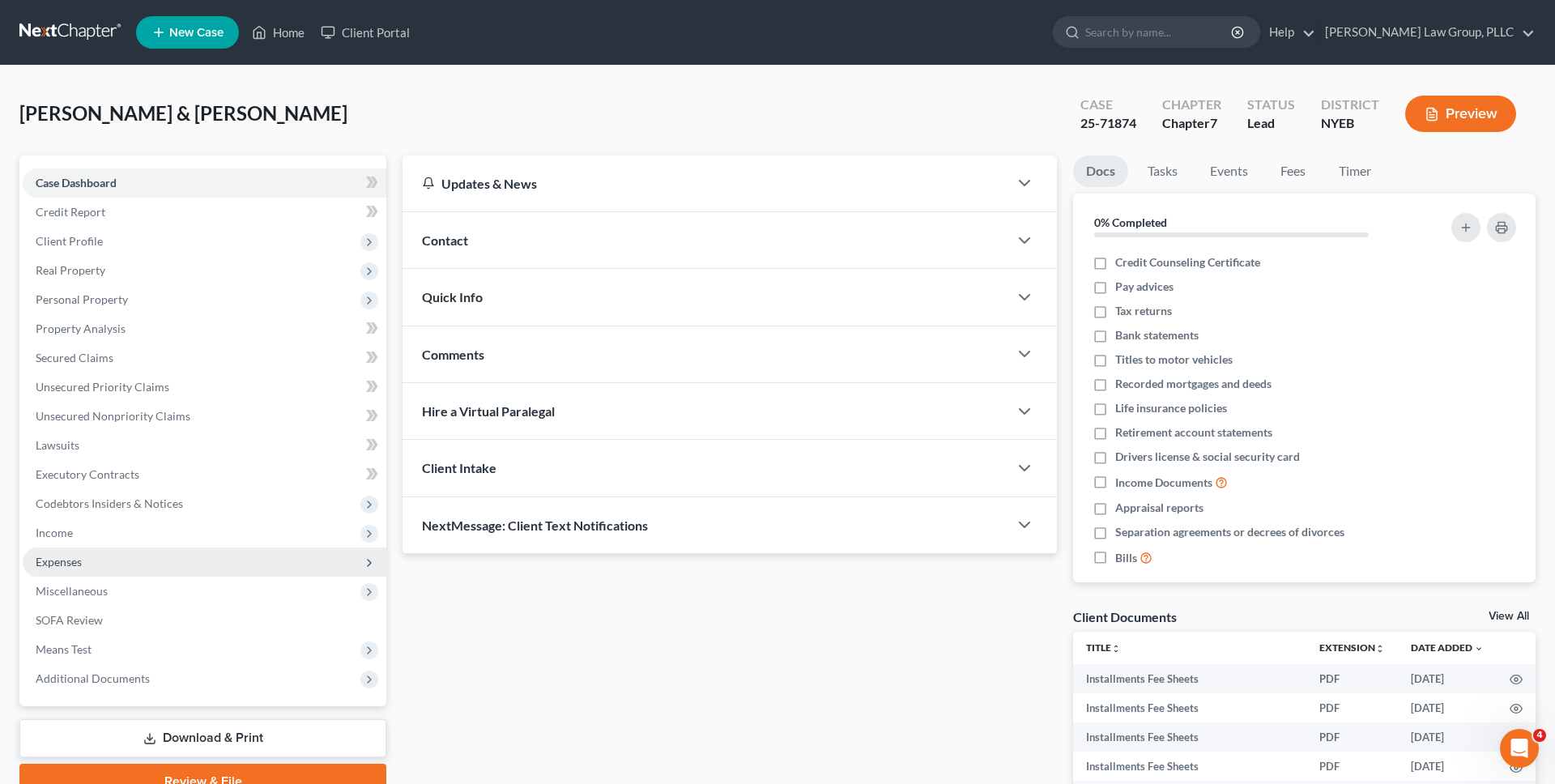
scroll to position [19, 0]
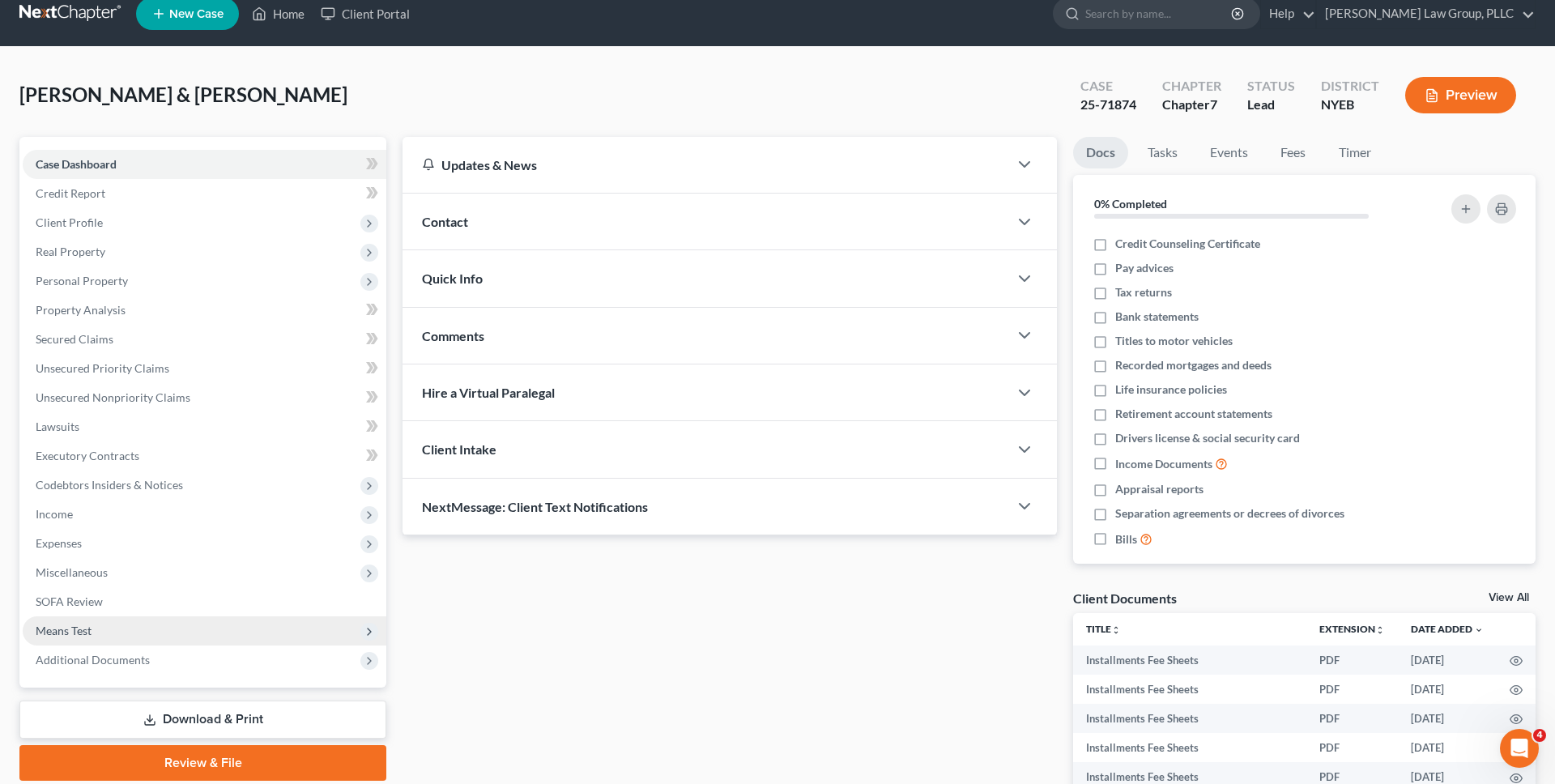
click at [174, 633] on span "Means Test" at bounding box center [204, 631] width 363 height 29
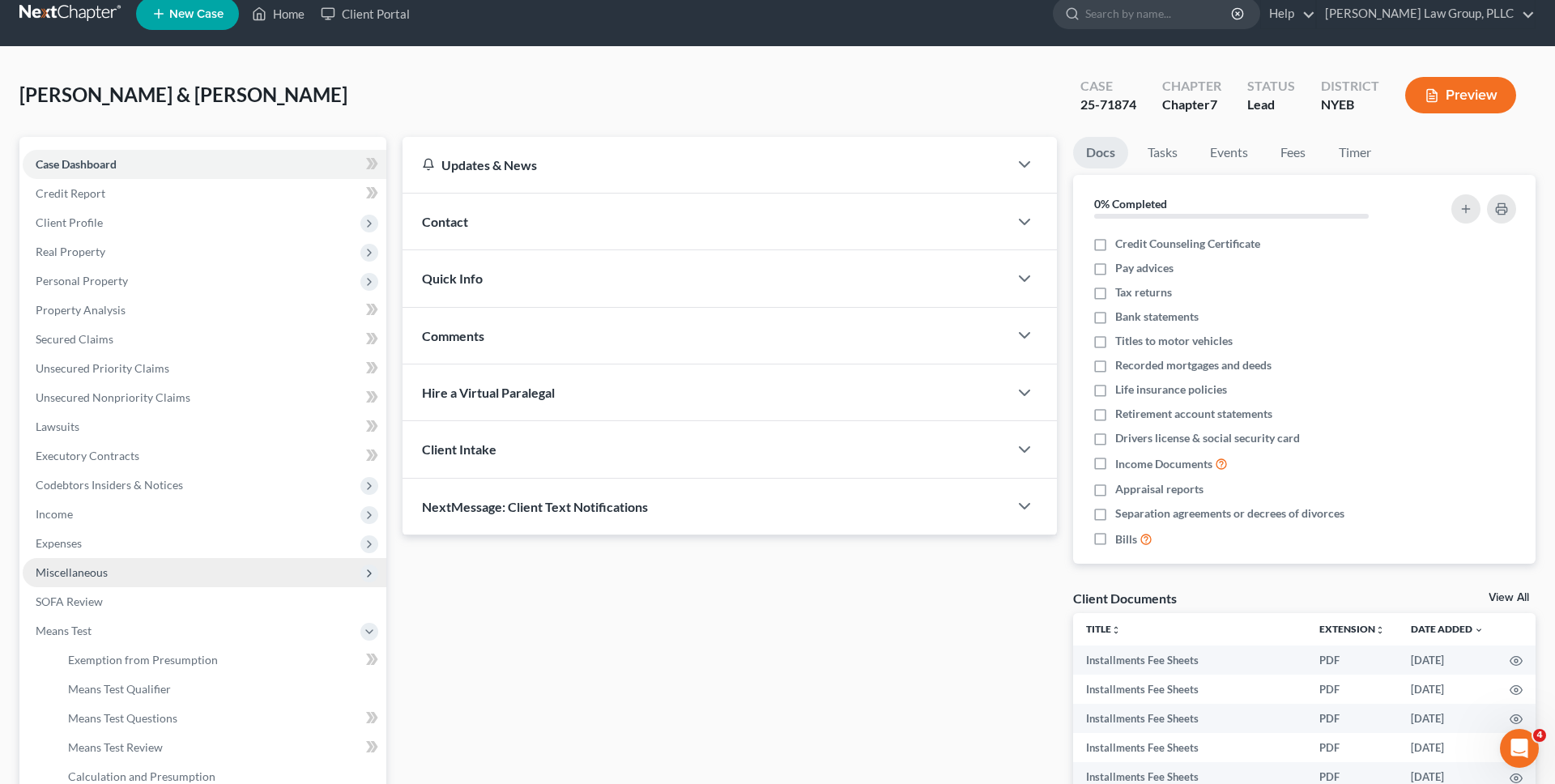
click at [162, 571] on span "Miscellaneous" at bounding box center [204, 572] width 363 height 29
click at [163, 577] on span "Miscellaneous" at bounding box center [204, 572] width 363 height 29
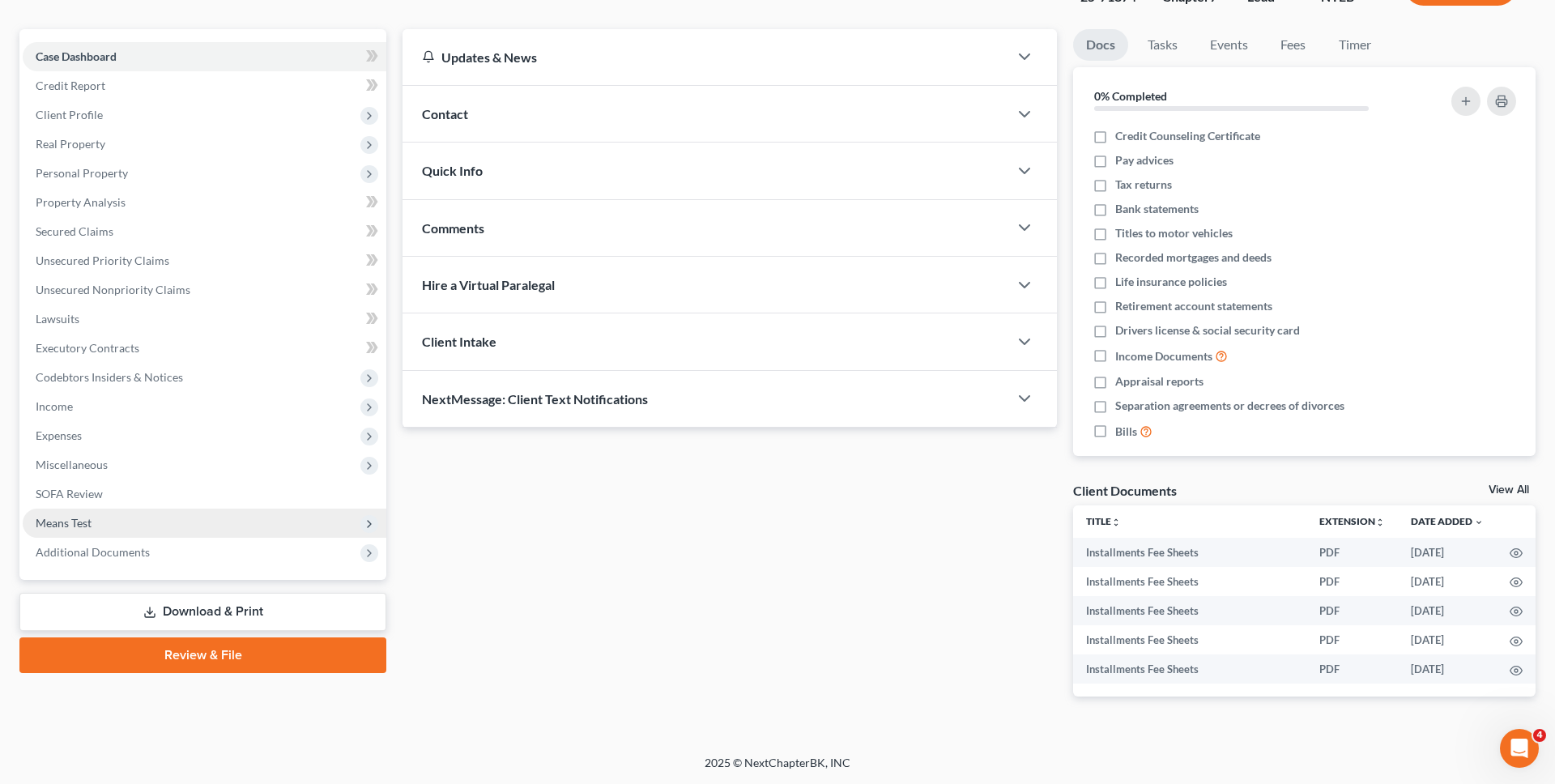
scroll to position [0, 0]
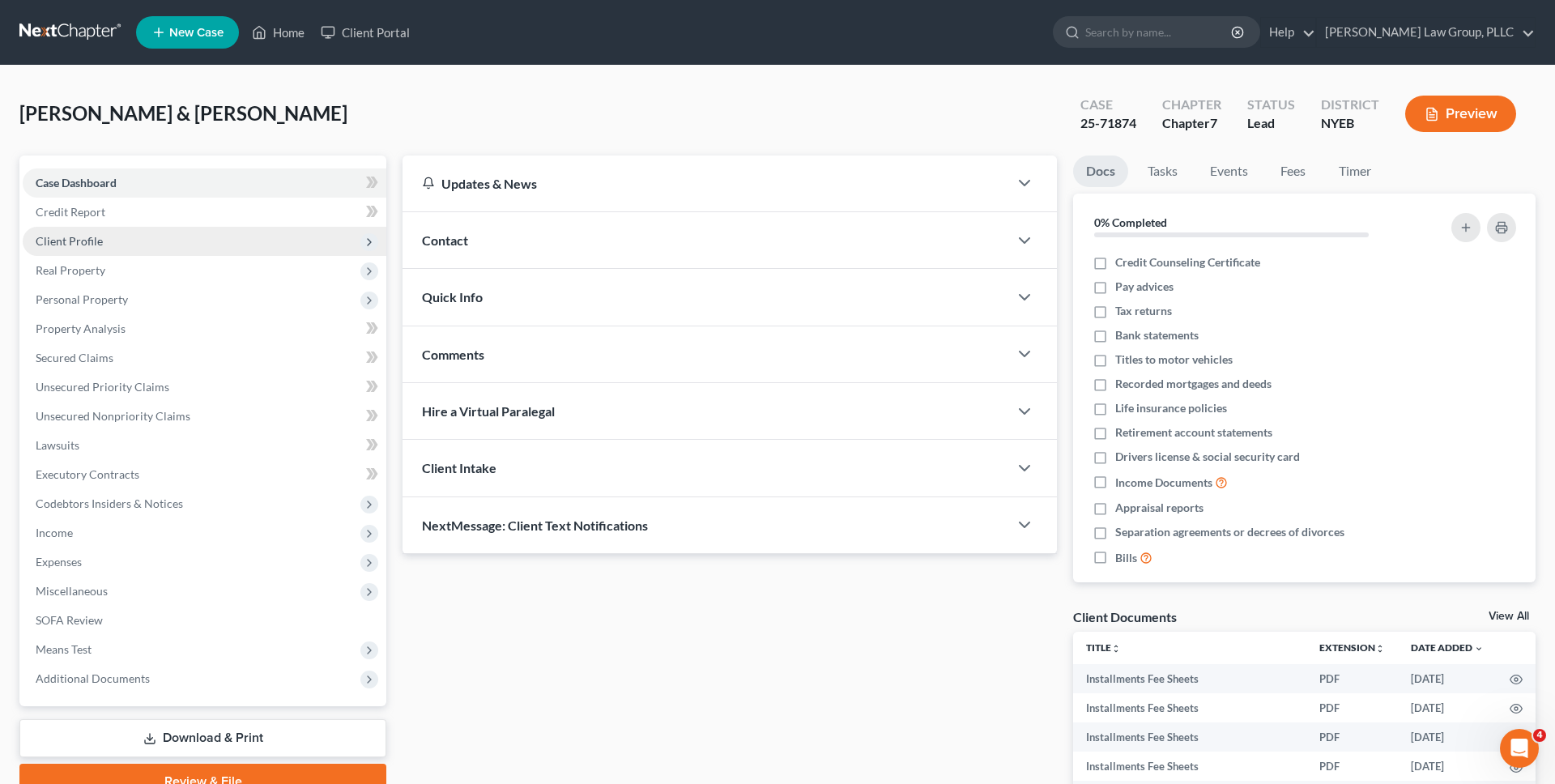
click at [89, 243] on span "Client Profile" at bounding box center [68, 241] width 67 height 14
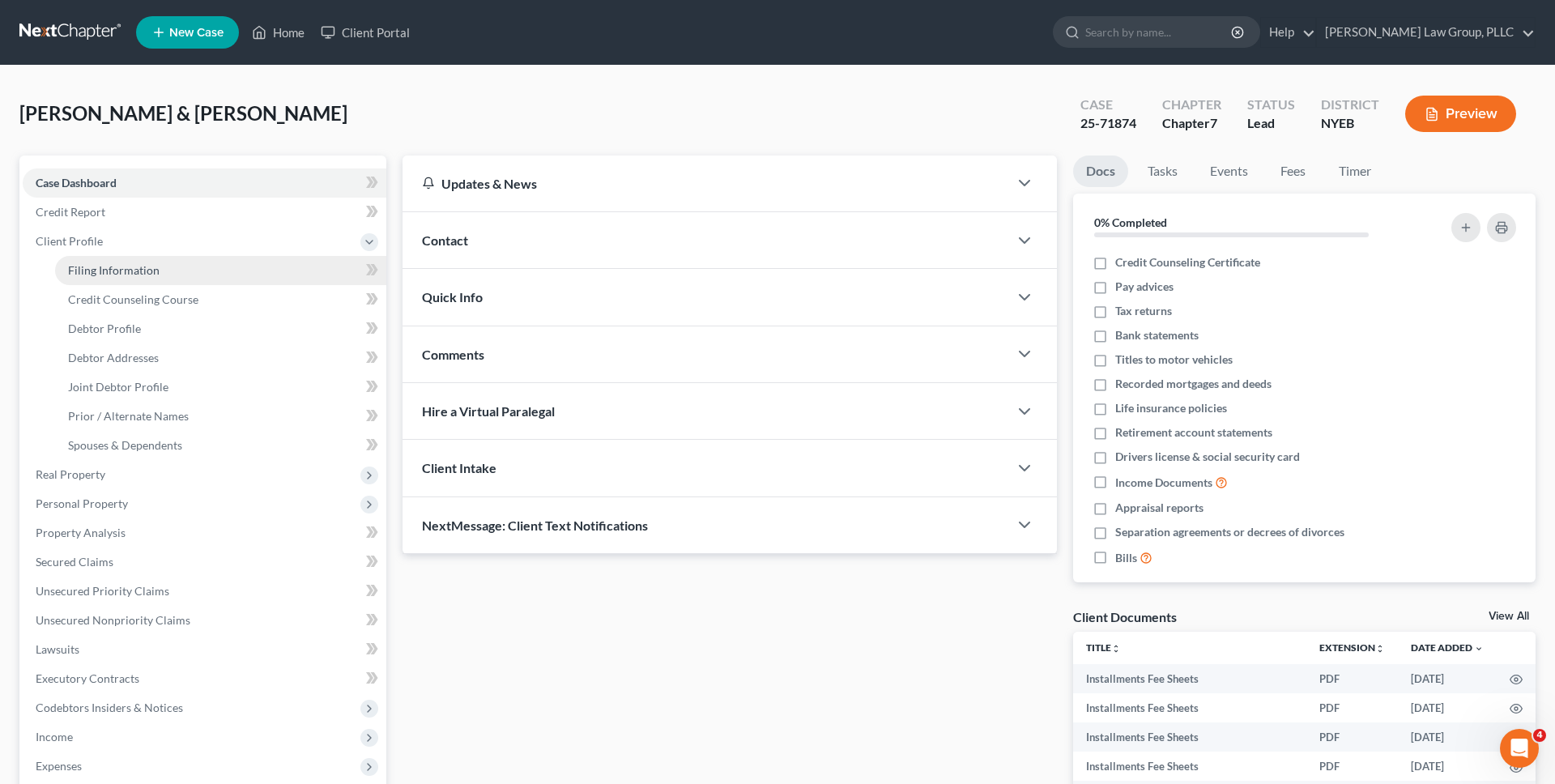
drag, startPoint x: 97, startPoint y: 272, endPoint x: 225, endPoint y: 263, distance: 128.3
click at [98, 272] on span "Filing Information" at bounding box center [114, 269] width 92 height 14
select select "0"
select select "3"
select select "1"
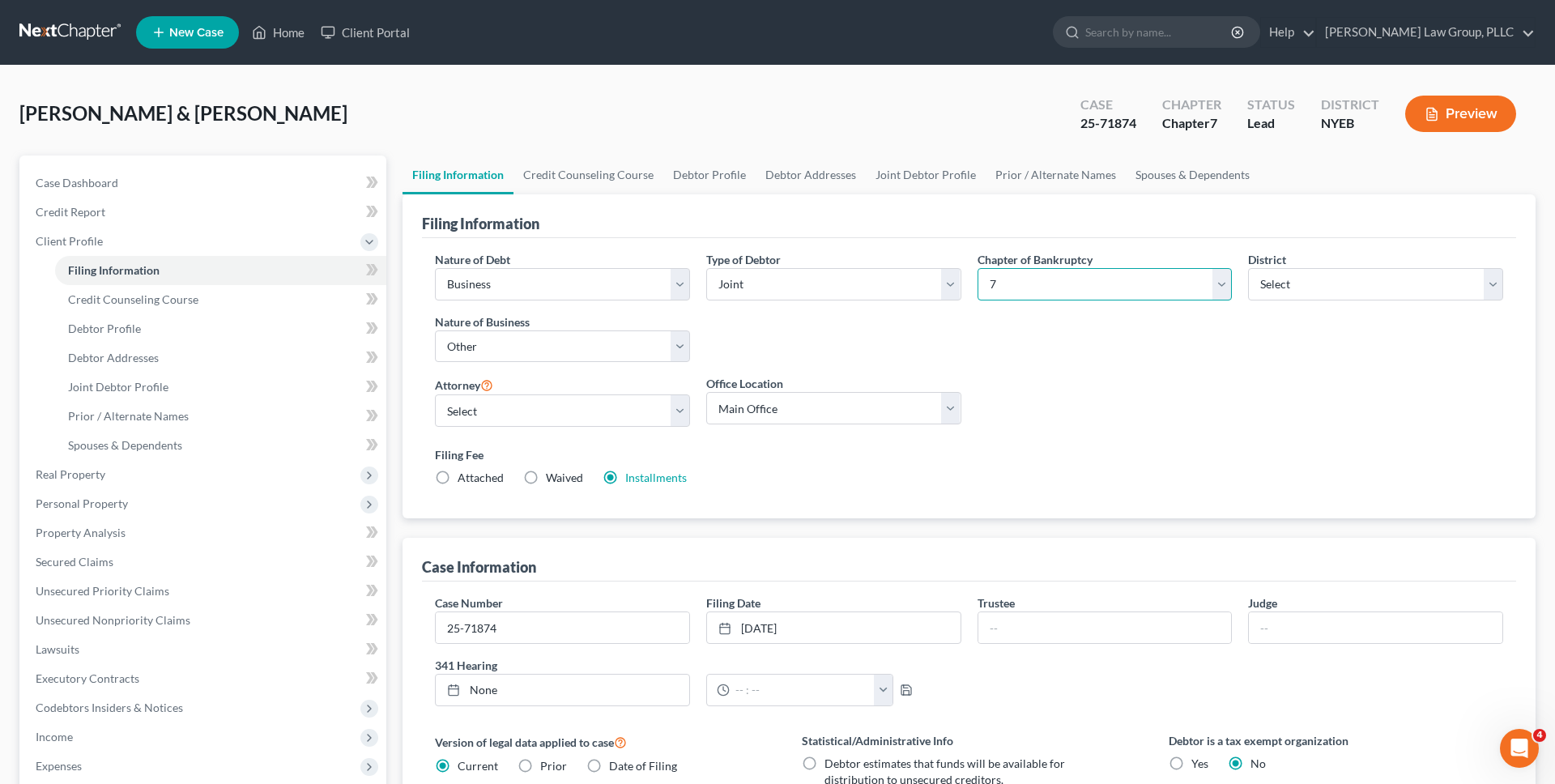
click at [999, 285] on select "Select 7 11 12 13" at bounding box center [1105, 283] width 255 height 32
select select "3"
click at [978, 268] on select "Select 7 11 12 13" at bounding box center [1105, 283] width 255 height 32
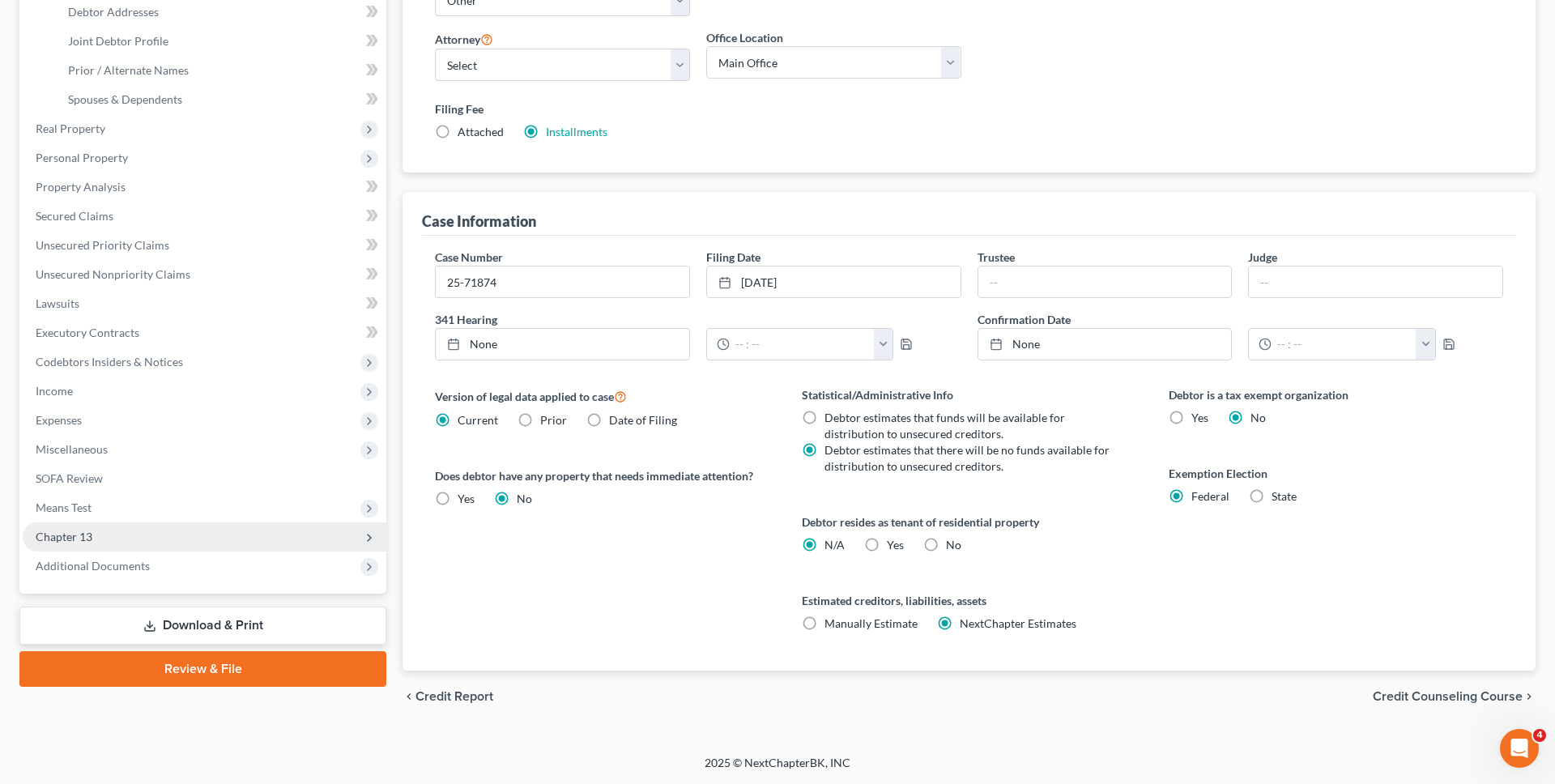
click at [230, 542] on span "Chapter 13" at bounding box center [204, 537] width 363 height 29
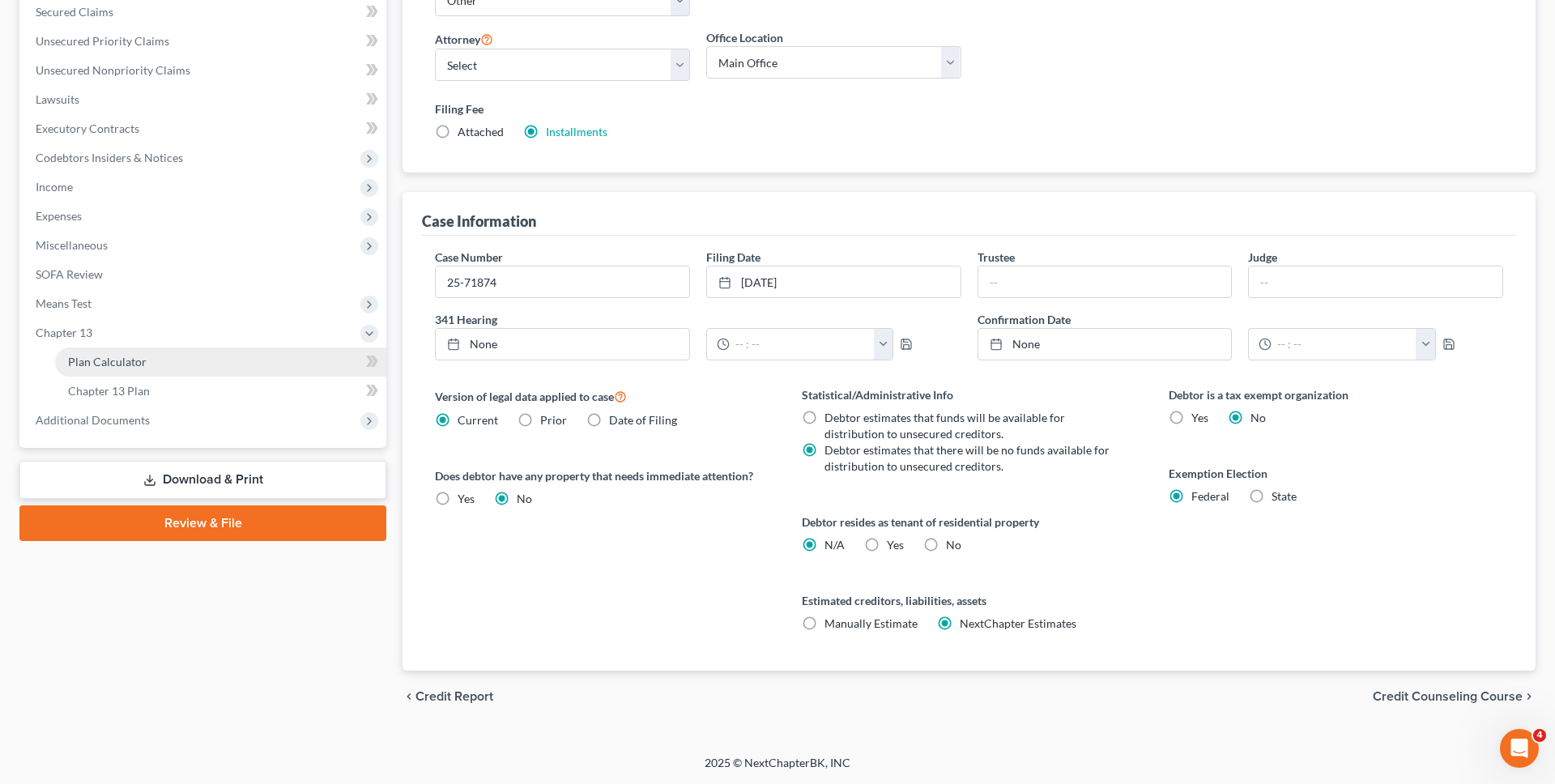
click at [259, 363] on link "Plan Calculator" at bounding box center [220, 362] width 331 height 29
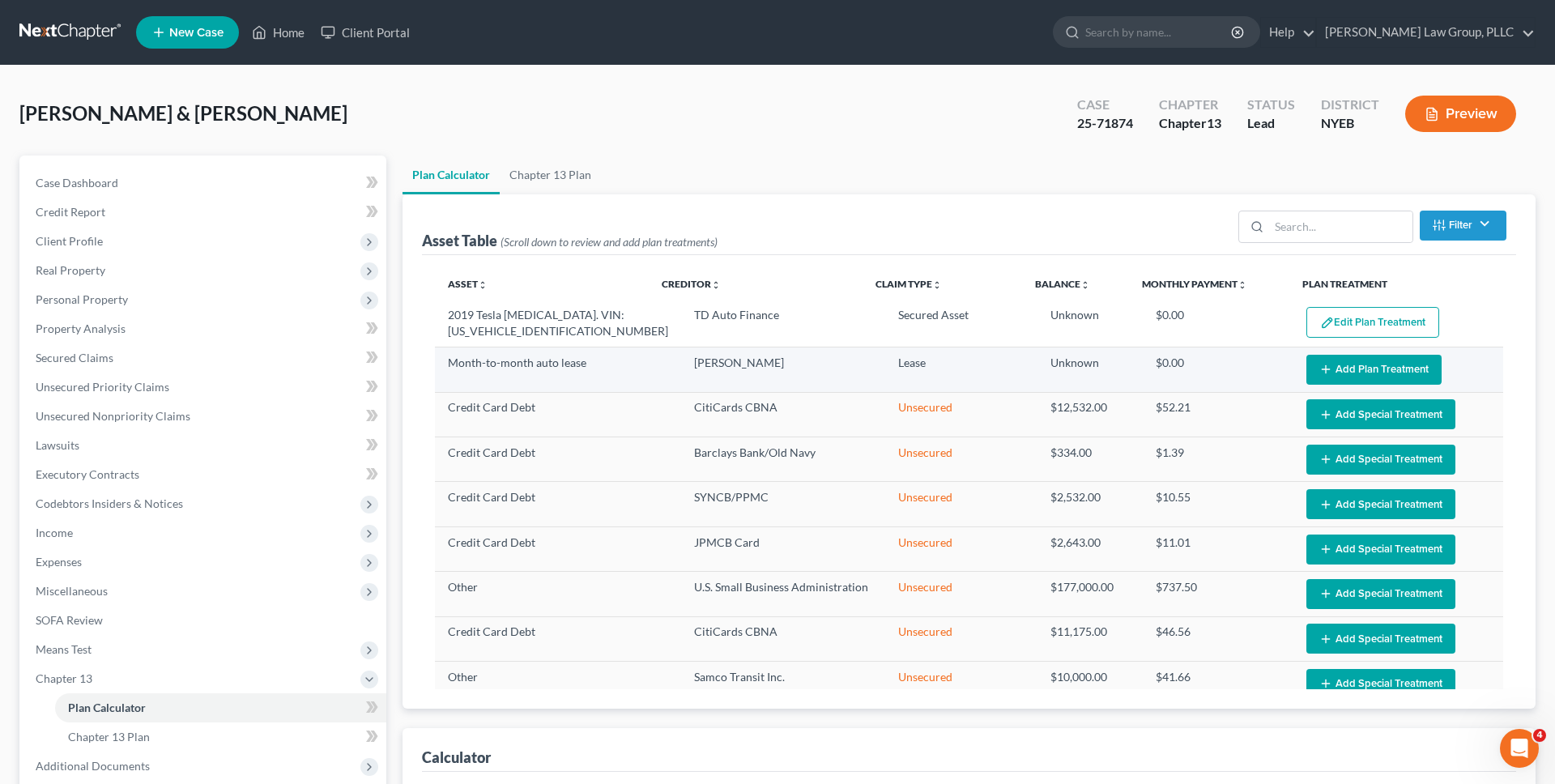
select select "59"
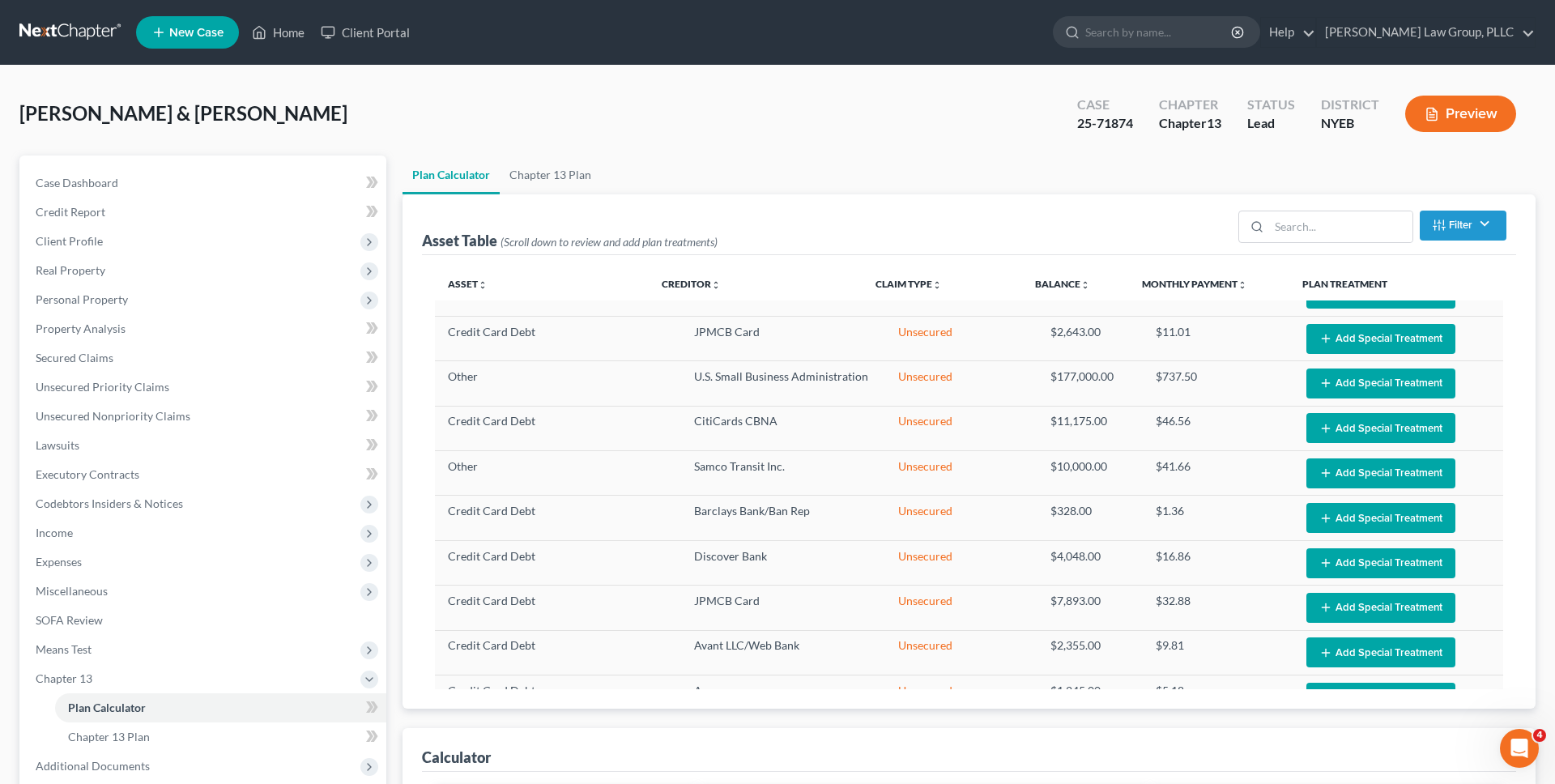
scroll to position [203, 0]
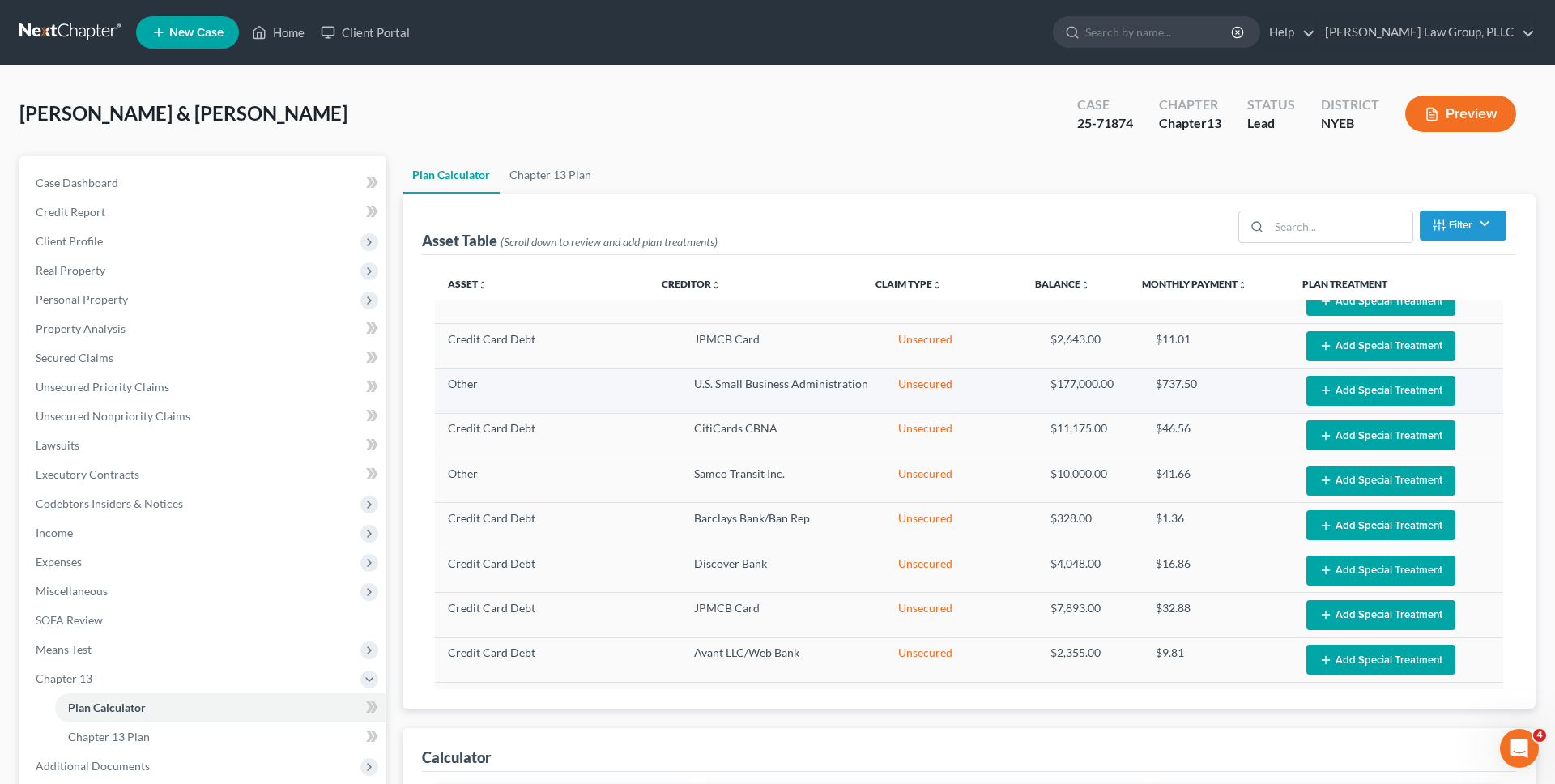
click at [1365, 387] on button "Add Special Treatment" at bounding box center [1380, 391] width 149 height 30
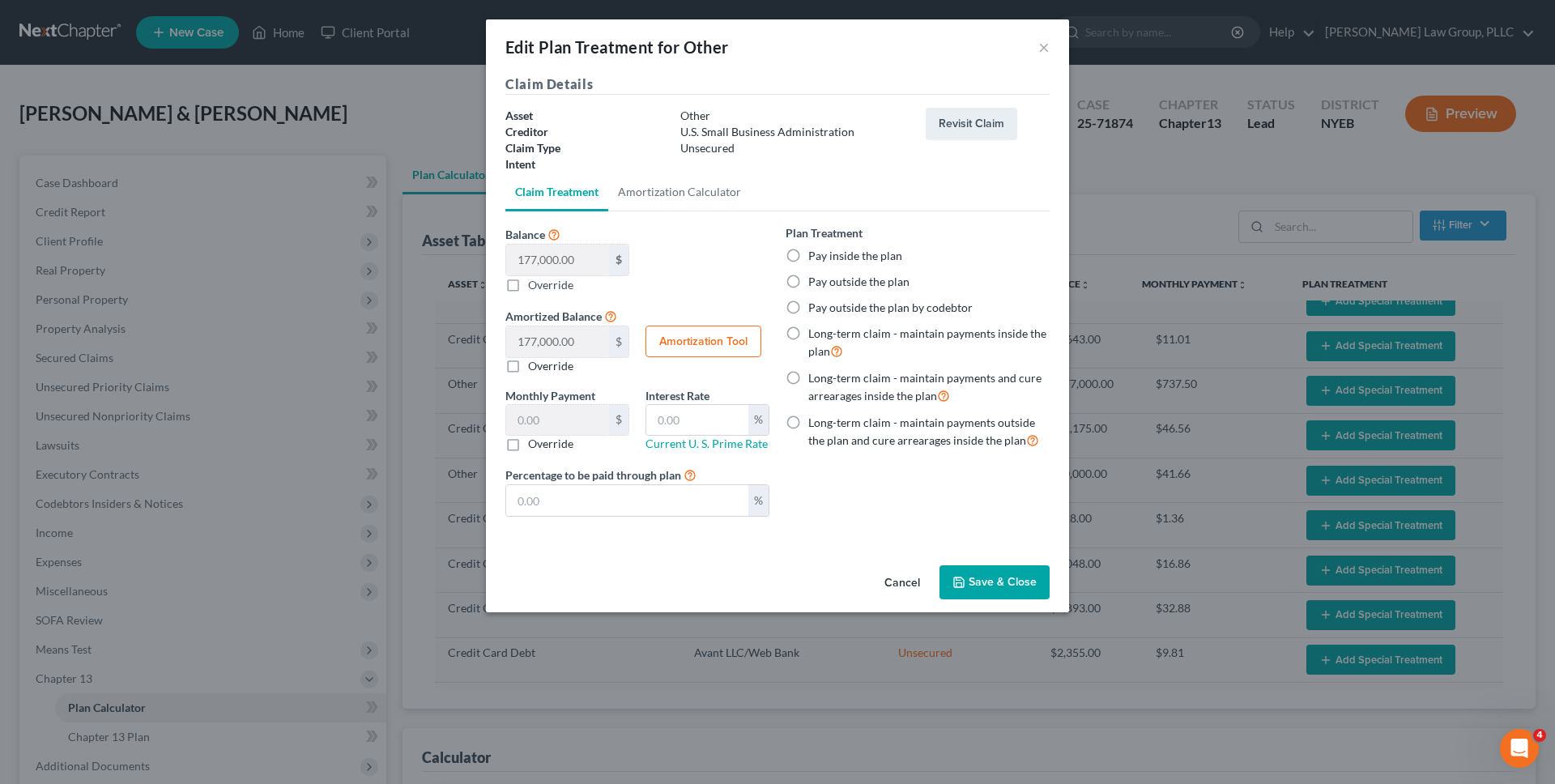
click at [878, 284] on label "Pay outside the plan" at bounding box center [860, 281] width 102 height 17
click at [825, 284] on input "Pay outside the plan" at bounding box center [820, 278] width 11 height 11
radio input "true"
click at [1009, 584] on button "Save & Close" at bounding box center [994, 582] width 110 height 34
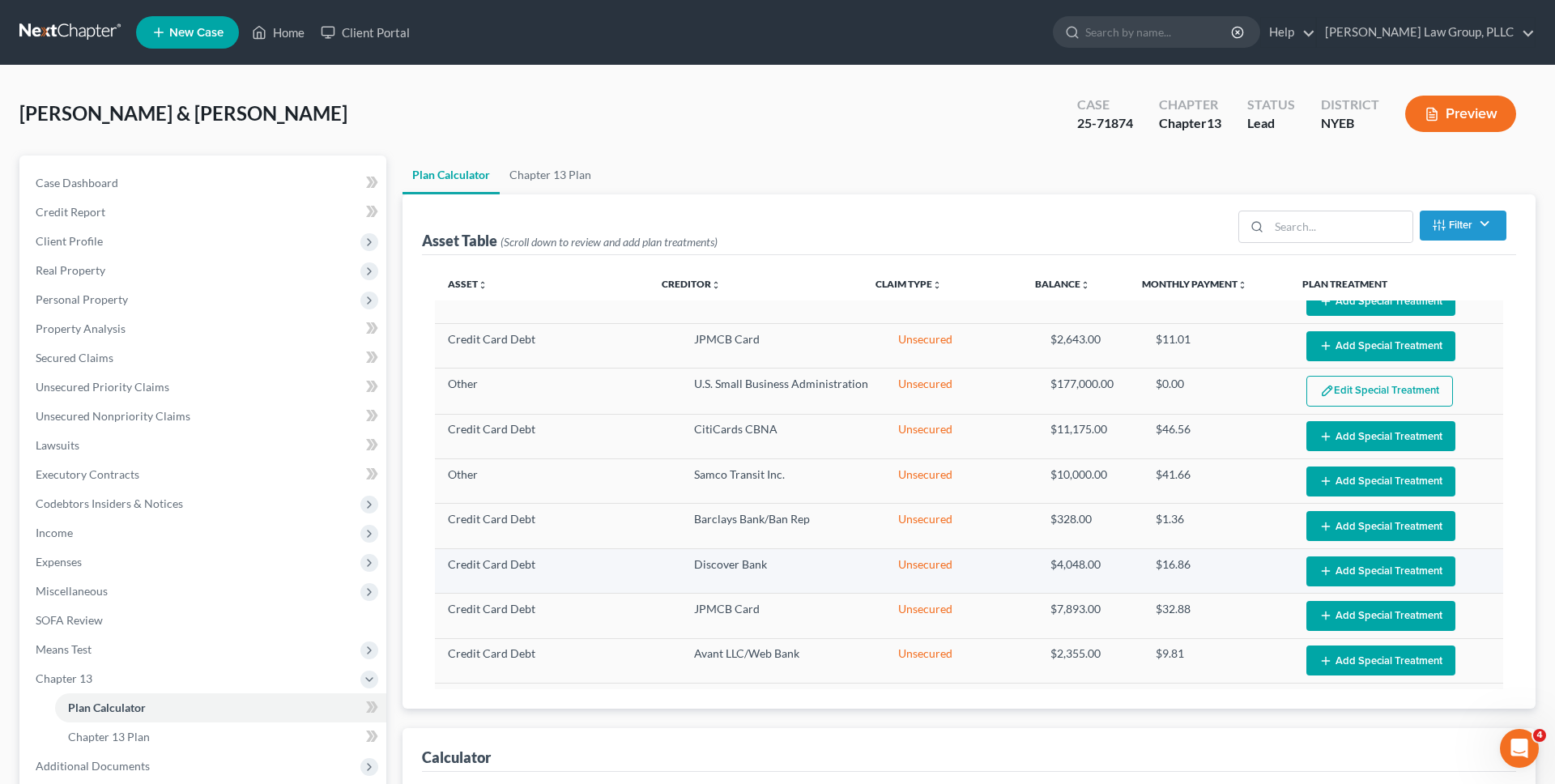
select select "59"
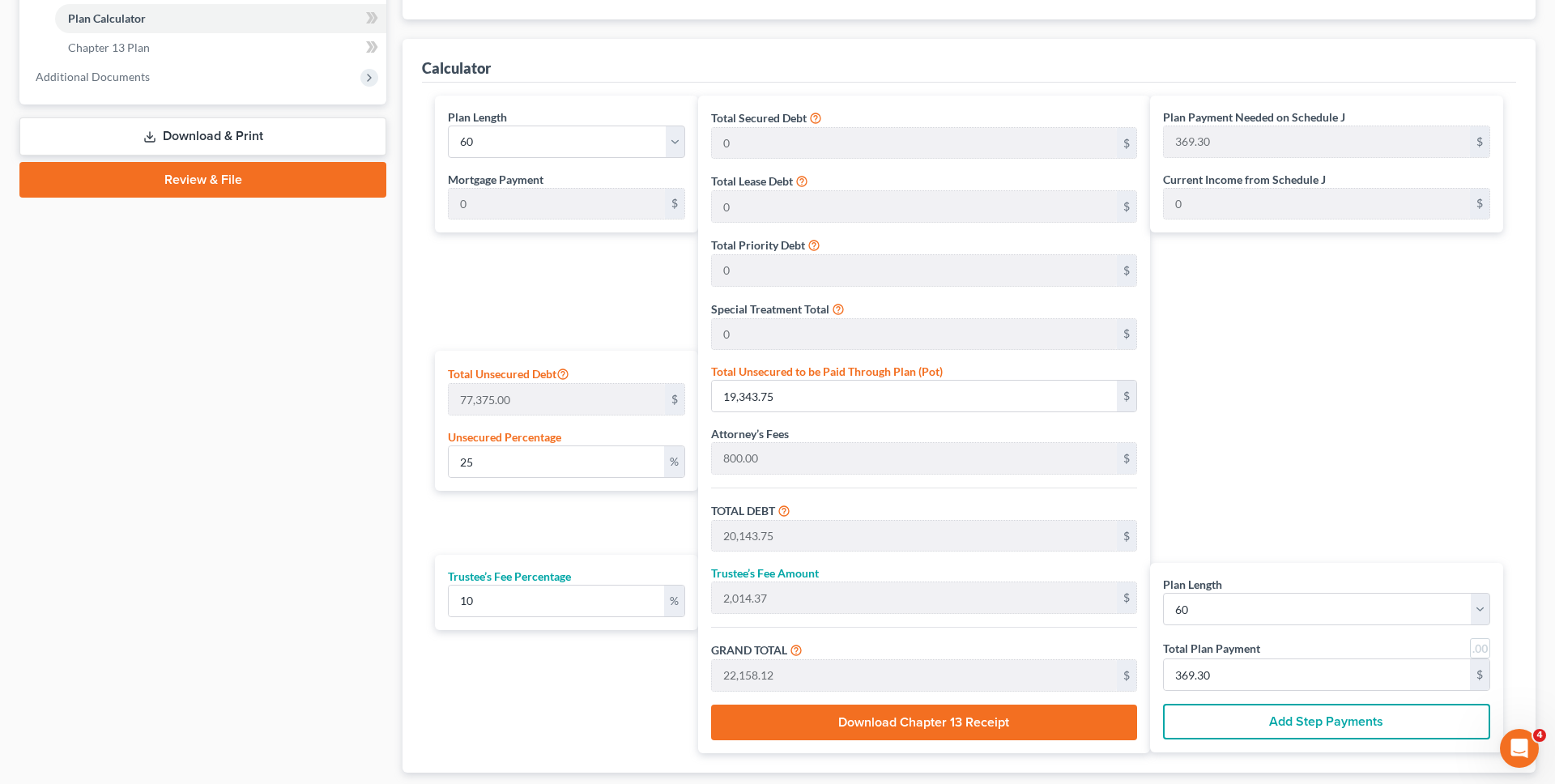
scroll to position [784, 0]
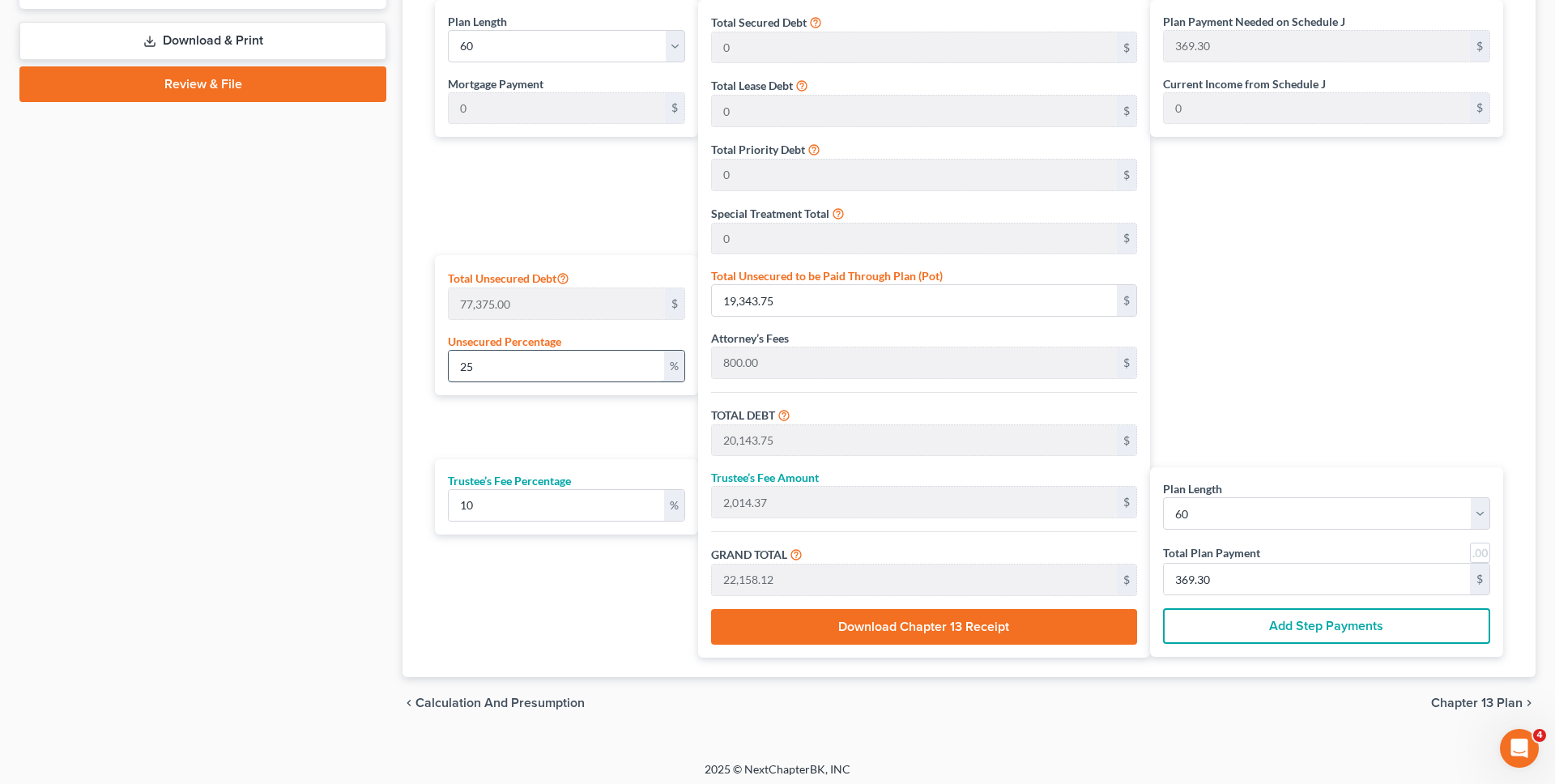
click at [516, 360] on input "25" at bounding box center [556, 366] width 216 height 31
type input "1"
type input "773.75"
type input "1,573.75"
type input "157.37"
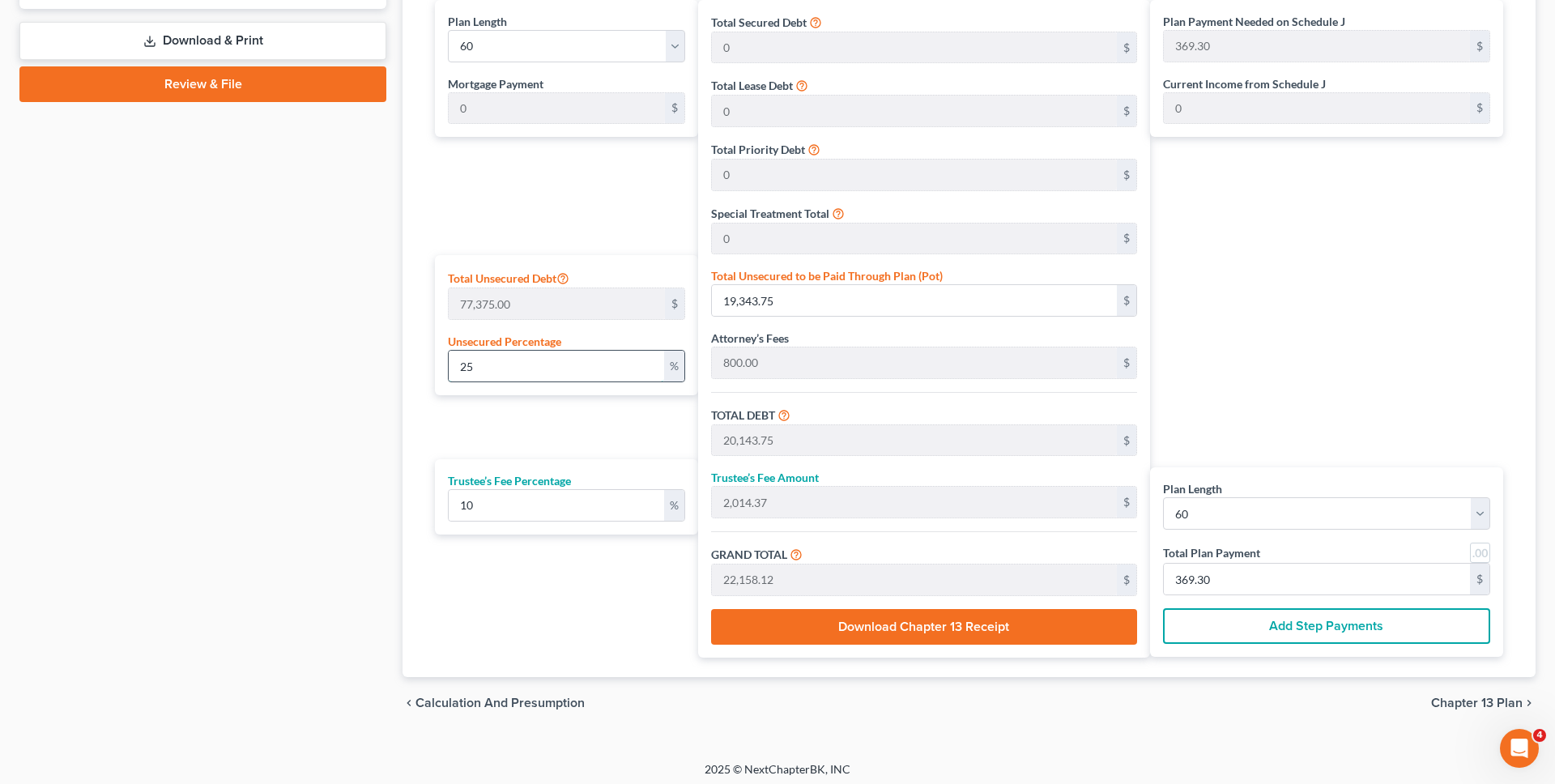
type input "1,731.12"
type input "28.85"
type input "10"
type input "7,737.50"
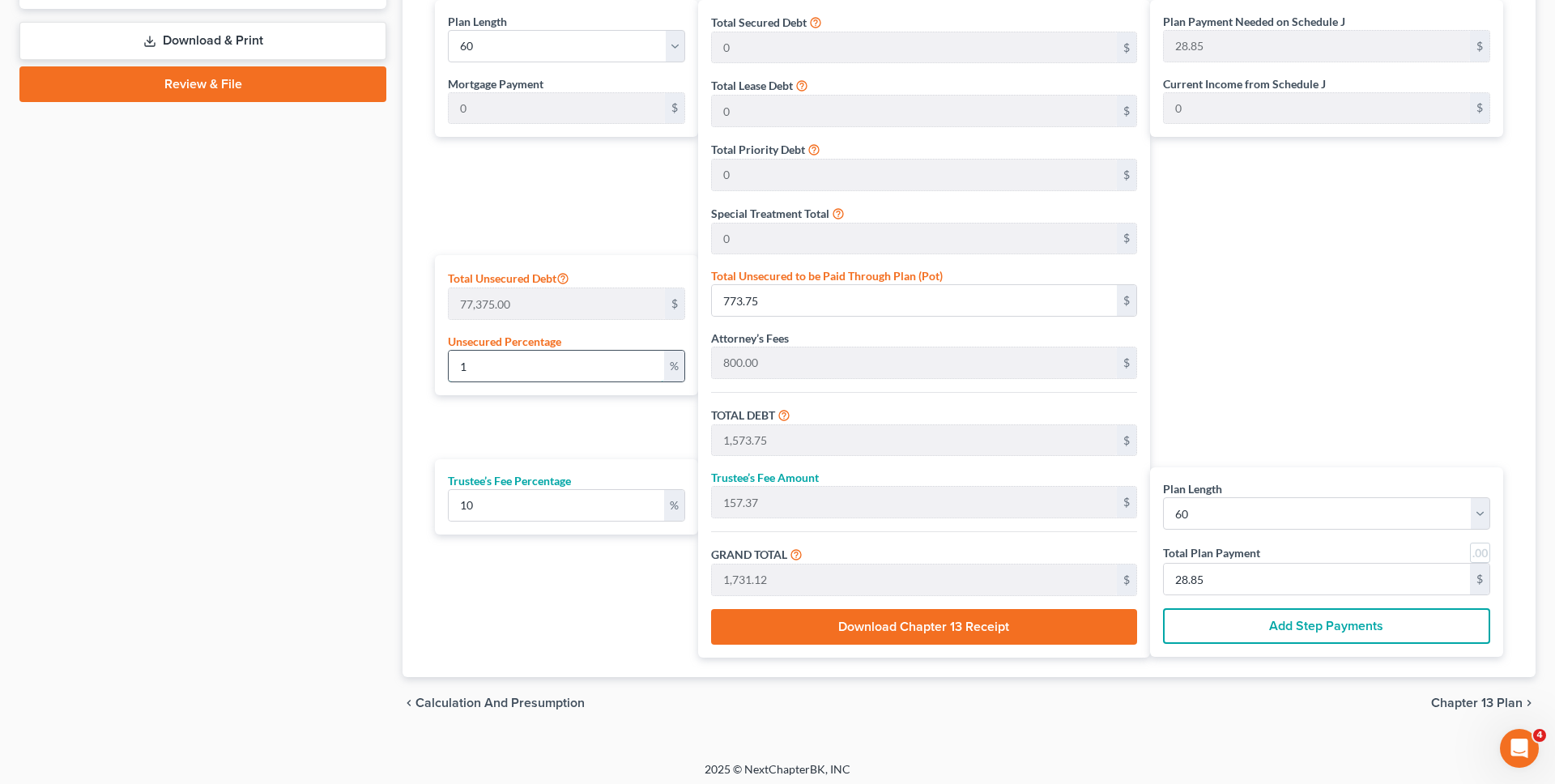
type input "8,537.50"
type input "853.75"
type input "9,391.25"
type input "156.52"
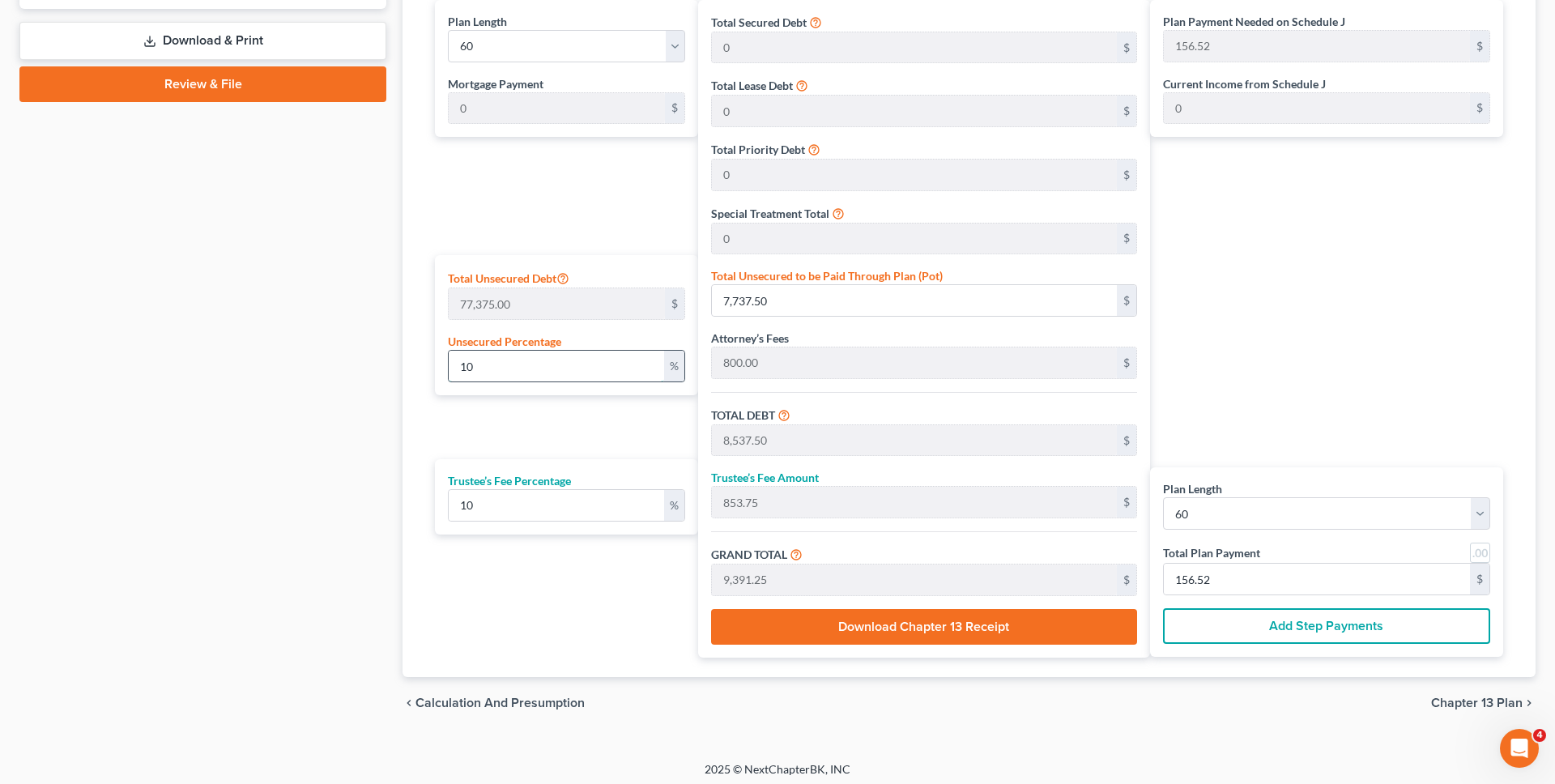
type input "100"
type input "77,375.00"
type input "78,175.00"
type input "7,817.50"
type input "85,992.50"
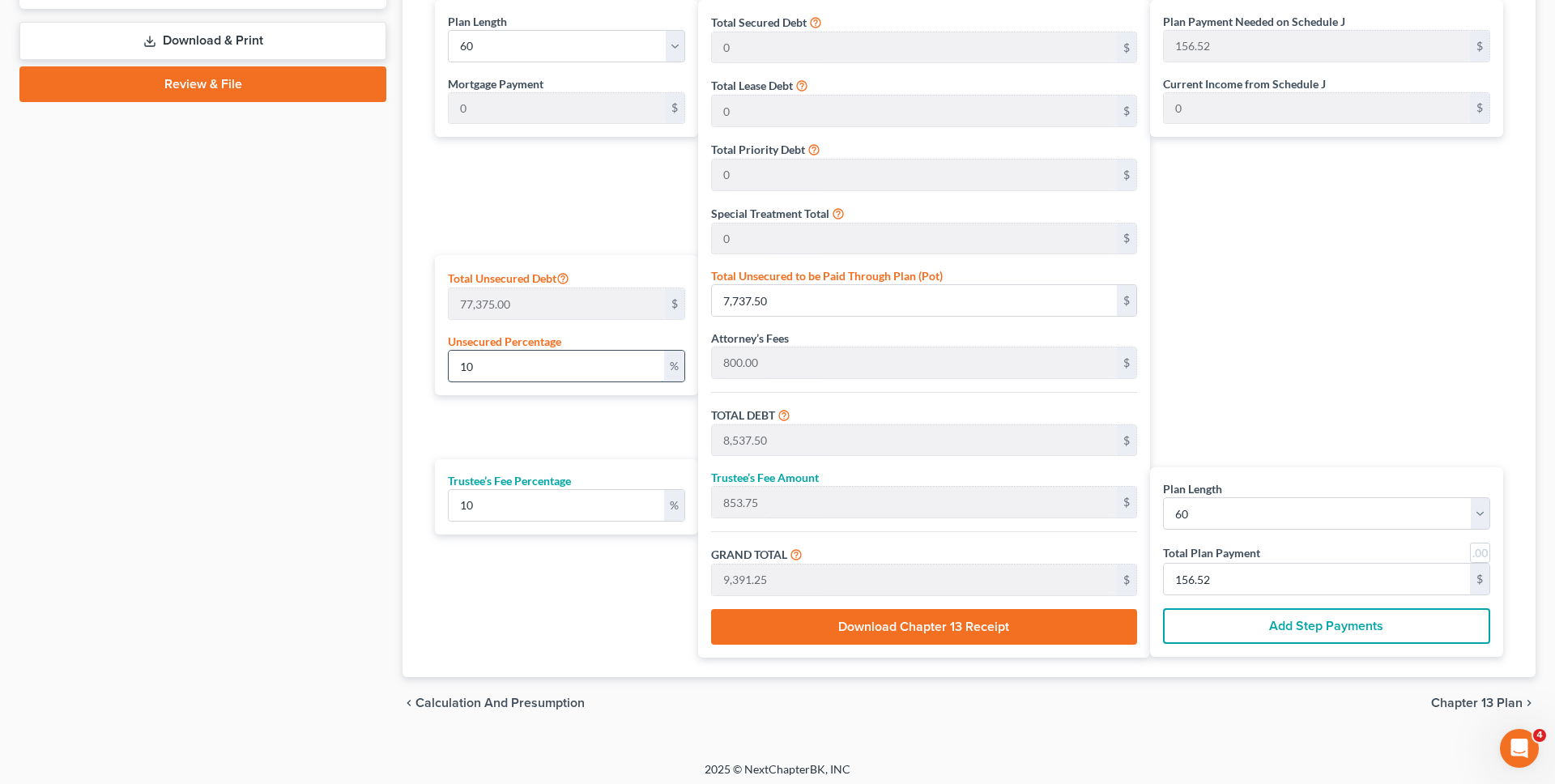
type input "1,433.20"
type input "100"
click at [518, 382] on div "100 %" at bounding box center [567, 365] width 237 height 32
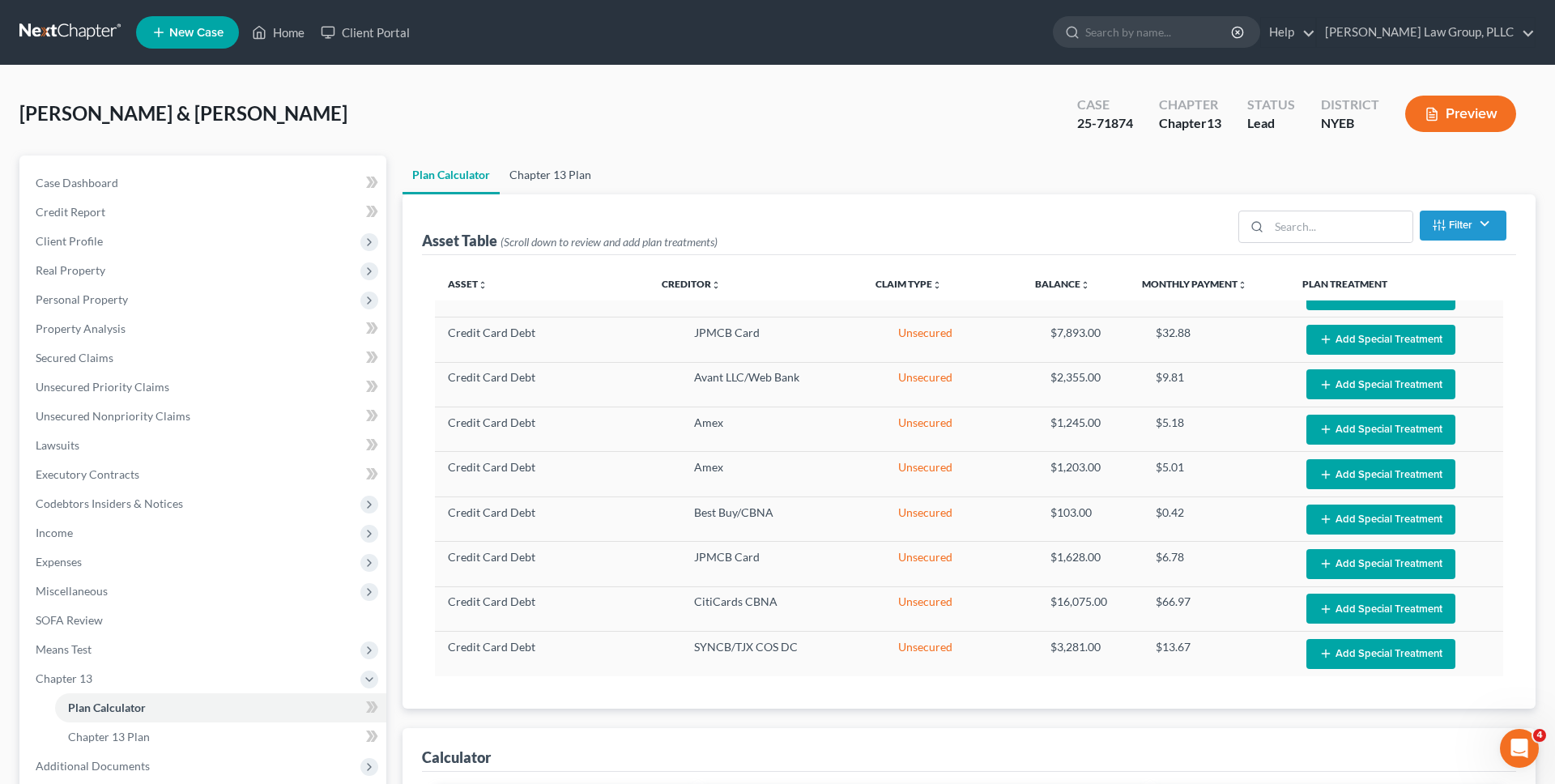
click at [573, 170] on link "Chapter 13 Plan" at bounding box center [551, 175] width 102 height 39
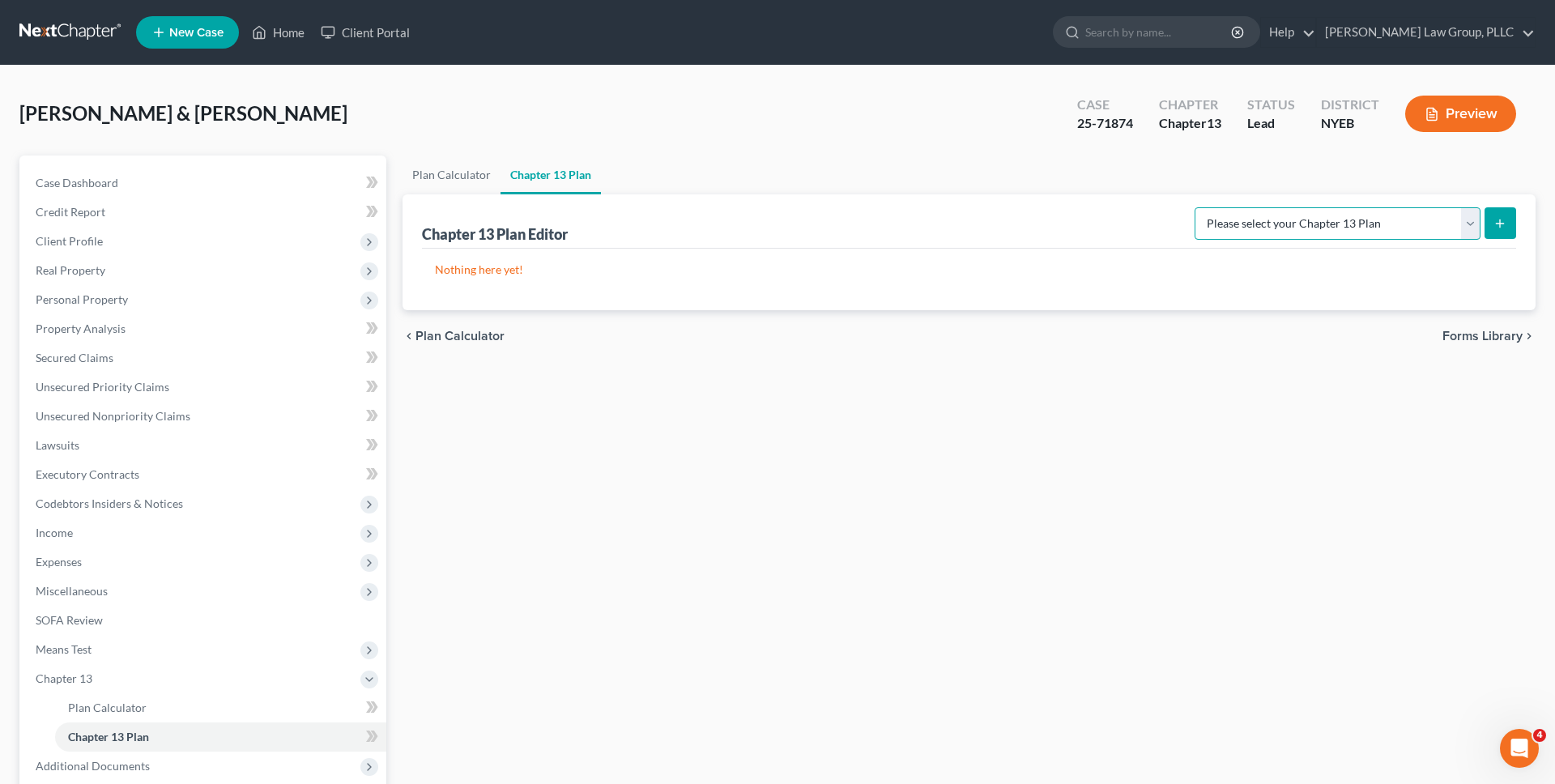
click at [1293, 234] on select "Please select your Chapter 13 Plan Eastern District of New York - Effective 12/…" at bounding box center [1337, 223] width 286 height 32
select select "1"
click at [1199, 207] on select "Please select your Chapter 13 Plan Eastern District of New York - Effective 12/…" at bounding box center [1337, 223] width 286 height 32
click at [1488, 227] on button "submit" at bounding box center [1500, 223] width 31 height 31
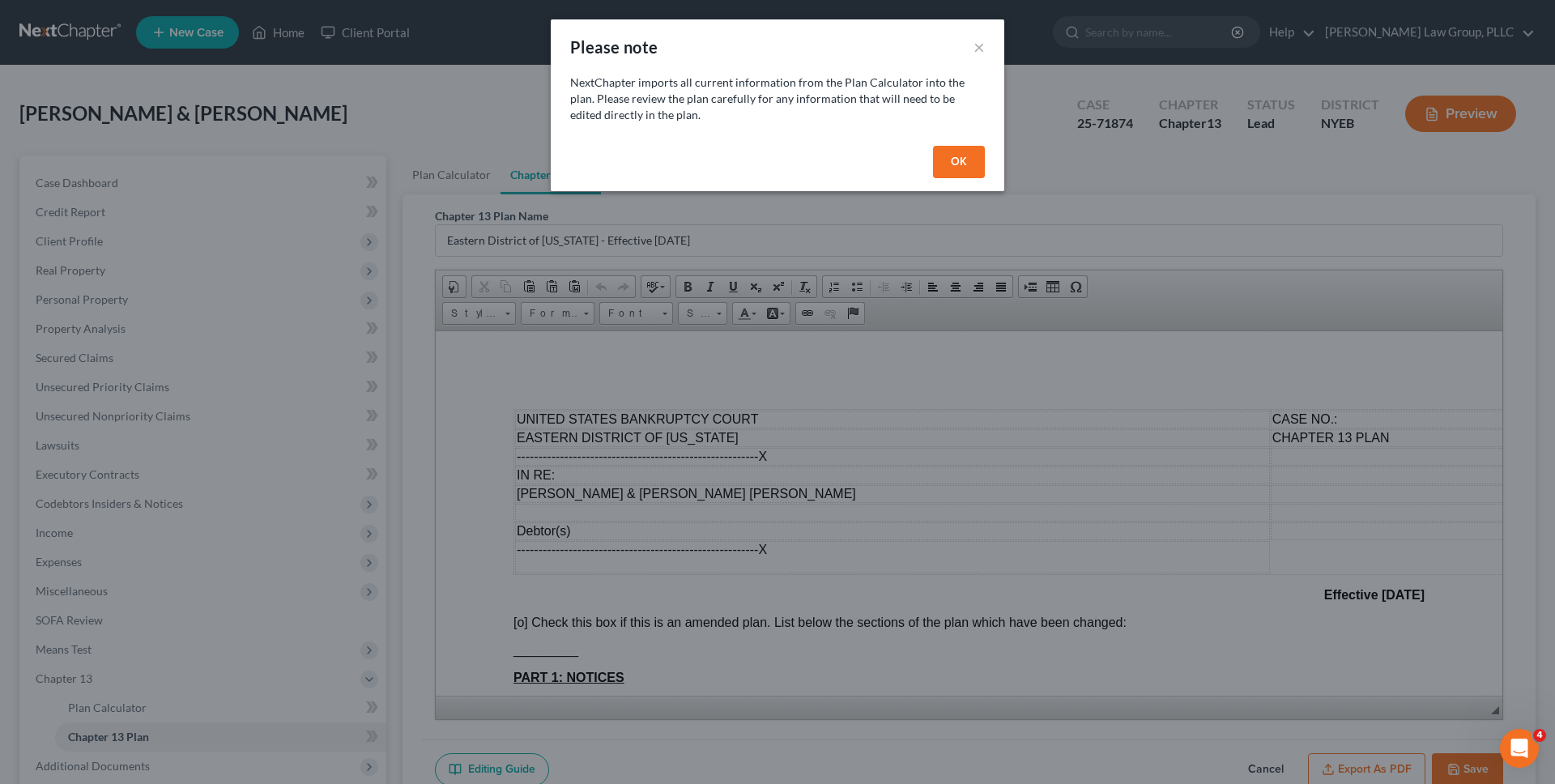
click at [965, 166] on button "OK" at bounding box center [958, 161] width 52 height 32
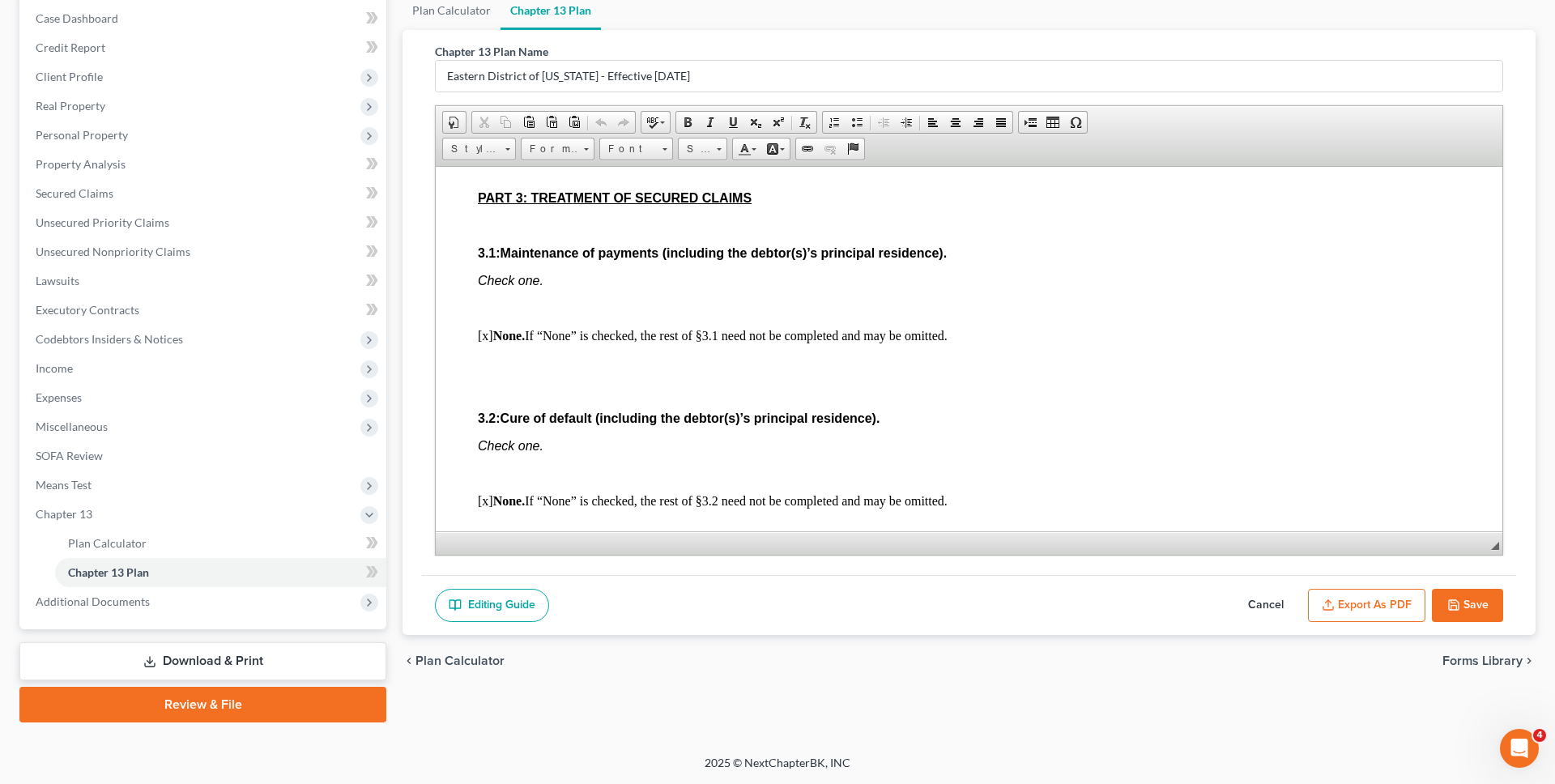
scroll to position [1440, 35]
click at [1282, 602] on button "Cancel" at bounding box center [1266, 605] width 71 height 34
select select "1"
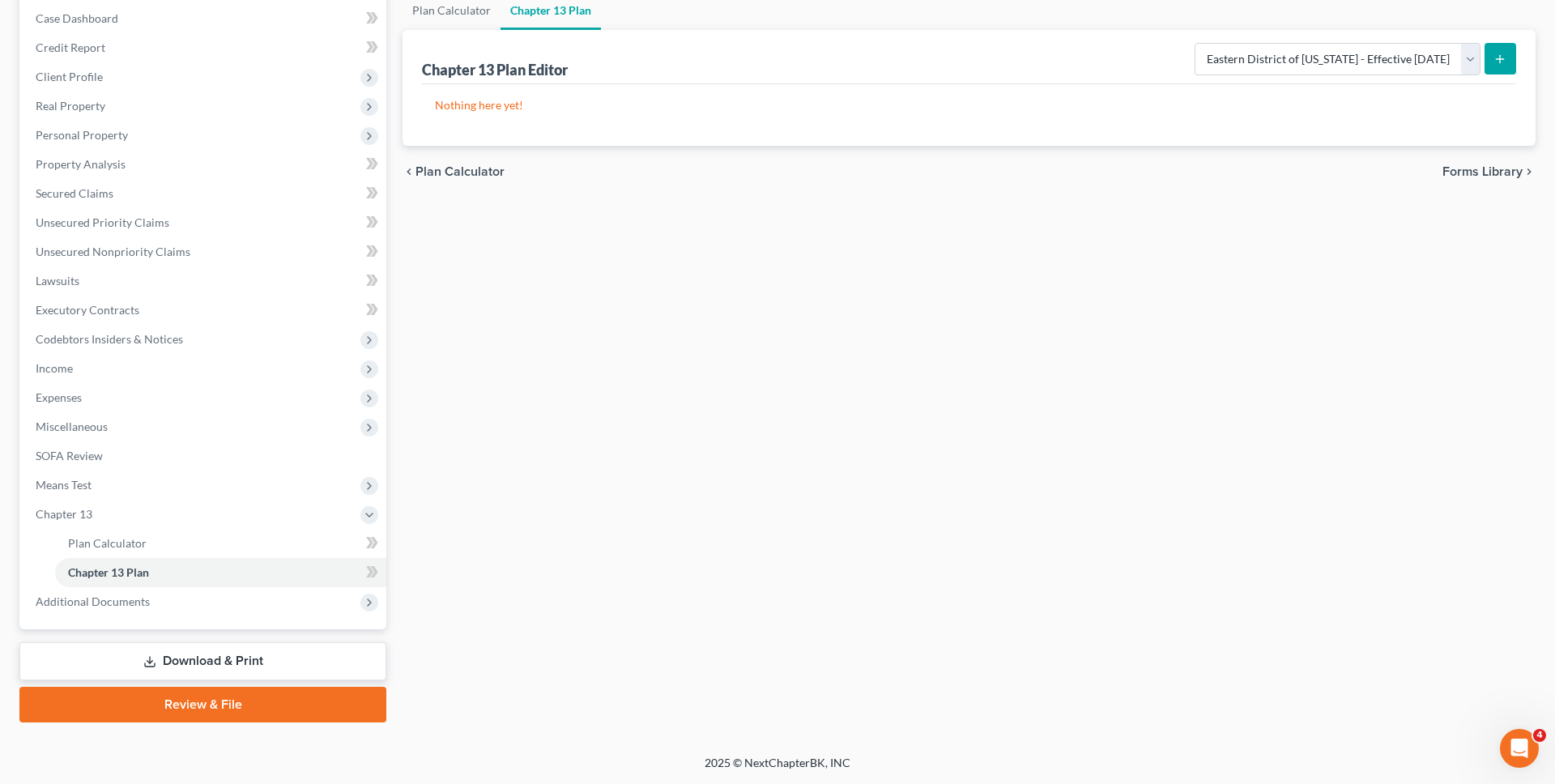
scroll to position [0, 0]
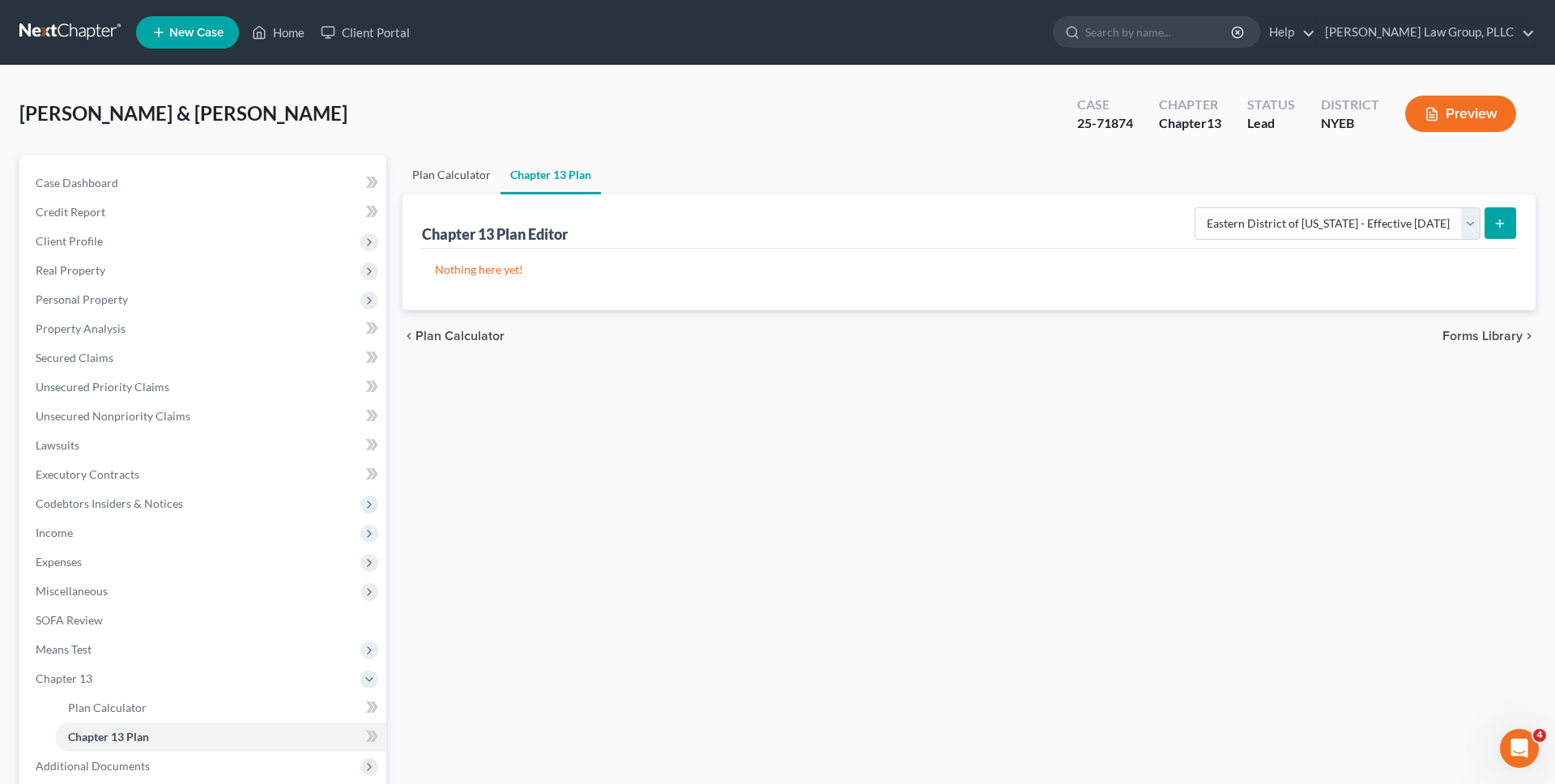
click at [448, 168] on link "Plan Calculator" at bounding box center [451, 175] width 98 height 39
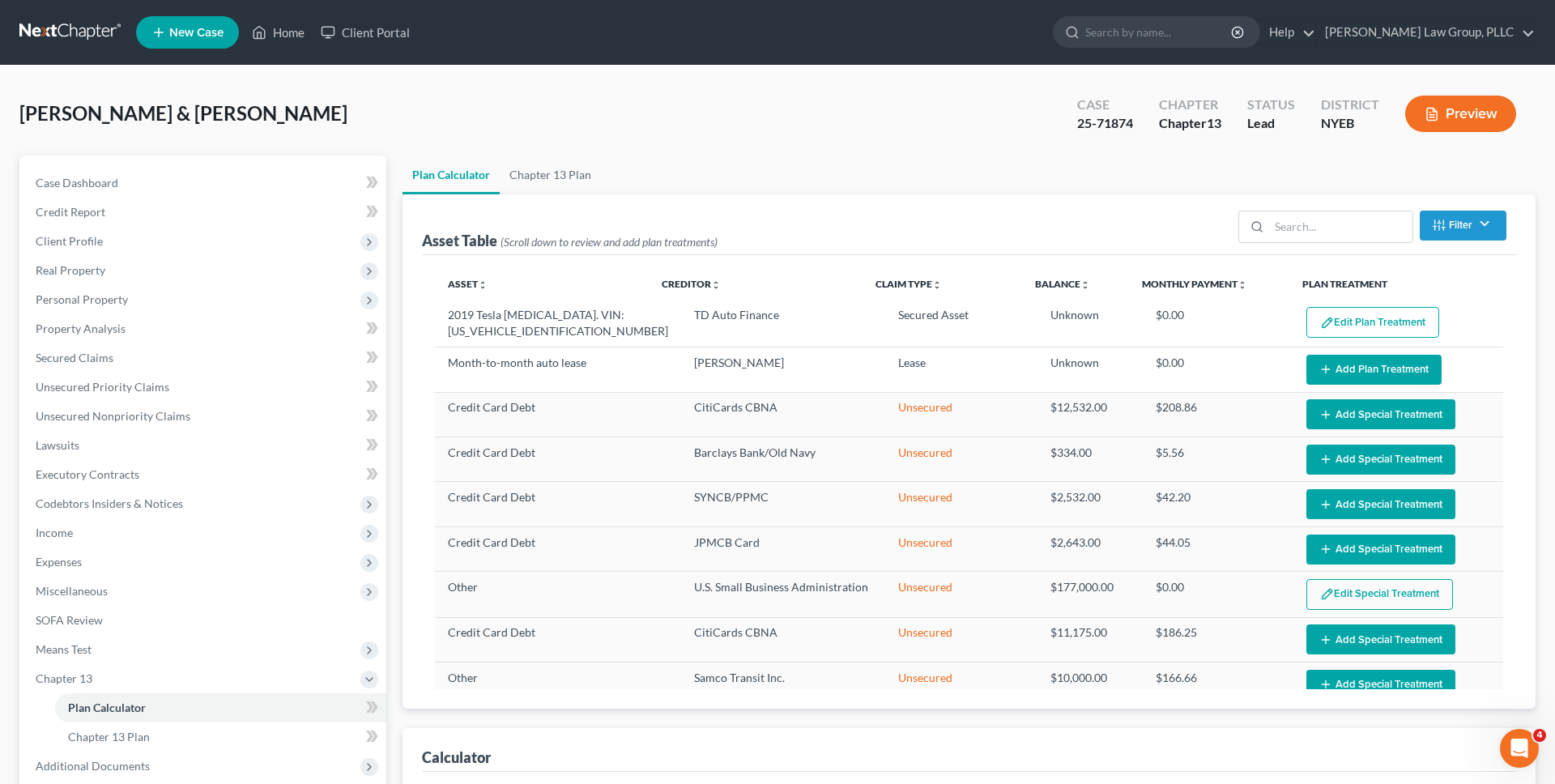
click at [59, 26] on link at bounding box center [71, 32] width 104 height 29
